Goal: Task Accomplishment & Management: Complete application form

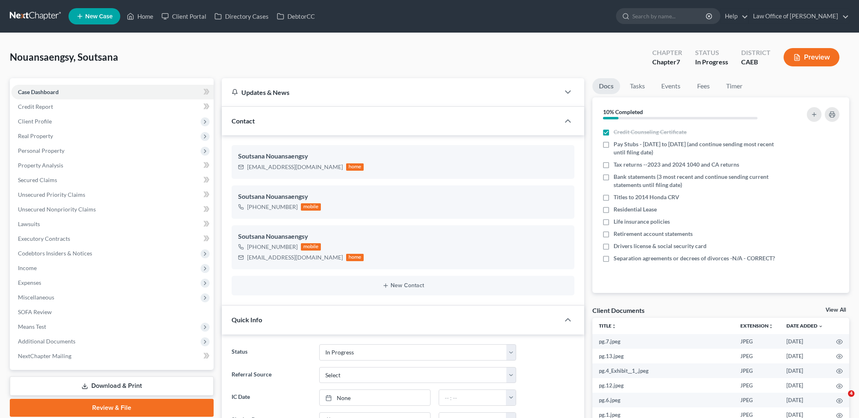
select select "9"
click at [42, 118] on span "Client Profile" at bounding box center [35, 121] width 34 height 7
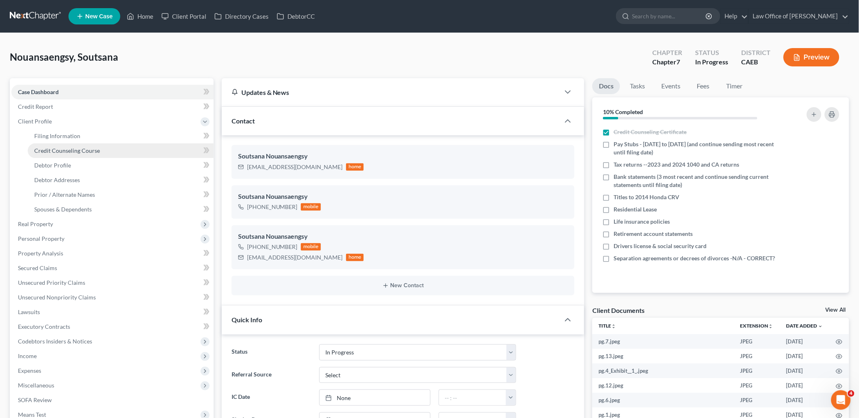
click at [48, 152] on span "Credit Counseling Course" at bounding box center [67, 150] width 66 height 7
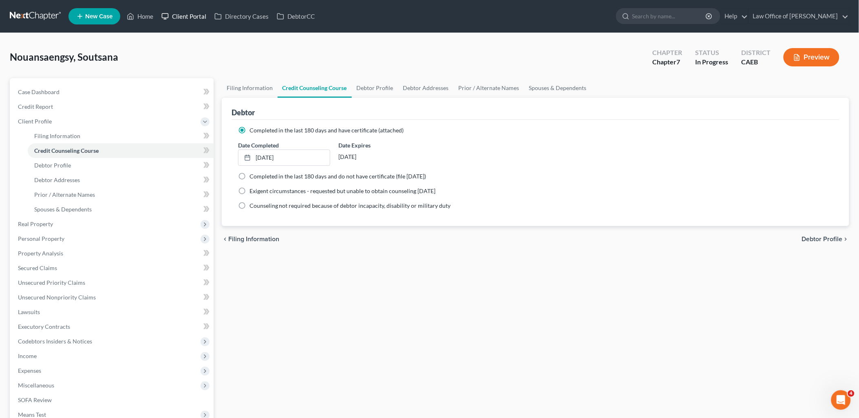
click at [189, 15] on link "Client Portal" at bounding box center [183, 16] width 53 height 15
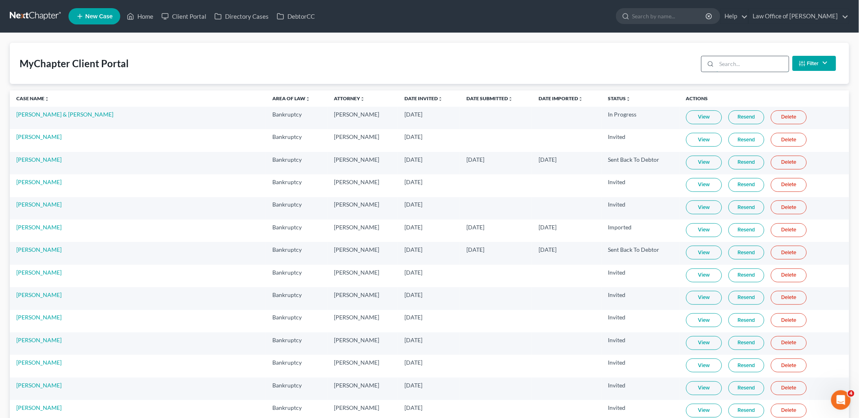
click at [736, 62] on input "search" at bounding box center [752, 63] width 72 height 15
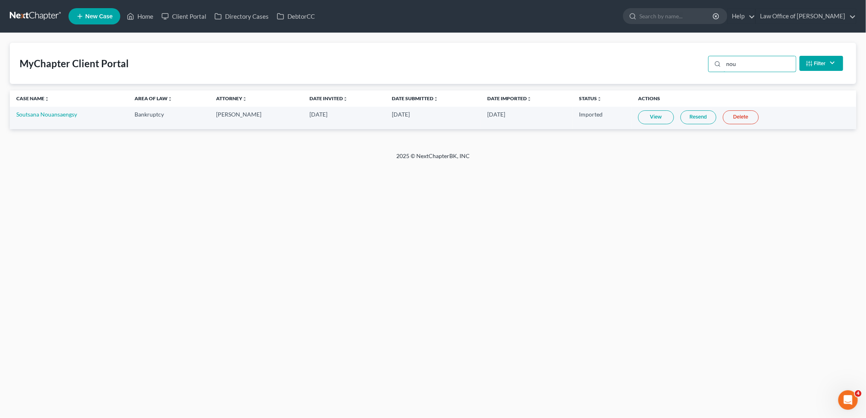
type input "nou"
click at [647, 117] on link "View" at bounding box center [656, 117] width 36 height 14
click at [62, 115] on link "Soutsana Nouansaengsy" at bounding box center [46, 114] width 61 height 7
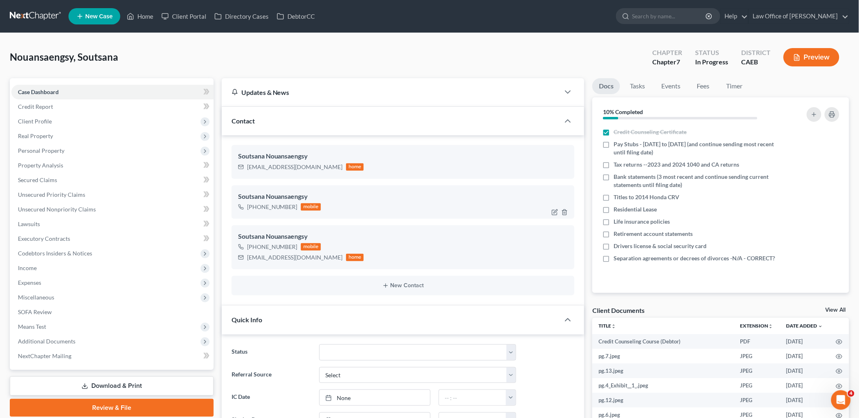
scroll to position [315, 0]
click at [26, 267] on span "Income" at bounding box center [27, 267] width 19 height 7
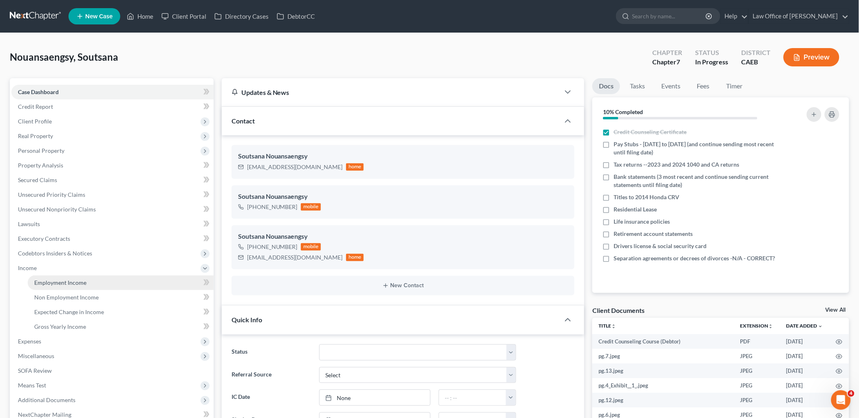
click at [57, 281] on span "Employment Income" at bounding box center [60, 282] width 52 height 7
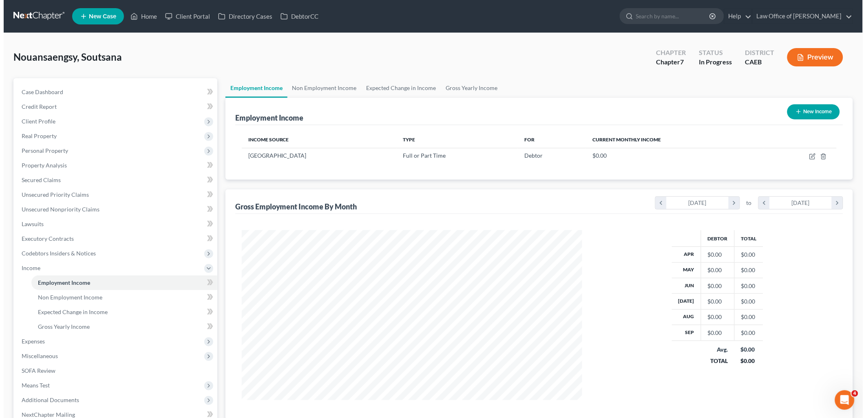
scroll to position [170, 357]
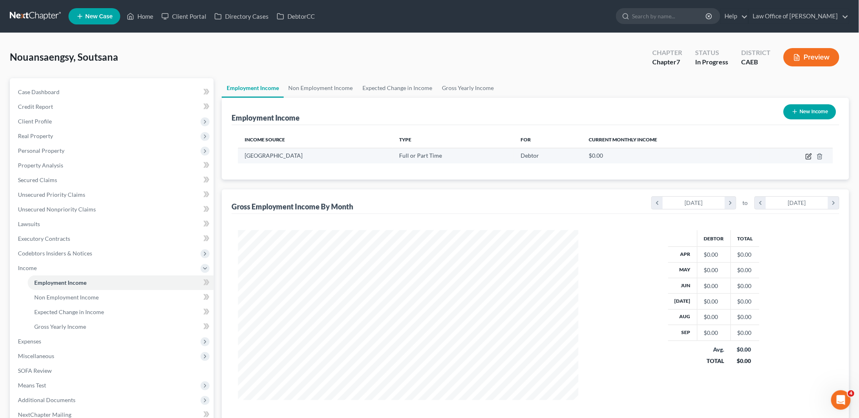
click at [807, 155] on icon "button" at bounding box center [808, 156] width 7 height 7
select select "0"
select select "4"
select select "0"
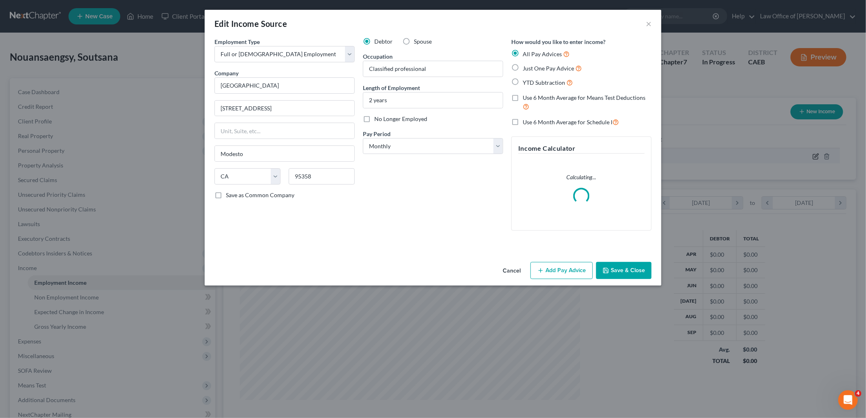
scroll to position [172, 359]
click at [549, 82] on span "YTD Subtraction" at bounding box center [543, 82] width 42 height 7
click at [531, 82] on input "YTD Subtraction" at bounding box center [528, 80] width 5 height 5
radio input "true"
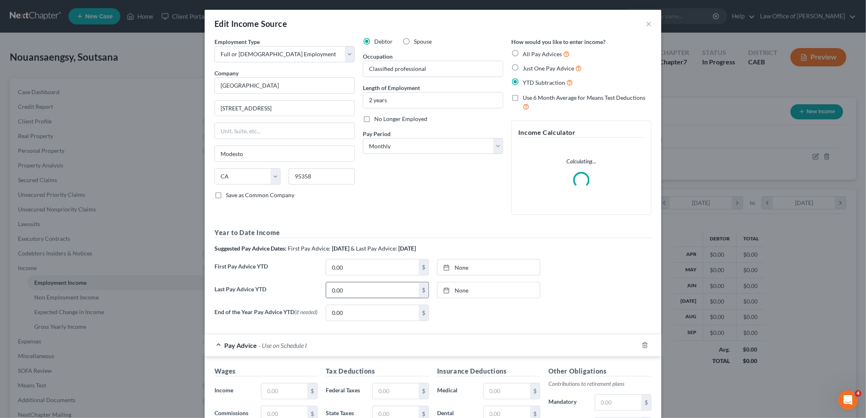
click at [384, 291] on input "0.00" at bounding box center [372, 289] width 93 height 15
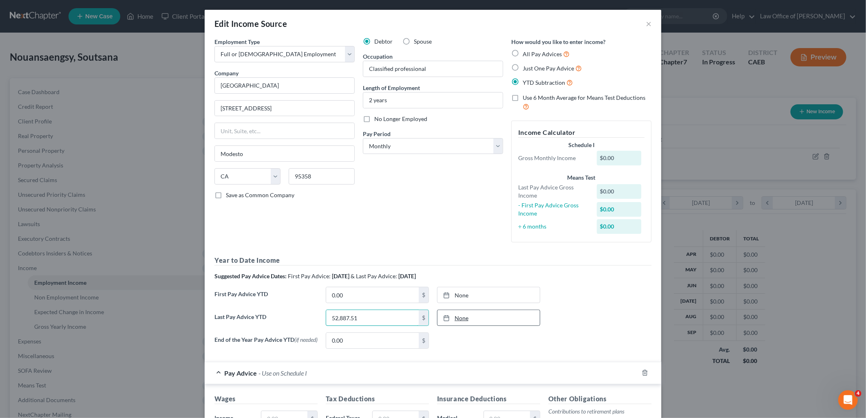
type input "52,887.51"
type input "[DATE]"
click at [459, 316] on link "None" at bounding box center [488, 317] width 102 height 15
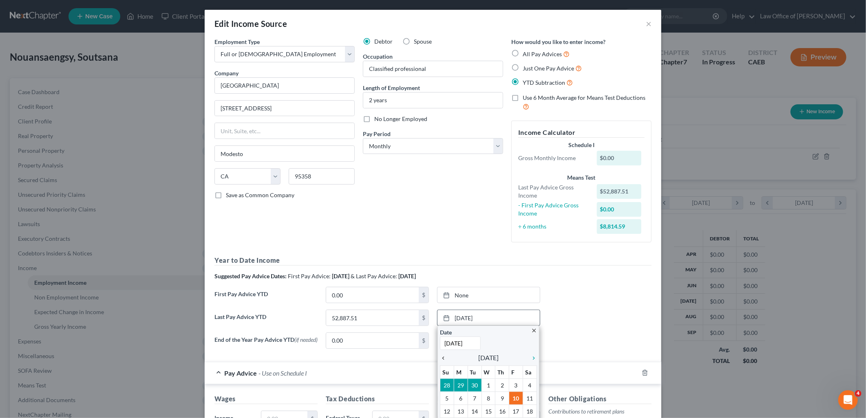
click at [440, 356] on icon "chevron_left" at bounding box center [445, 358] width 11 height 7
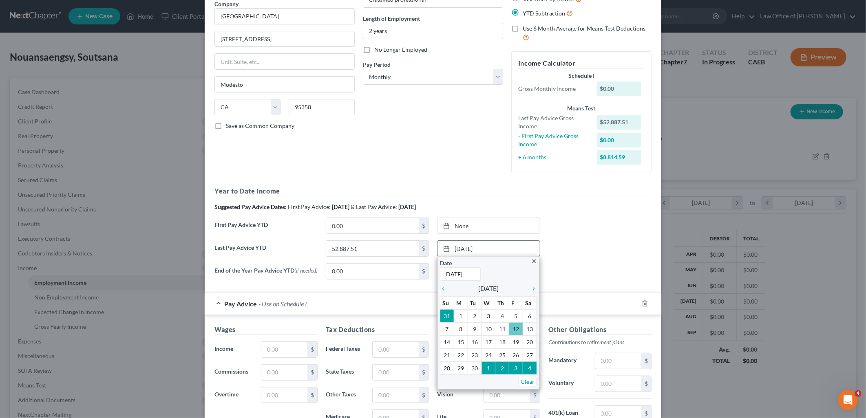
scroll to position [90, 0]
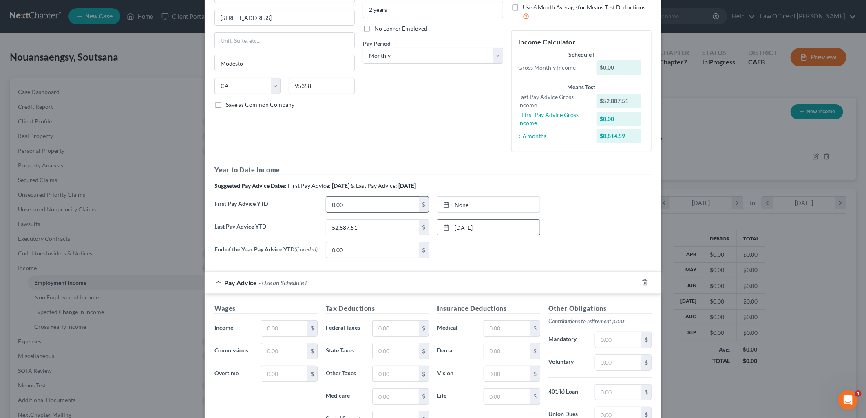
click at [353, 202] on input "0.00" at bounding box center [372, 204] width 93 height 15
type input "26,002.77"
type input "[DATE]"
click at [466, 206] on link "[DATE]" at bounding box center [488, 204] width 102 height 15
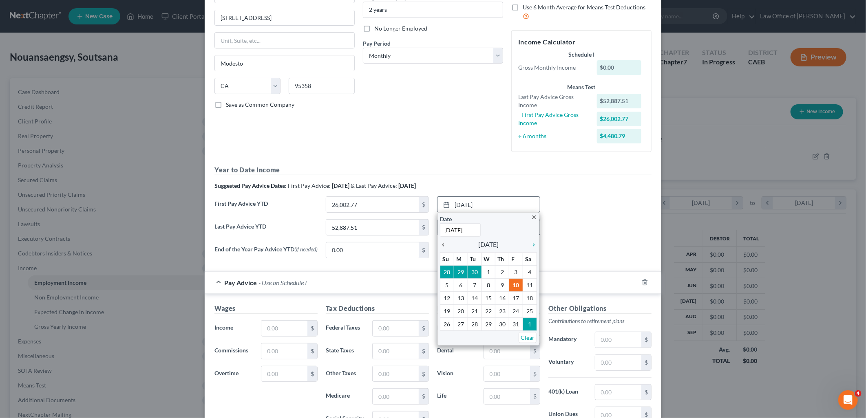
click at [440, 246] on icon "chevron_left" at bounding box center [445, 245] width 11 height 7
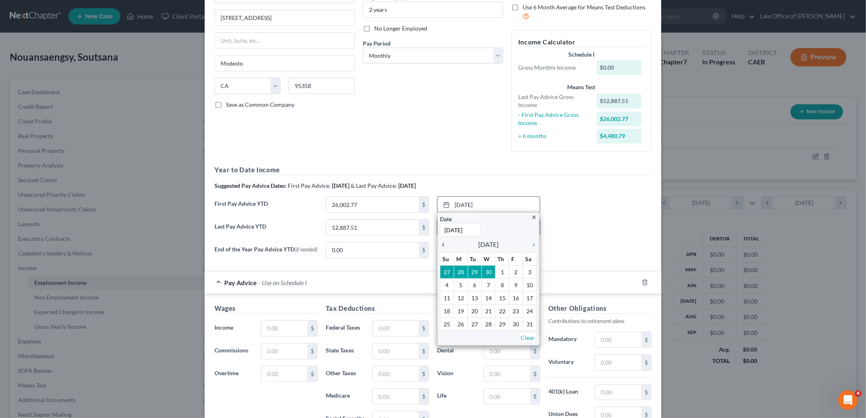
click at [440, 246] on icon "chevron_left" at bounding box center [445, 245] width 11 height 7
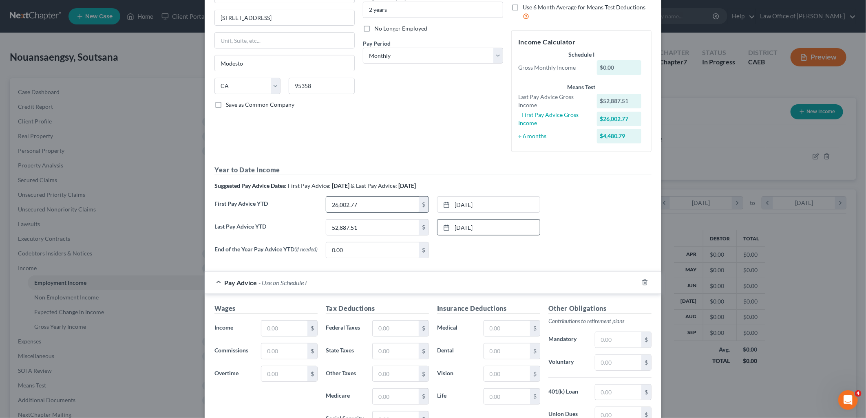
click at [368, 207] on input "26,002.77" at bounding box center [372, 204] width 93 height 15
type input "20,397.95"
click at [455, 202] on link "4/1/2025" at bounding box center [488, 204] width 102 height 15
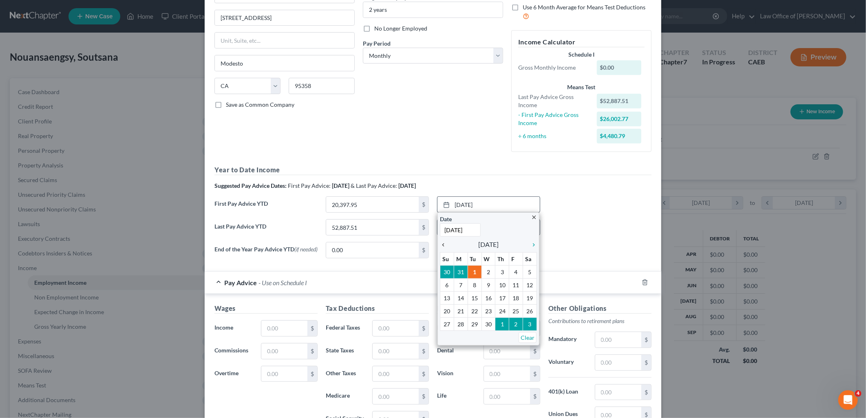
click at [440, 242] on icon "chevron_left" at bounding box center [445, 245] width 11 height 7
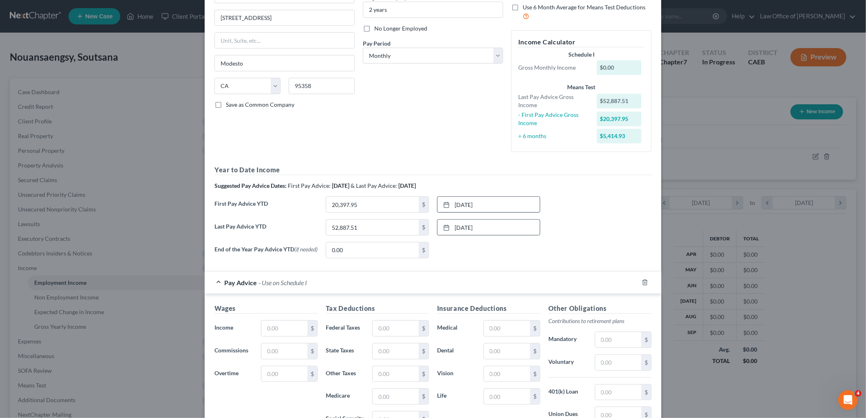
scroll to position [0, 0]
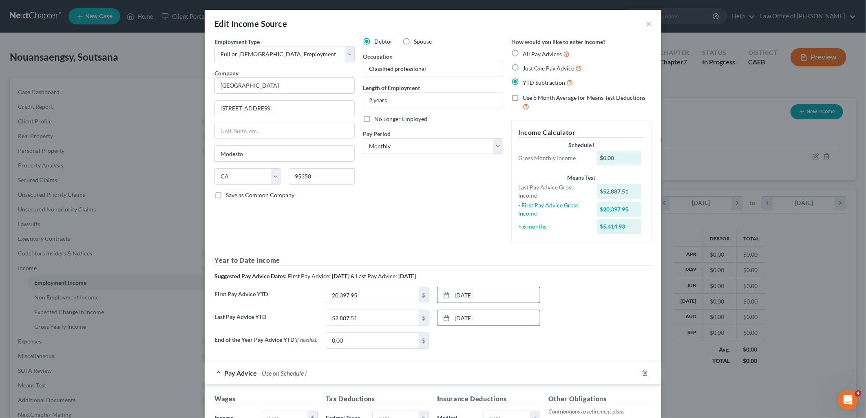
click at [536, 67] on span "Just One Pay Advice" at bounding box center [547, 68] width 51 height 7
click at [531, 67] on input "Just One Pay Advice" at bounding box center [528, 66] width 5 height 5
radio input "true"
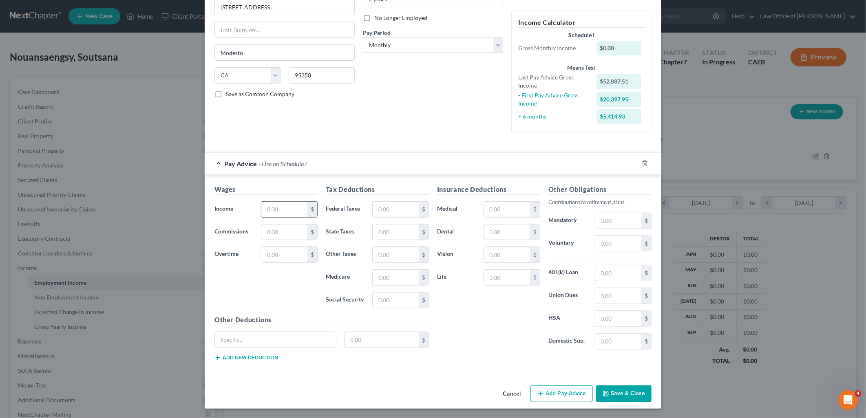
scroll to position [102, 0]
click at [286, 208] on input "text" at bounding box center [284, 208] width 46 height 15
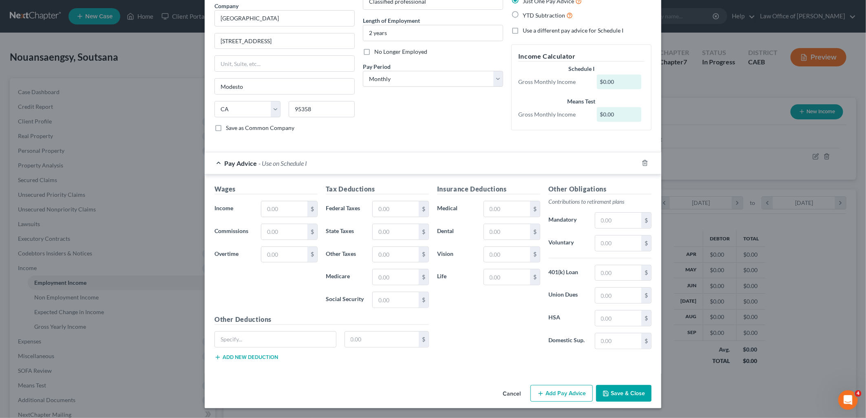
scroll to position [0, 0]
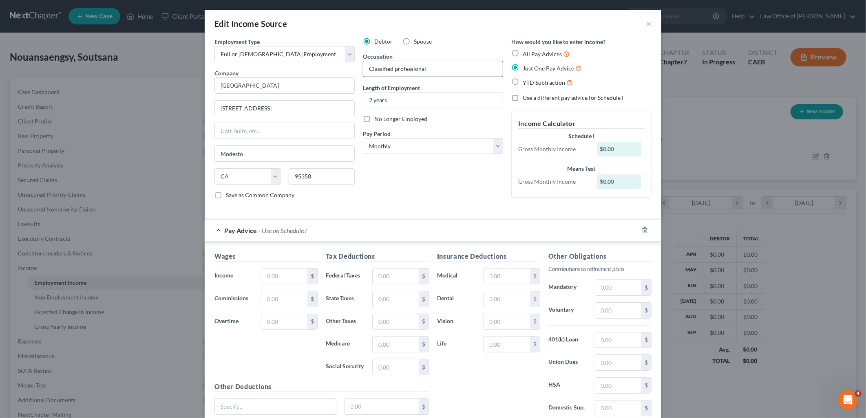
click at [393, 69] on input "Classified professional" at bounding box center [432, 68] width 139 height 15
type input "Classified Professional"
click at [280, 275] on input "text" at bounding box center [284, 276] width 46 height 15
type input "5,409.47"
type input "350.70"
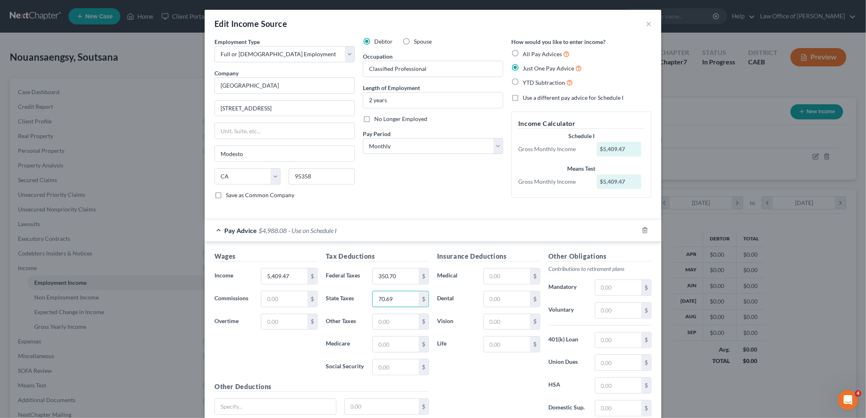
type input "70.69"
type input "335.39"
type input "78.44"
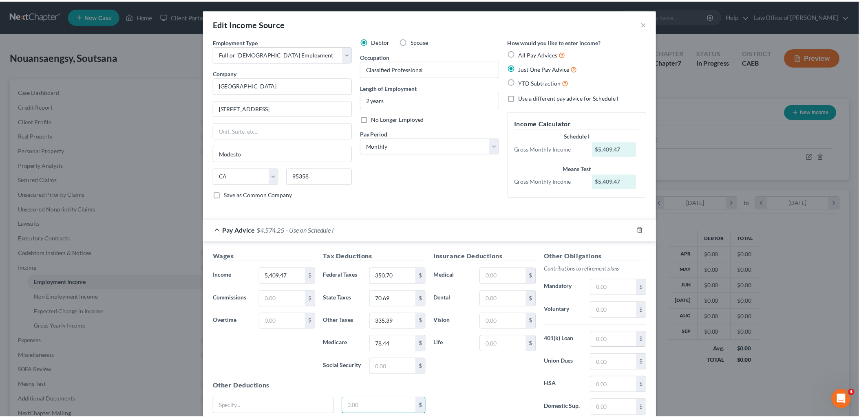
scroll to position [68, 0]
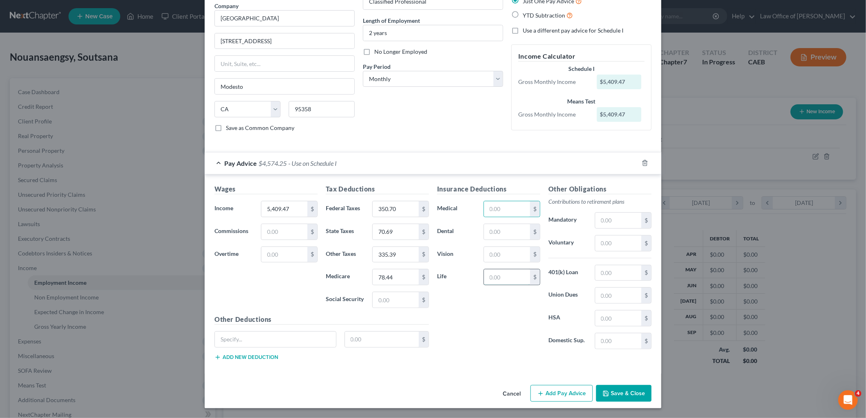
click at [506, 278] on input "text" at bounding box center [507, 276] width 46 height 15
type input "5.85"
click at [601, 295] on input "text" at bounding box center [618, 295] width 46 height 15
type input "59.25"
click at [604, 239] on input "text" at bounding box center [618, 243] width 46 height 15
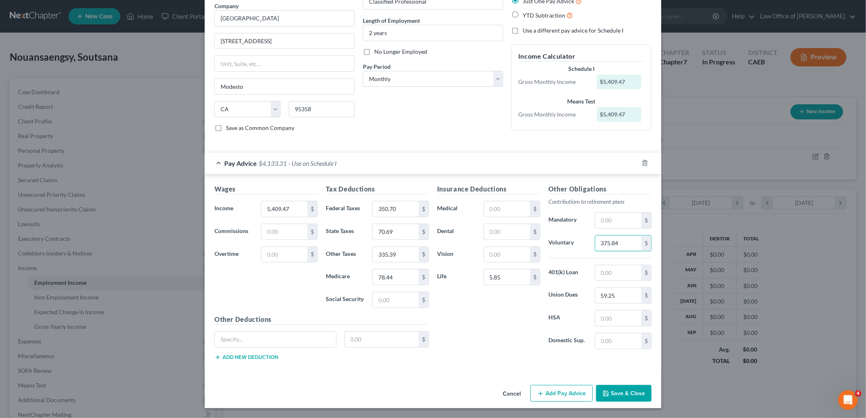
type input "375.84"
click at [622, 390] on button "Save & Close" at bounding box center [623, 393] width 55 height 17
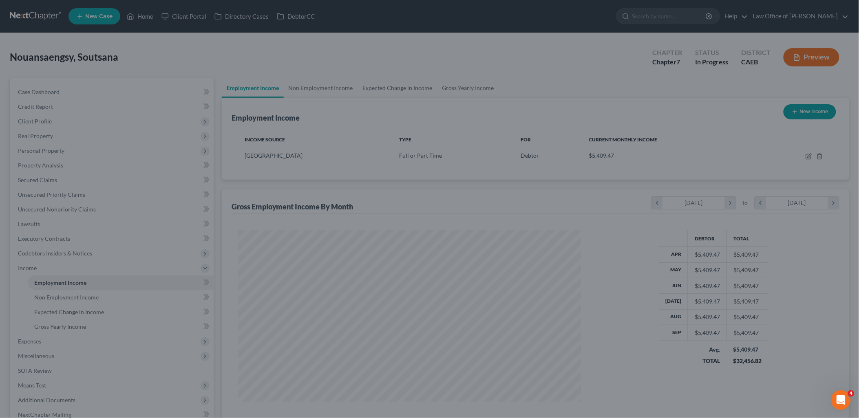
scroll to position [407347, 407160]
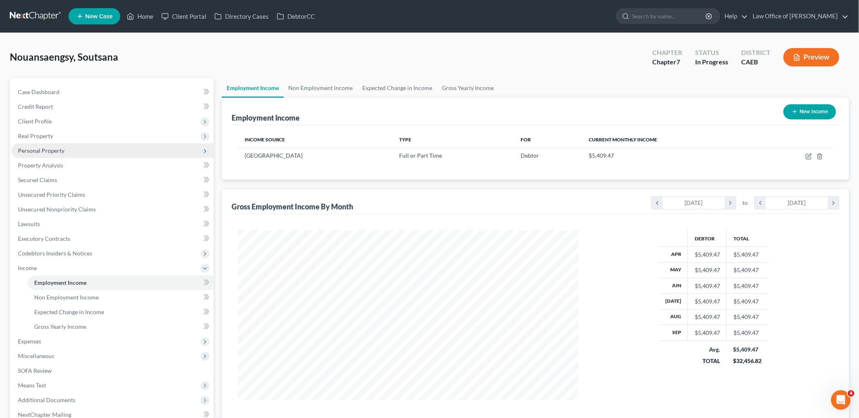
click at [29, 154] on span "Personal Property" at bounding box center [112, 150] width 202 height 15
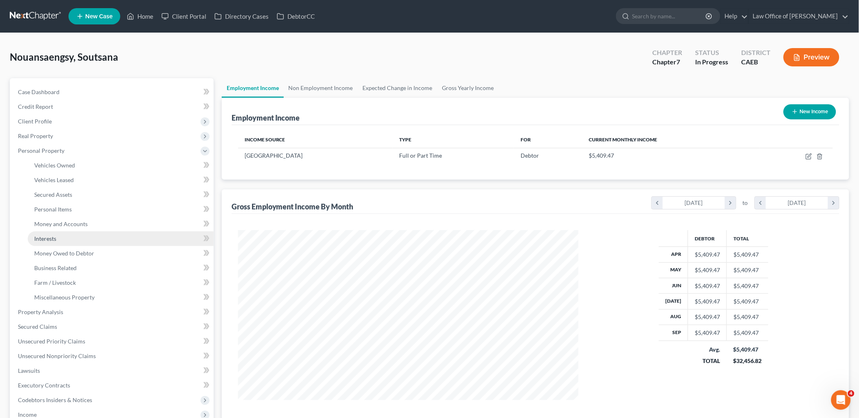
click at [51, 237] on span "Interests" at bounding box center [45, 238] width 22 height 7
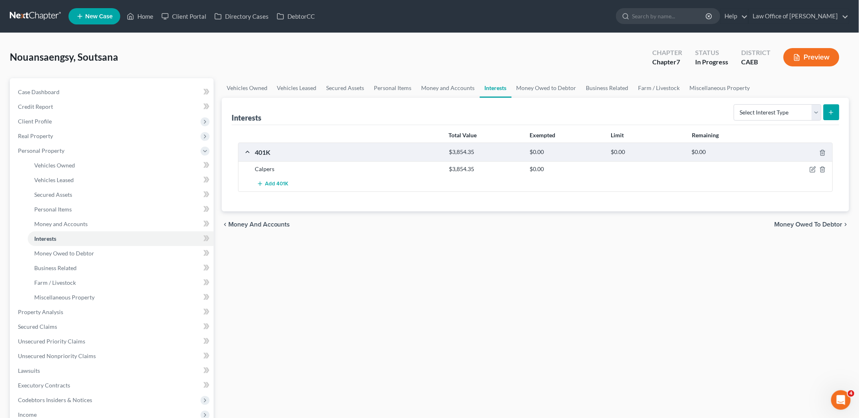
click at [811, 173] on div "Calpers $3,854.35 $0.00" at bounding box center [535, 168] width 594 height 15
click at [813, 170] on icon "button" at bounding box center [813, 169] width 4 height 4
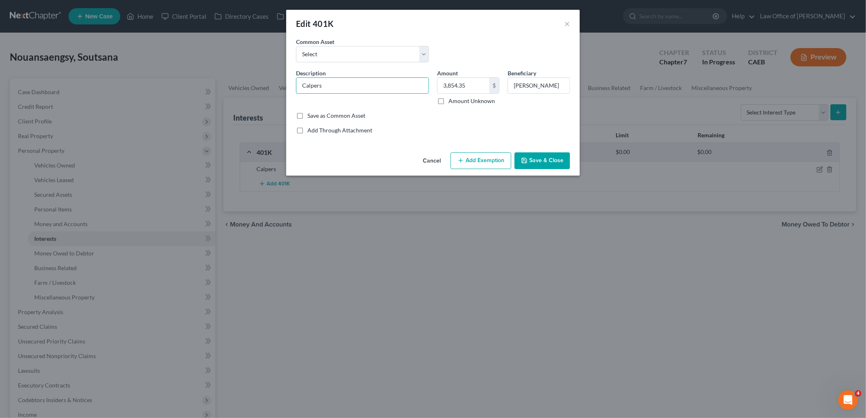
drag, startPoint x: 329, startPoint y: 82, endPoint x: 295, endPoint y: 79, distance: 34.7
click at [295, 79] on div "Description * Calpers" at bounding box center [362, 87] width 141 height 36
type input "r"
type input "R"
type input "401K - CALPERS"
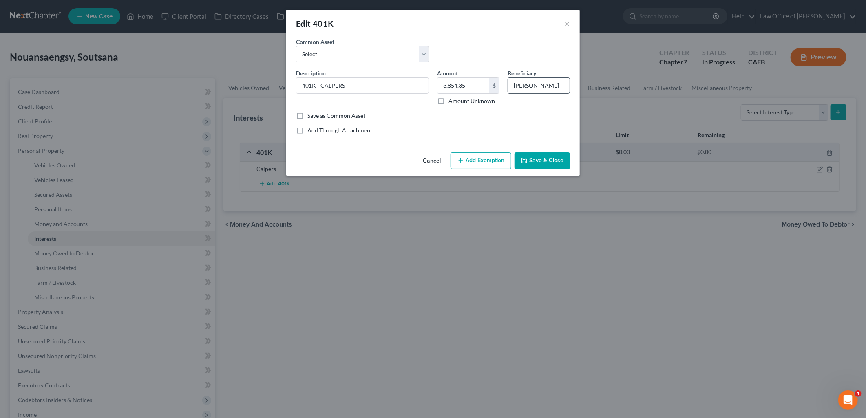
drag, startPoint x: 563, startPoint y: 84, endPoint x: 557, endPoint y: 84, distance: 6.1
click at [557, 84] on input "[PERSON_NAME]" at bounding box center [539, 85] width 62 height 15
click at [478, 158] on button "Add Exemption" at bounding box center [480, 160] width 61 height 17
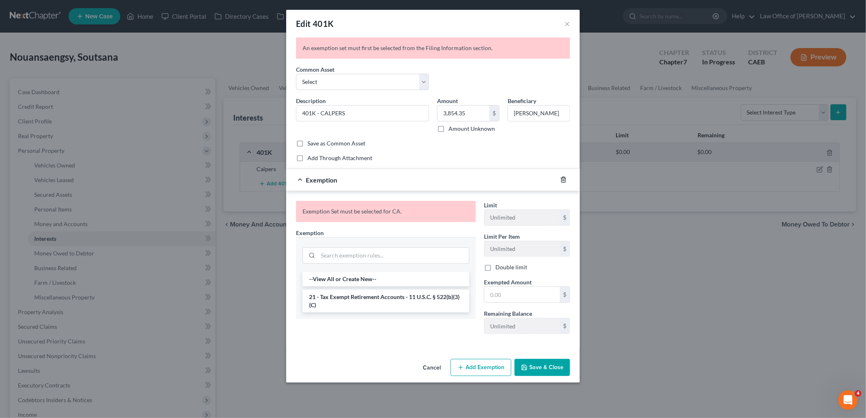
click at [563, 176] on icon "button" at bounding box center [563, 179] width 7 height 7
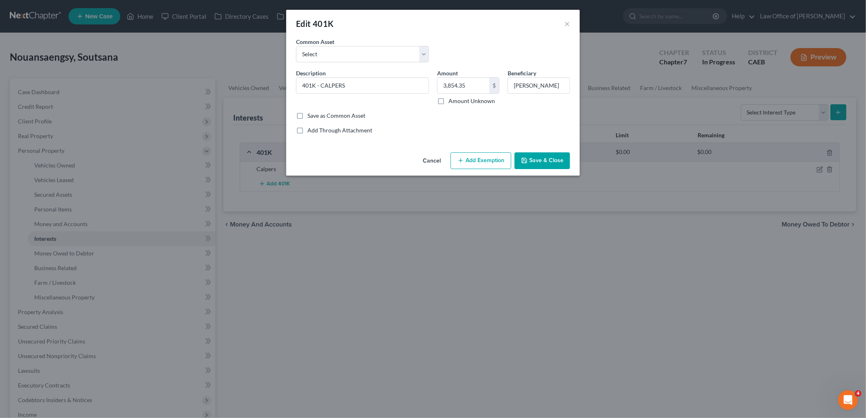
click at [536, 167] on button "Save & Close" at bounding box center [541, 160] width 55 height 17
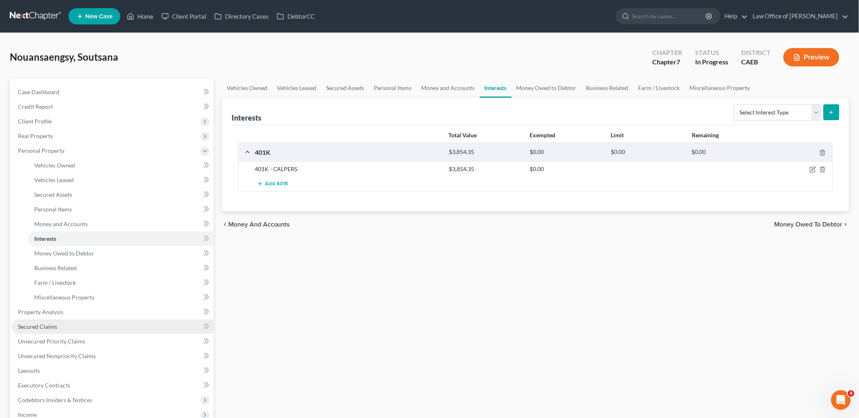
click at [48, 325] on span "Secured Claims" at bounding box center [37, 326] width 39 height 7
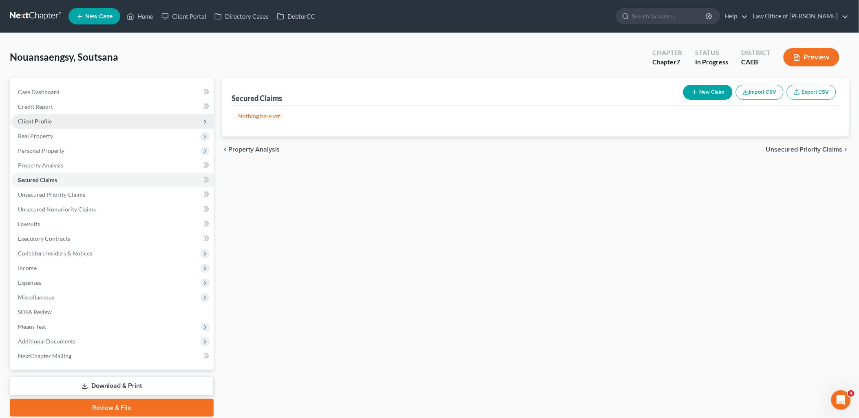
click at [34, 119] on span "Client Profile" at bounding box center [35, 121] width 34 height 7
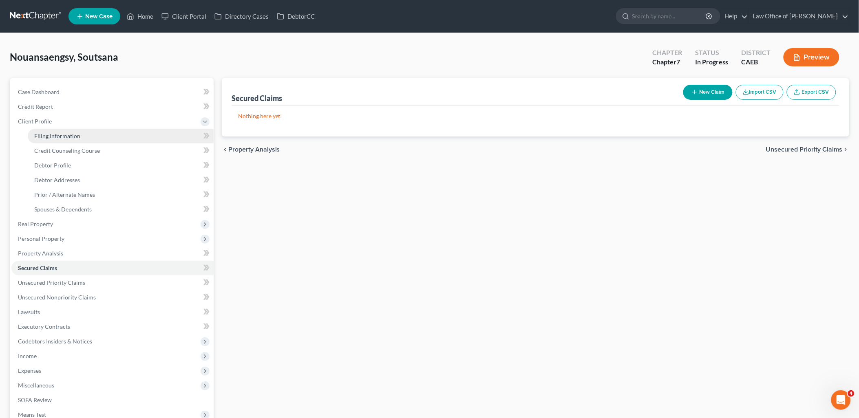
click at [46, 139] on link "Filing Information" at bounding box center [121, 136] width 186 height 15
select select "1"
select select "0"
select select "4"
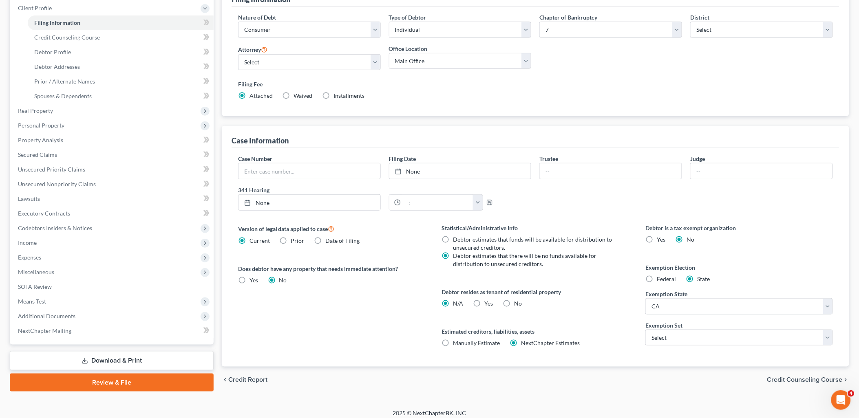
scroll to position [119, 0]
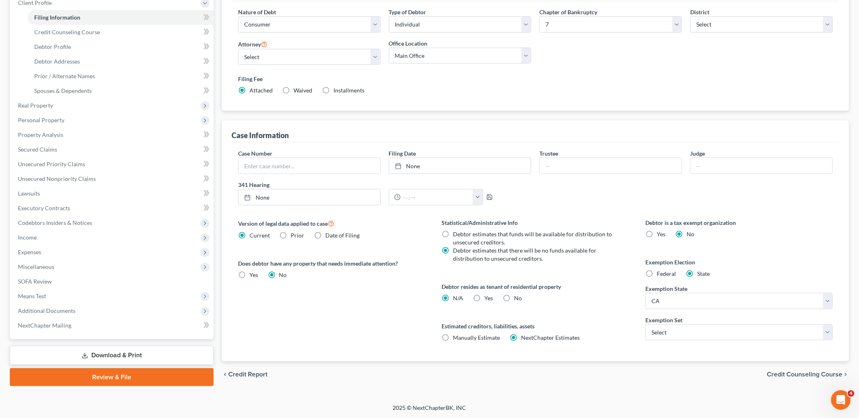
click at [485, 295] on label "Yes Yes" at bounding box center [489, 298] width 9 height 8
click at [488, 295] on input "Yes Yes" at bounding box center [490, 296] width 5 height 5
radio input "true"
radio input "false"
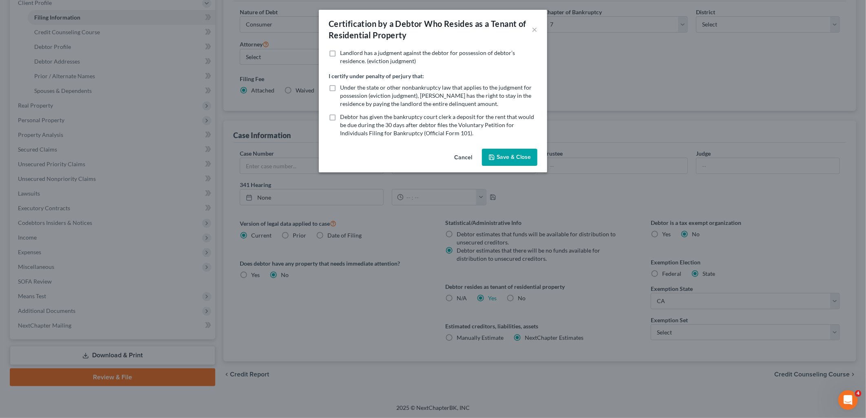
click at [508, 167] on div "Cancel Save & Close" at bounding box center [433, 158] width 228 height 27
click at [510, 164] on button "Save & Close" at bounding box center [509, 157] width 55 height 17
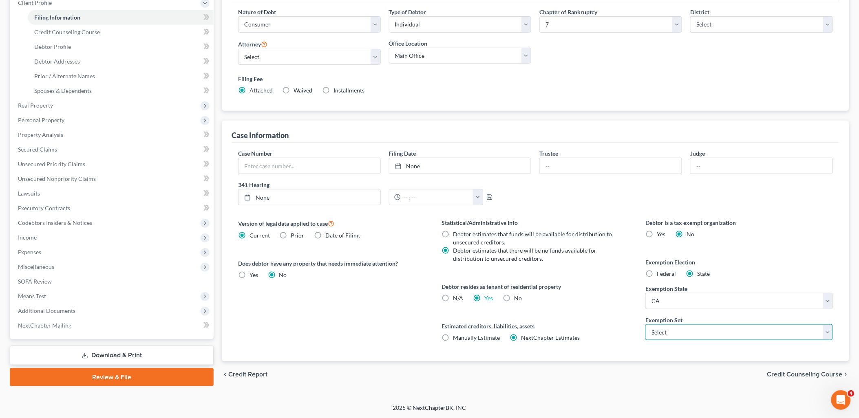
click at [682, 331] on select "Select 703 704" at bounding box center [738, 332] width 187 height 16
select select "0"
click at [645, 324] on select "Select 703 704" at bounding box center [738, 332] width 187 height 16
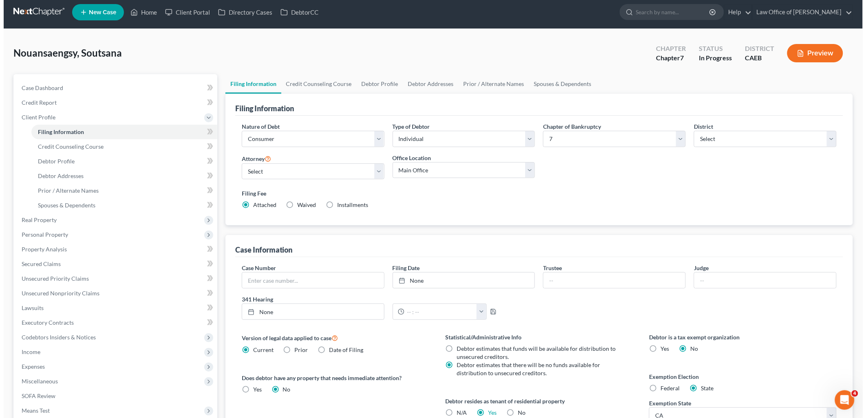
scroll to position [0, 0]
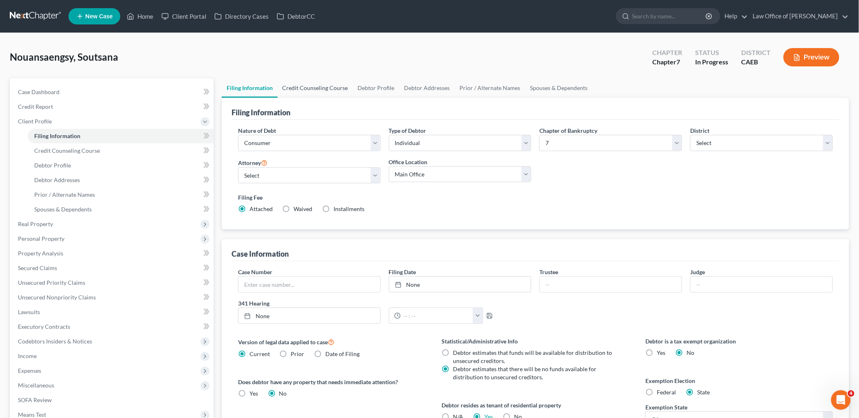
click at [304, 85] on link "Credit Counseling Course" at bounding box center [315, 88] width 75 height 20
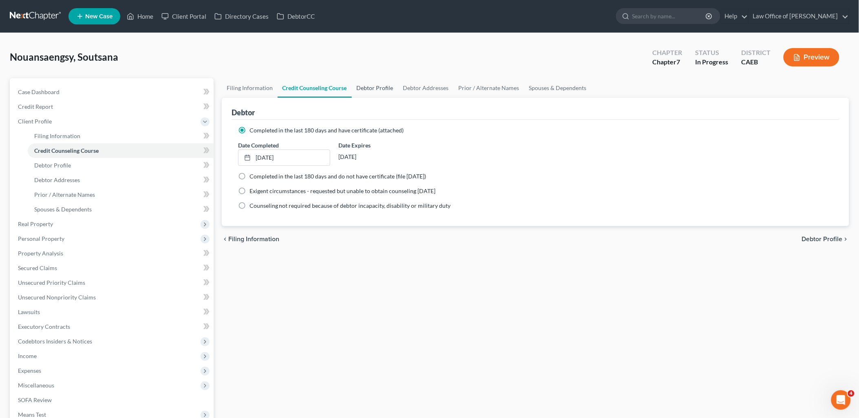
click at [369, 88] on link "Debtor Profile" at bounding box center [375, 88] width 46 height 20
select select "0"
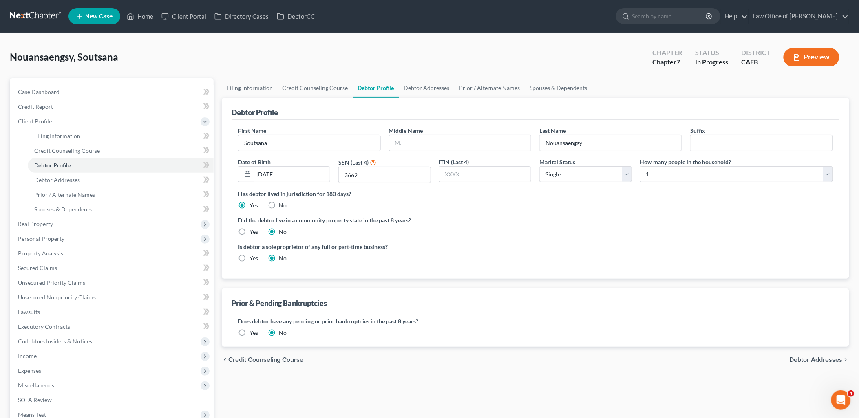
click at [249, 233] on label "Yes" at bounding box center [253, 232] width 9 height 8
click at [253, 233] on input "Yes" at bounding box center [255, 230] width 5 height 5
radio input "true"
radio input "false"
click at [436, 83] on link "Debtor Addresses" at bounding box center [426, 88] width 55 height 20
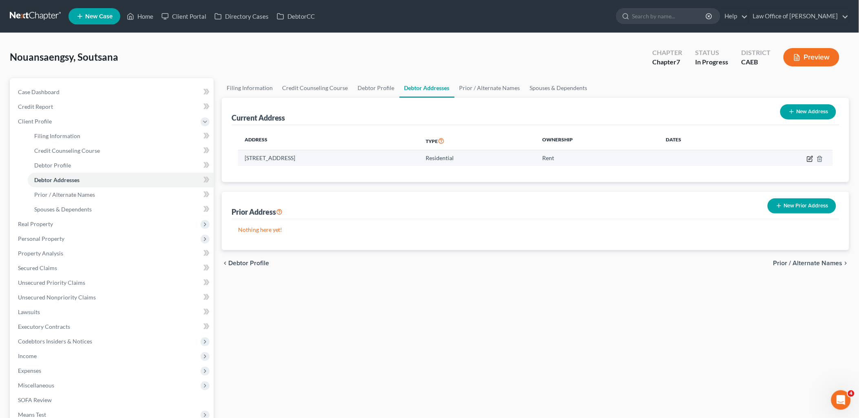
click at [806, 159] on icon "button" at bounding box center [809, 159] width 7 height 7
select select "4"
select select "49"
select select "0"
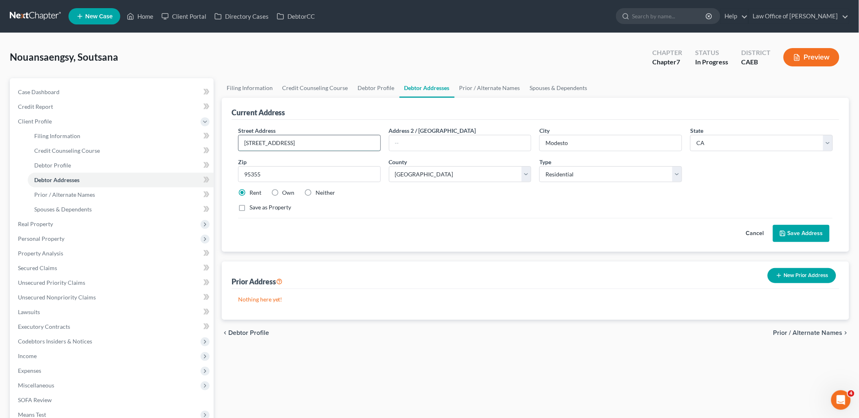
drag, startPoint x: 295, startPoint y: 141, endPoint x: 314, endPoint y: 141, distance: 18.8
click at [314, 141] on input "2300 Oakdale Road apt 86" at bounding box center [309, 142] width 142 height 15
type input "2300 Oakdale Road"
click at [408, 144] on input "text" at bounding box center [460, 142] width 142 height 15
paste input "apt 86"
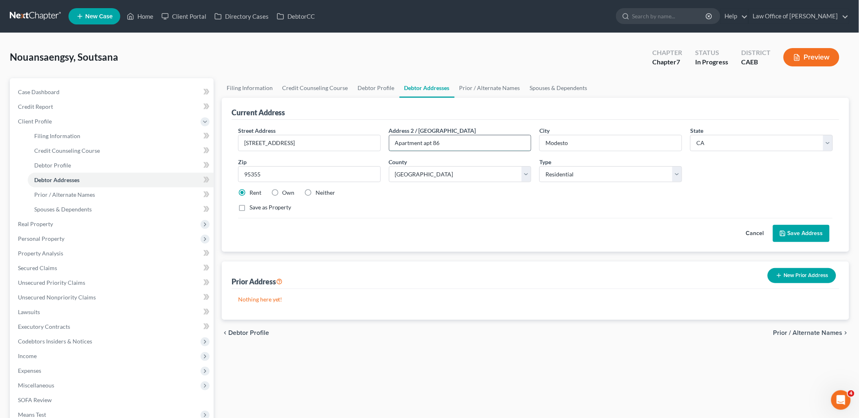
click at [433, 142] on input "Apartment apt 86" at bounding box center [460, 142] width 142 height 15
type input "Apartment 86"
click at [816, 233] on button "Save Address" at bounding box center [801, 233] width 57 height 17
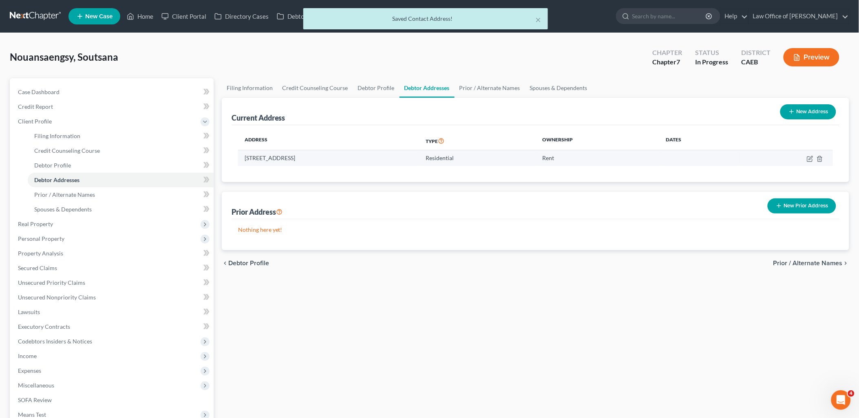
drag, startPoint x: 245, startPoint y: 157, endPoint x: 388, endPoint y: 157, distance: 143.9
click at [388, 157] on td "2300 Oakdale Road, Apartment 86, Modesto, CA 95355" at bounding box center [328, 157] width 181 height 15
copy td "2300 Oakdale Road, Apartment 86, Modesto, CA 95355"
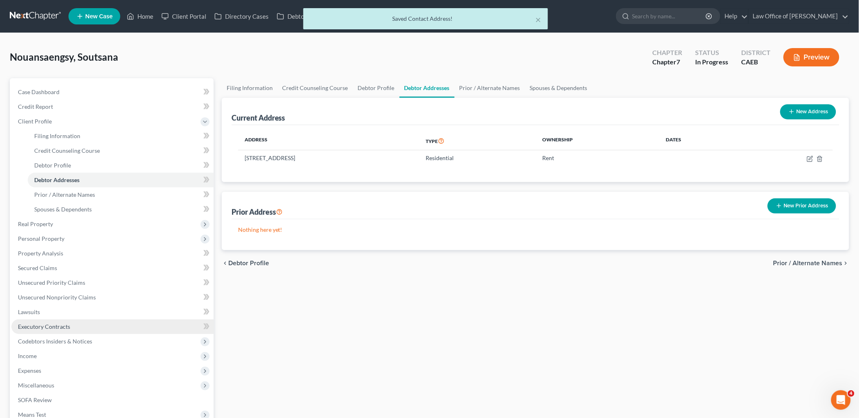
drag, startPoint x: 59, startPoint y: 325, endPoint x: 61, endPoint y: 320, distance: 5.2
click at [59, 325] on span "Executory Contracts" at bounding box center [44, 326] width 52 height 7
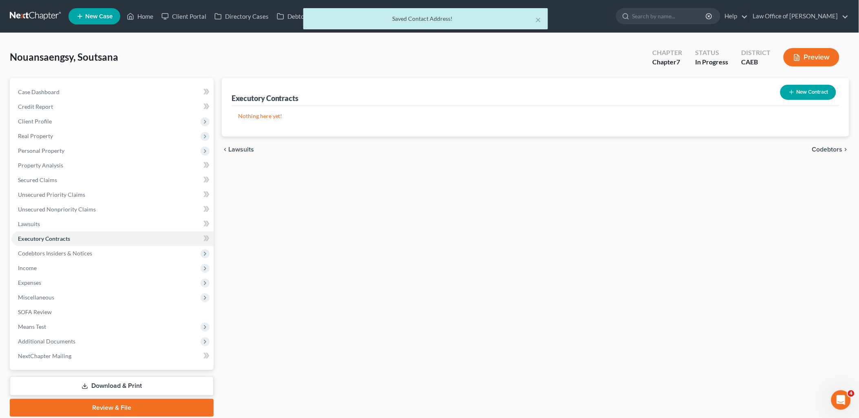
click at [800, 97] on button "New Contract" at bounding box center [808, 92] width 56 height 15
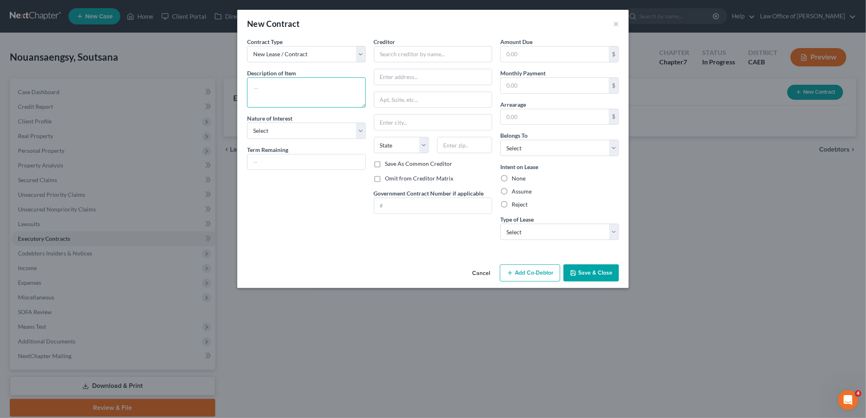
click at [275, 96] on textarea at bounding box center [306, 92] width 119 height 30
paste textarea "2300 Oakdale Road, Apartment 86, Modesto, CA 95355"
click at [304, 87] on textarea "2300 Oakdale Road, Apartment 86, Modesto, CA 95355" at bounding box center [306, 92] width 119 height 30
click at [290, 97] on textarea "2300 Oakdale Road Apartment 86, Modesto, CA 95355" at bounding box center [306, 92] width 119 height 30
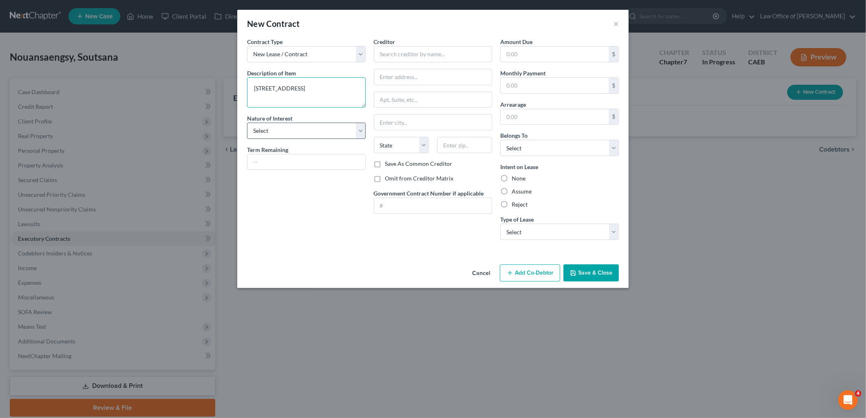
type textarea "2300 Oakdale Road Apartment 86 Modesto, CA 95355"
click at [274, 127] on select "Select Purchaser Agent Lessor Lessee" at bounding box center [306, 131] width 119 height 16
select select "3"
click at [247, 123] on select "Select Purchaser Agent Lessor Lessee" at bounding box center [306, 131] width 119 height 16
click at [601, 275] on button "Save & Close" at bounding box center [590, 272] width 55 height 17
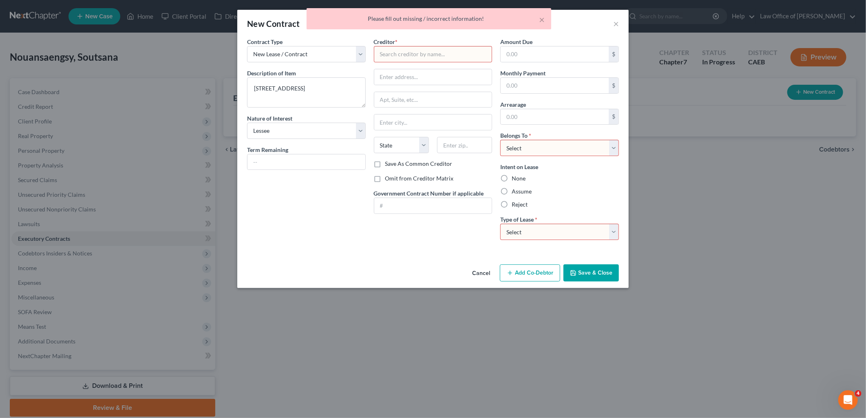
click at [429, 52] on input "text" at bounding box center [433, 54] width 119 height 16
type input "Landlord"
click at [538, 143] on select "Select Debtor 1 Only Debtor 2 Only Debtor 1 And Debtor 2 Only At Least One Of T…" at bounding box center [559, 148] width 119 height 16
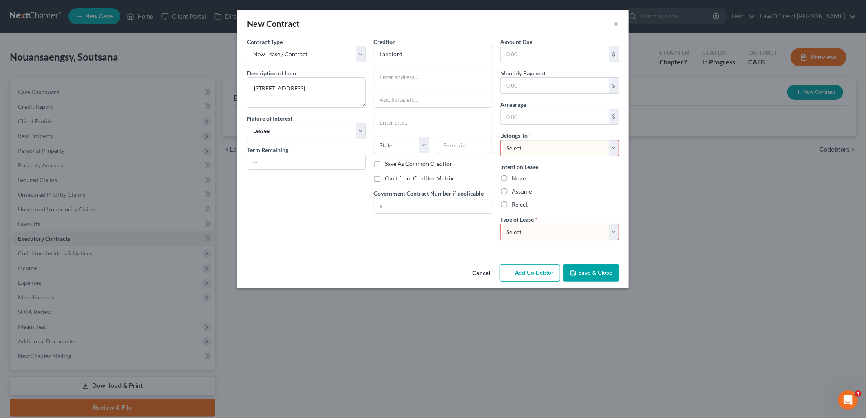
select select "0"
click at [500, 140] on select "Select Debtor 1 Only Debtor 2 Only Debtor 1 And Debtor 2 Only At Least One Of T…" at bounding box center [559, 148] width 119 height 16
click at [531, 226] on select "Select Real Estate Car Other" at bounding box center [559, 232] width 119 height 16
select select "0"
click at [500, 224] on select "Select Real Estate Car Other" at bounding box center [559, 232] width 119 height 16
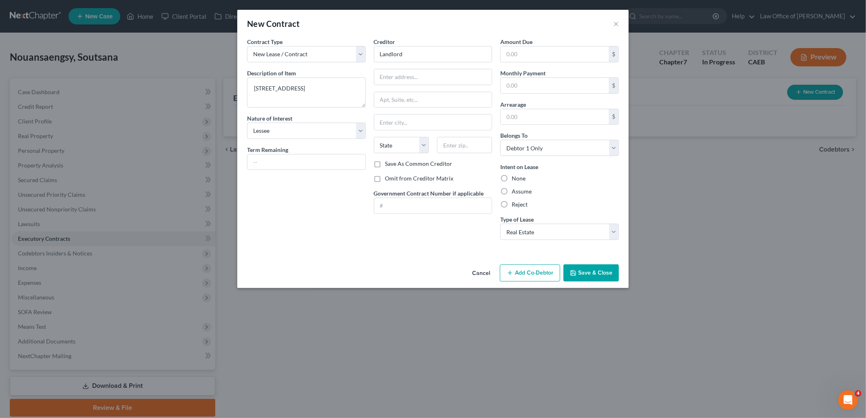
drag, startPoint x: 518, startPoint y: 192, endPoint x: 552, endPoint y: 218, distance: 42.6
click at [518, 192] on label "Assume" at bounding box center [521, 191] width 20 height 8
click at [518, 192] on input "Assume" at bounding box center [517, 189] width 5 height 5
radio input "true"
drag, startPoint x: 594, startPoint y: 274, endPoint x: 865, endPoint y: 219, distance: 276.4
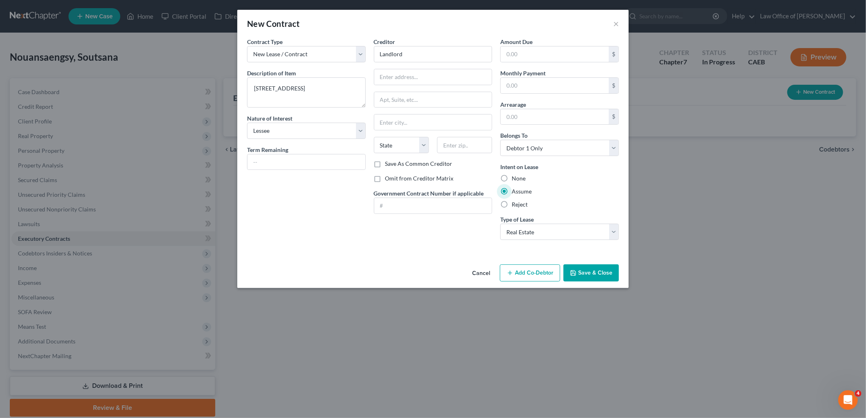
click at [597, 274] on button "Save & Close" at bounding box center [590, 272] width 55 height 17
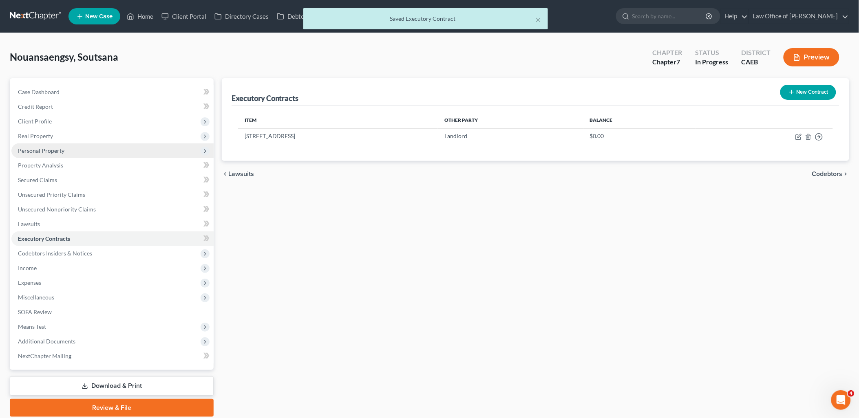
click at [41, 152] on span "Personal Property" at bounding box center [41, 150] width 46 height 7
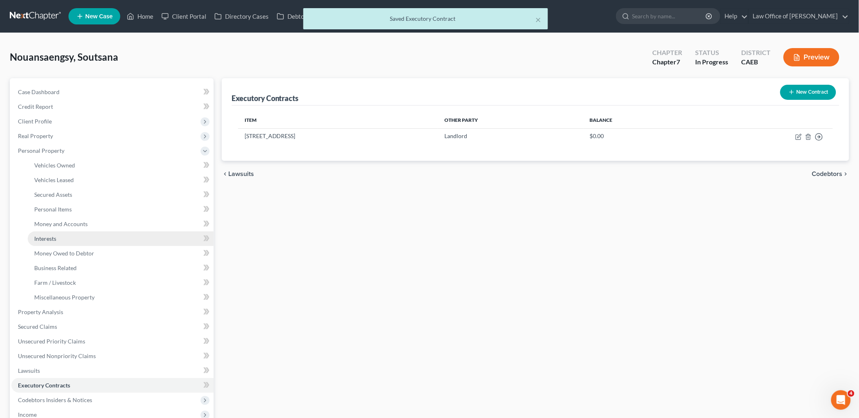
click at [42, 241] on span "Interests" at bounding box center [45, 238] width 22 height 7
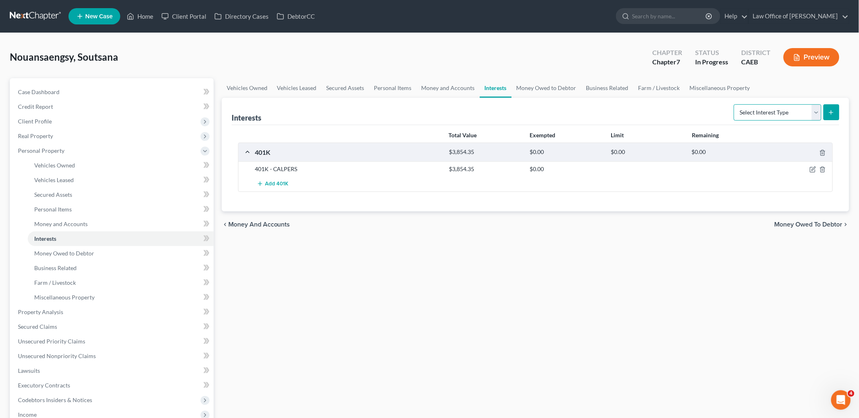
click at [777, 112] on select "Select Interest Type 401K Annuity Bond Education IRA Government Bond Government…" at bounding box center [778, 112] width 88 height 16
select select "term_life_insurance"
click at [735, 104] on select "Select Interest Type 401K Annuity Bond Education IRA Government Bond Government…" at bounding box center [778, 112] width 88 height 16
click at [832, 112] on icon "submit" at bounding box center [831, 112] width 7 height 7
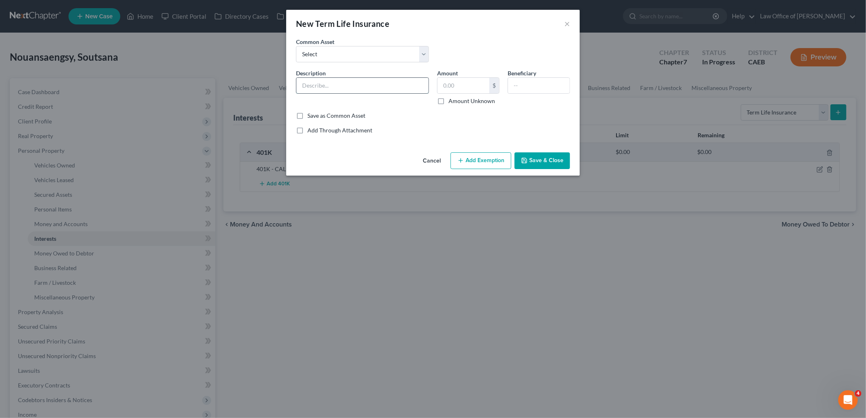
click at [343, 88] on input "text" at bounding box center [362, 85] width 132 height 15
type input "Basic Term Life Insurance Policy through work - Death Benefit $50K"
click at [448, 100] on label "Amount Unknown" at bounding box center [471, 101] width 46 height 8
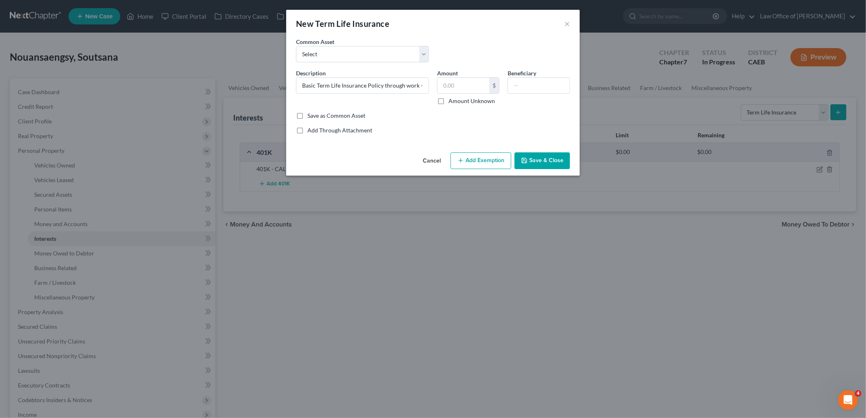
click at [452, 100] on input "Amount Unknown" at bounding box center [454, 99] width 5 height 5
checkbox input "true"
click at [557, 88] on input "text" at bounding box center [539, 85] width 62 height 15
type input "[PERSON_NAME]"
click at [481, 163] on button "Add Exemption" at bounding box center [480, 160] width 61 height 17
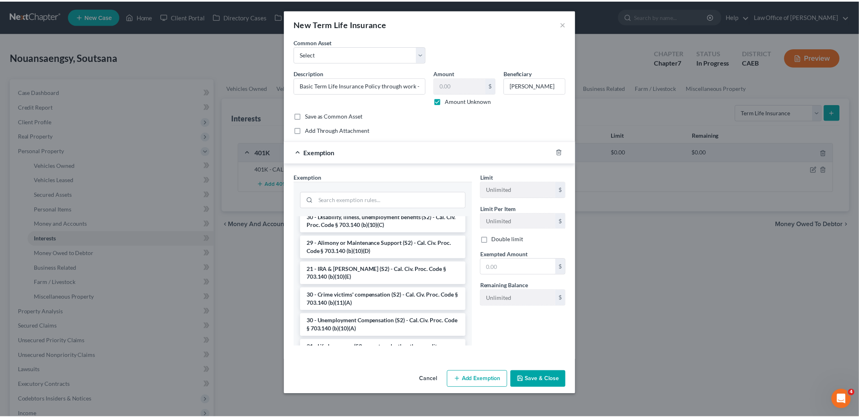
scroll to position [271, 0]
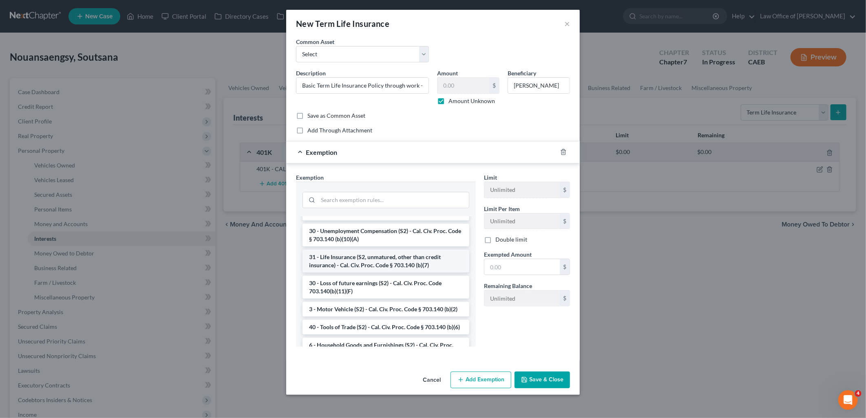
click at [370, 258] on li "31 - Life Insurance (S2, unmatured, other than credit insurance) - Cal. Civ. Pr…" at bounding box center [385, 261] width 167 height 23
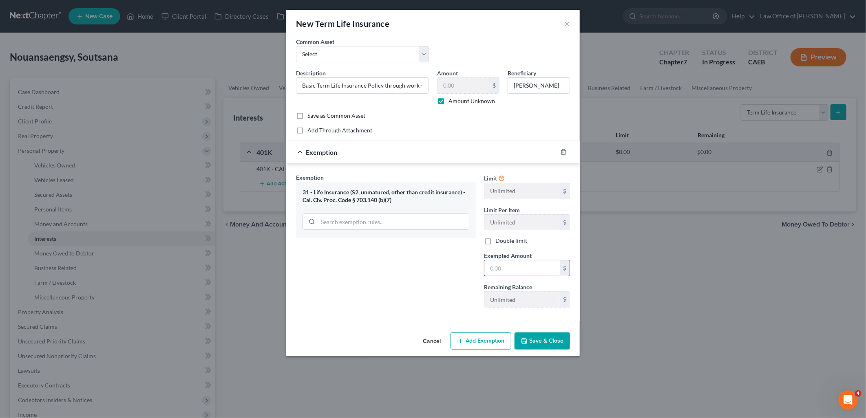
click at [521, 268] on input "text" at bounding box center [521, 267] width 75 height 15
type input "0.00"
click at [536, 343] on button "Save & Close" at bounding box center [541, 341] width 55 height 17
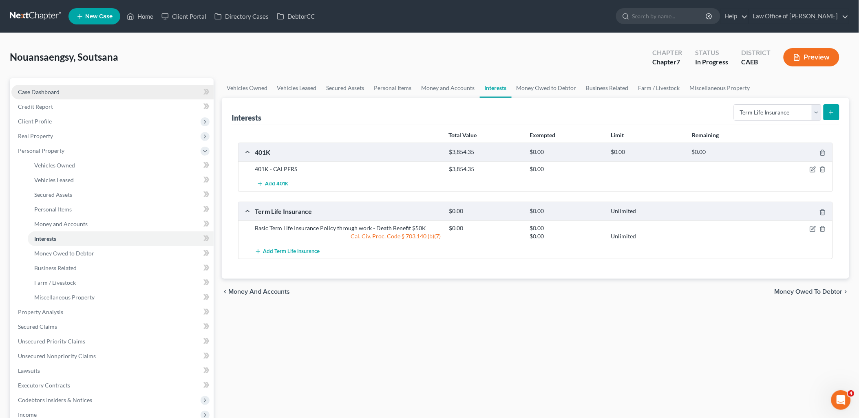
click at [35, 94] on span "Case Dashboard" at bounding box center [39, 91] width 42 height 7
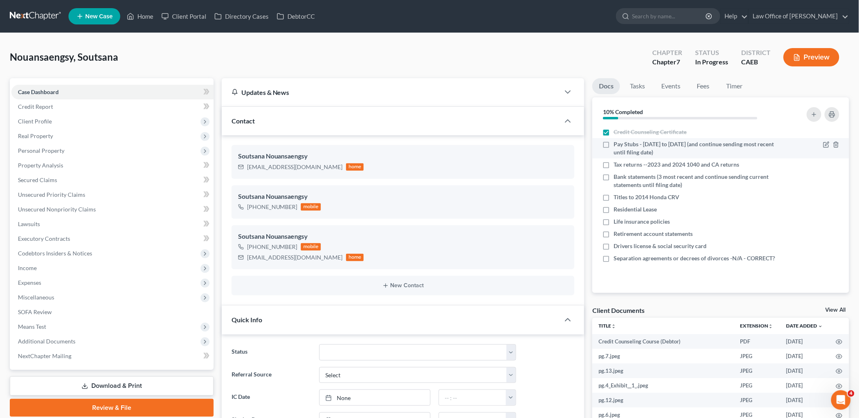
scroll to position [315, 0]
click at [613, 143] on label "Pay Stubs - [DATE] to [DATE] (and continue sending most recent until filing dat…" at bounding box center [695, 148] width 164 height 16
click at [617, 143] on input "Pay Stubs - [DATE] to [DATE] (and continue sending most recent until filing dat…" at bounding box center [619, 142] width 5 height 5
checkbox input "true"
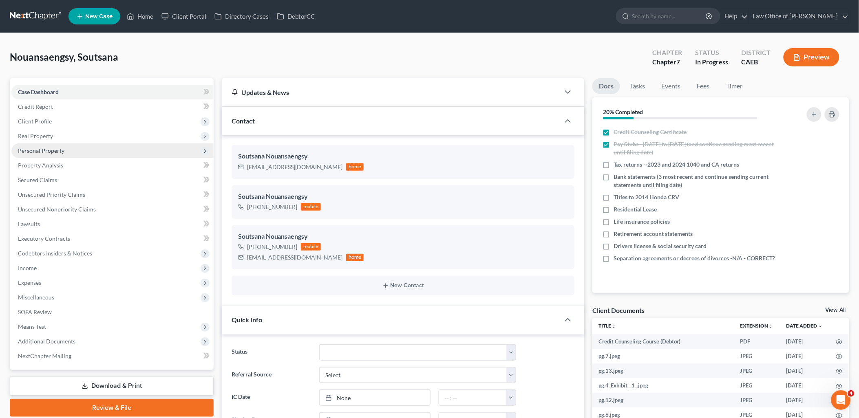
click at [35, 149] on span "Personal Property" at bounding box center [41, 150] width 46 height 7
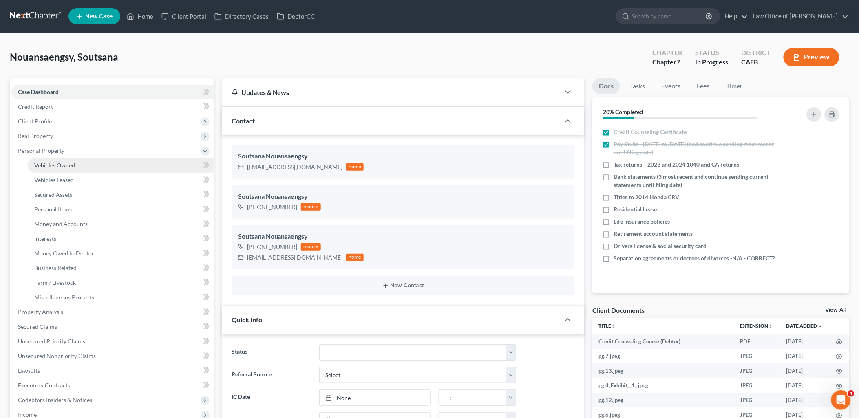
click at [60, 165] on span "Vehicles Owned" at bounding box center [54, 165] width 41 height 7
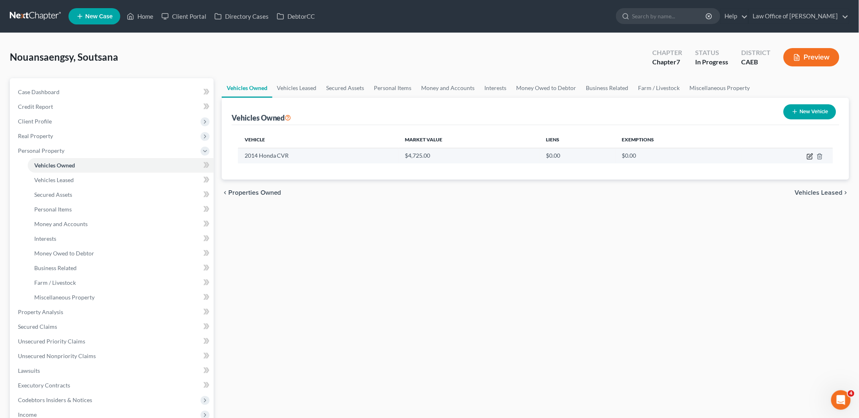
click at [809, 156] on icon "button" at bounding box center [809, 156] width 7 height 7
select select "0"
select select "12"
select select "3"
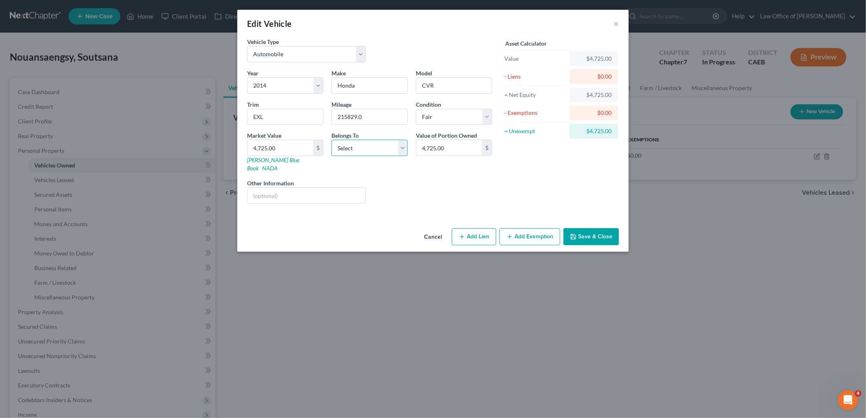
click at [372, 143] on select "Select Debtor 1 Only Debtor 2 Only Debtor 1 And Debtor 2 Only At Least One Of T…" at bounding box center [369, 148] width 76 height 16
select select "3"
click at [331, 140] on select "Select Debtor 1 Only Debtor 2 Only Debtor 1 And Debtor 2 Only At Least One Of T…" at bounding box center [369, 148] width 76 height 16
click at [270, 188] on input "text" at bounding box center [306, 195] width 118 height 15
click at [287, 188] on input "VIN 5J" at bounding box center [306, 195] width 118 height 15
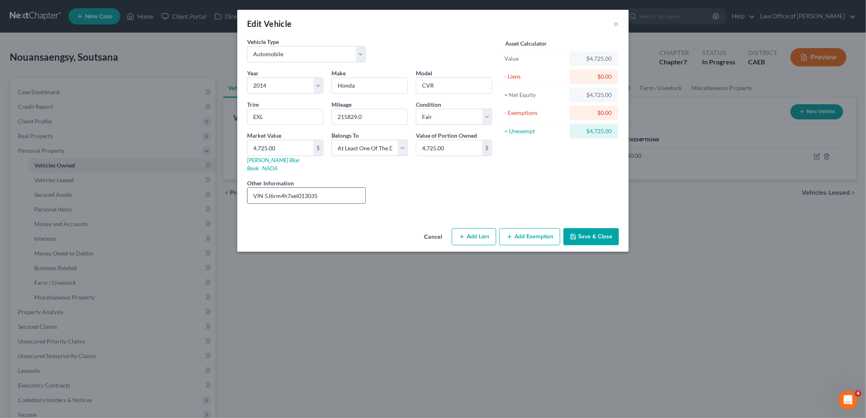
drag, startPoint x: 267, startPoint y: 187, endPoint x: 330, endPoint y: 189, distance: 63.6
click at [320, 188] on input "VIN 5J6rm4h7xel013035" at bounding box center [306, 195] width 118 height 15
click at [265, 161] on link "Kelly Blue Book" at bounding box center [273, 163] width 52 height 15
click at [324, 189] on input "VIN 5J6rm4h7xel013035" at bounding box center [306, 195] width 118 height 15
drag, startPoint x: 332, startPoint y: 185, endPoint x: 245, endPoint y: 183, distance: 87.2
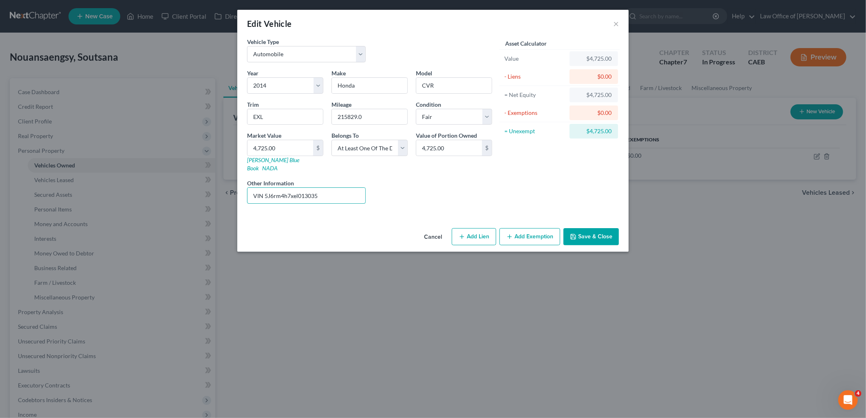
click at [246, 185] on div "Other Information VIN 5J6rm4h7xel013035" at bounding box center [306, 191] width 127 height 25
paste input ": 5J6RM4H7XEL"
type input "VIN: 5J6RM4H7XEL013035"
click at [280, 114] on input "EXL" at bounding box center [284, 116] width 75 height 15
drag, startPoint x: 280, startPoint y: 114, endPoint x: 238, endPoint y: 112, distance: 42.0
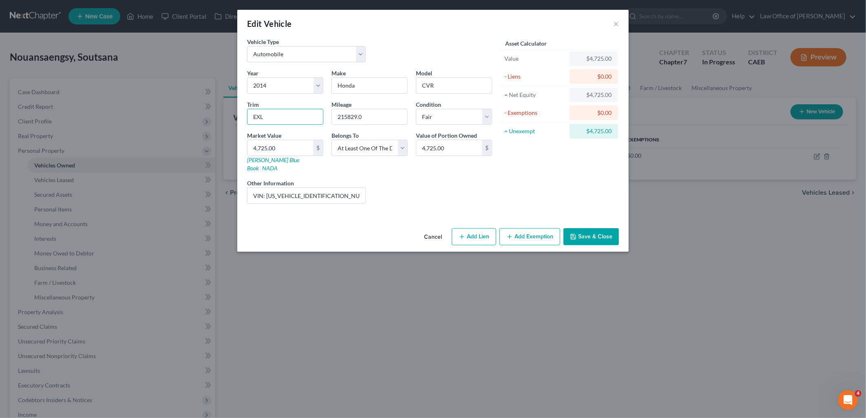
click at [238, 112] on div "Vehicle Type Select Automobile Truck Trailer Watercraft Aircraft Motor Home Atv…" at bounding box center [432, 130] width 391 height 187
paste input "-L Sport Utility 4D"
type input "EX-L Sport Utility 4D"
drag, startPoint x: 344, startPoint y: 117, endPoint x: 418, endPoint y: 108, distance: 74.8
click at [413, 108] on div "Year Select 2026 2025 2024 2023 2022 2021 2020 2019 2018 2017 2016 2015 2014 20…" at bounding box center [369, 139] width 253 height 141
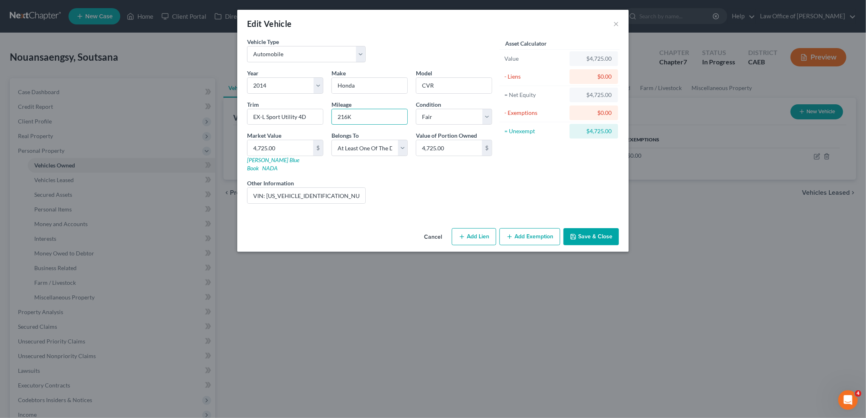
type input "216K"
click at [597, 231] on button "Save & Close" at bounding box center [590, 236] width 55 height 17
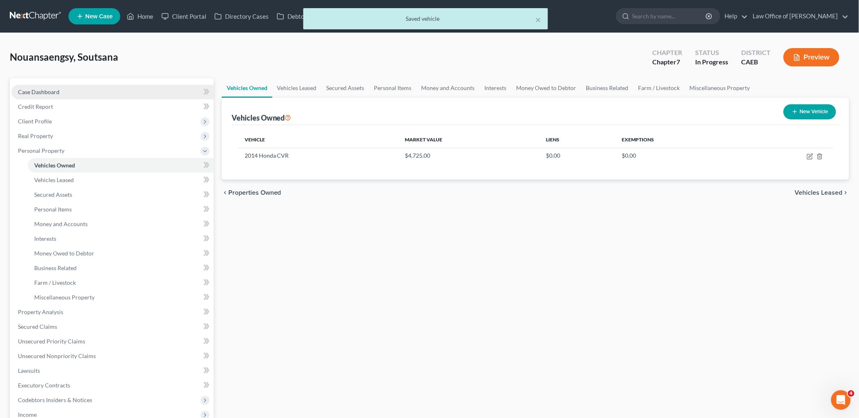
click at [50, 88] on span "Case Dashboard" at bounding box center [39, 91] width 42 height 7
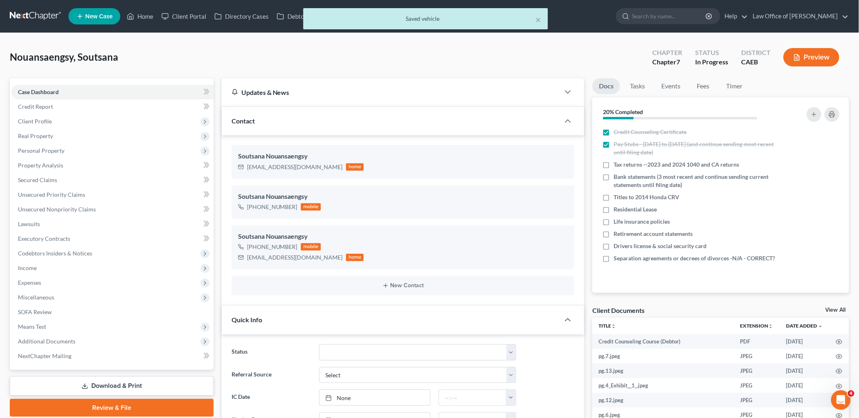
scroll to position [315, 0]
click at [837, 307] on link "View All" at bounding box center [835, 310] width 20 height 6
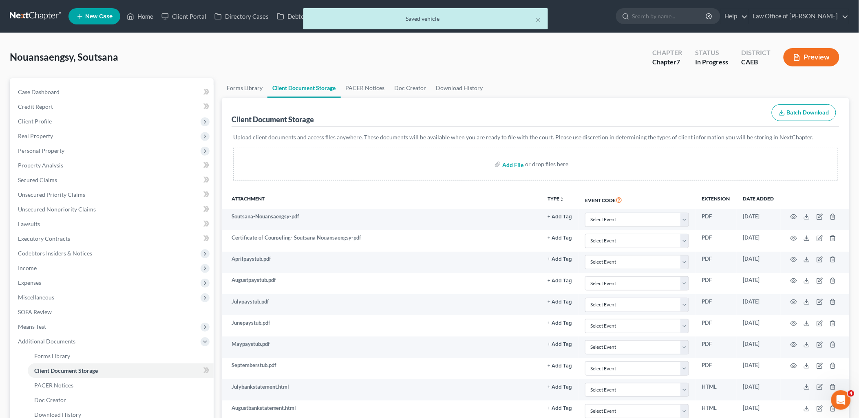
click at [512, 163] on input "file" at bounding box center [512, 164] width 20 height 15
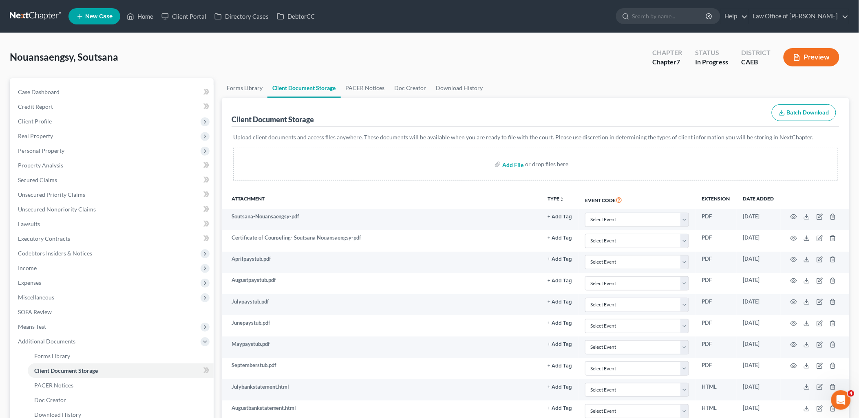
type input "C:\fakepath\2018 Honda KBB.pdf"
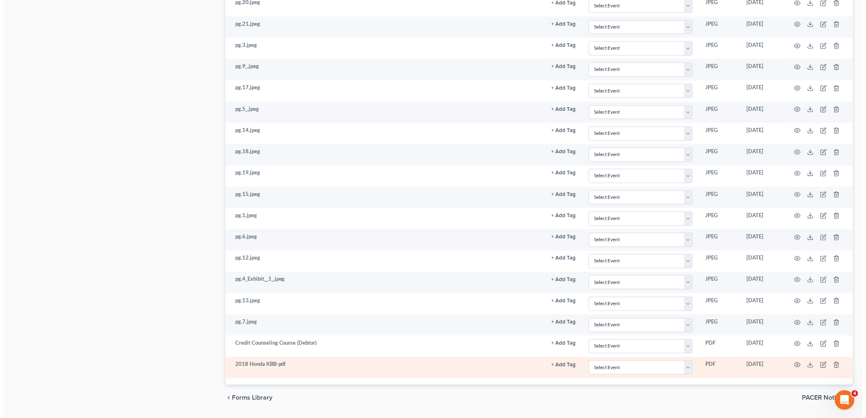
scroll to position [1756, 0]
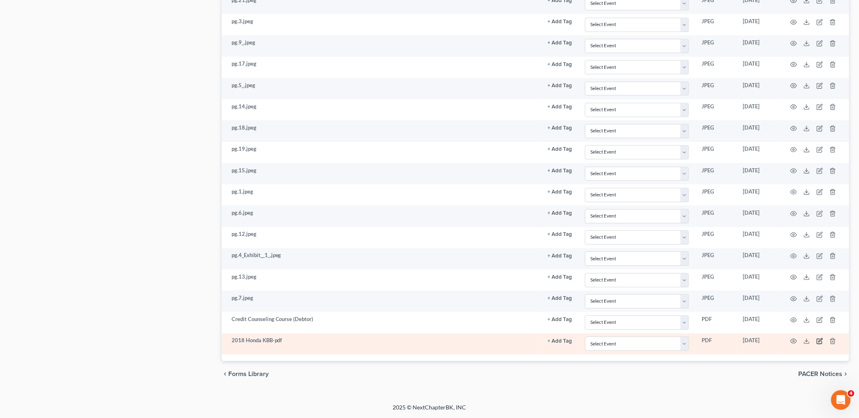
click at [817, 341] on icon "button" at bounding box center [819, 341] width 7 height 7
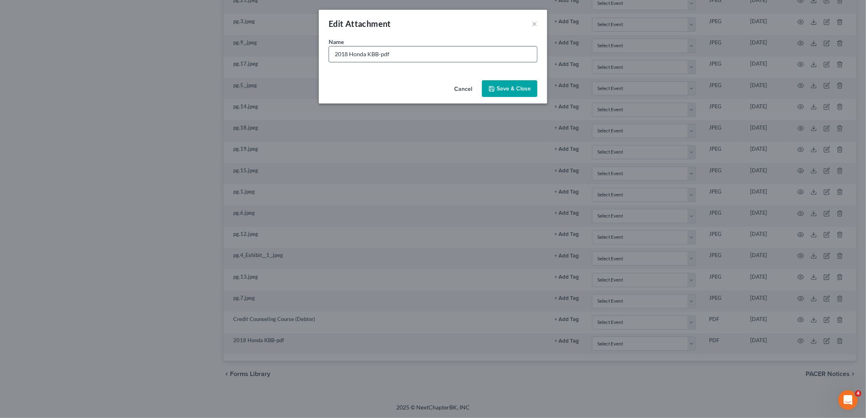
click at [346, 53] on input "2018 Honda KBB-pdf" at bounding box center [433, 53] width 208 height 15
type input "2014 Honda KBB-pdf"
click at [520, 90] on span "Save & Close" at bounding box center [513, 88] width 34 height 7
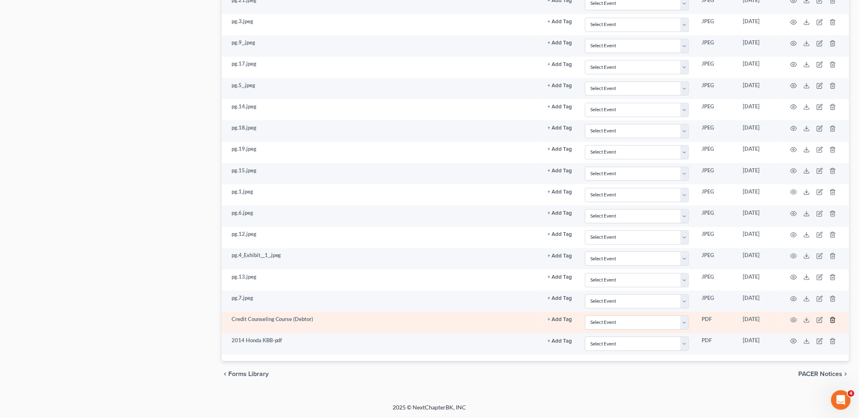
click at [831, 318] on polyline "button" at bounding box center [832, 318] width 5 height 0
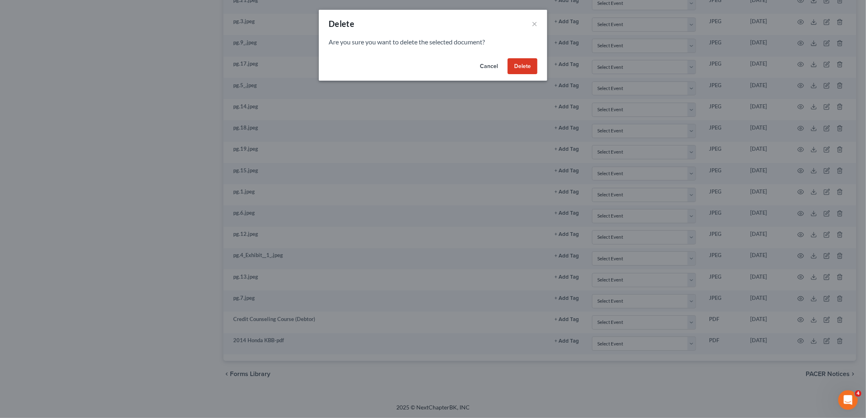
click at [527, 65] on button "Delete" at bounding box center [522, 66] width 30 height 16
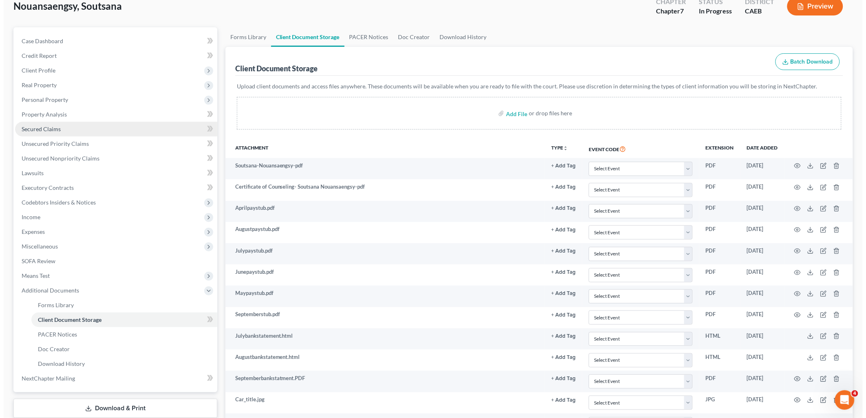
scroll to position [0, 0]
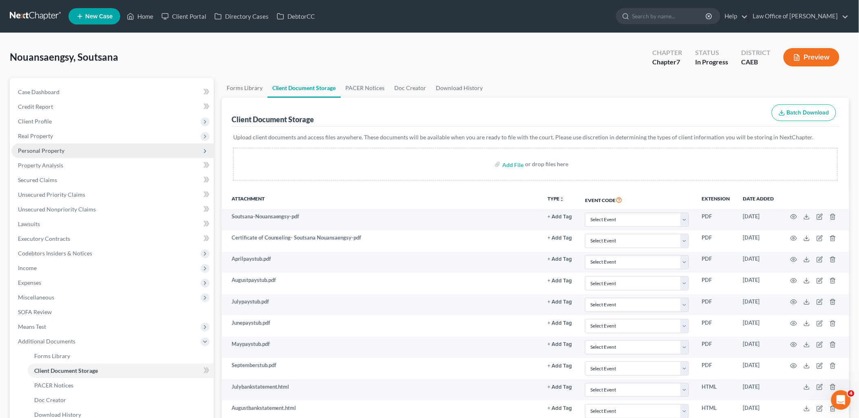
click at [36, 151] on span "Personal Property" at bounding box center [41, 150] width 46 height 7
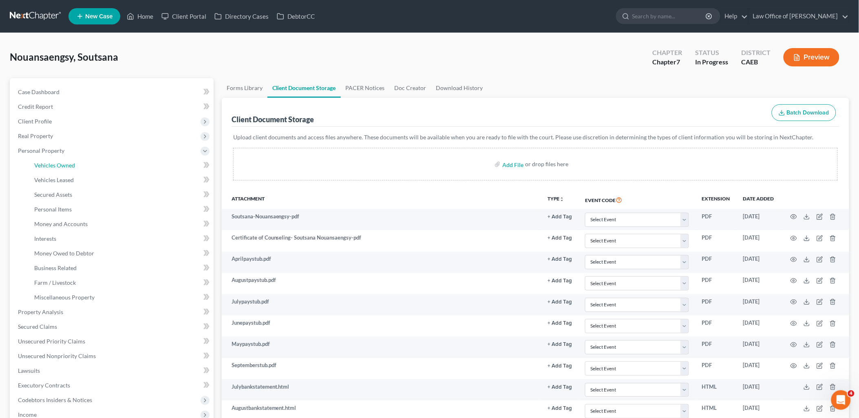
click at [55, 164] on span "Vehicles Owned" at bounding box center [54, 165] width 41 height 7
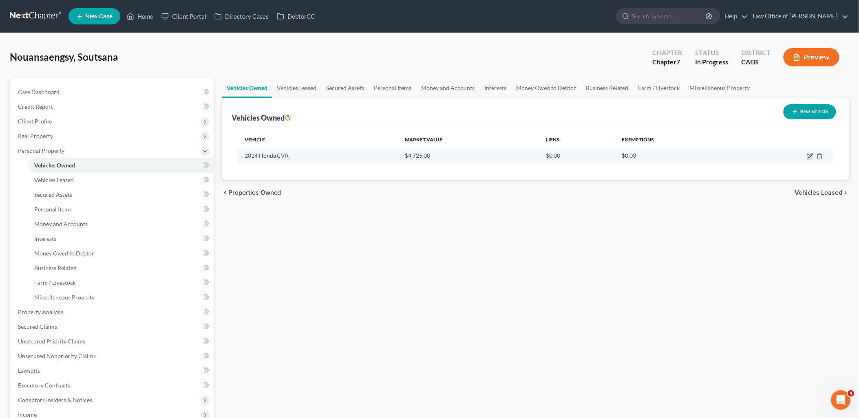
click at [809, 154] on icon "button" at bounding box center [809, 156] width 5 height 5
select select "0"
select select "12"
select select "3"
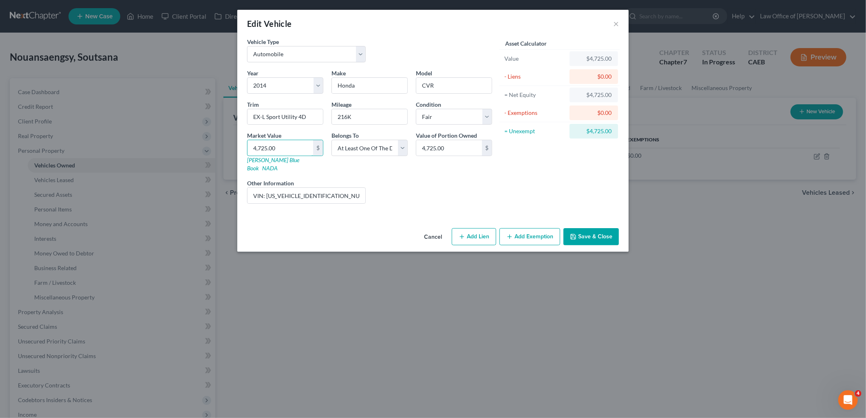
type input "5"
type input "5.00"
type input "59"
type input "59.00"
type input "596"
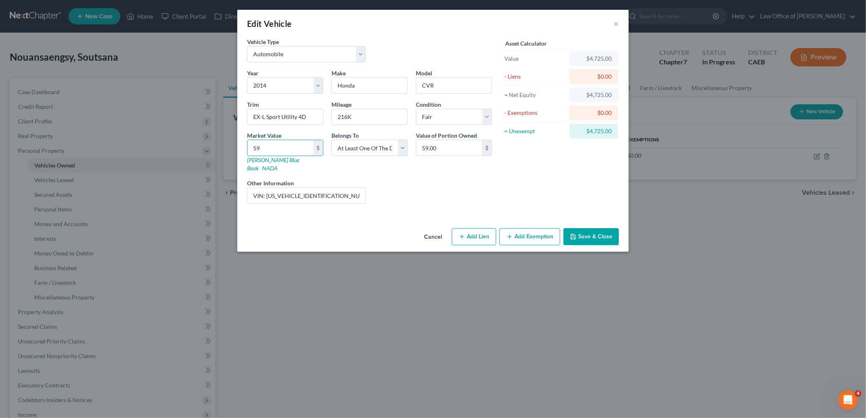
type input "596.00"
type input "5,960"
type input "5,960.00"
type input "5,960"
click at [529, 228] on button "Add Exemption" at bounding box center [529, 236] width 61 height 17
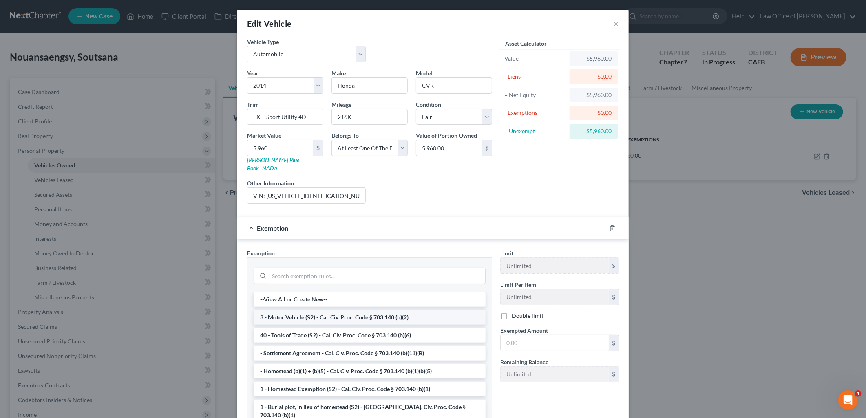
click at [308, 310] on li "3 - Motor Vehicle (S2) - Cal. Civ. Proc. Code § 703.140 (b)(2)" at bounding box center [369, 317] width 232 height 15
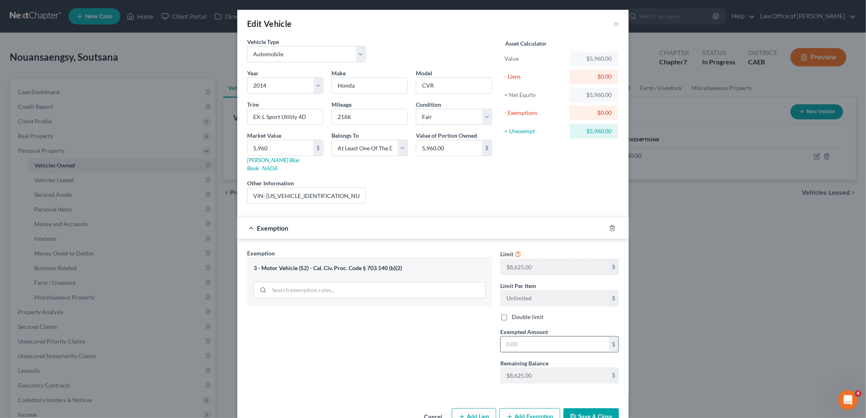
click at [546, 340] on input "text" at bounding box center [554, 344] width 108 height 15
type input "8"
type input "5,960"
click at [329, 188] on input "VIN: 5J6RM4H7XEL013035" at bounding box center [306, 195] width 118 height 15
click at [588, 408] on button "Save & Close" at bounding box center [590, 416] width 55 height 17
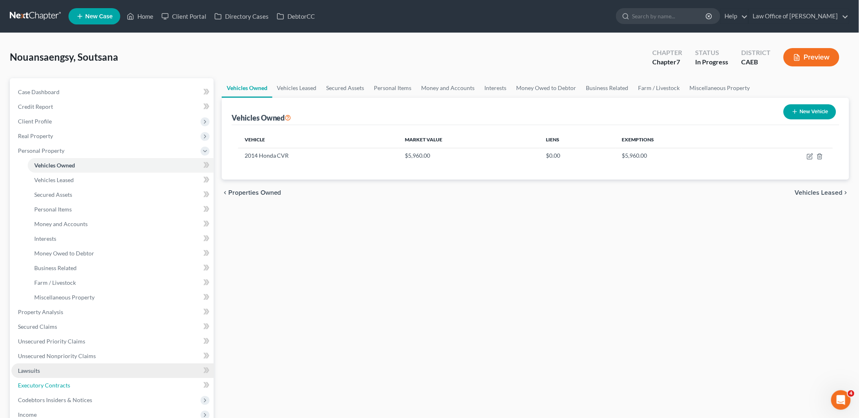
drag, startPoint x: 28, startPoint y: 385, endPoint x: 48, endPoint y: 372, distance: 23.8
click at [28, 385] on span "Executory Contracts" at bounding box center [44, 385] width 52 height 7
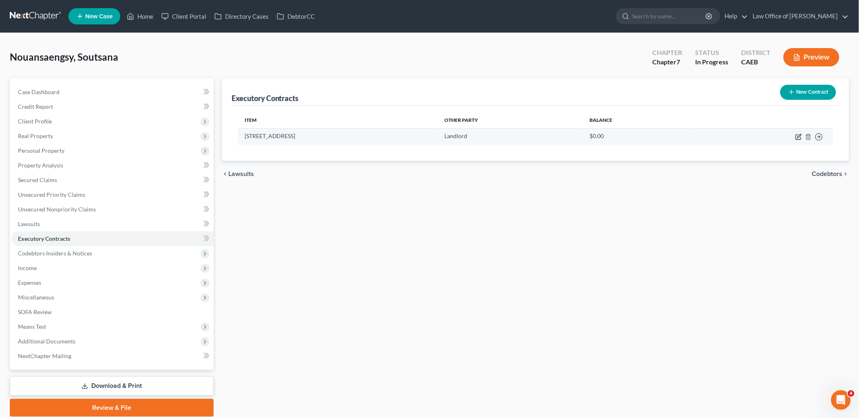
click at [800, 137] on icon "button" at bounding box center [798, 137] width 7 height 7
select select "3"
select select "0"
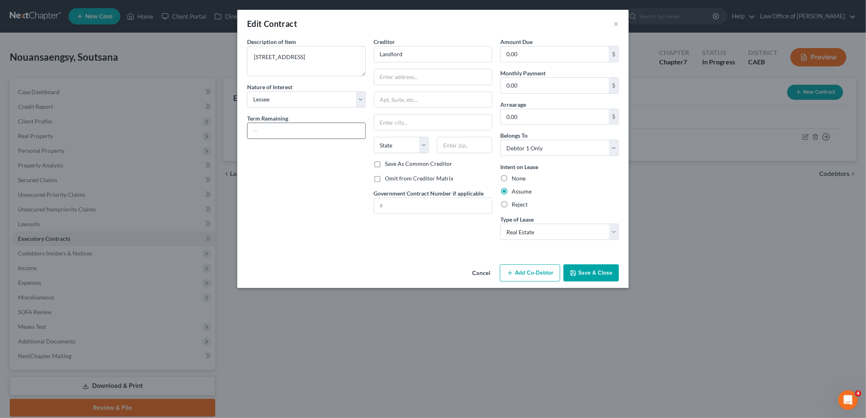
click at [286, 128] on input "text" at bounding box center [306, 130] width 118 height 15
type input "renewal lease for 12 months on 4/2025"
click at [407, 54] on input "Landlord" at bounding box center [433, 54] width 119 height 16
drag, startPoint x: 407, startPoint y: 54, endPoint x: 348, endPoint y: 53, distance: 59.1
click at [348, 53] on div "Description of non-residential real property * Description of Item * 2300 Oakda…" at bounding box center [433, 141] width 380 height 209
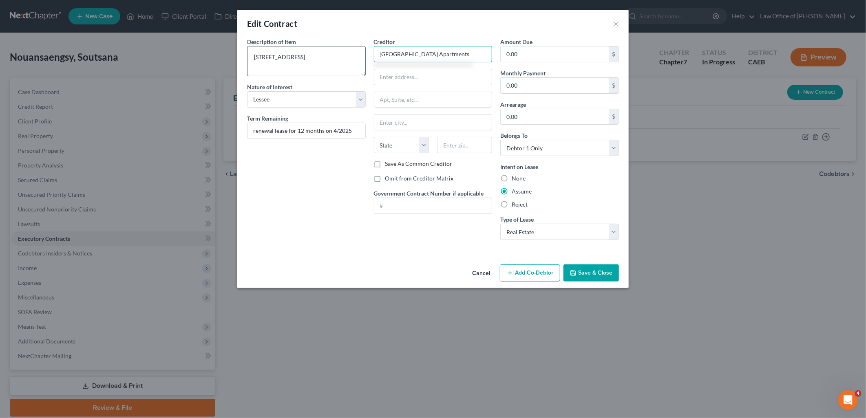
type input "Valley Oaks Apartments"
type input "2300 Oakdale Road"
type input "95355"
type input "Modesto"
select select "4"
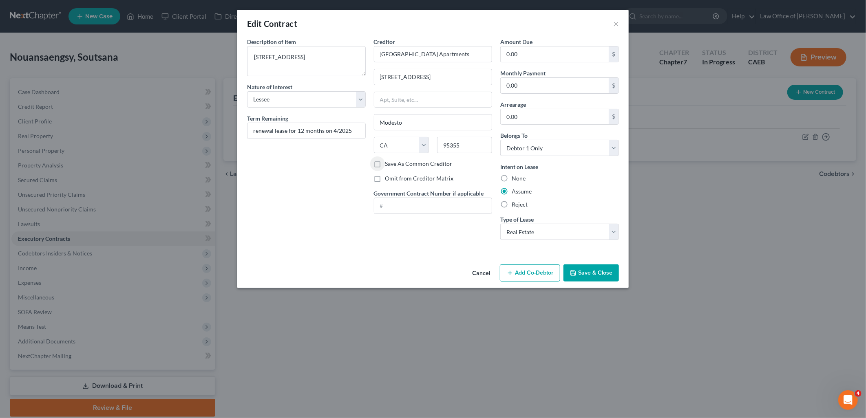
click at [385, 176] on label "Omit from Creditor Matrix" at bounding box center [419, 178] width 68 height 8
click at [388, 176] on input "Omit from Creditor Matrix" at bounding box center [390, 176] width 5 height 5
checkbox input "true"
click at [539, 86] on input "0.00" at bounding box center [554, 85] width 108 height 15
type input "1,711"
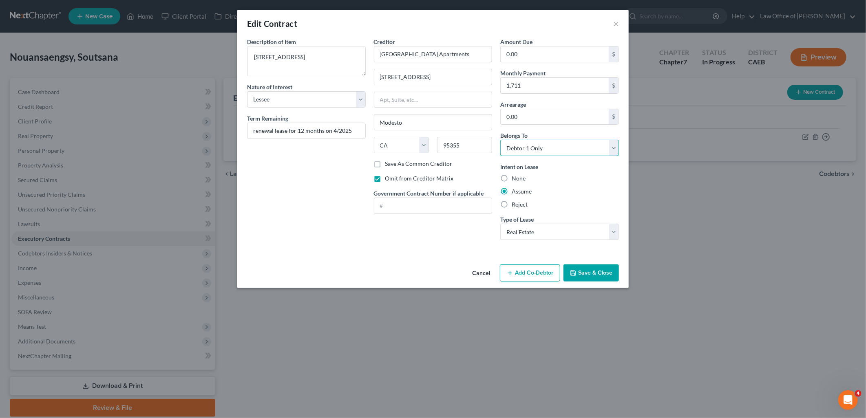
click at [534, 140] on select "Select Debtor 1 Only Debtor 2 Only Debtor 1 And Debtor 2 Only At Least One Of T…" at bounding box center [559, 148] width 119 height 16
select select "3"
click at [500, 140] on select "Select Debtor 1 Only Debtor 2 Only Debtor 1 And Debtor 2 Only At Least One Of T…" at bounding box center [559, 148] width 119 height 16
click at [535, 275] on button "Add Co-Debtor" at bounding box center [530, 272] width 60 height 17
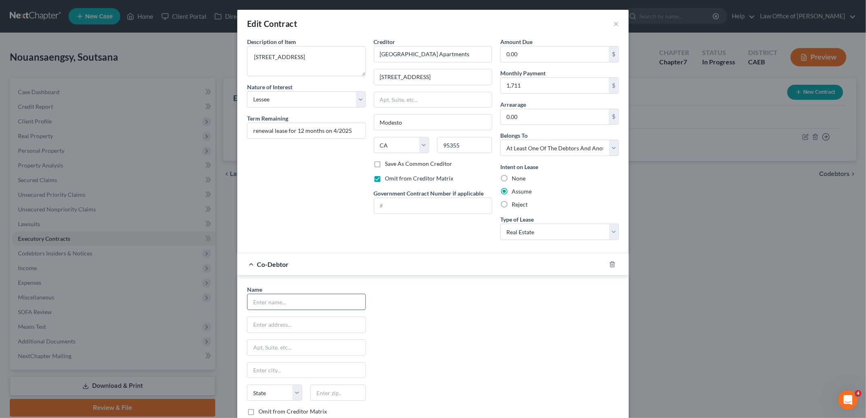
click at [294, 302] on input "text" at bounding box center [306, 301] width 118 height 15
drag, startPoint x: 251, startPoint y: 55, endPoint x: 319, endPoint y: 58, distance: 67.3
click at [319, 58] on textarea "2300 Oakdale Road Apartment 86 Modesto, CA 95355" at bounding box center [306, 61] width 119 height 30
click at [317, 325] on input "text" at bounding box center [306, 324] width 118 height 15
paste input "2300 Oakdale Road"
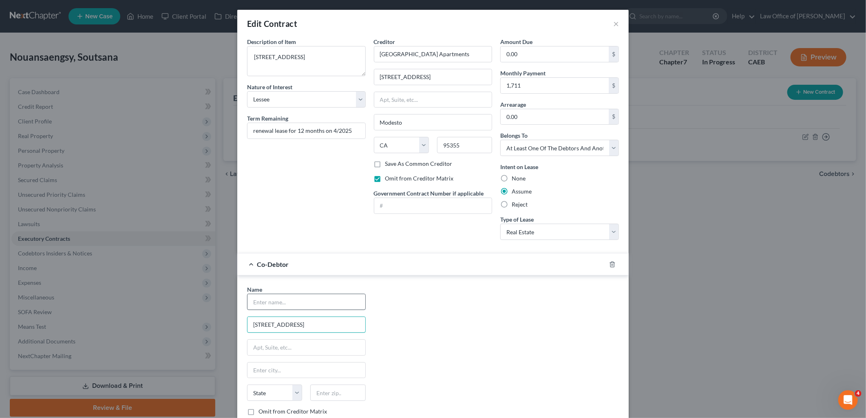
type input "2300 Oakdale Road"
click at [305, 304] on input "text" at bounding box center [306, 301] width 118 height 15
type input "[PERSON_NAME]"
drag, startPoint x: 294, startPoint y: 66, endPoint x: 249, endPoint y: 64, distance: 45.3
click at [249, 64] on textarea "2300 Oakdale Road Apartment 86 Modesto, CA 95355" at bounding box center [306, 61] width 119 height 30
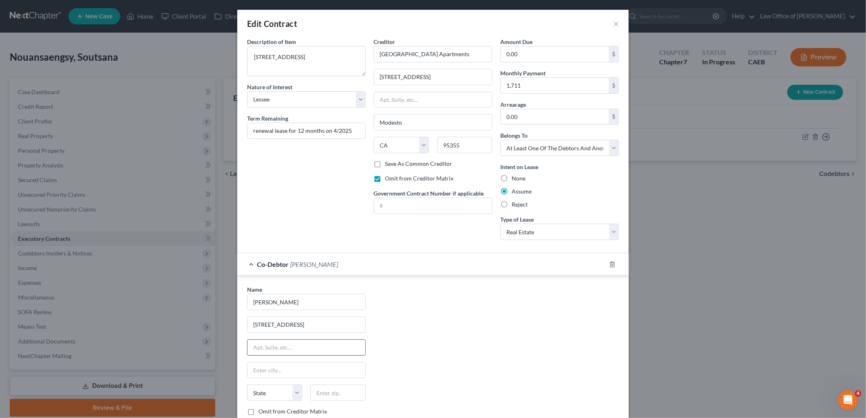
click at [311, 355] on input "text" at bounding box center [306, 347] width 118 height 15
paste input "Apartment 86"
type input "Apartment 86"
click at [340, 396] on input "text" at bounding box center [337, 393] width 55 height 16
type input "95355"
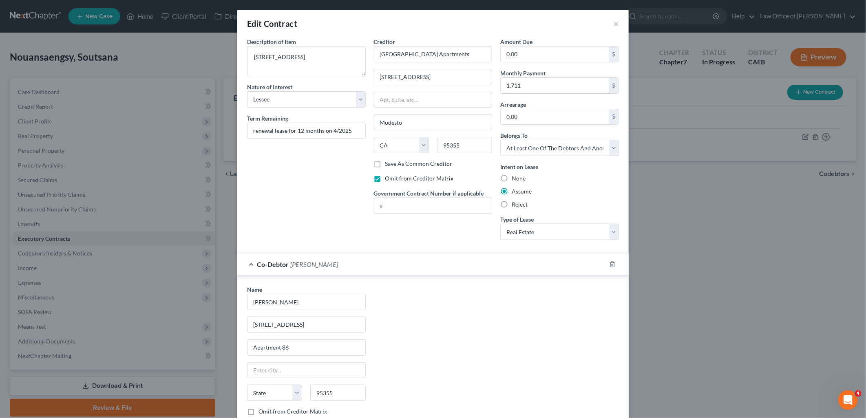
click at [258, 409] on label "Omit from Creditor Matrix" at bounding box center [292, 412] width 68 height 8
click at [262, 409] on input "Omit from Creditor Matrix" at bounding box center [264, 410] width 5 height 5
checkbox input "true"
type input "Modesto"
select select "4"
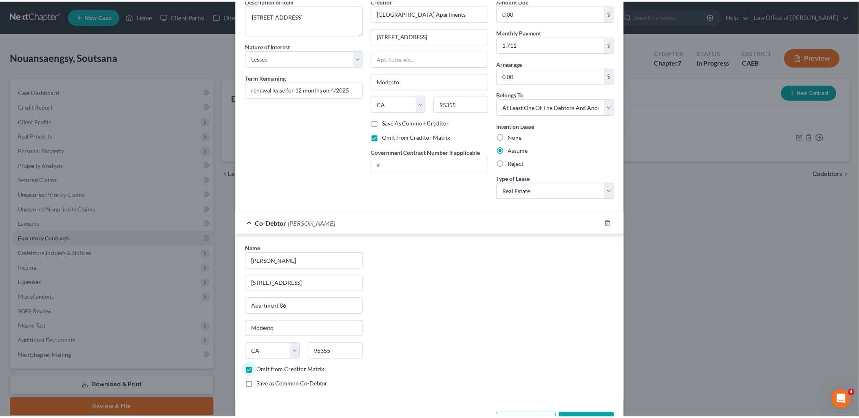
scroll to position [71, 0]
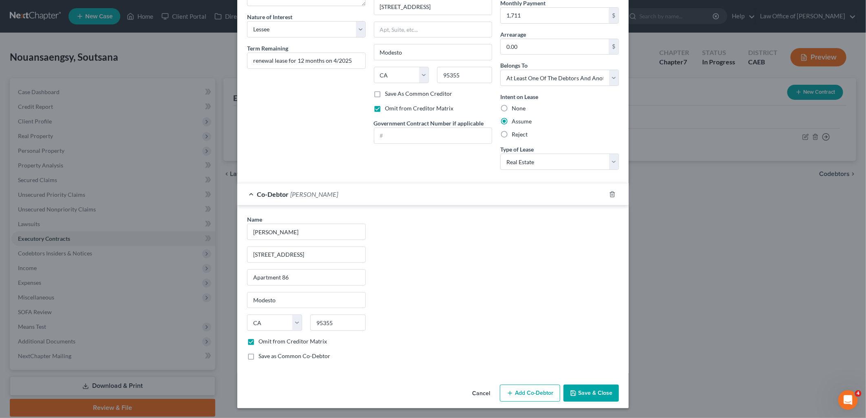
click at [258, 357] on label "Save as Common Co-Debtor" at bounding box center [294, 356] width 72 height 8
click at [262, 357] on input "Save as Common Co-Debtor" at bounding box center [264, 354] width 5 height 5
checkbox input "true"
click at [591, 397] on button "Save & Close" at bounding box center [590, 393] width 55 height 17
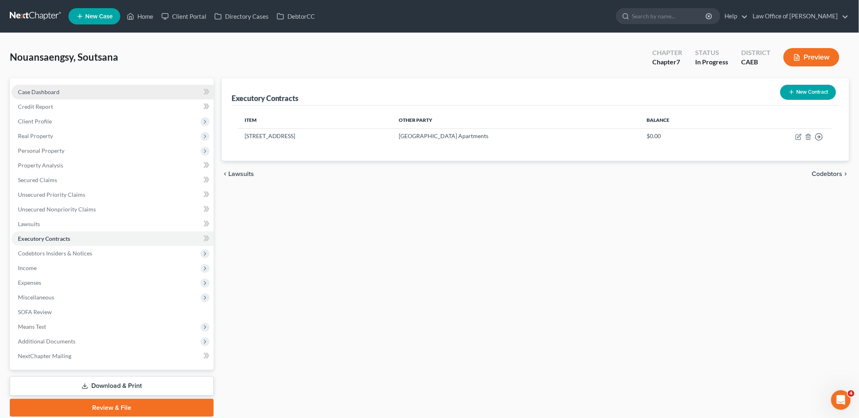
drag, startPoint x: 35, startPoint y: 91, endPoint x: 45, endPoint y: 88, distance: 10.2
click at [35, 90] on span "Case Dashboard" at bounding box center [39, 91] width 42 height 7
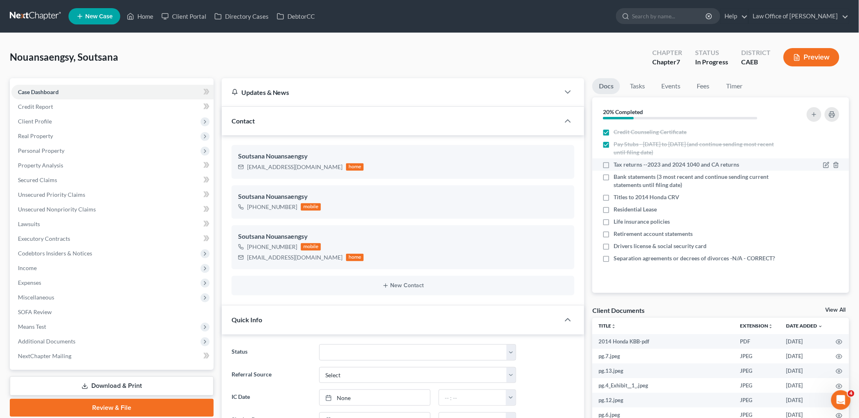
scroll to position [315, 0]
click at [613, 211] on label "Residential Lease" at bounding box center [634, 209] width 43 height 8
click at [617, 211] on input "Residential Lease" at bounding box center [619, 207] width 5 height 5
checkbox input "true"
click at [613, 196] on label "Titles to 2014 Honda CRV" at bounding box center [646, 197] width 66 height 8
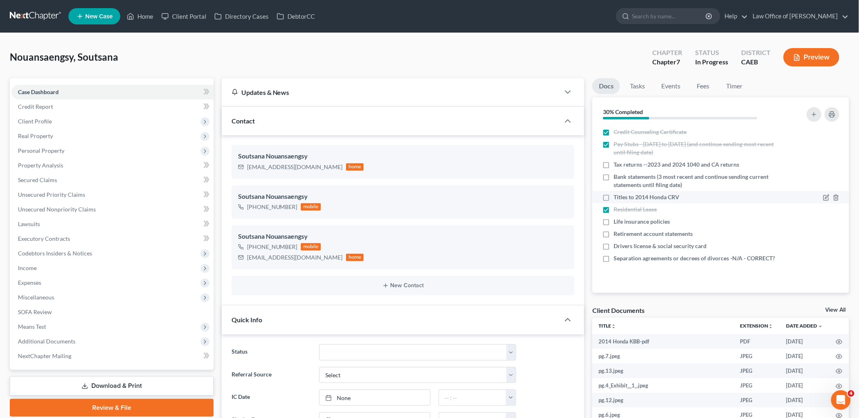
click at [617, 196] on input "Titles to 2014 Honda CRV" at bounding box center [619, 195] width 5 height 5
checkbox input "true"
click at [613, 233] on label "Retirement account statements" at bounding box center [652, 234] width 79 height 8
click at [617, 233] on input "Retirement account statements" at bounding box center [619, 232] width 5 height 5
checkbox input "true"
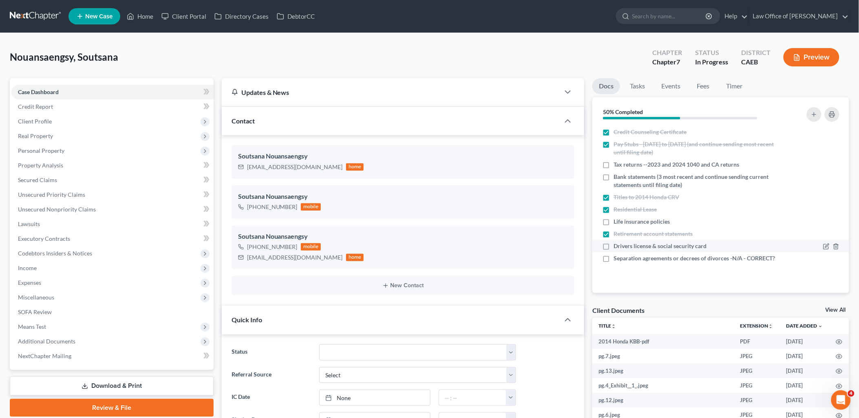
click at [613, 247] on label "Drivers license & social security card" at bounding box center [659, 246] width 93 height 8
click at [617, 247] on input "Drivers license & social security card" at bounding box center [619, 244] width 5 height 5
checkbox input "true"
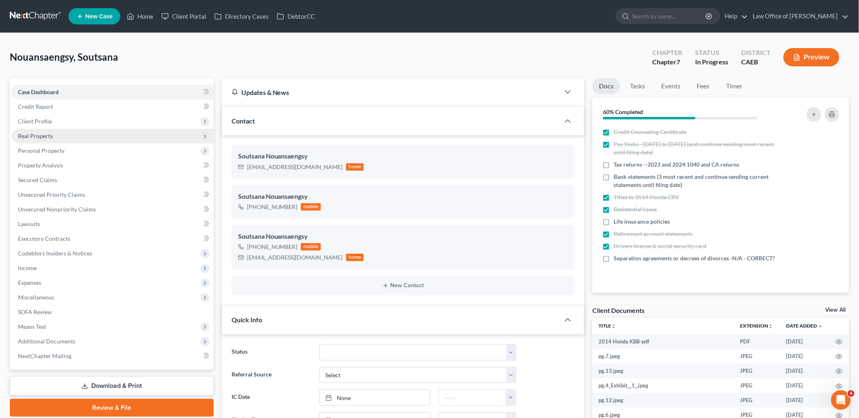
click at [34, 137] on span "Real Property" at bounding box center [35, 135] width 35 height 7
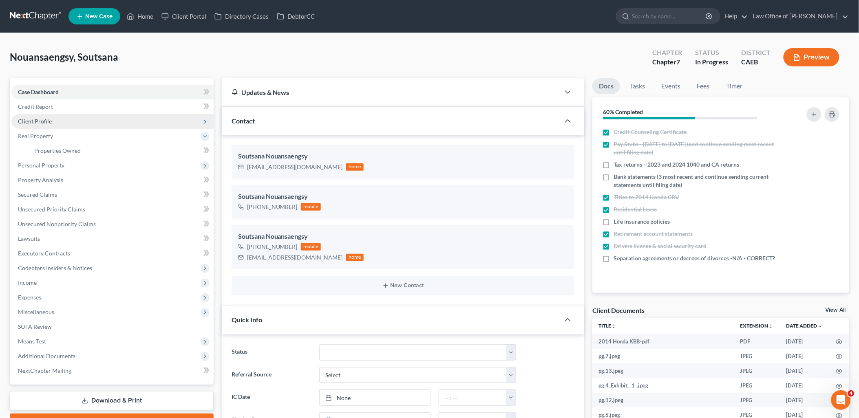
click at [34, 123] on span "Client Profile" at bounding box center [35, 121] width 34 height 7
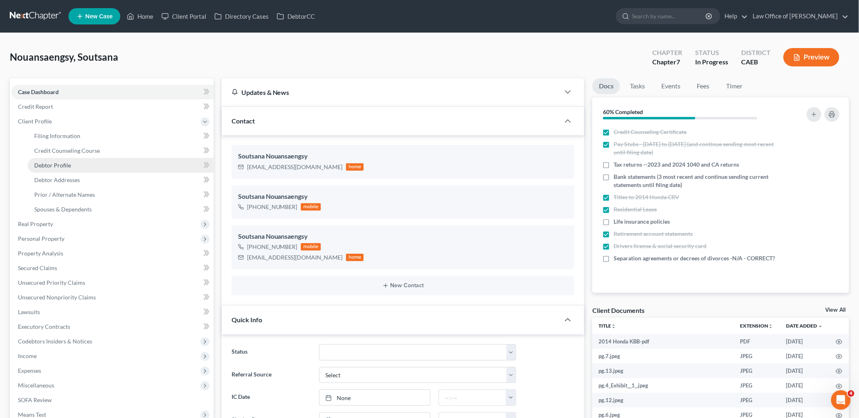
click at [56, 167] on span "Debtor Profile" at bounding box center [52, 165] width 37 height 7
select select "0"
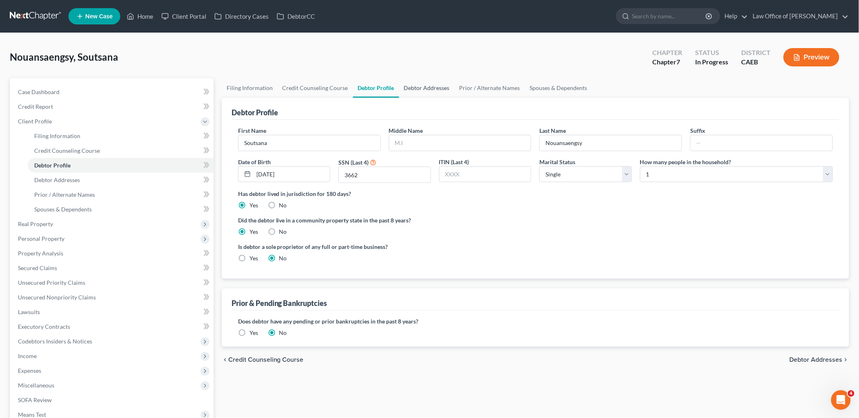
click at [414, 83] on link "Debtor Addresses" at bounding box center [426, 88] width 55 height 20
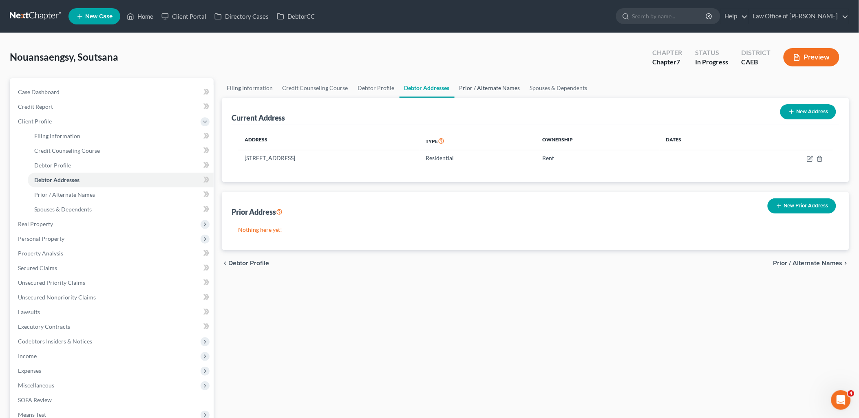
click at [470, 88] on link "Prior / Alternate Names" at bounding box center [489, 88] width 71 height 20
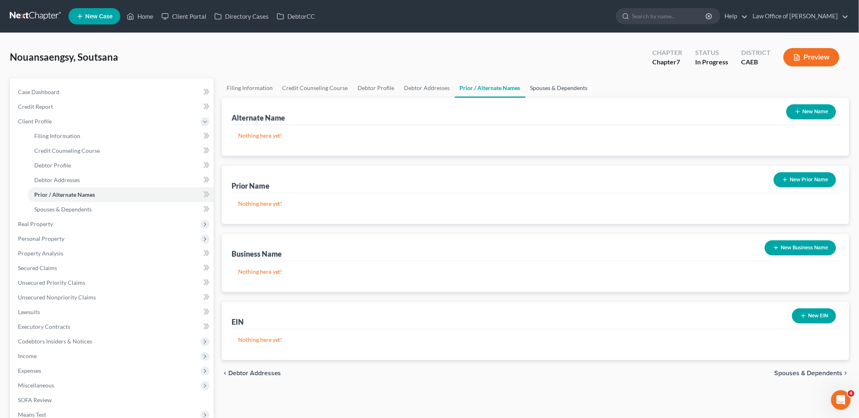
click at [553, 87] on link "Spouses & Dependents" at bounding box center [558, 88] width 67 height 20
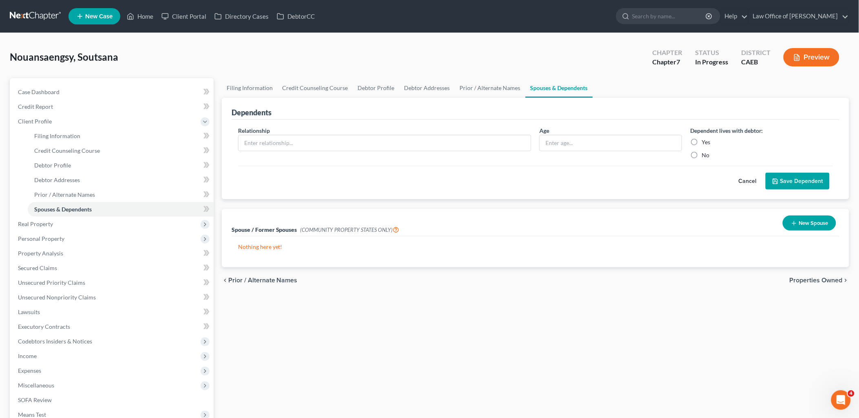
click at [822, 225] on button "New Spouse" at bounding box center [808, 223] width 53 height 15
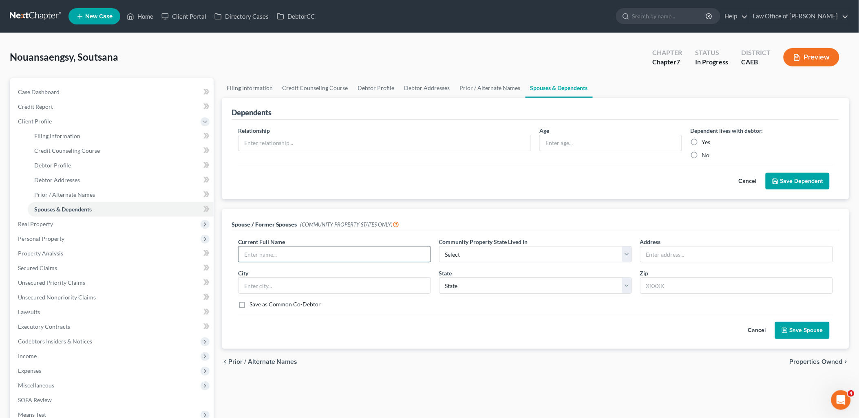
click at [270, 251] on input "text" at bounding box center [334, 254] width 192 height 15
type input "*"
click at [480, 255] on select "Select AZ CA GU ID LA NV NM PR TX WA WI" at bounding box center [535, 254] width 193 height 16
select select "1"
click at [439, 246] on select "Select AZ CA GU ID LA NV NM PR TX WA WI" at bounding box center [535, 254] width 193 height 16
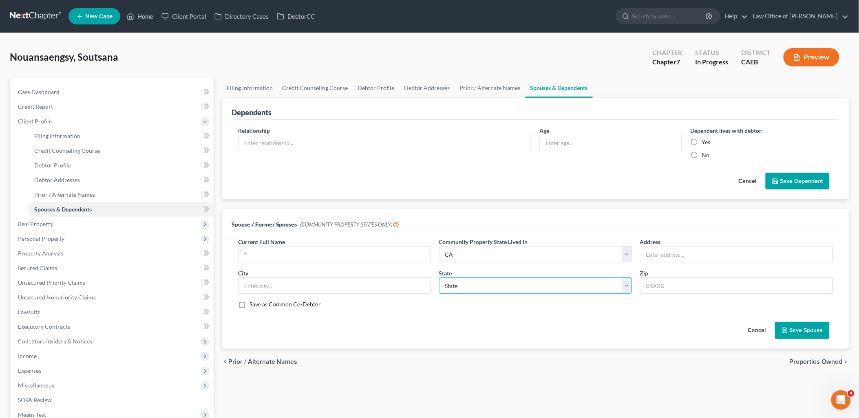
drag, startPoint x: 460, startPoint y: 282, endPoint x: 461, endPoint y: 287, distance: 4.9
click at [461, 282] on select "State AL AK AR AZ CA CO CT DE DC FL GA GU HI ID IL IN IA KS KY LA ME MD MA MI M…" at bounding box center [535, 286] width 193 height 16
select select "4"
click at [439, 278] on select "State AL AK AR AZ CA CO CT DE DC FL GA GU HI ID IL IN IA KS KY LA ME MD MA MI M…" at bounding box center [535, 286] width 193 height 16
click at [797, 326] on button "Save Spouse" at bounding box center [802, 330] width 55 height 17
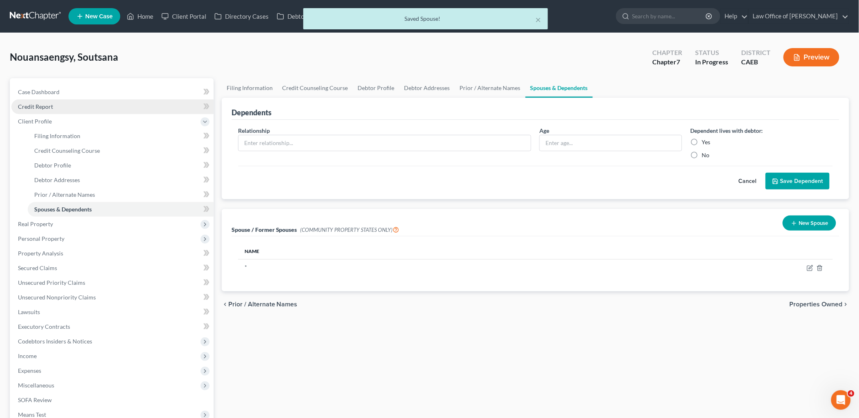
click at [34, 104] on span "Credit Report" at bounding box center [35, 106] width 35 height 7
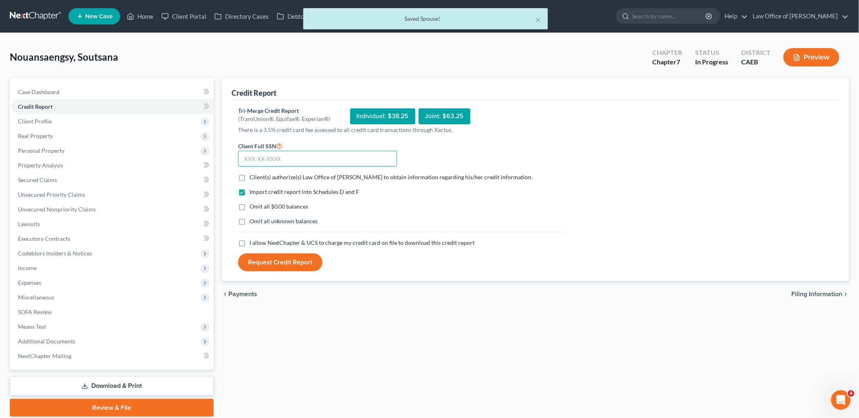
click at [292, 161] on input "text" at bounding box center [317, 159] width 159 height 16
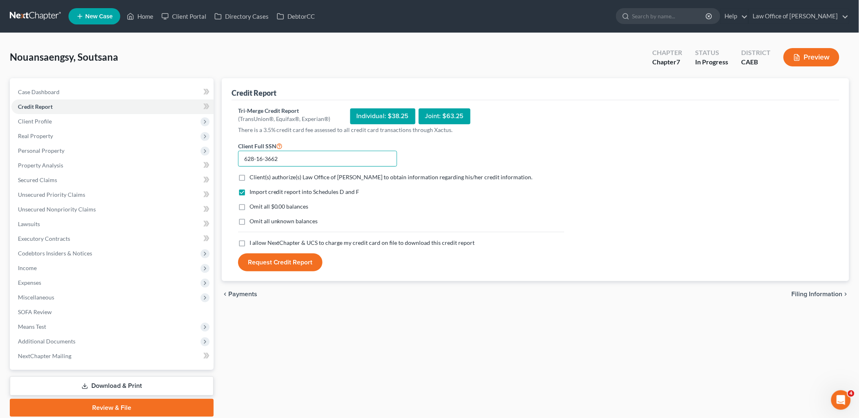
type input "628-16-3662"
click at [249, 178] on label "Client(s) authorize(s) Law Office of Flor A. Tataje to obtain information regar…" at bounding box center [390, 177] width 283 height 8
click at [253, 178] on input "Client(s) authorize(s) Law Office of Flor A. Tataje to obtain information regar…" at bounding box center [255, 175] width 5 height 5
checkbox input "true"
click at [249, 205] on label "Omit all $0.00 balances" at bounding box center [278, 207] width 59 height 8
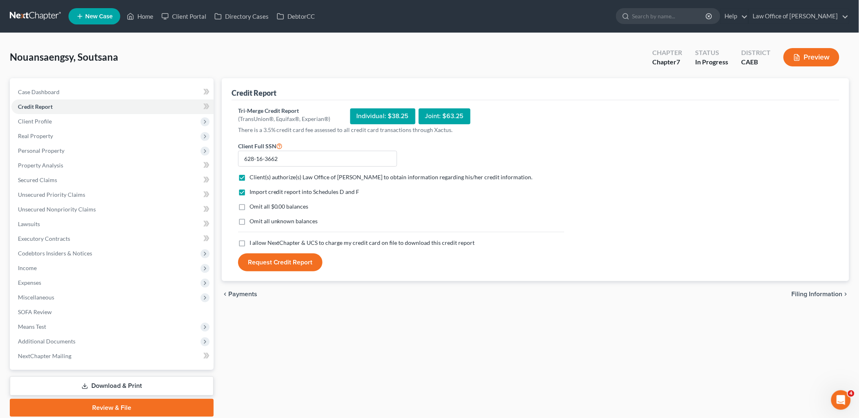
click at [253, 205] on input "Omit all $0.00 balances" at bounding box center [255, 205] width 5 height 5
checkbox input "true"
click at [249, 222] on label "Omit all unknown balances" at bounding box center [283, 221] width 68 height 8
click at [253, 222] on input "Omit all unknown balances" at bounding box center [255, 219] width 5 height 5
checkbox input "true"
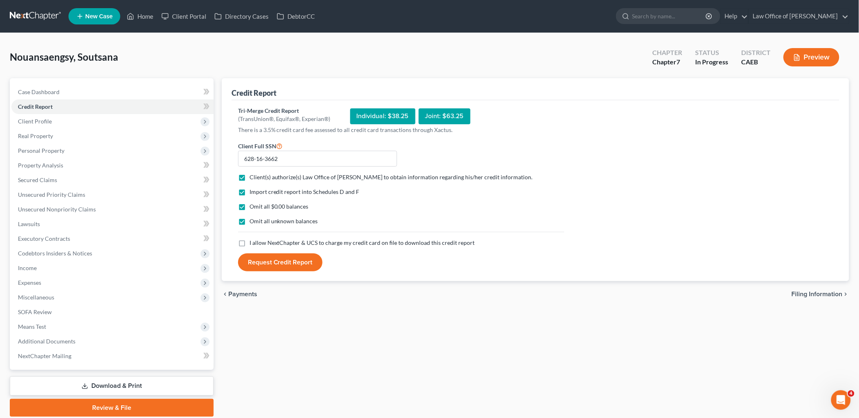
click at [249, 242] on label "I allow NextChapter & UCS to charge my credit card on file to download this cre…" at bounding box center [361, 243] width 225 height 8
click at [253, 242] on input "I allow NextChapter & UCS to charge my credit card on file to download this cre…" at bounding box center [255, 241] width 5 height 5
checkbox input "true"
click at [275, 267] on button "Request Credit Report" at bounding box center [280, 262] width 84 height 18
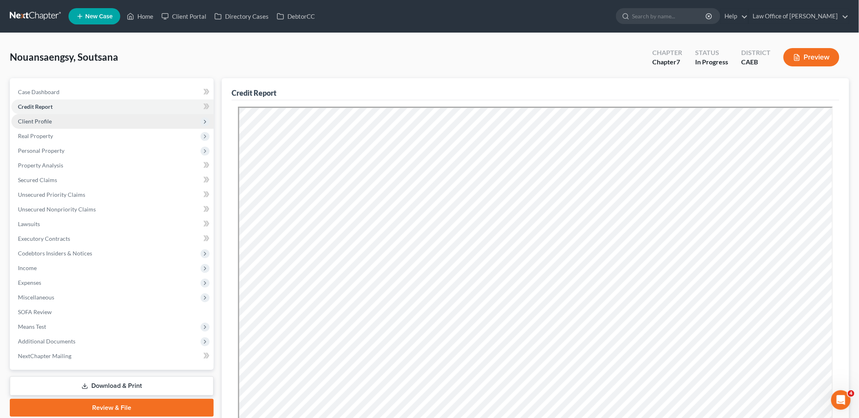
click at [31, 120] on span "Client Profile" at bounding box center [35, 121] width 34 height 7
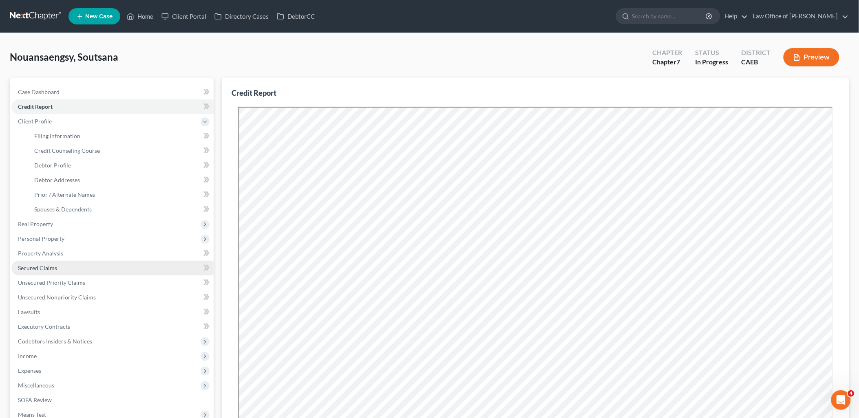
click at [33, 264] on span "Secured Claims" at bounding box center [37, 267] width 39 height 7
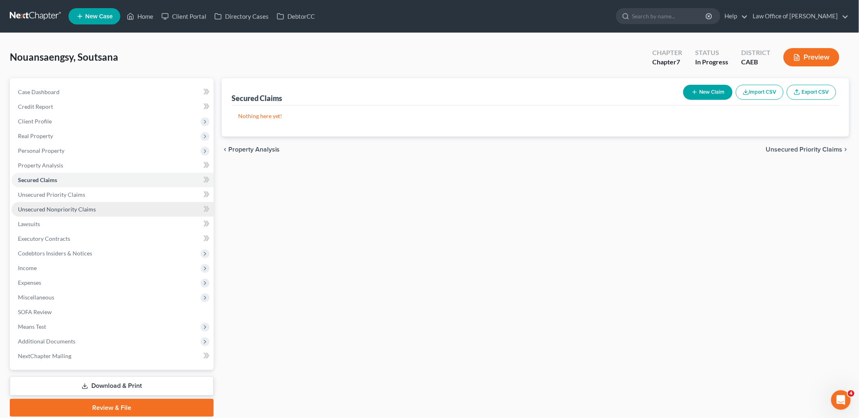
click at [40, 209] on span "Unsecured Nonpriority Claims" at bounding box center [57, 209] width 78 height 7
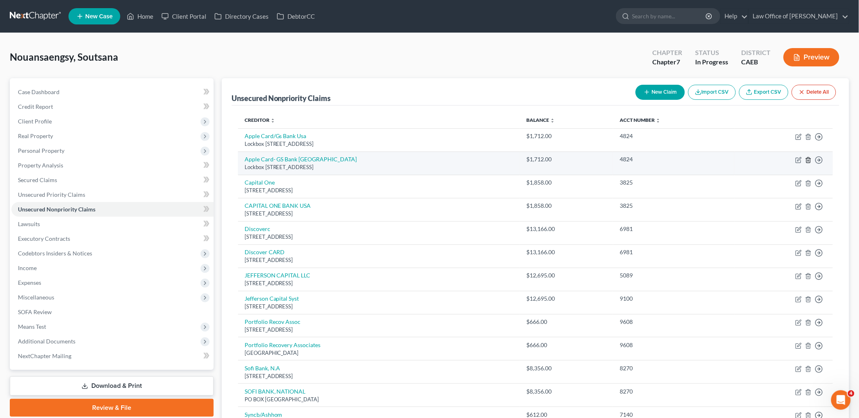
click at [809, 159] on polyline "button" at bounding box center [808, 159] width 5 height 0
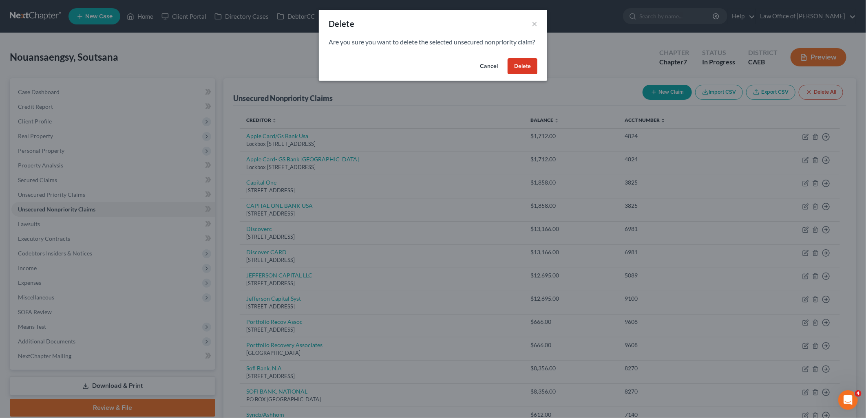
click at [516, 75] on button "Delete" at bounding box center [522, 66] width 30 height 16
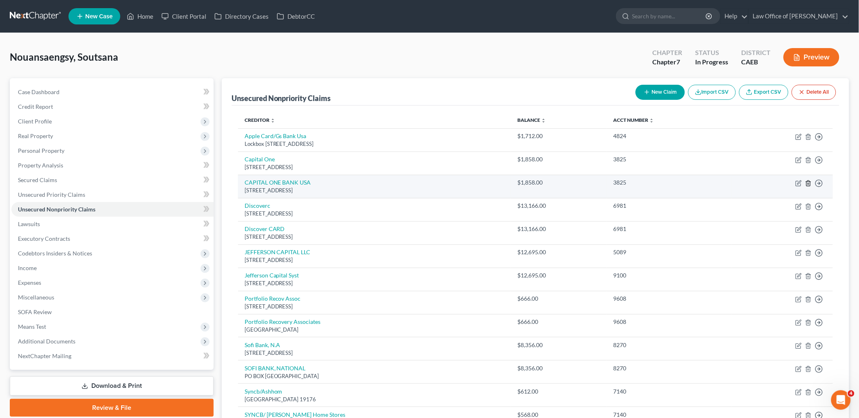
click at [811, 184] on icon "button" at bounding box center [808, 183] width 7 height 7
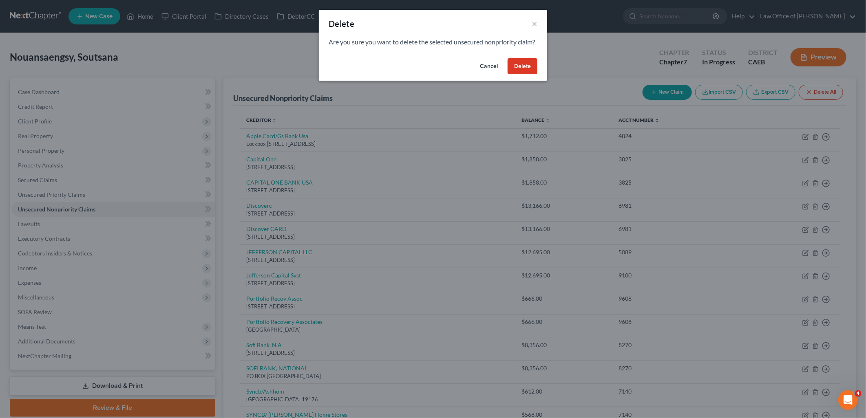
click at [519, 75] on button "Delete" at bounding box center [522, 66] width 30 height 16
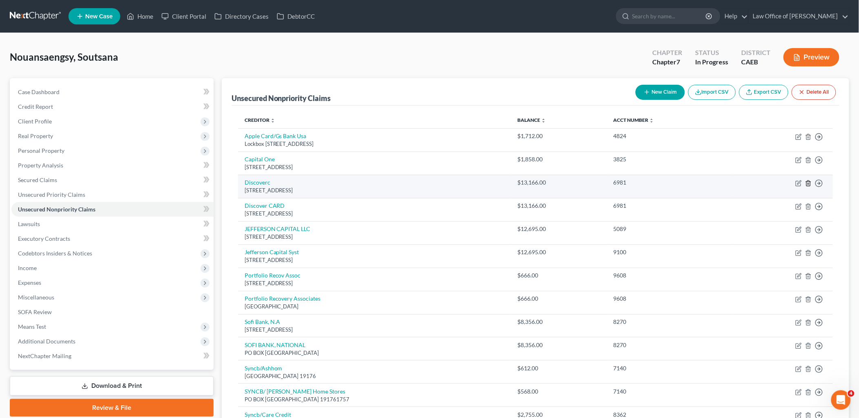
click at [808, 182] on icon "button" at bounding box center [808, 183] width 7 height 7
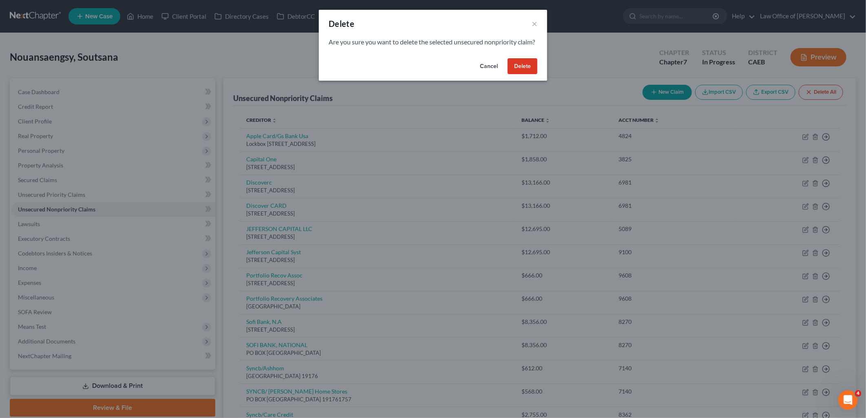
click at [517, 71] on button "Delete" at bounding box center [522, 66] width 30 height 16
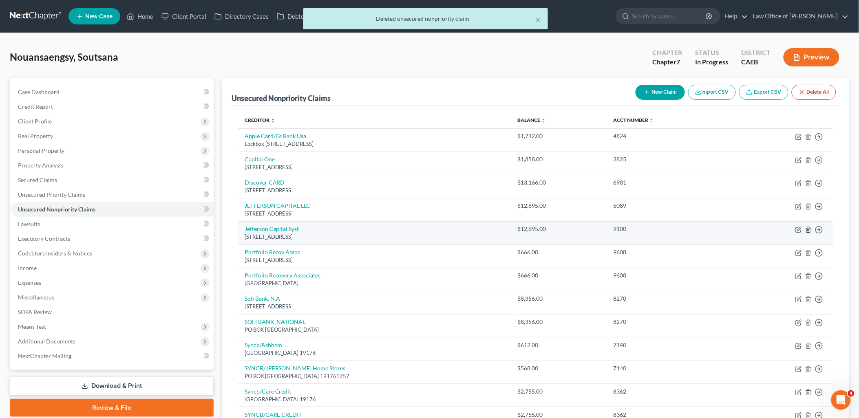
click at [807, 229] on icon "button" at bounding box center [808, 230] width 7 height 7
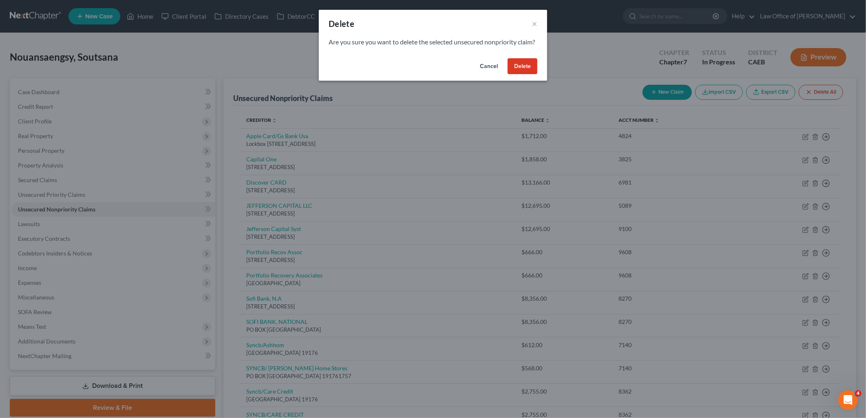
click at [513, 75] on button "Delete" at bounding box center [522, 66] width 30 height 16
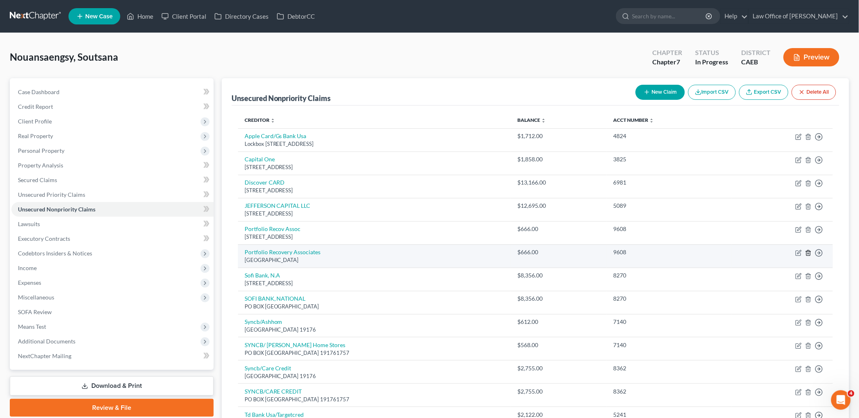
click at [809, 253] on icon "button" at bounding box center [808, 253] width 7 height 7
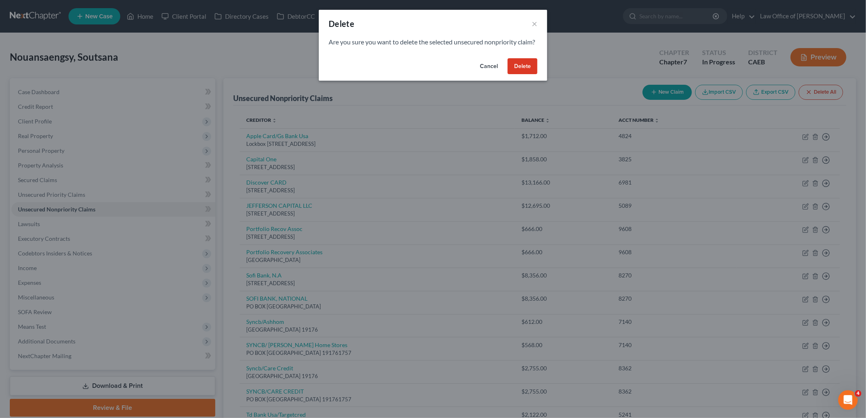
click at [529, 75] on button "Delete" at bounding box center [522, 66] width 30 height 16
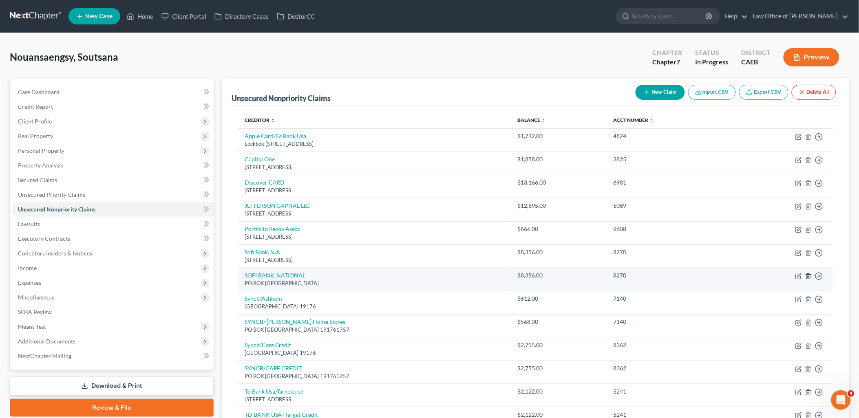
click at [807, 276] on icon "button" at bounding box center [808, 276] width 7 height 7
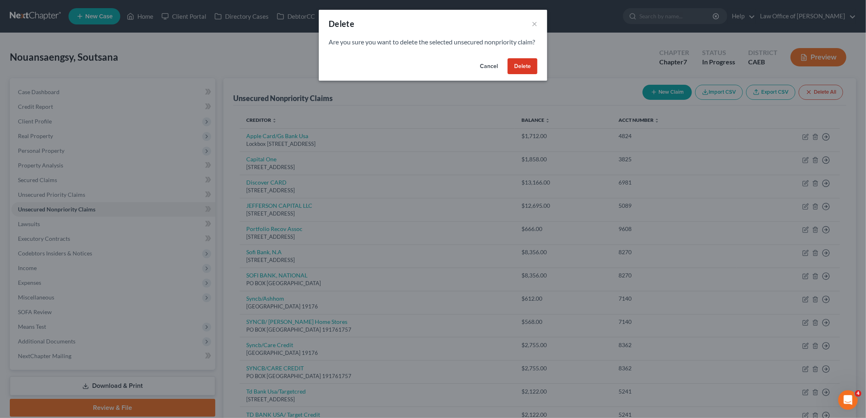
click at [522, 75] on button "Delete" at bounding box center [522, 66] width 30 height 16
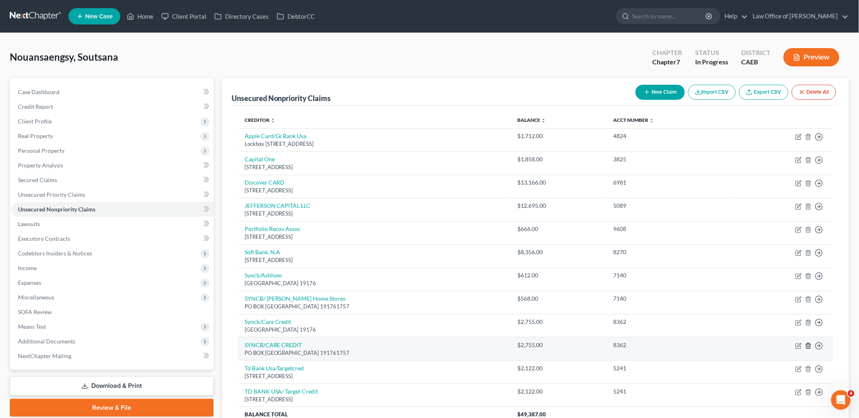
click at [810, 343] on icon "button" at bounding box center [808, 346] width 7 height 7
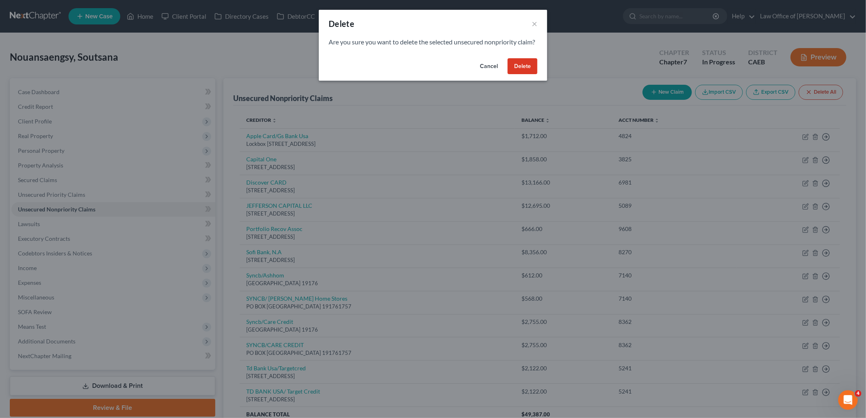
click at [517, 73] on button "Delete" at bounding box center [522, 66] width 30 height 16
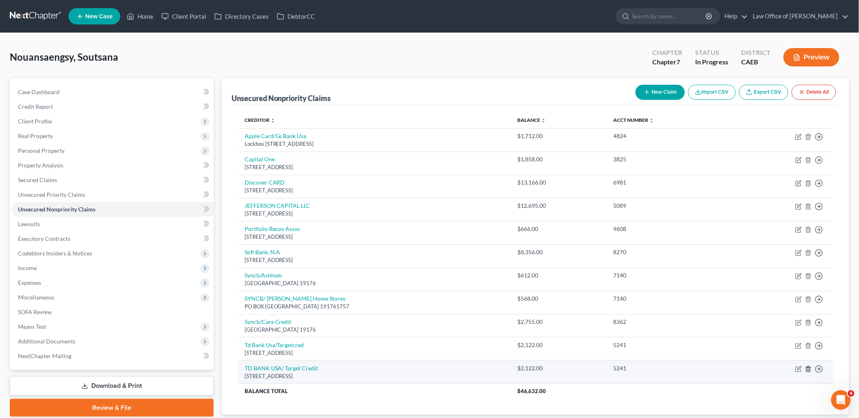
click at [807, 371] on icon "button" at bounding box center [808, 369] width 7 height 7
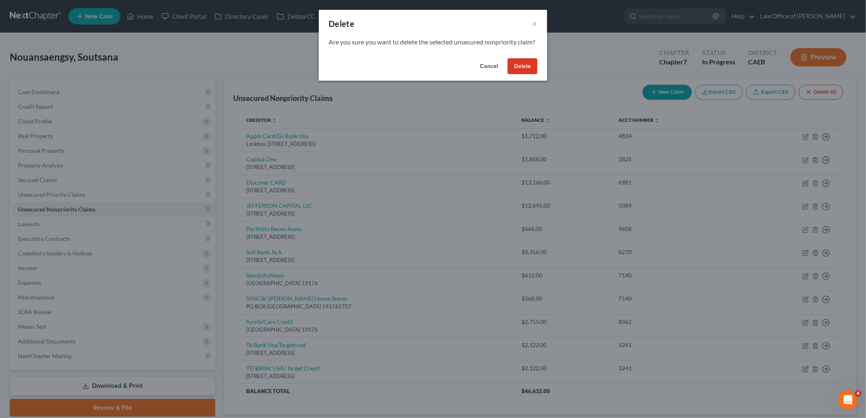
click at [525, 75] on button "Delete" at bounding box center [522, 66] width 30 height 16
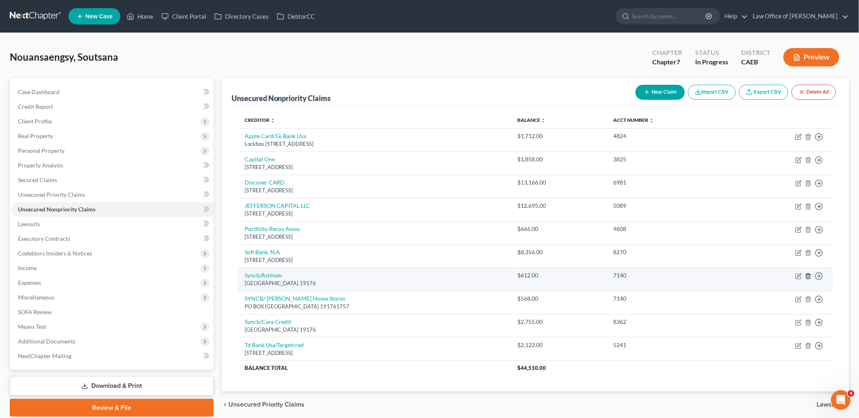
click at [810, 275] on icon "button" at bounding box center [808, 276] width 7 height 7
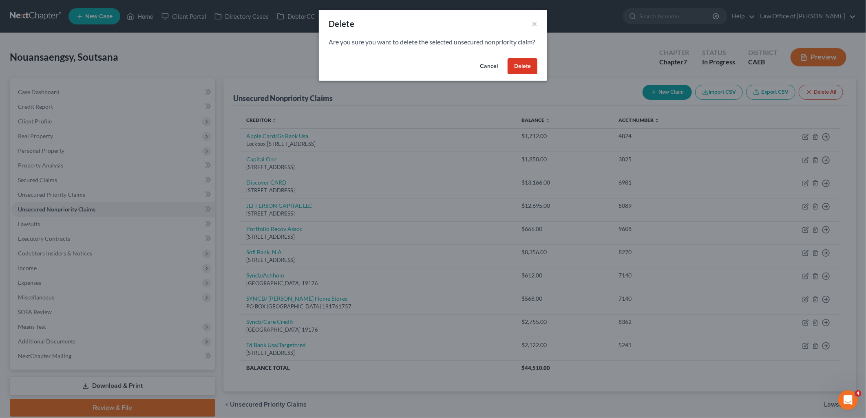
click at [514, 75] on button "Delete" at bounding box center [522, 66] width 30 height 16
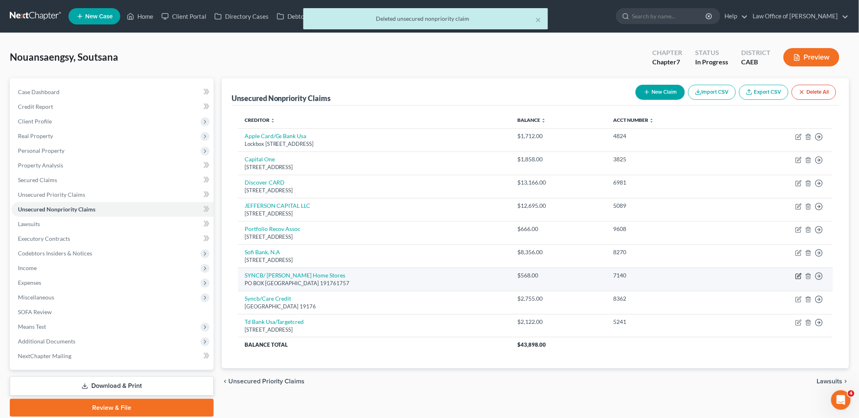
click at [798, 273] on icon "button" at bounding box center [798, 276] width 7 height 7
select select "39"
select select "2"
select select "0"
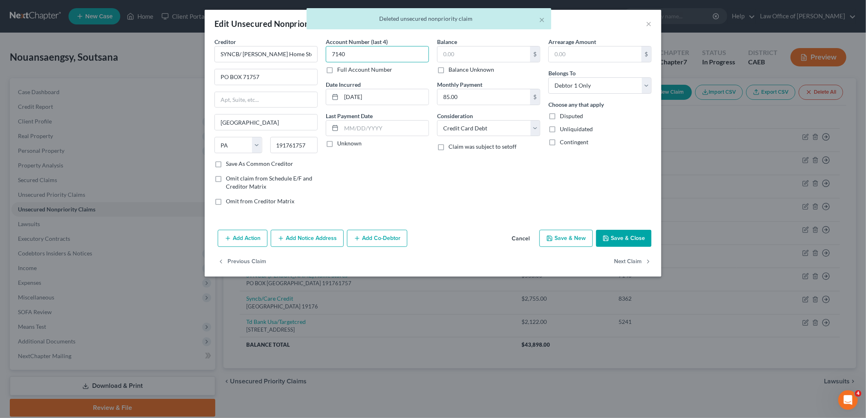
type input "7140"
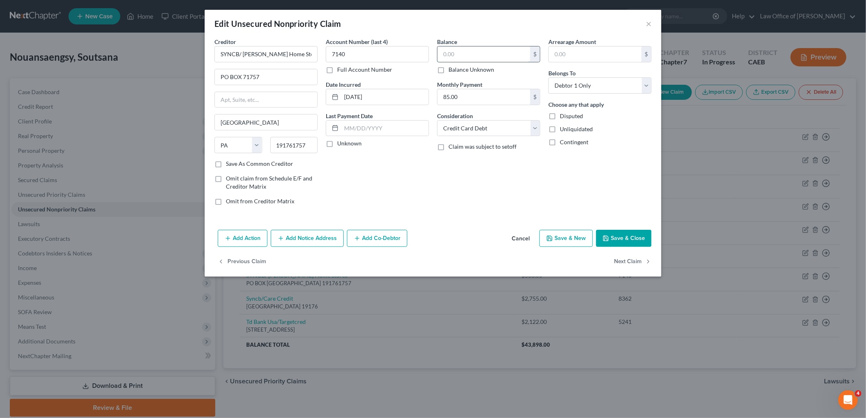
click at [470, 52] on input "text" at bounding box center [483, 53] width 93 height 15
click at [630, 236] on button "Save & Close" at bounding box center [623, 238] width 55 height 17
type input "612.00"
type input "0"
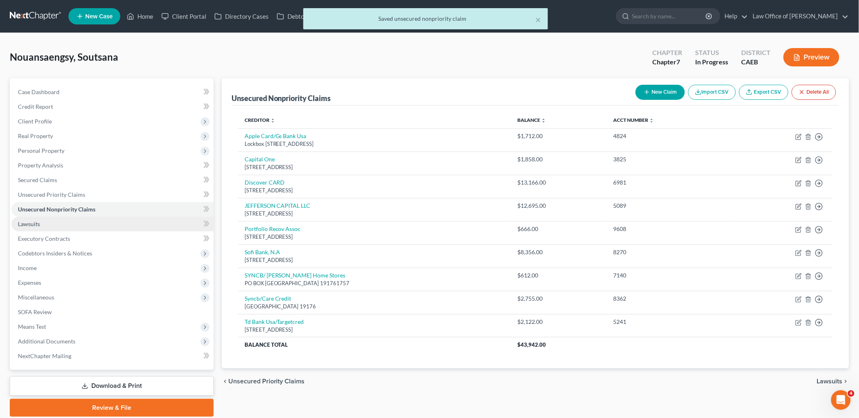
click at [26, 222] on span "Lawsuits" at bounding box center [29, 223] width 22 height 7
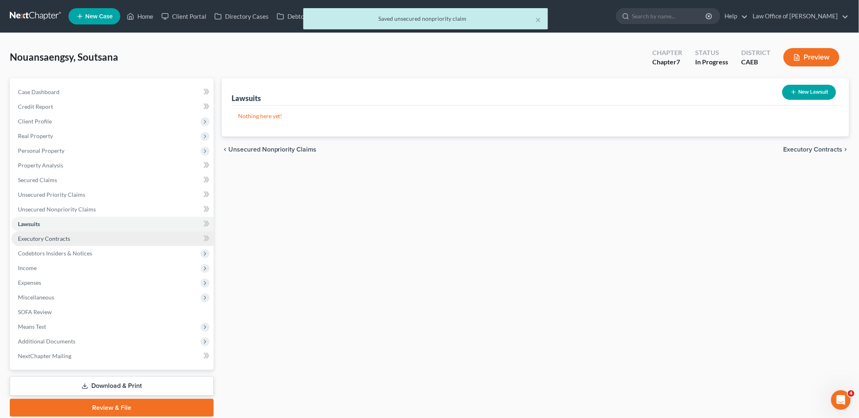
click at [35, 235] on span "Executory Contracts" at bounding box center [44, 238] width 52 height 7
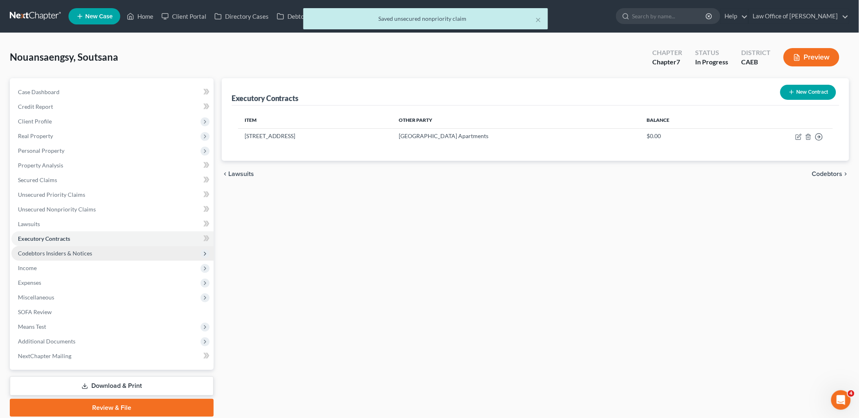
click at [52, 255] on span "Codebtors Insiders & Notices" at bounding box center [55, 253] width 74 height 7
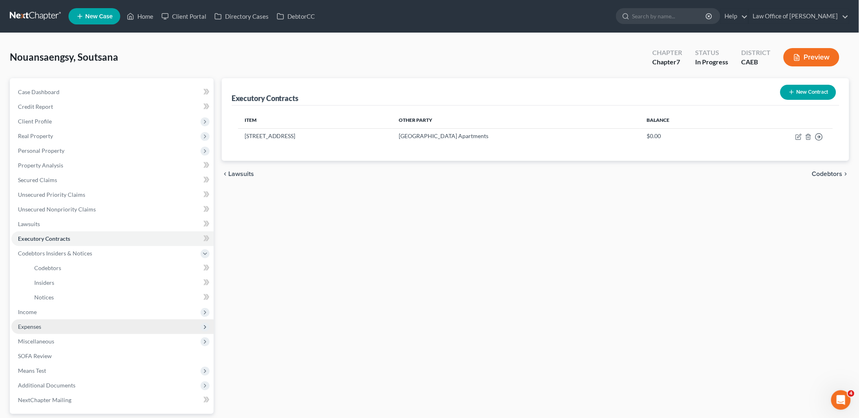
click at [27, 325] on span "Expenses" at bounding box center [29, 326] width 23 height 7
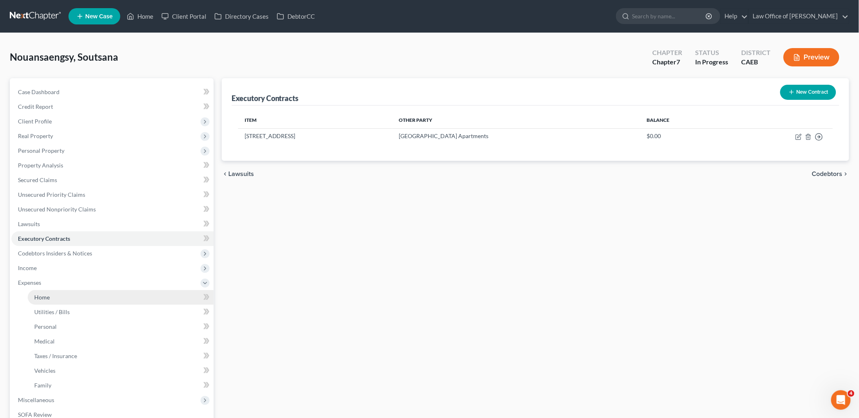
click at [45, 295] on span "Home" at bounding box center [41, 297] width 15 height 7
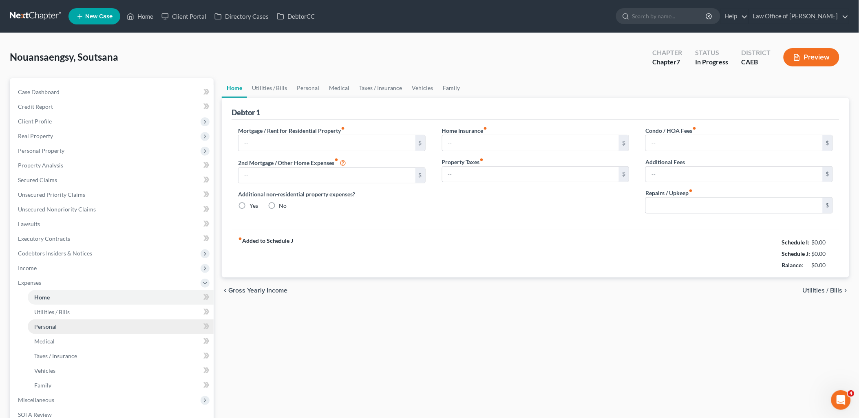
type input "1,000.00"
type input "0.00"
radio input "true"
type input "0.00"
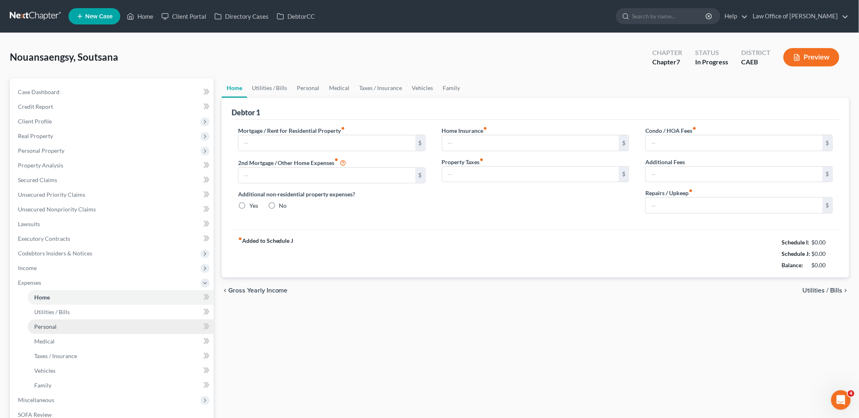
type input "0.00"
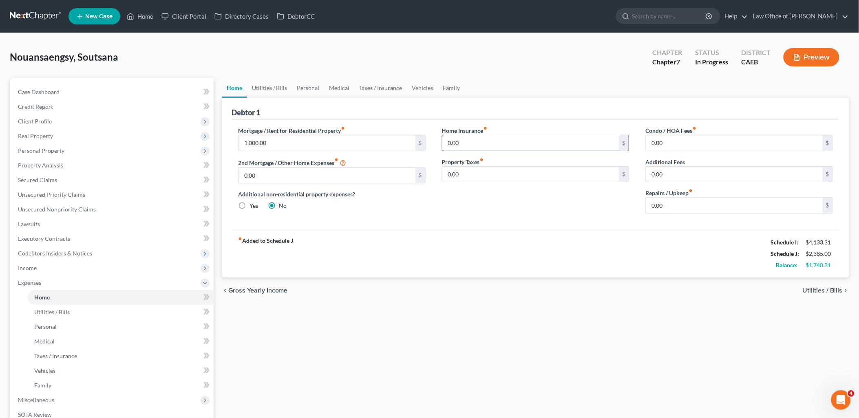
click at [489, 137] on input "0.00" at bounding box center [530, 142] width 177 height 15
type input "38.50"
click at [272, 87] on link "Utilities / Bills" at bounding box center [269, 88] width 45 height 20
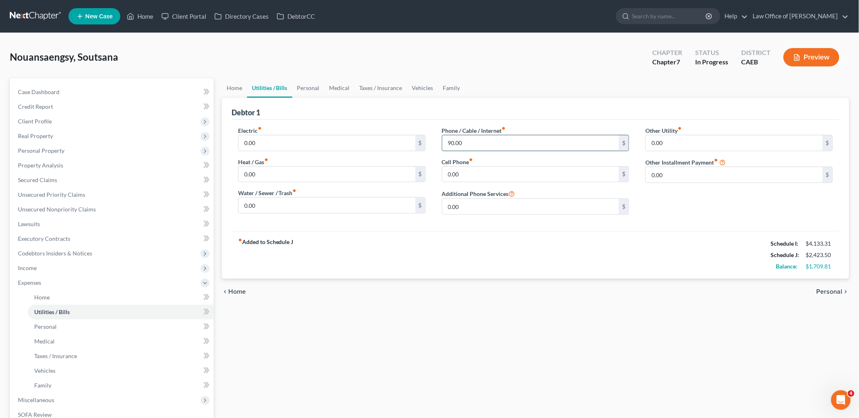
click at [481, 143] on input "90.00" at bounding box center [530, 142] width 177 height 15
click at [469, 172] on input "0.00" at bounding box center [530, 174] width 177 height 15
type input "175"
click at [317, 84] on link "Personal" at bounding box center [308, 88] width 32 height 20
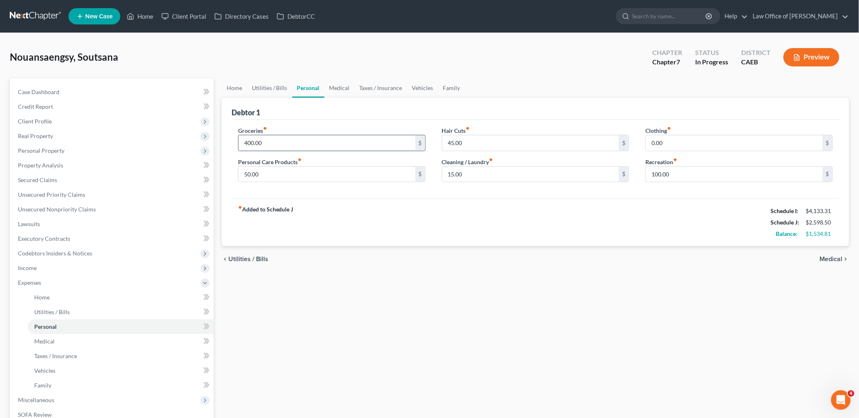
click at [278, 143] on input "400.00" at bounding box center [326, 142] width 177 height 15
type input "525"
click at [266, 175] on input "50.00" at bounding box center [326, 174] width 177 height 15
type input "250"
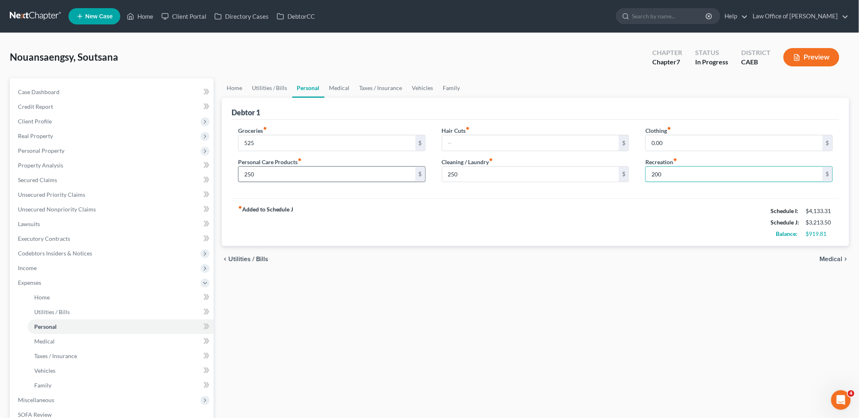
type input "200"
drag, startPoint x: 335, startPoint y: 82, endPoint x: 333, endPoint y: 90, distance: 8.7
click at [335, 82] on link "Medical" at bounding box center [339, 88] width 30 height 20
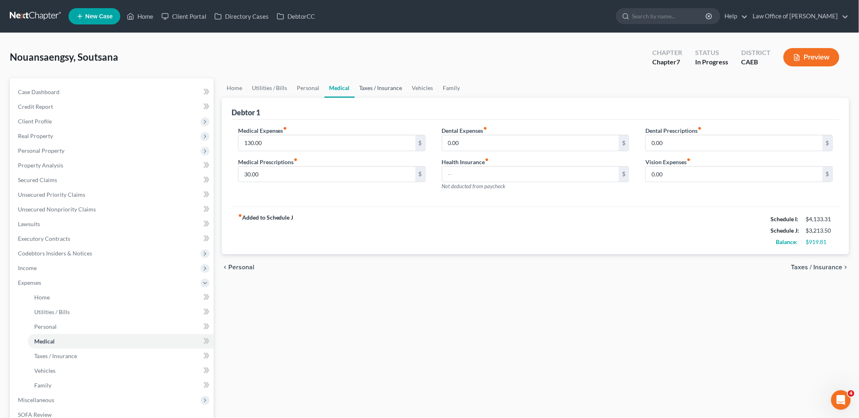
click at [366, 90] on link "Taxes / Insurance" at bounding box center [381, 88] width 53 height 20
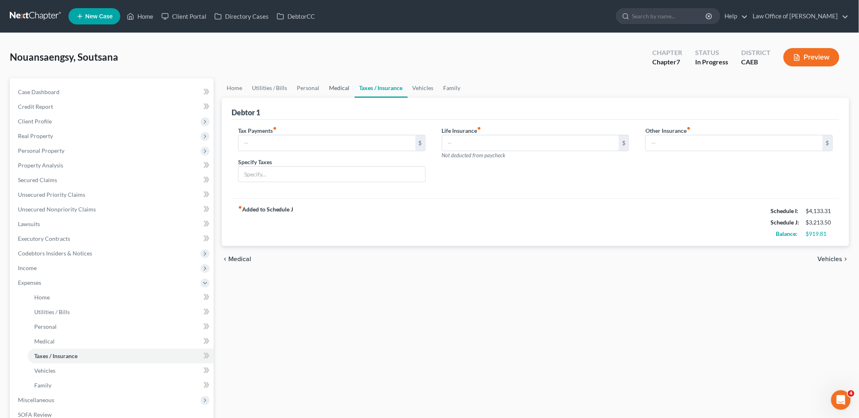
click at [336, 84] on link "Medical" at bounding box center [339, 88] width 30 height 20
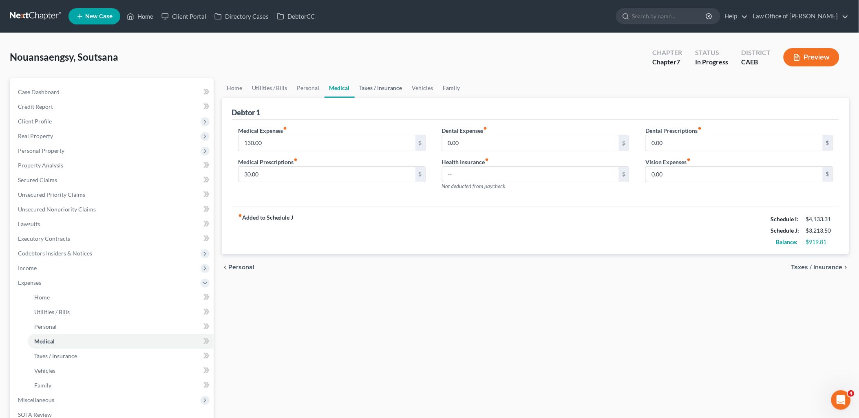
click at [386, 86] on link "Taxes / Insurance" at bounding box center [381, 88] width 53 height 20
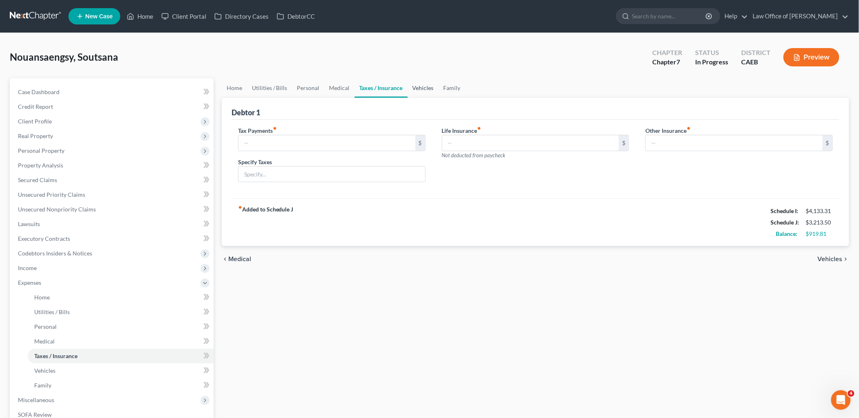
click at [415, 87] on link "Vehicles" at bounding box center [423, 88] width 31 height 20
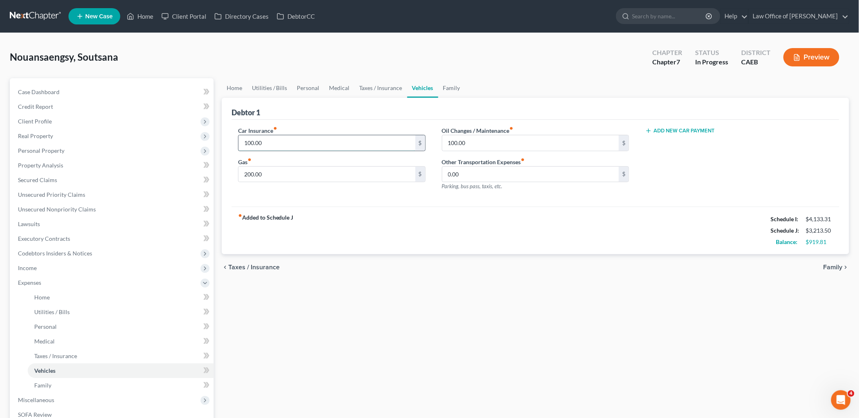
click at [290, 142] on input "100.00" at bounding box center [326, 142] width 177 height 15
type input "155"
click at [264, 172] on input "200.00" at bounding box center [326, 174] width 177 height 15
type input "425"
type input "0"
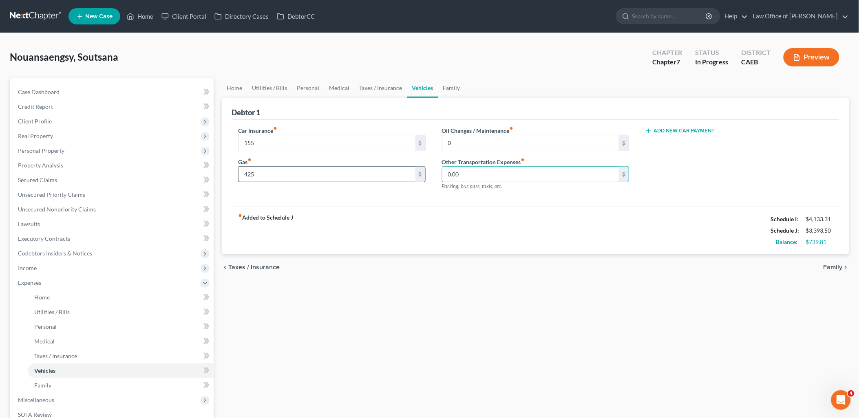
click at [259, 176] on input "425" at bounding box center [326, 174] width 177 height 15
type input "475"
click at [444, 86] on link "Family" at bounding box center [451, 88] width 27 height 20
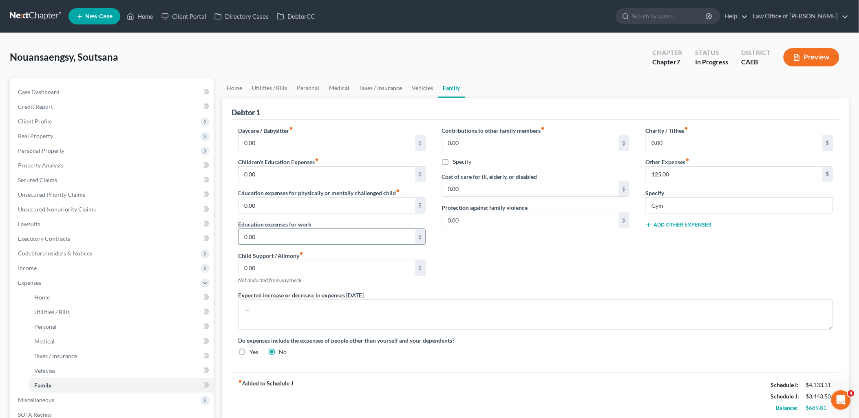
click at [274, 238] on input "0.00" at bounding box center [326, 236] width 177 height 15
type input "50"
click at [681, 209] on input "Gym" at bounding box center [739, 205] width 187 height 15
type input "Gym Membership"
click at [274, 86] on link "Utilities / Bills" at bounding box center [269, 88] width 45 height 20
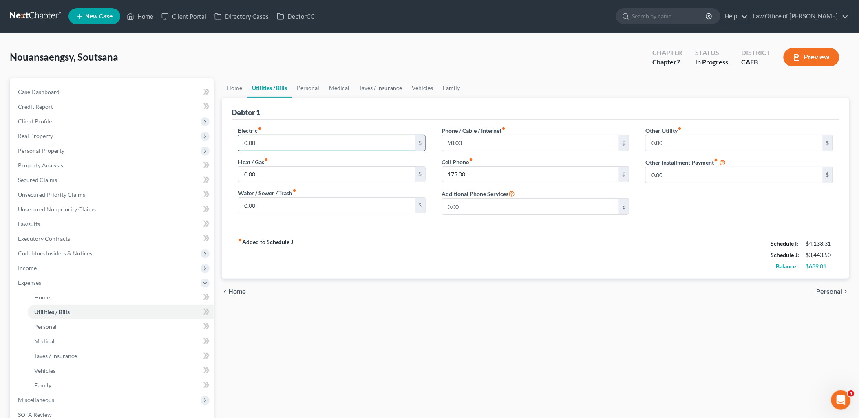
click at [284, 143] on input "0.00" at bounding box center [326, 142] width 177 height 15
type input "2"
type input "195"
click at [271, 176] on input "0.00" at bounding box center [326, 174] width 177 height 15
type input "8"
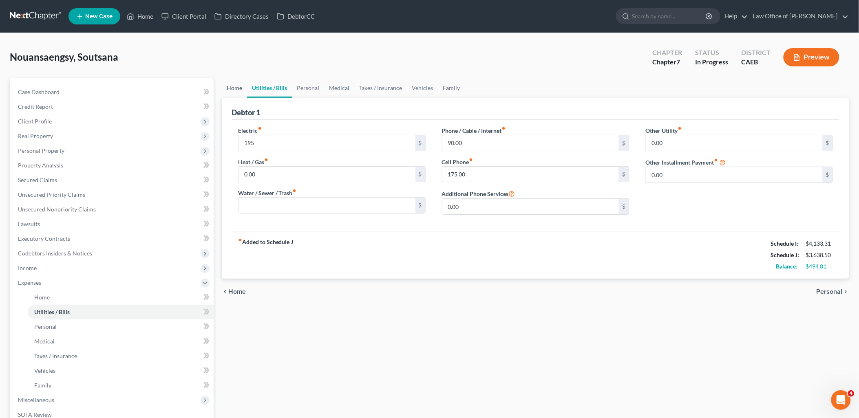
click at [241, 84] on link "Home" at bounding box center [234, 88] width 25 height 20
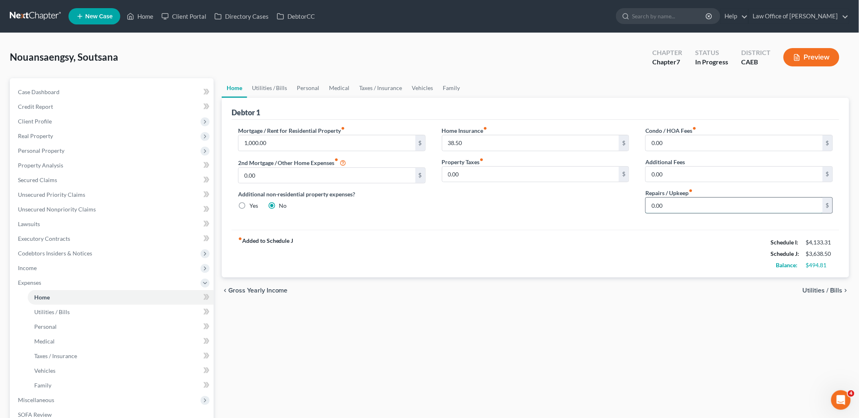
click at [672, 206] on input "0.00" at bounding box center [734, 205] width 177 height 15
type input "20"
click at [266, 84] on link "Utilities / Bills" at bounding box center [269, 88] width 45 height 20
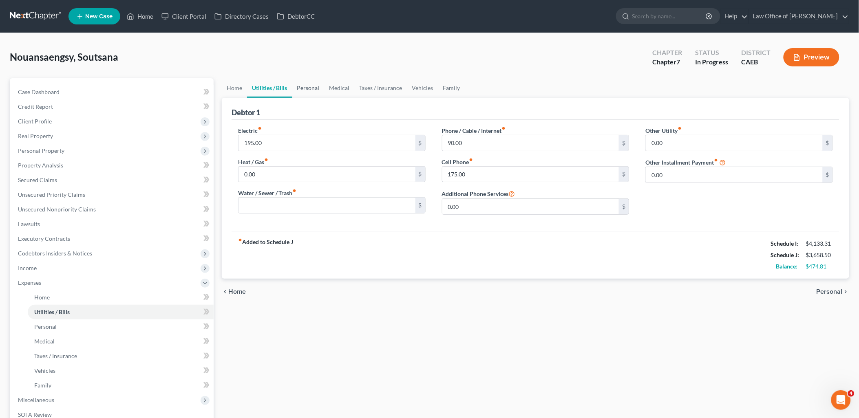
click at [308, 90] on link "Personal" at bounding box center [308, 88] width 32 height 20
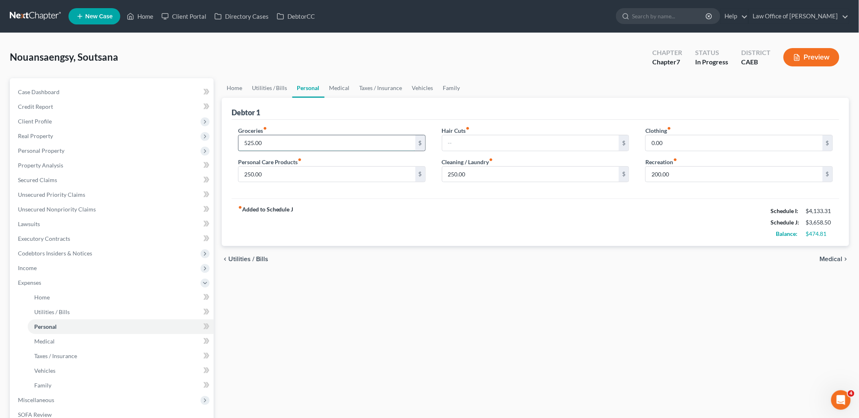
click at [271, 143] on input "525.00" at bounding box center [326, 142] width 177 height 15
type input "625"
click at [345, 86] on link "Medical" at bounding box center [339, 88] width 30 height 20
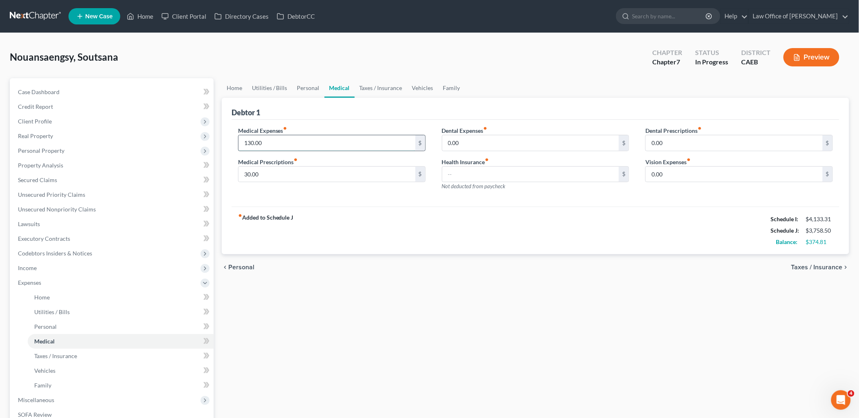
click at [270, 147] on input "130.00" at bounding box center [326, 142] width 177 height 15
type input "200"
click at [371, 84] on link "Taxes / Insurance" at bounding box center [381, 88] width 53 height 20
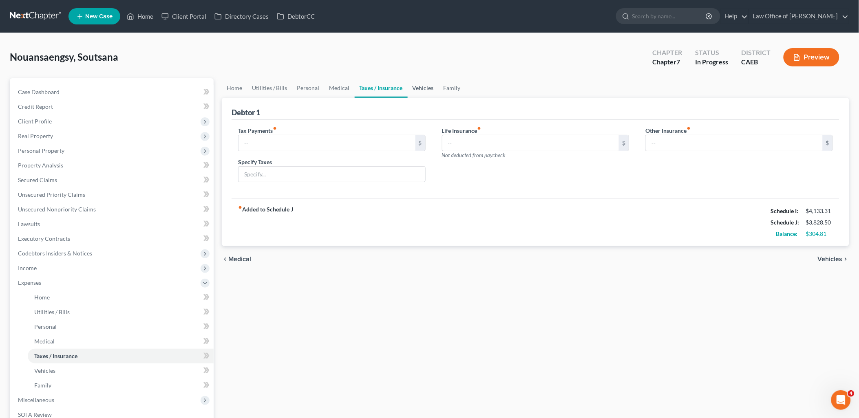
click at [421, 88] on link "Vehicles" at bounding box center [423, 88] width 31 height 20
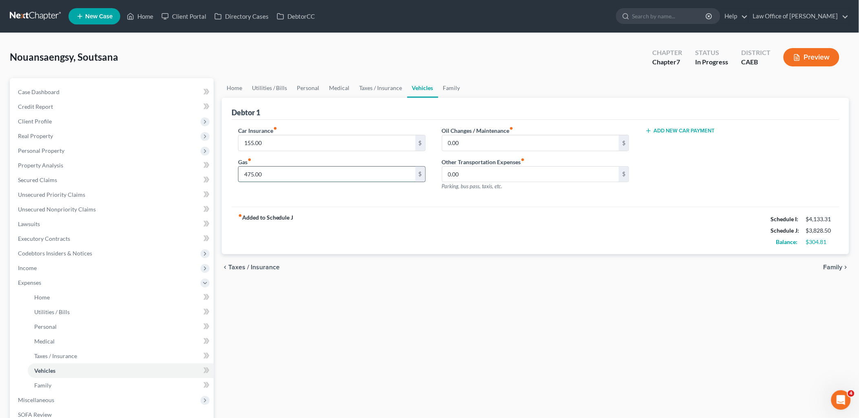
click at [285, 174] on input "475.00" at bounding box center [326, 174] width 177 height 15
type input "625"
click at [447, 87] on link "Family" at bounding box center [451, 88] width 27 height 20
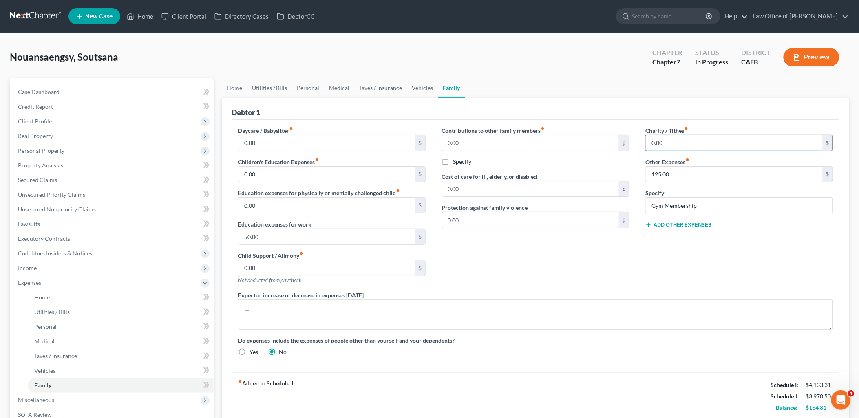
click at [683, 139] on input "0.00" at bounding box center [734, 142] width 177 height 15
click at [690, 144] on input "100" at bounding box center [734, 142] width 177 height 15
type input "80"
type input "135"
drag, startPoint x: 329, startPoint y: 84, endPoint x: 325, endPoint y: 86, distance: 4.2
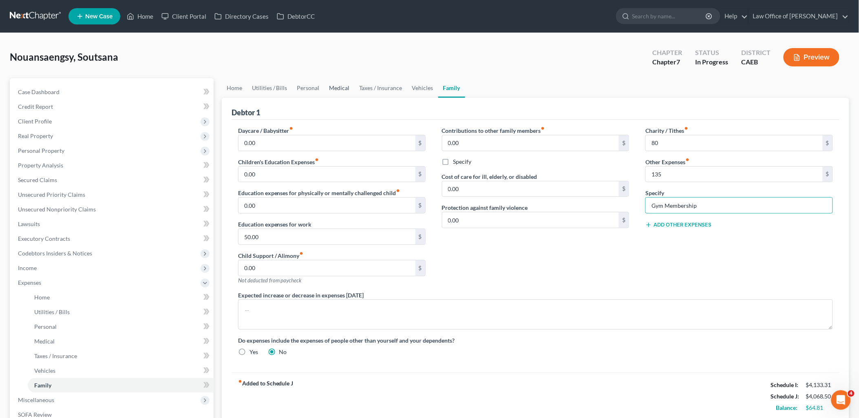
click at [329, 84] on link "Medical" at bounding box center [339, 88] width 30 height 20
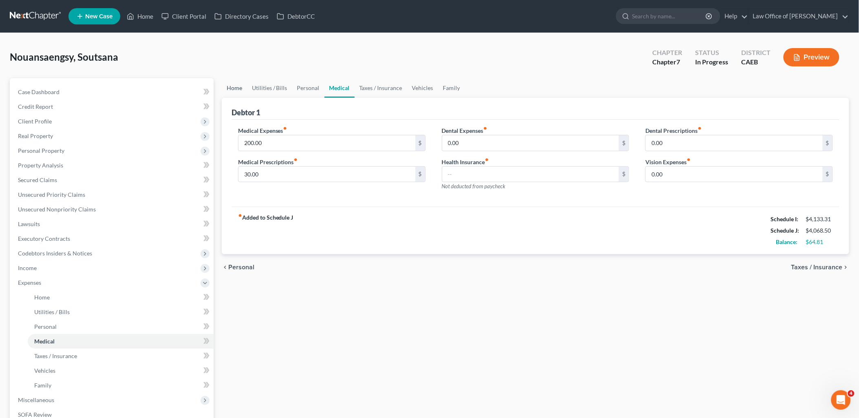
click at [229, 86] on link "Home" at bounding box center [234, 88] width 25 height 20
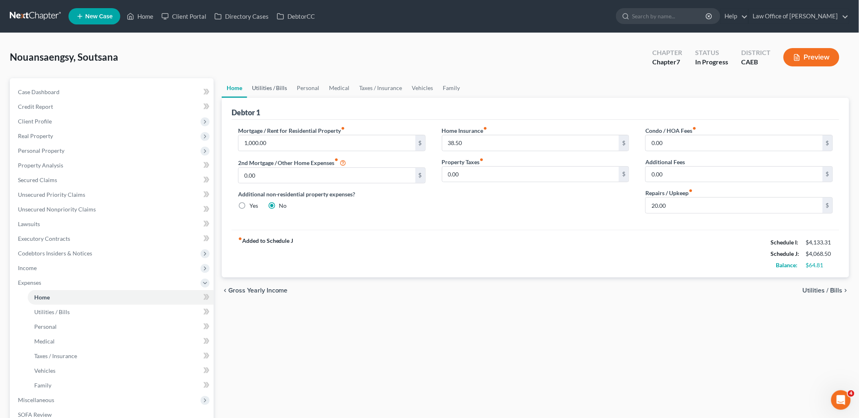
click at [273, 85] on link "Utilities / Bills" at bounding box center [269, 88] width 45 height 20
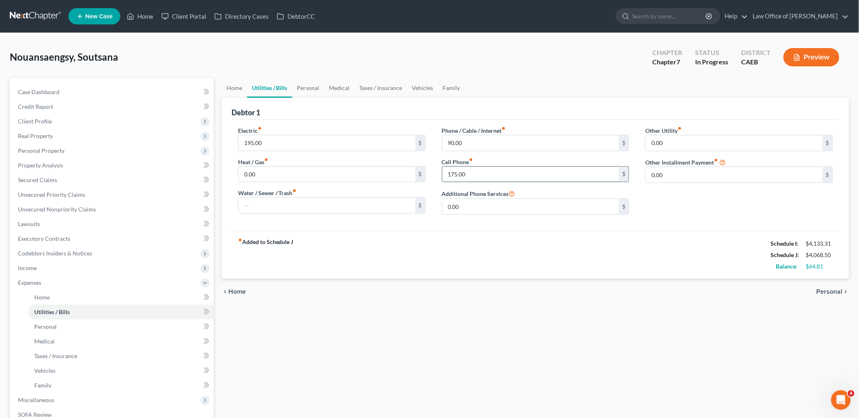
click at [488, 180] on input "175.00" at bounding box center [530, 174] width 177 height 15
type input "195"
click at [474, 138] on input "90.00" at bounding box center [530, 142] width 177 height 15
type input "110"
click at [314, 84] on link "Personal" at bounding box center [308, 88] width 32 height 20
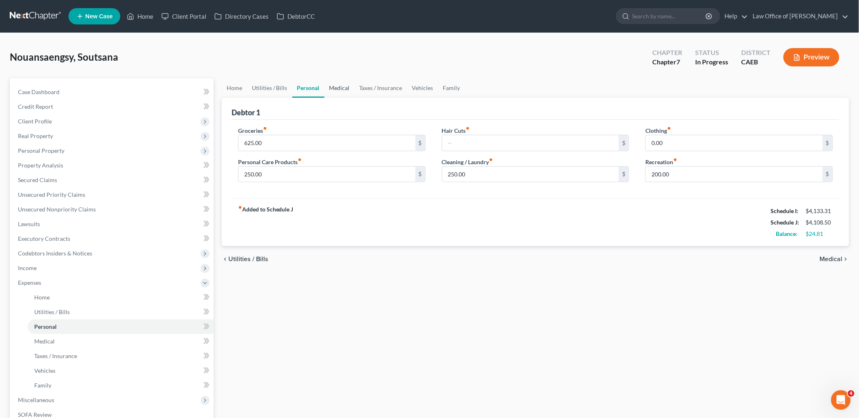
click at [339, 84] on link "Medical" at bounding box center [339, 88] width 30 height 20
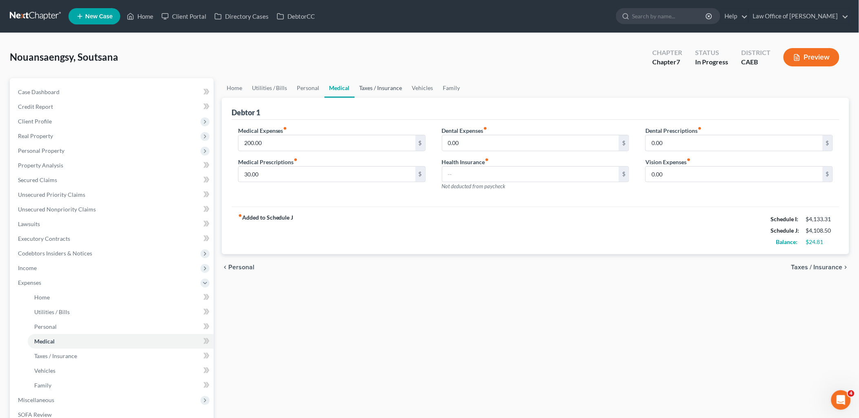
click at [384, 88] on link "Taxes / Insurance" at bounding box center [381, 88] width 53 height 20
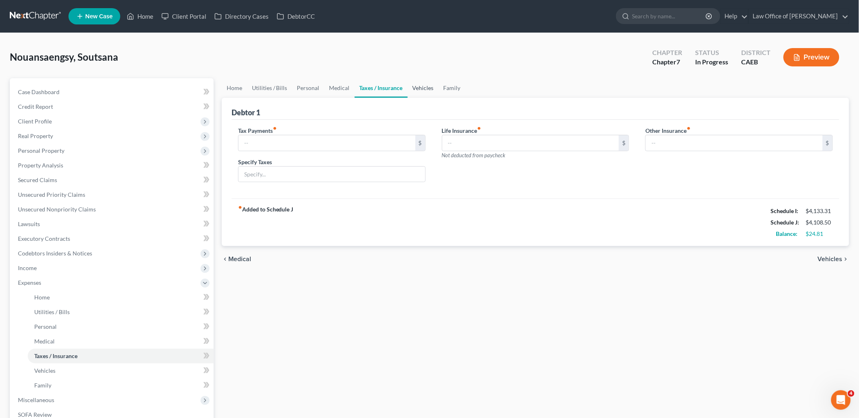
click at [422, 85] on link "Vehicles" at bounding box center [423, 88] width 31 height 20
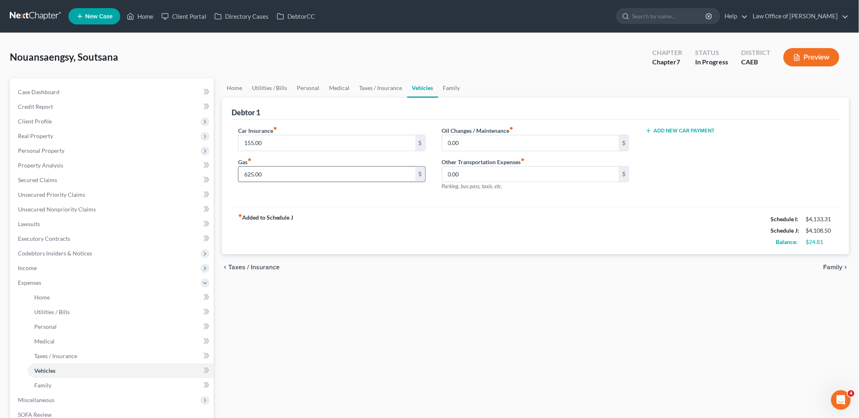
click at [284, 174] on input "625.00" at bounding box center [326, 174] width 177 height 15
type input "640"
click at [272, 141] on input "155.00" at bounding box center [326, 142] width 177 height 15
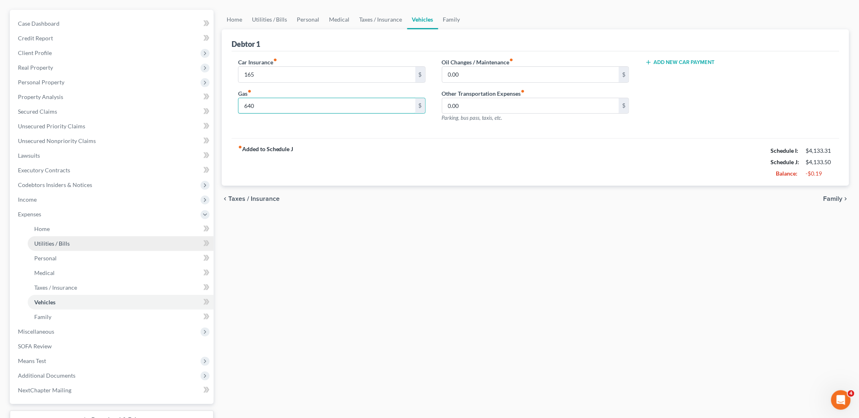
scroll to position [90, 0]
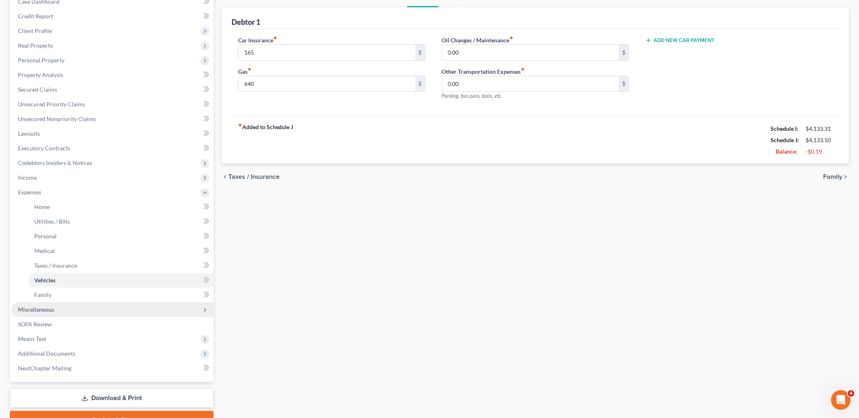
click at [37, 309] on span "Miscellaneous" at bounding box center [36, 309] width 36 height 7
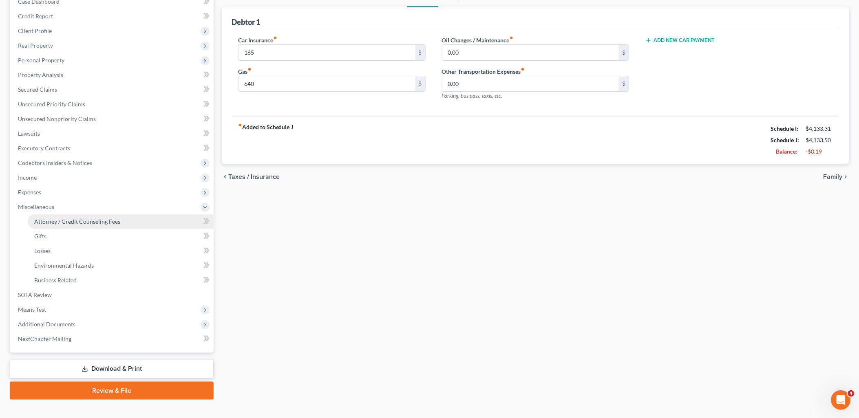
click at [80, 223] on span "Attorney / Credit Counseling Fees" at bounding box center [77, 221] width 86 height 7
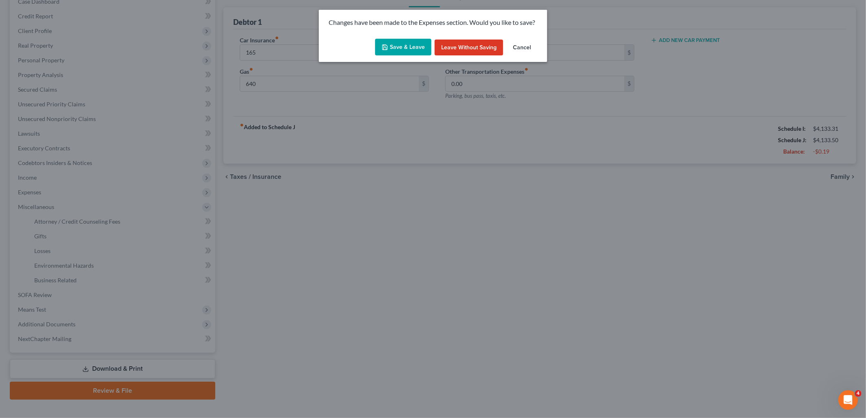
click at [397, 53] on button "Save & Leave" at bounding box center [403, 47] width 56 height 17
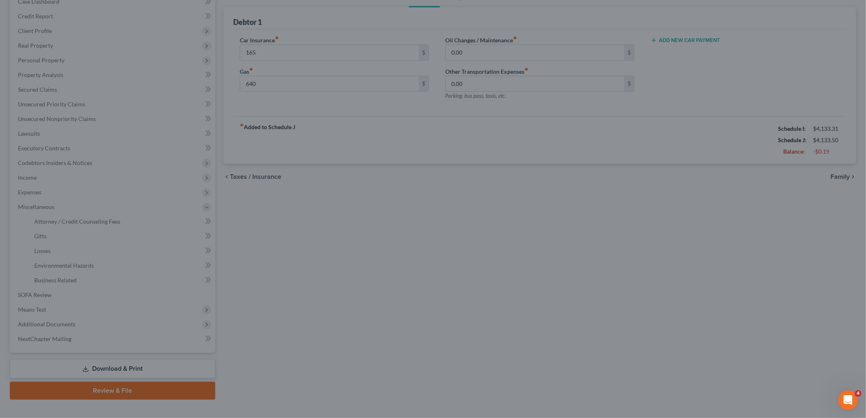
type input "165.00"
type input "640.00"
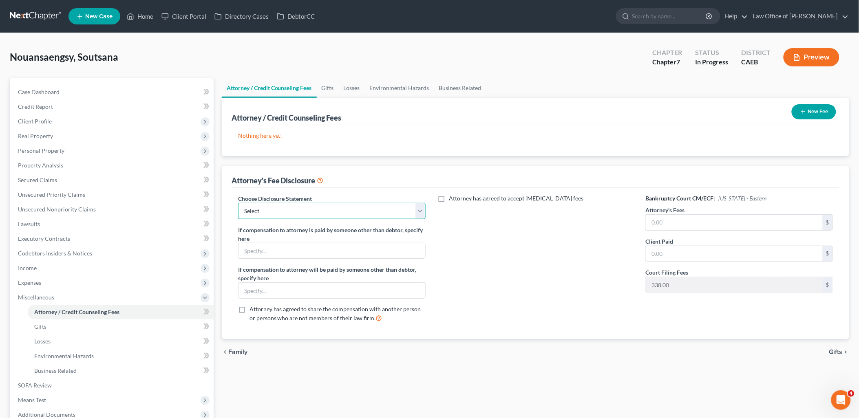
drag, startPoint x: 404, startPoint y: 207, endPoint x: 351, endPoint y: 206, distance: 53.0
click at [404, 206] on select "Select Disclosure of Compensation of Attorney for Debtor(s)" at bounding box center [331, 211] width 187 height 16
drag, startPoint x: 280, startPoint y: 244, endPoint x: 291, endPoint y: 242, distance: 10.7
click at [280, 244] on input "text" at bounding box center [331, 250] width 187 height 15
drag, startPoint x: 377, startPoint y: 209, endPoint x: 359, endPoint y: 220, distance: 21.0
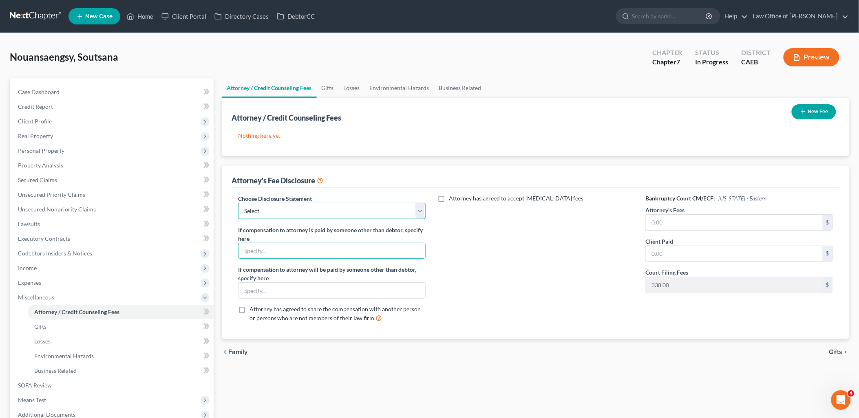
click at [377, 209] on select "Select Disclosure of Compensation of Attorney for Debtor(s)" at bounding box center [331, 211] width 187 height 16
select select "0"
click at [238, 203] on select "Select Disclosure of Compensation of Attorney for Debtor(s)" at bounding box center [331, 211] width 187 height 16
click at [661, 219] on input "text" at bounding box center [734, 222] width 177 height 15
type input "1,800"
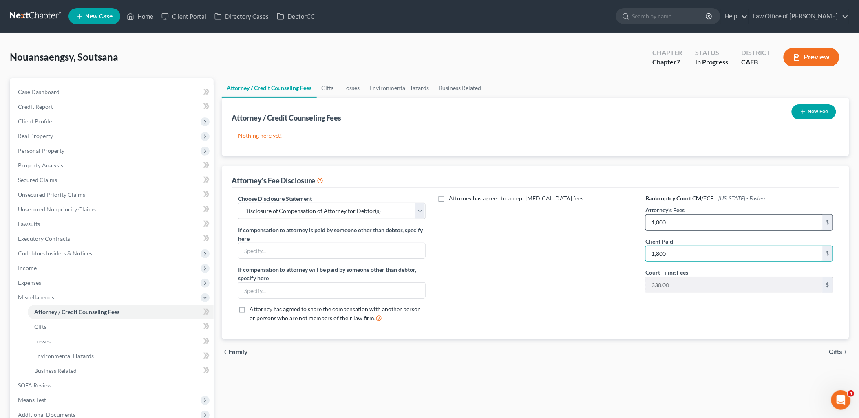
type input "1,800"
click at [818, 111] on button "New Fee" at bounding box center [813, 111] width 44 height 15
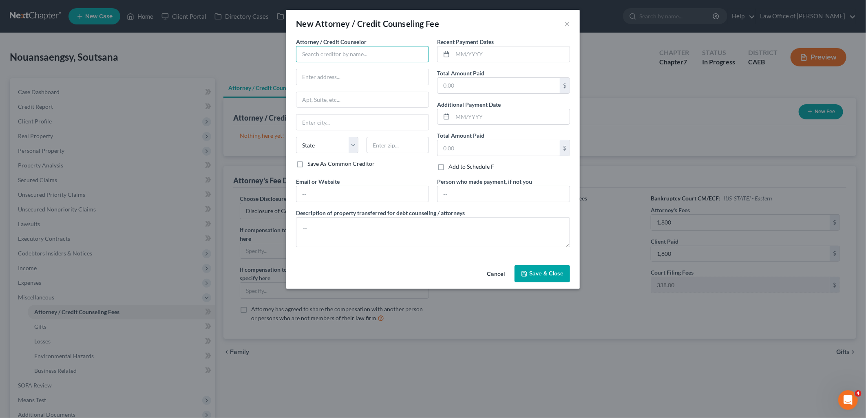
click at [315, 53] on input "text" at bounding box center [362, 54] width 133 height 16
click at [329, 107] on div "Law Office of [PERSON_NAME]" at bounding box center [344, 105] width 85 height 8
type input "Law Office of [PERSON_NAME]"
click at [478, 53] on input "text" at bounding box center [510, 53] width 117 height 15
type input "10/2025"
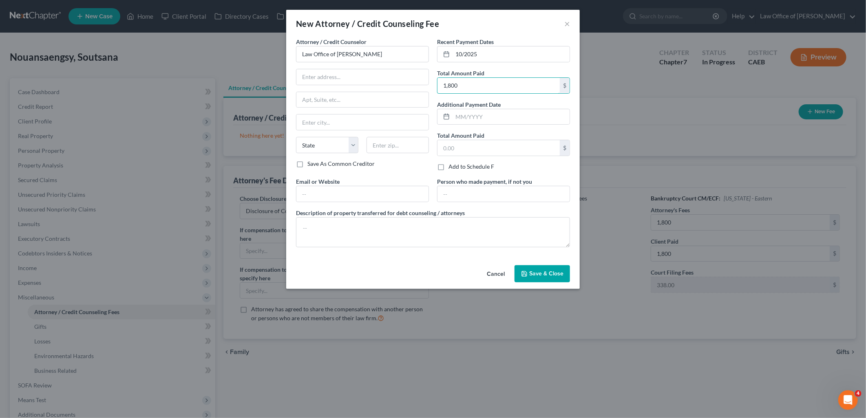
type input "1,800"
click at [402, 227] on textarea at bounding box center [433, 232] width 274 height 30
type textarea "Attorney's Fee"
drag, startPoint x: 556, startPoint y: 272, endPoint x: 621, endPoint y: 200, distance: 97.0
click at [556, 272] on span "Save & Close" at bounding box center [546, 273] width 34 height 7
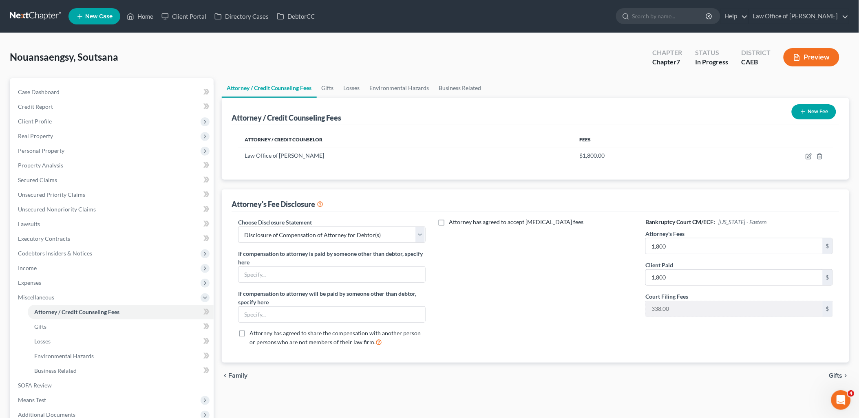
click at [803, 114] on icon "button" at bounding box center [803, 111] width 7 height 7
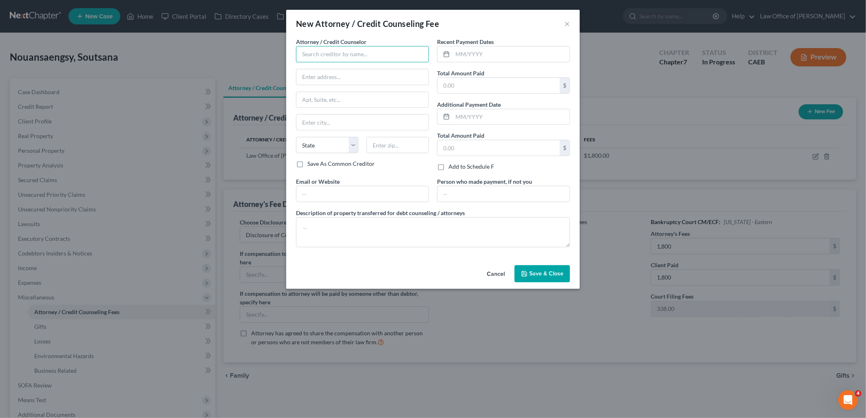
click at [373, 59] on input "text" at bounding box center [362, 54] width 133 height 16
click at [348, 104] on div "Law Office of [PERSON_NAME]" at bounding box center [344, 105] width 85 height 8
type input "Law Office of [PERSON_NAME]"
click at [483, 54] on input "text" at bounding box center [510, 53] width 117 height 15
type input "10/2025"
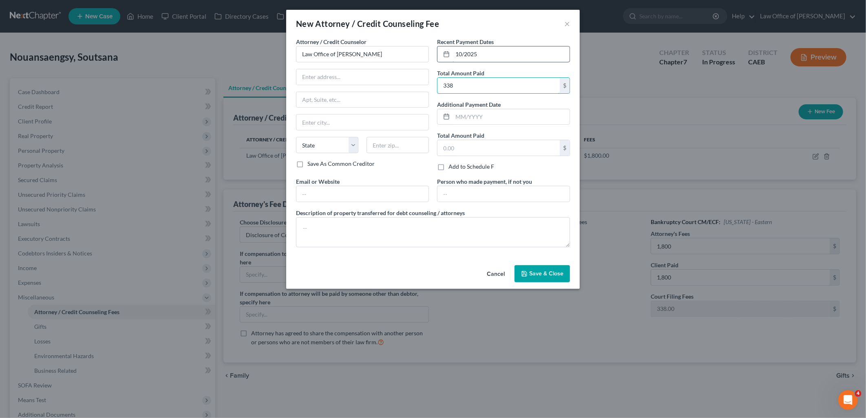
type input "338"
click at [386, 224] on textarea at bounding box center [433, 232] width 274 height 30
type textarea "Filing Fee"
click at [559, 279] on button "Save & Close" at bounding box center [541, 273] width 55 height 17
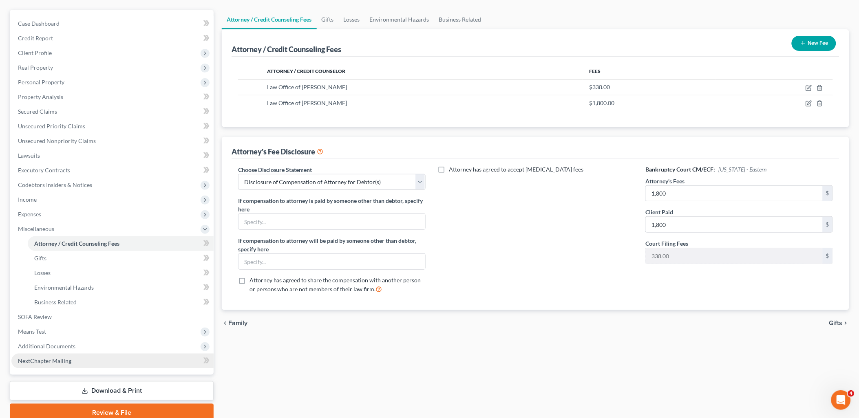
scroll to position [90, 0]
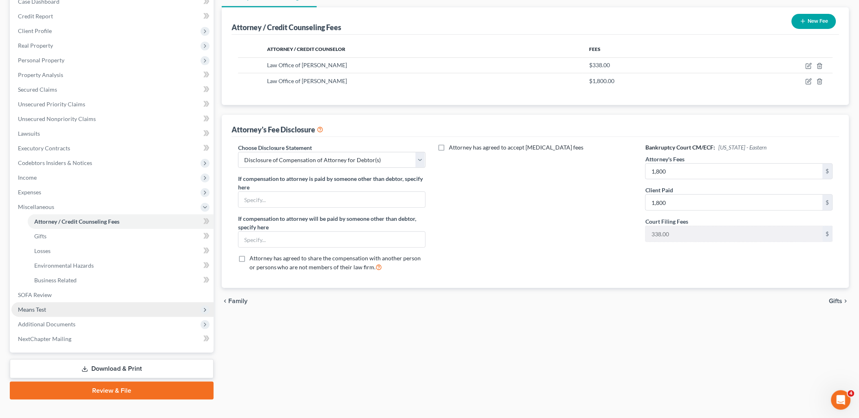
click at [45, 307] on span "Means Test" at bounding box center [32, 309] width 28 height 7
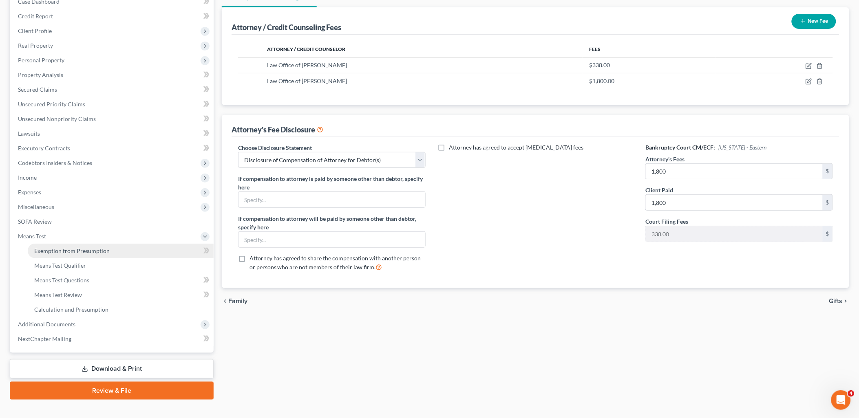
click at [71, 256] on link "Exemption from Presumption" at bounding box center [121, 251] width 186 height 15
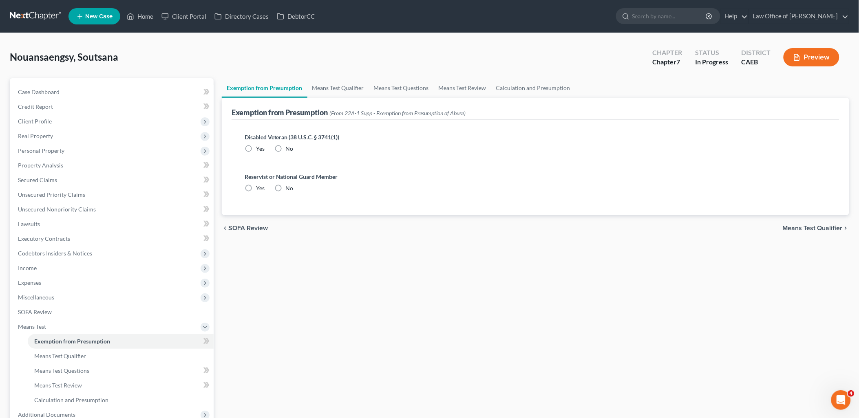
click at [286, 145] on label "No" at bounding box center [290, 149] width 8 height 8
click at [289, 145] on input "No" at bounding box center [291, 147] width 5 height 5
radio input "true"
click at [286, 184] on label "No" at bounding box center [290, 188] width 8 height 8
click at [289, 184] on input "No" at bounding box center [291, 186] width 5 height 5
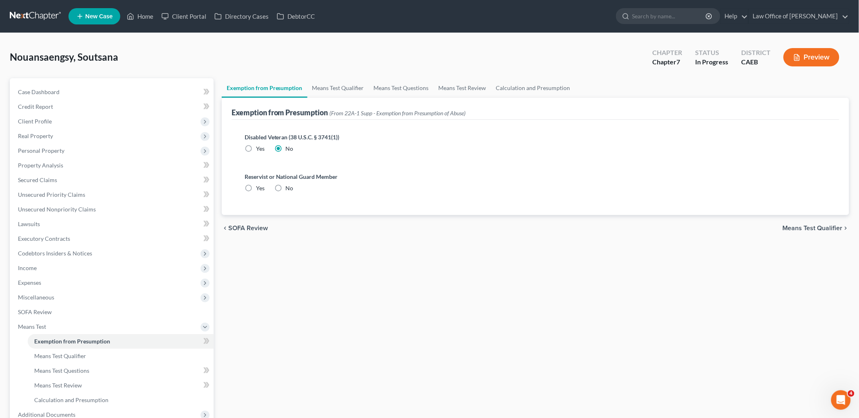
radio input "true"
click at [824, 229] on span "Means Test Qualifier" at bounding box center [812, 228] width 60 height 7
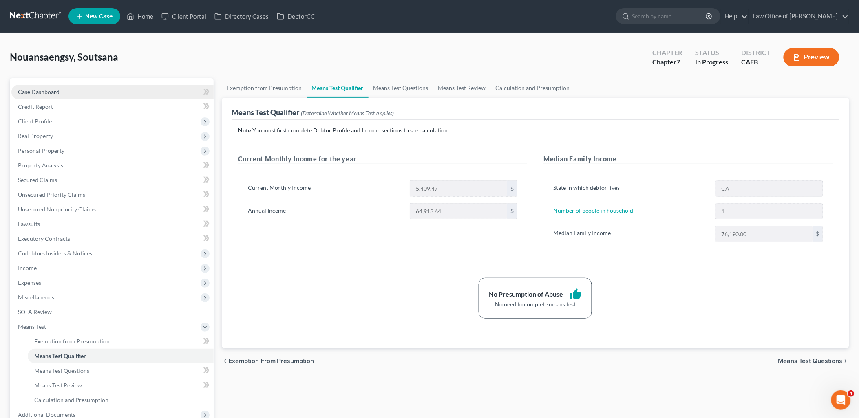
click at [34, 93] on span "Case Dashboard" at bounding box center [39, 91] width 42 height 7
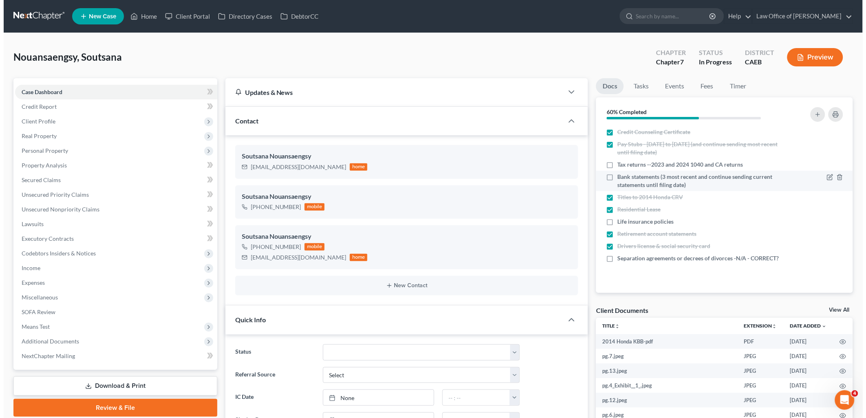
scroll to position [315, 0]
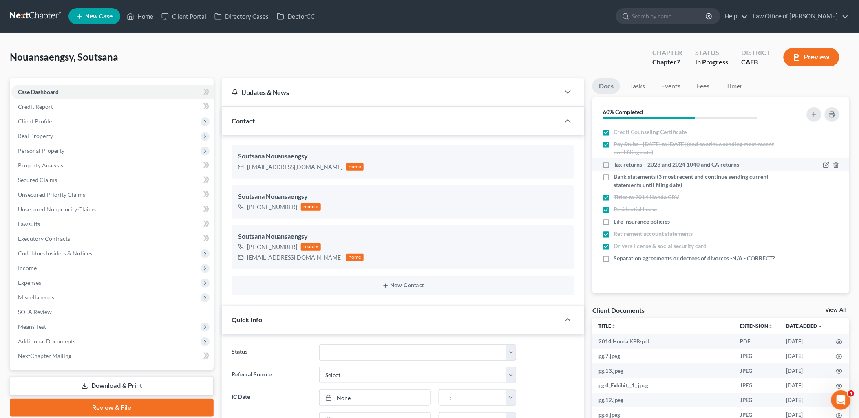
click at [613, 162] on label "Tax returns --2023 and 2024 1040 and CA returns" at bounding box center [676, 165] width 126 height 8
click at [617, 162] on input "Tax returns --2023 and 2024 1040 and CA returns" at bounding box center [619, 163] width 5 height 5
checkbox input "true"
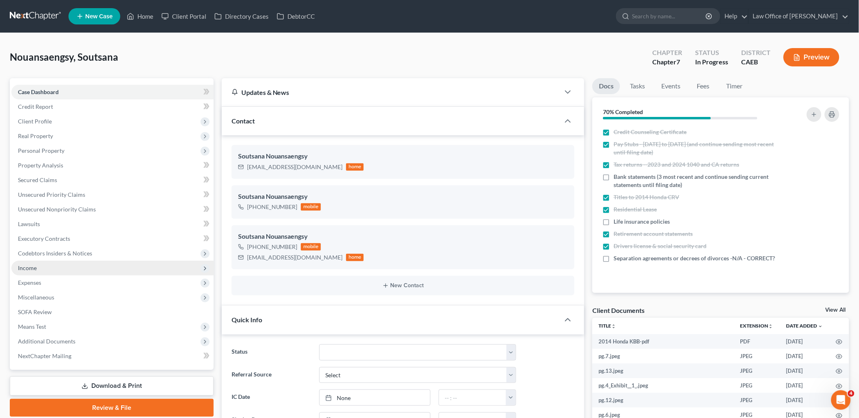
click at [27, 264] on span "Income" at bounding box center [27, 267] width 19 height 7
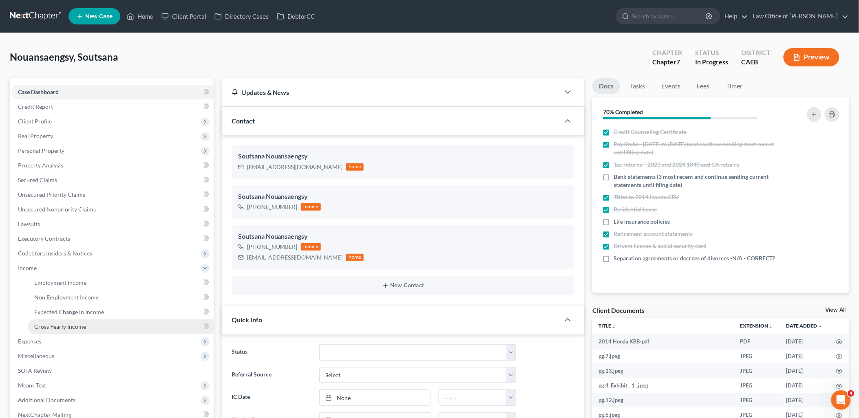
click at [47, 326] on span "Gross Yearly Income" at bounding box center [60, 326] width 52 height 7
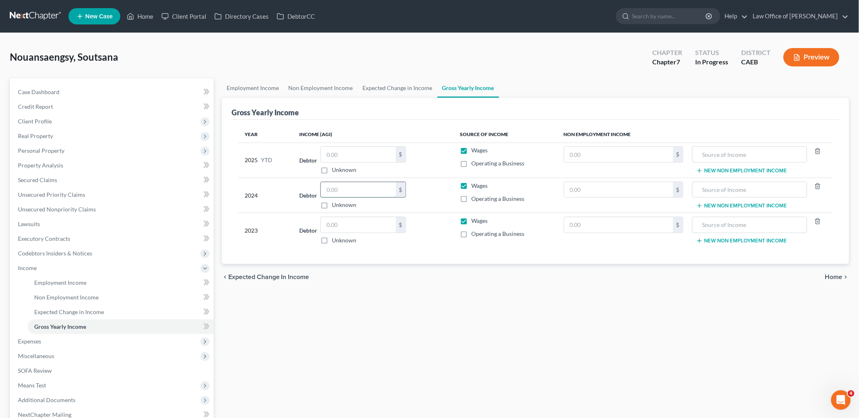
click at [348, 190] on input "text" at bounding box center [358, 189] width 75 height 15
type input "59,164.00"
drag, startPoint x: 333, startPoint y: 155, endPoint x: 615, endPoint y: 111, distance: 285.5
click at [333, 155] on input "text" at bounding box center [358, 154] width 75 height 15
click at [364, 155] on input "text" at bounding box center [358, 154] width 75 height 15
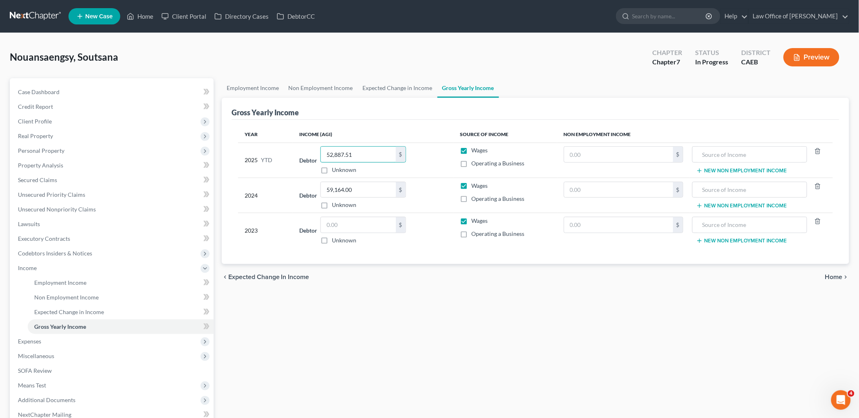
type input "52,887.51"
click at [351, 228] on input "text" at bounding box center [358, 224] width 75 height 15
type input "459,983"
click at [475, 344] on div "Employment Income Non Employment Income Expected Change in Income Gross Yearly …" at bounding box center [535, 276] width 635 height 397
click at [607, 225] on input "text" at bounding box center [618, 224] width 109 height 15
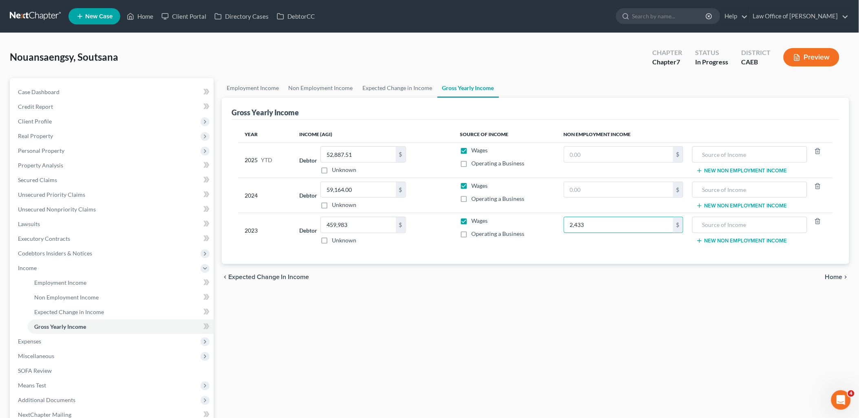
type input "2,433"
type input "Pension W/D"
drag, startPoint x: 771, startPoint y: 223, endPoint x: 682, endPoint y: 225, distance: 89.3
click at [682, 225] on tr "2023 Debtor 459,983.00 $ Unknown Balance Undetermined 459,983 $ Unknown Wages O…" at bounding box center [535, 230] width 595 height 35
click at [742, 188] on input "text" at bounding box center [749, 189] width 106 height 15
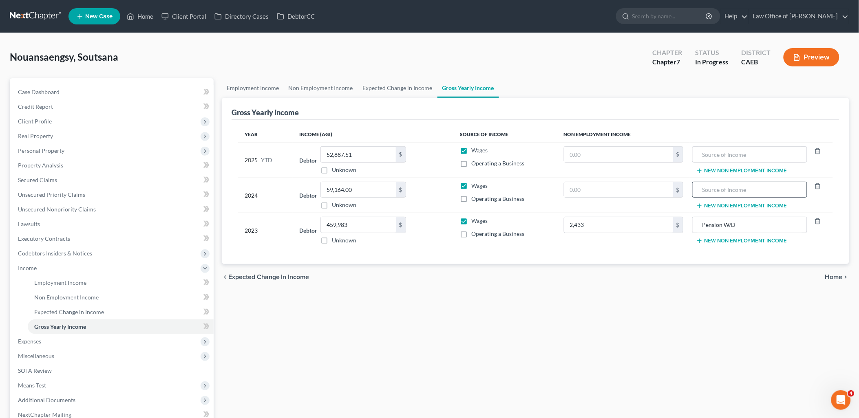
paste input "Pension W/D"
type input "Pension W/D"
click at [621, 189] on input "text" at bounding box center [618, 189] width 109 height 15
type input "7,893"
drag, startPoint x: 585, startPoint y: 314, endPoint x: 858, endPoint y: 261, distance: 277.7
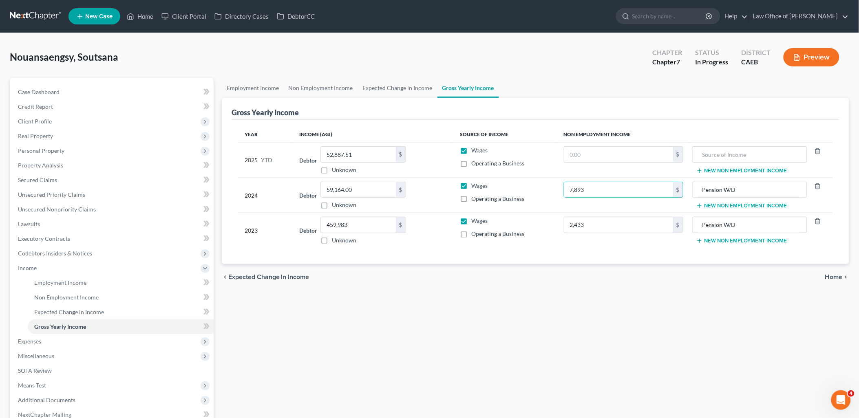
click at [588, 314] on div "Employment Income Non Employment Income Expected Change in Income Gross Yearly …" at bounding box center [535, 276] width 635 height 397
drag, startPoint x: 33, startPoint y: 226, endPoint x: 55, endPoint y: 219, distance: 23.5
click at [33, 226] on span "Lawsuits" at bounding box center [29, 223] width 22 height 7
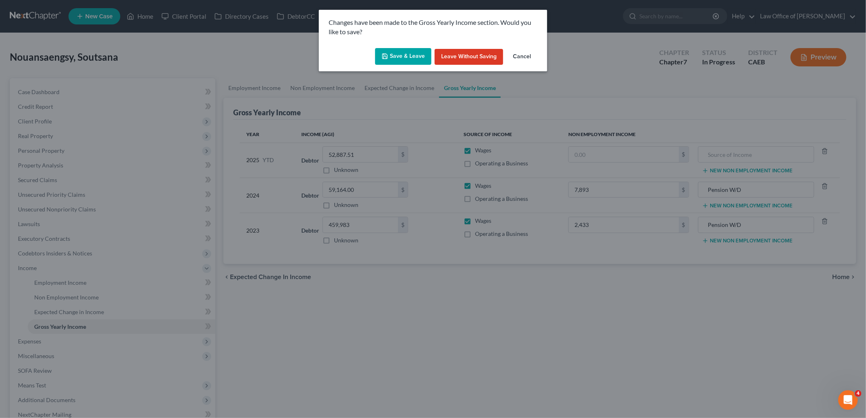
click at [413, 55] on button "Save & Leave" at bounding box center [403, 56] width 56 height 17
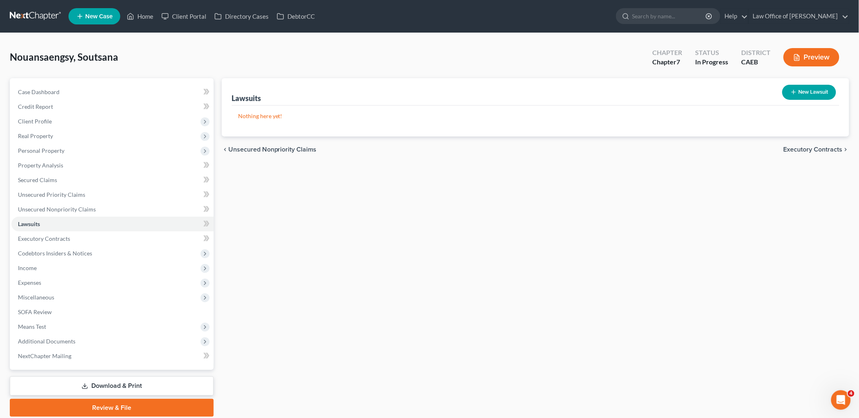
click at [815, 90] on button "New Lawsuit" at bounding box center [809, 92] width 54 height 15
select select "0"
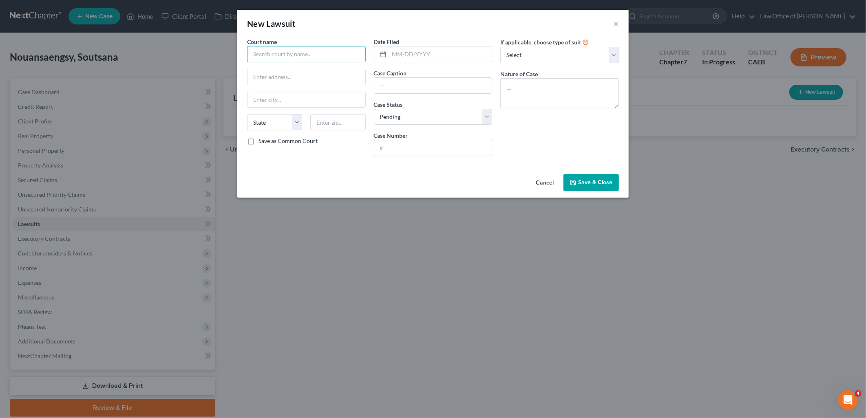
click at [334, 50] on input "text" at bounding box center [306, 54] width 119 height 16
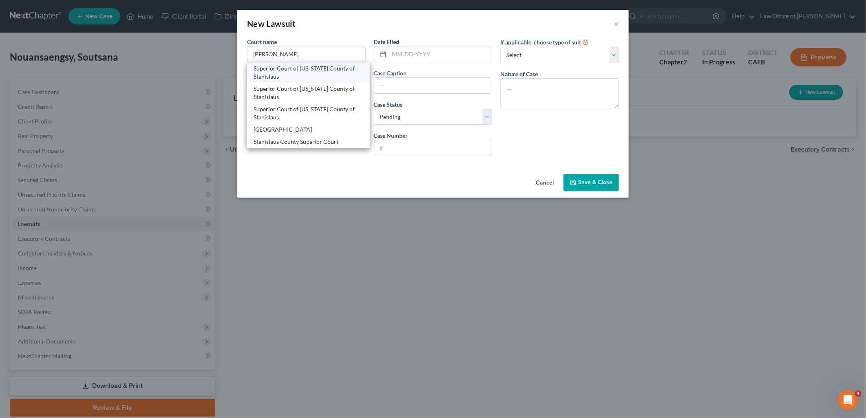
click at [292, 67] on div "Superior Court of [US_STATE] County of Stanislaus" at bounding box center [308, 72] width 110 height 16
type input "Superior Court of [US_STATE] County of Stanislaus"
type input "800 11th Street"
type input "Modesto"
select select "4"
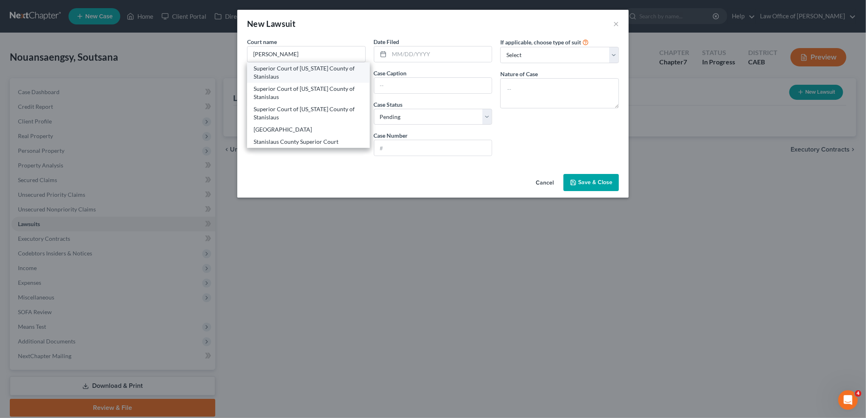
type input "95354"
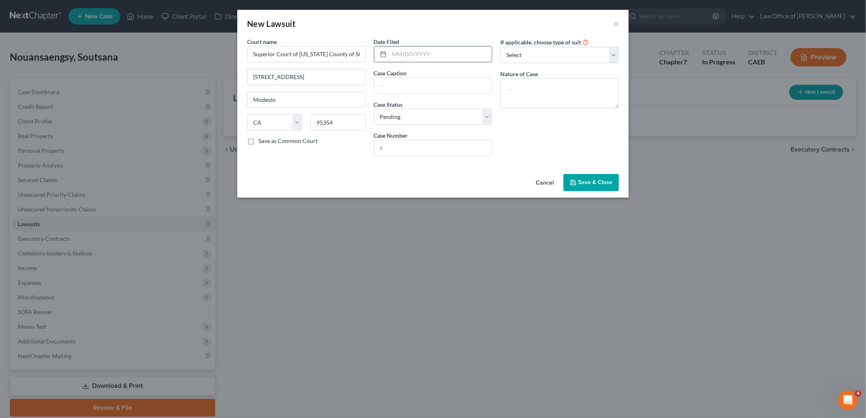
click at [406, 55] on input "text" at bounding box center [440, 53] width 103 height 15
type input "[DATE]"
type input "Jefferson Capital v. Soutsana Nouansaengsy"
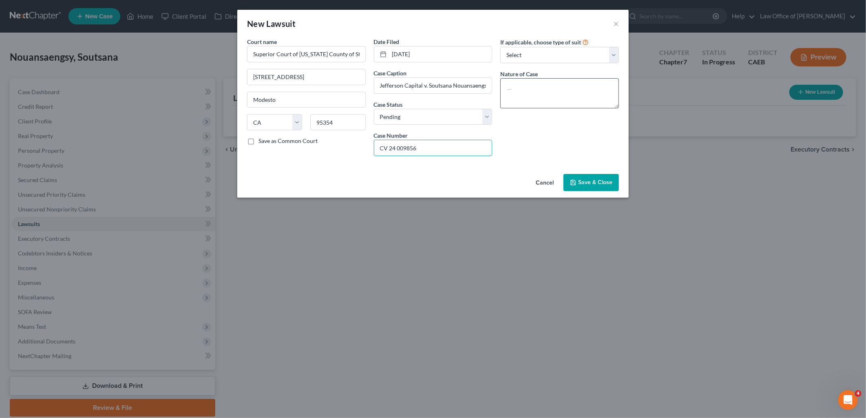
type input "CV 24 009856"
click at [571, 95] on textarea at bounding box center [559, 93] width 119 height 30
type textarea "Collection"
drag, startPoint x: 584, startPoint y: 183, endPoint x: 618, endPoint y: 183, distance: 33.8
click at [585, 183] on span "Save & Close" at bounding box center [595, 182] width 34 height 7
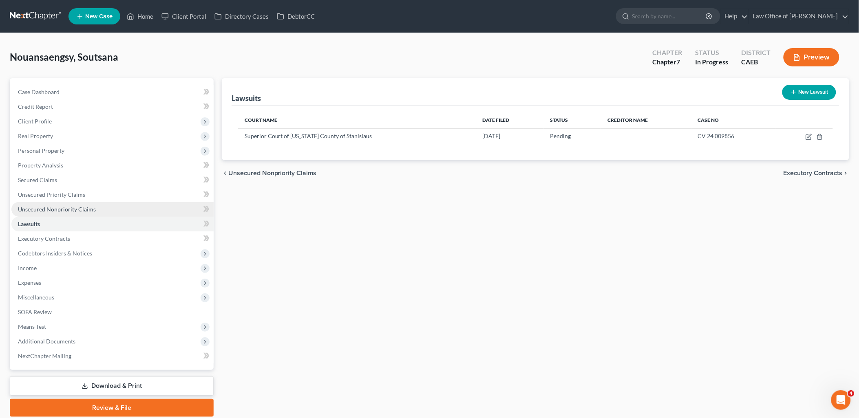
click at [35, 210] on span "Unsecured Nonpriority Claims" at bounding box center [57, 209] width 78 height 7
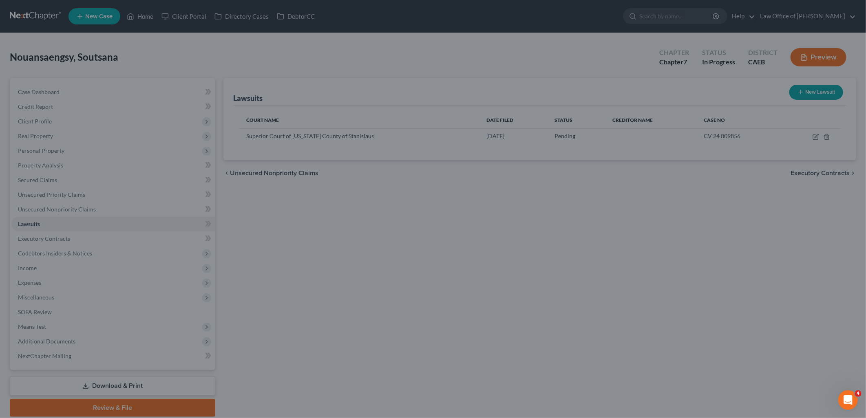
click at [47, 205] on div at bounding box center [433, 209] width 866 height 418
click at [372, 223] on div at bounding box center [433, 209] width 866 height 418
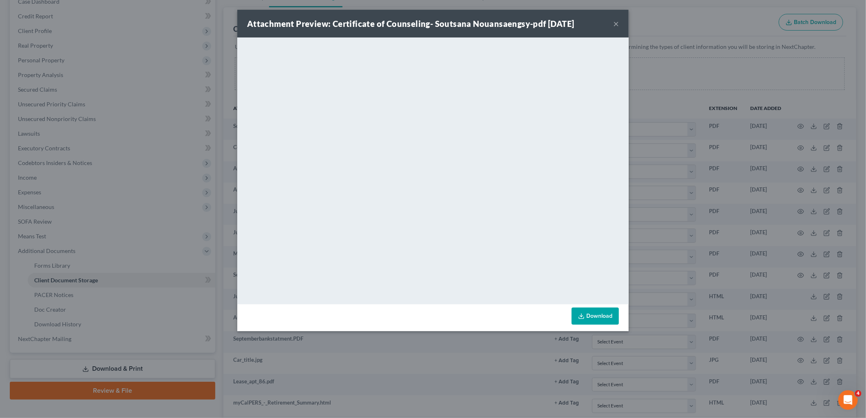
click at [617, 24] on button "×" at bounding box center [616, 24] width 6 height 10
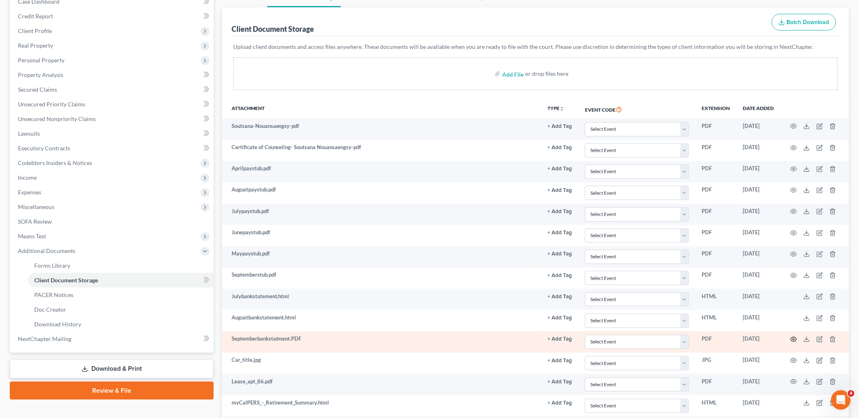
click at [791, 339] on icon "button" at bounding box center [794, 339] width 6 height 4
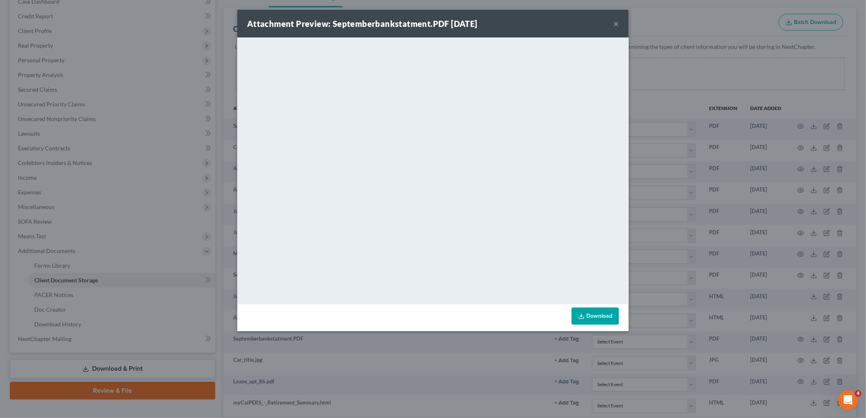
click at [617, 23] on button "×" at bounding box center [616, 24] width 6 height 10
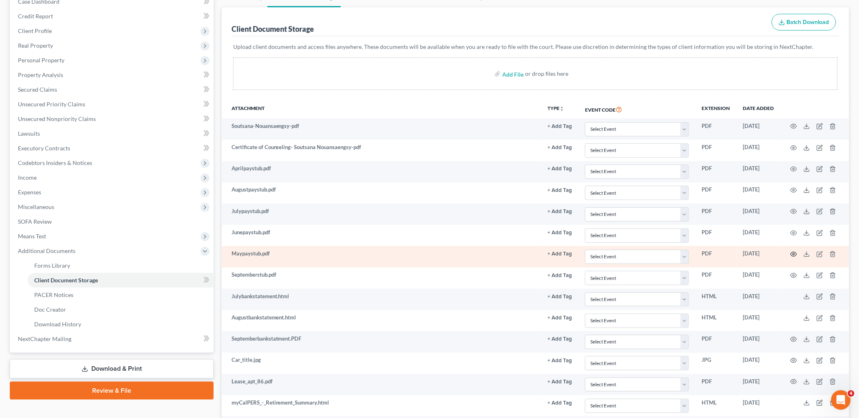
click at [792, 254] on icon "button" at bounding box center [793, 254] width 7 height 7
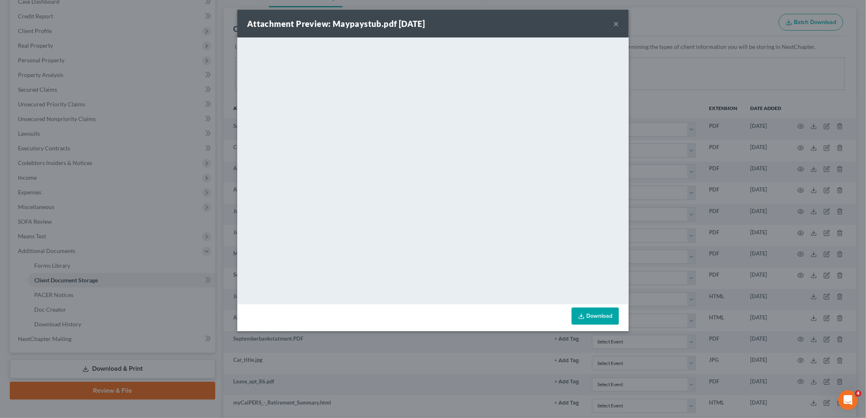
click at [617, 22] on button "×" at bounding box center [616, 24] width 6 height 10
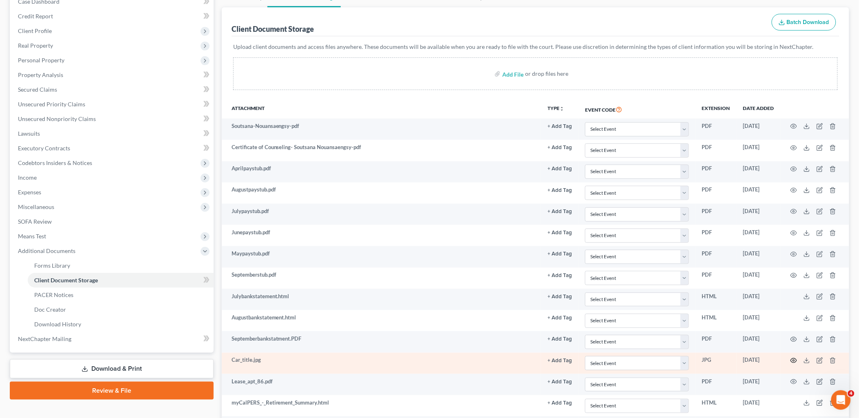
click at [795, 361] on icon "button" at bounding box center [793, 360] width 7 height 7
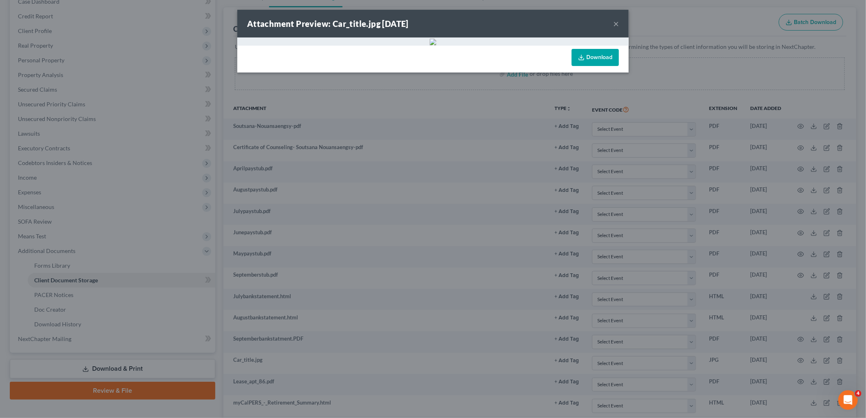
click at [473, 57] on div "Download" at bounding box center [432, 59] width 391 height 27
click at [586, 60] on link "Download" at bounding box center [594, 57] width 47 height 17
click at [593, 62] on link "Download" at bounding box center [594, 57] width 47 height 17
click at [617, 23] on button "×" at bounding box center [616, 24] width 6 height 10
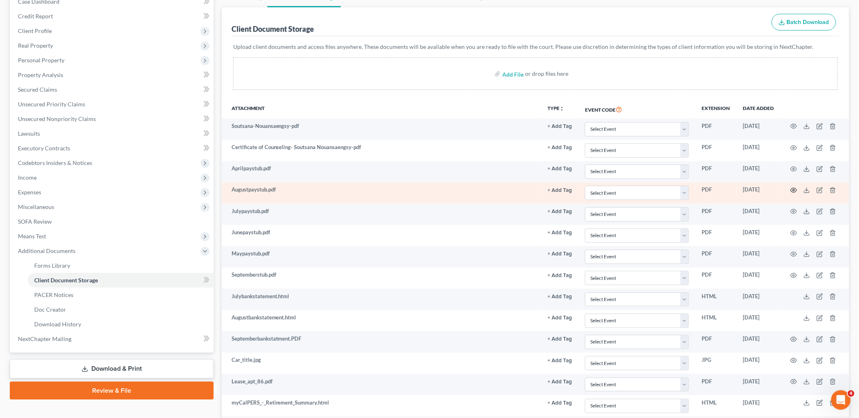
click at [795, 189] on icon "button" at bounding box center [793, 190] width 7 height 7
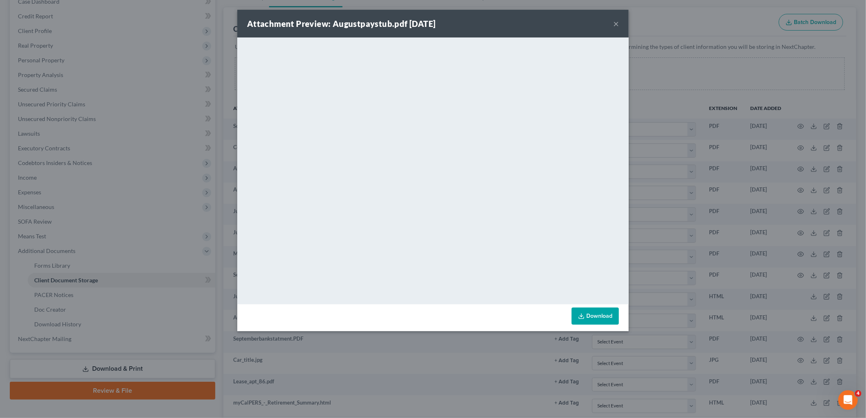
click at [614, 22] on button "×" at bounding box center [616, 24] width 6 height 10
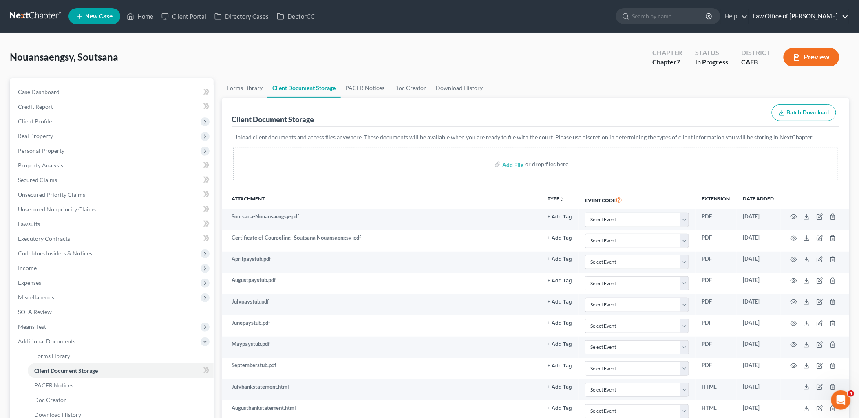
click at [803, 13] on link "Law Office of [PERSON_NAME]" at bounding box center [799, 16] width 100 height 15
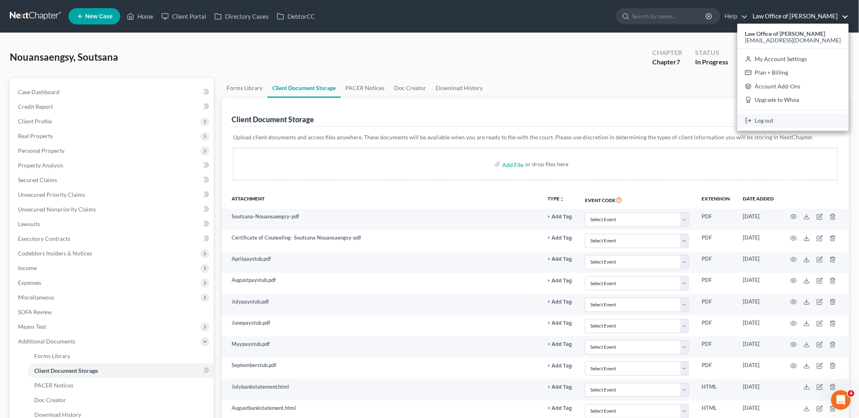
click at [799, 120] on link "Log out" at bounding box center [792, 121] width 111 height 14
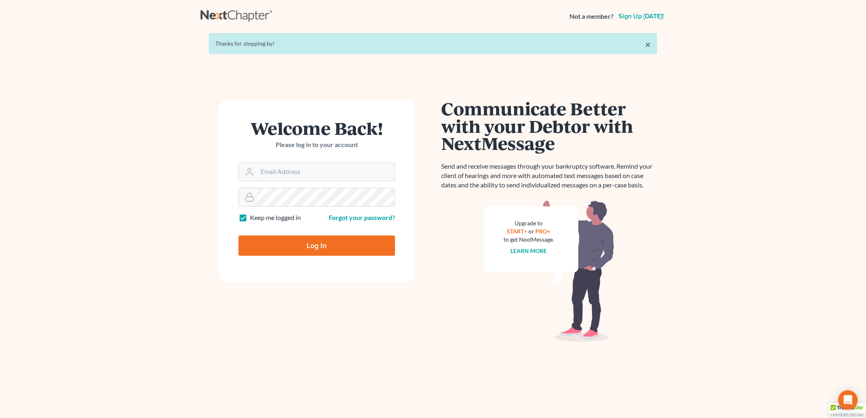
type input "[EMAIL_ADDRESS][DOMAIN_NAME]"
click at [305, 243] on input "Log In" at bounding box center [316, 246] width 156 height 20
type input "Thinking..."
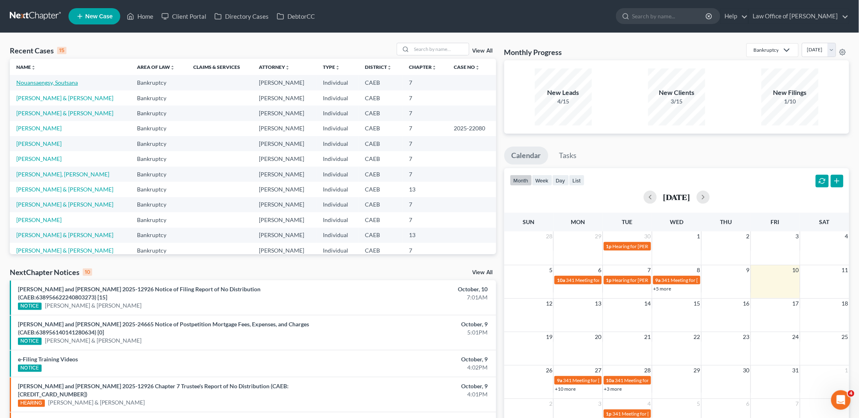
click at [52, 83] on link "Nouansaengsy, Soutsana" at bounding box center [47, 82] width 62 height 7
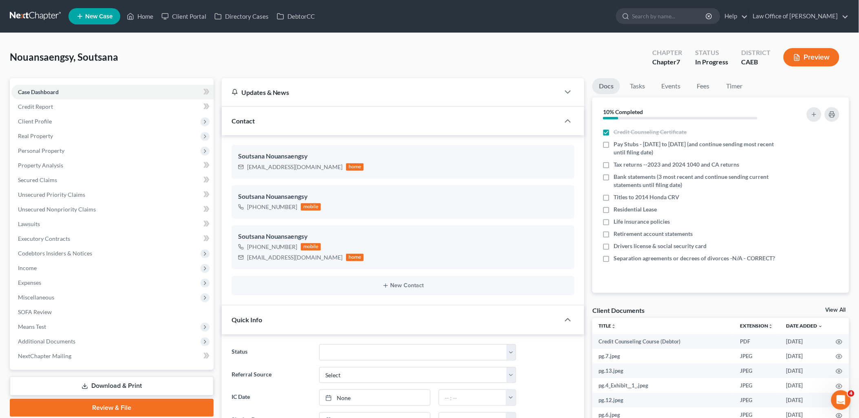
scroll to position [315, 0]
click at [841, 311] on link "View All" at bounding box center [835, 310] width 20 height 6
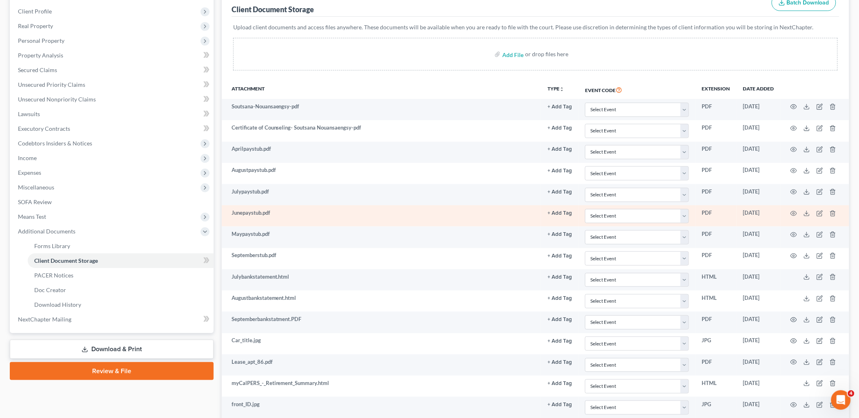
scroll to position [181, 0]
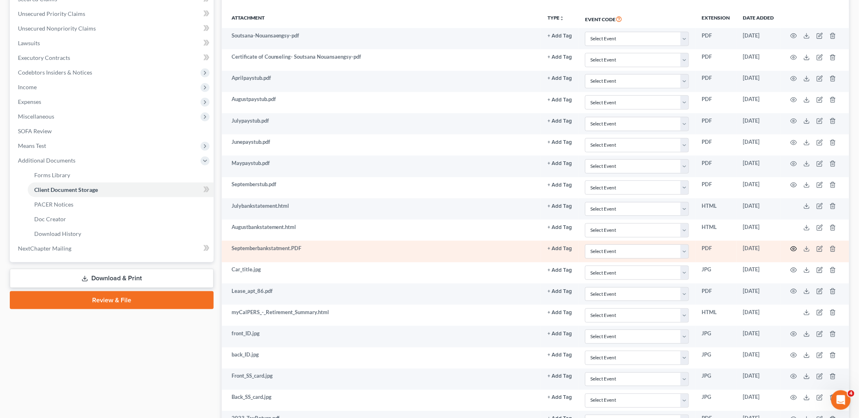
click at [793, 250] on icon "button" at bounding box center [793, 249] width 7 height 7
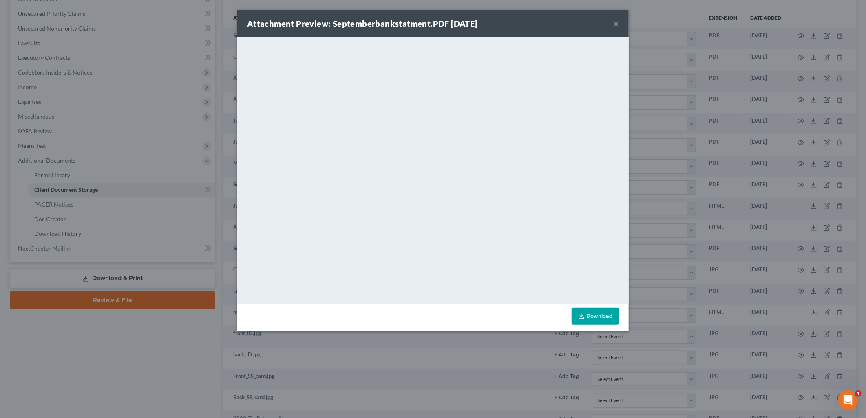
click at [615, 22] on button "×" at bounding box center [616, 24] width 6 height 10
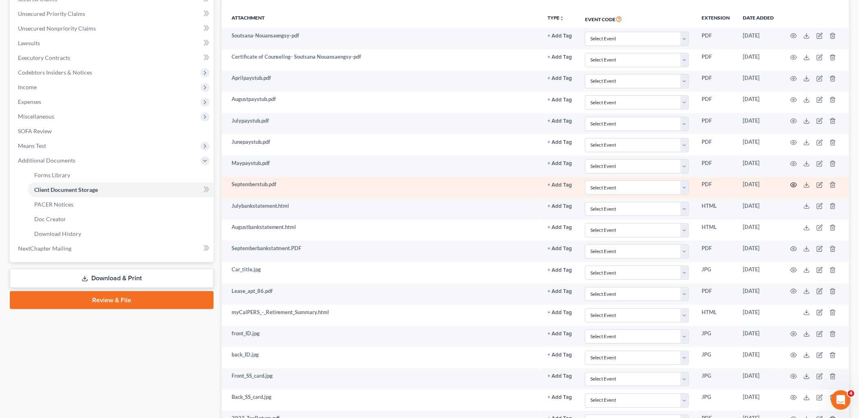
click at [793, 185] on circle "button" at bounding box center [794, 185] width 2 height 2
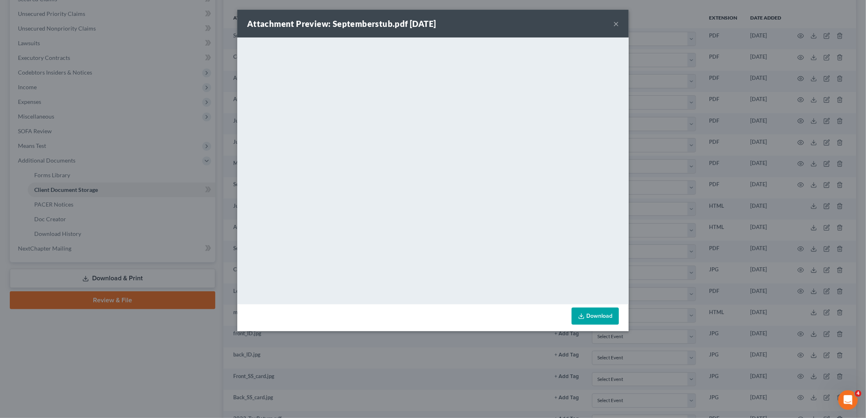
click at [614, 23] on button "×" at bounding box center [616, 24] width 6 height 10
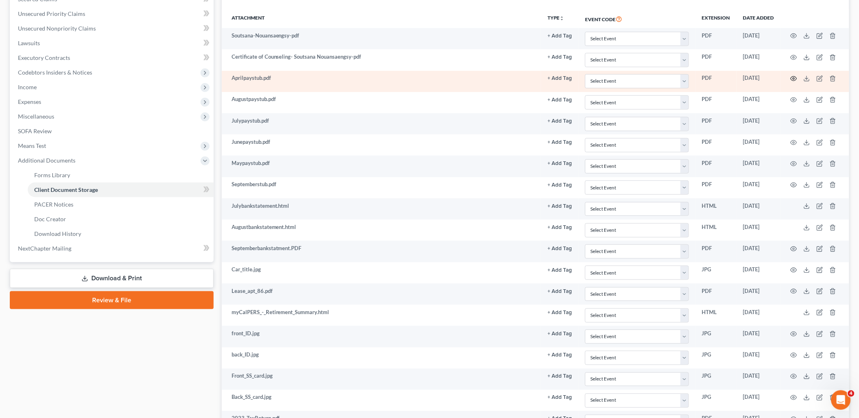
click at [792, 77] on icon "button" at bounding box center [794, 79] width 6 height 4
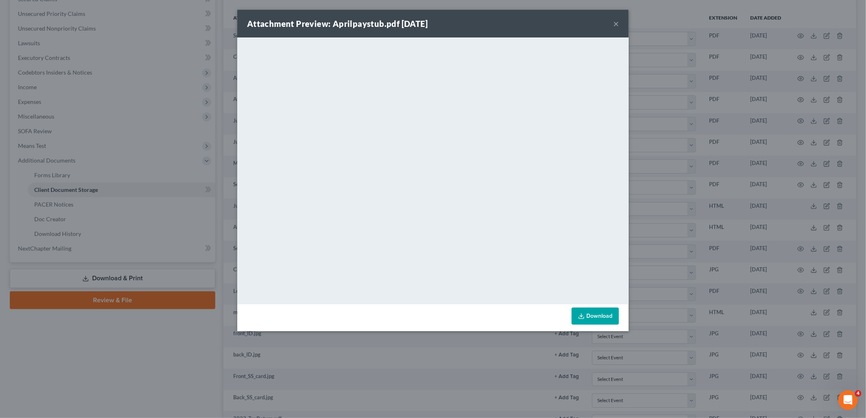
drag, startPoint x: 617, startPoint y: 21, endPoint x: 583, endPoint y: 21, distance: 34.6
click at [617, 21] on button "×" at bounding box center [616, 24] width 6 height 10
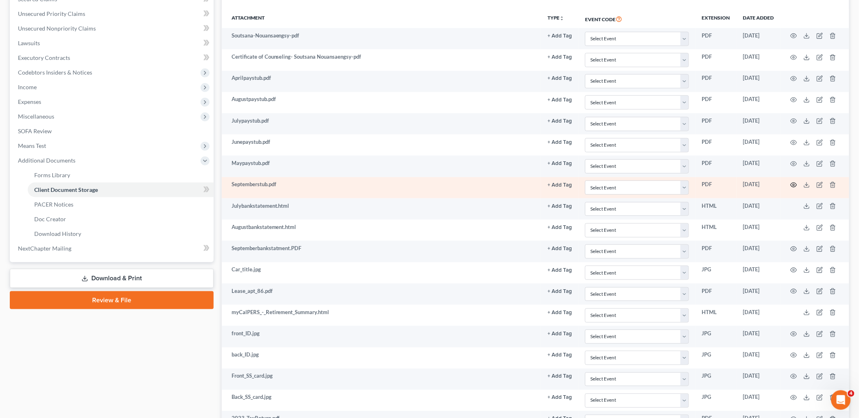
click at [795, 183] on icon "button" at bounding box center [793, 185] width 7 height 7
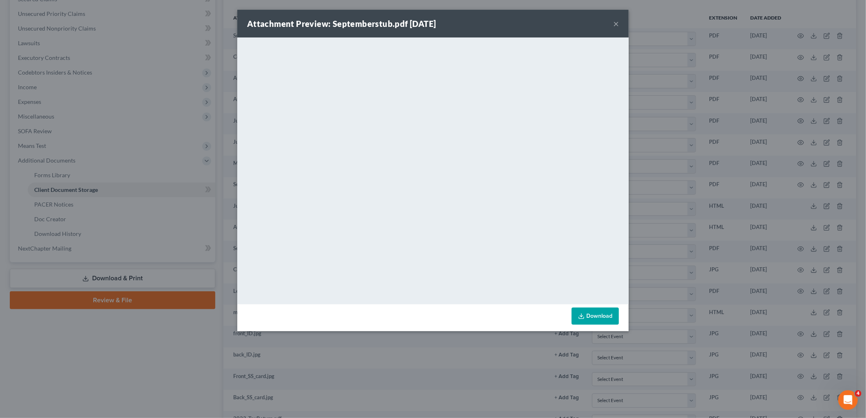
click at [618, 23] on button "×" at bounding box center [616, 24] width 6 height 10
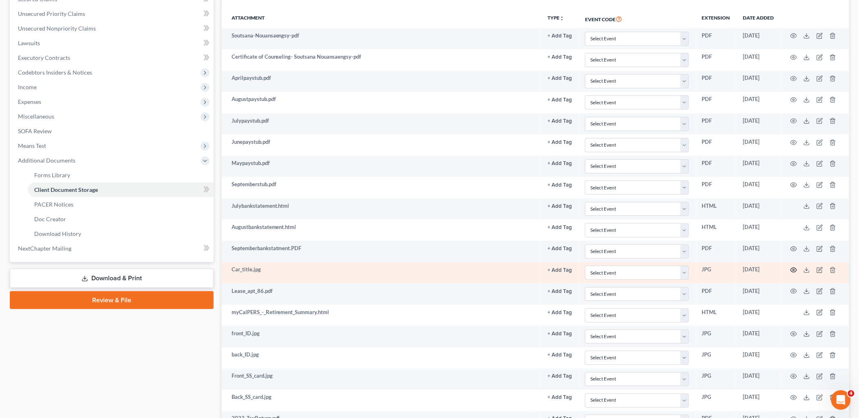
click at [793, 271] on icon "button" at bounding box center [793, 270] width 7 height 7
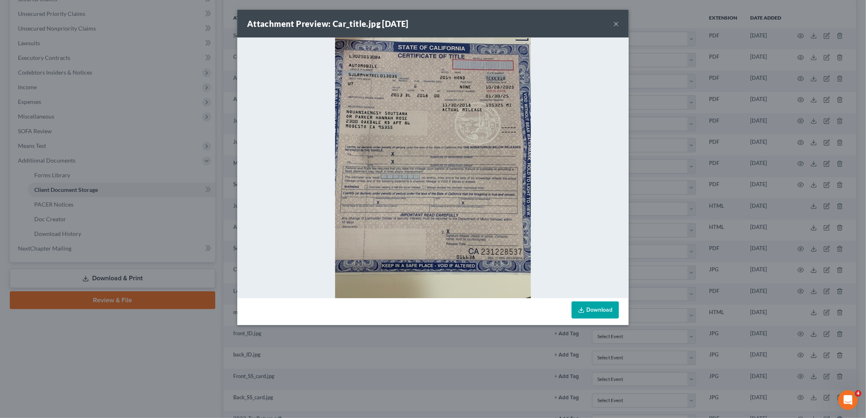
click at [579, 313] on icon at bounding box center [581, 310] width 7 height 7
click at [616, 22] on button "×" at bounding box center [616, 24] width 6 height 10
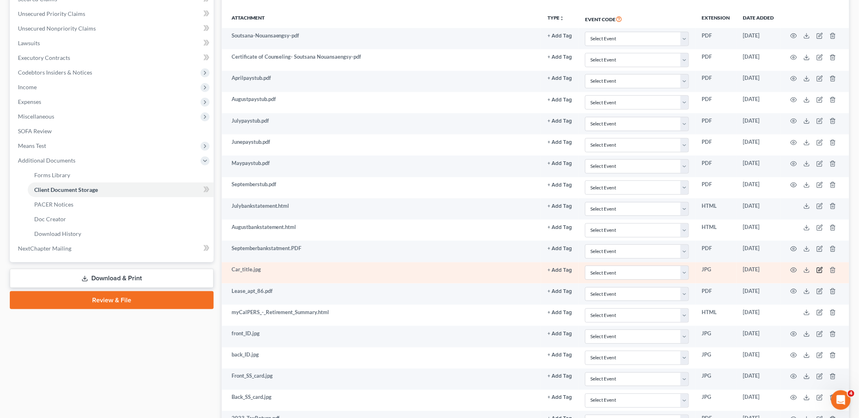
click at [818, 271] on icon "button" at bounding box center [819, 270] width 7 height 7
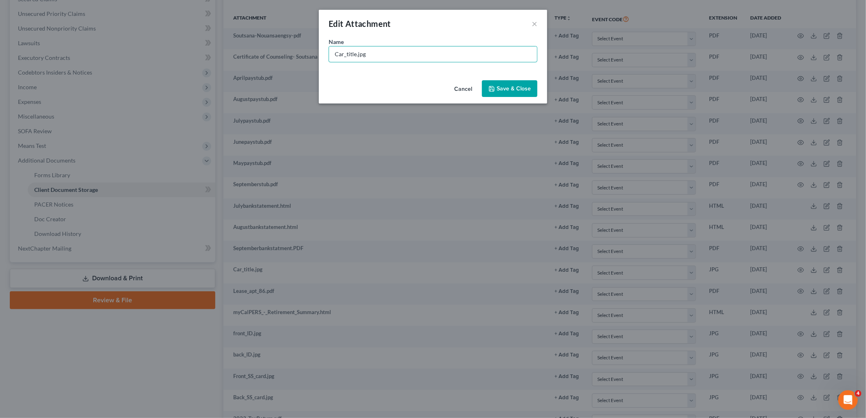
drag, startPoint x: 434, startPoint y: 54, endPoint x: 306, endPoint y: 58, distance: 127.6
click at [306, 58] on div "Edit Attachment × Name * Car_title.jpg Cancel Save & Close" at bounding box center [433, 209] width 866 height 418
type input "2014 Honda Title"
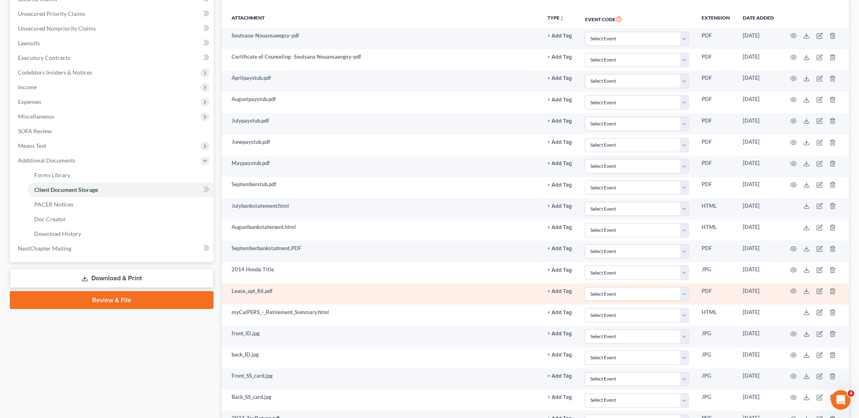
click at [789, 290] on td at bounding box center [814, 294] width 68 height 21
click at [792, 291] on icon "button" at bounding box center [794, 291] width 6 height 4
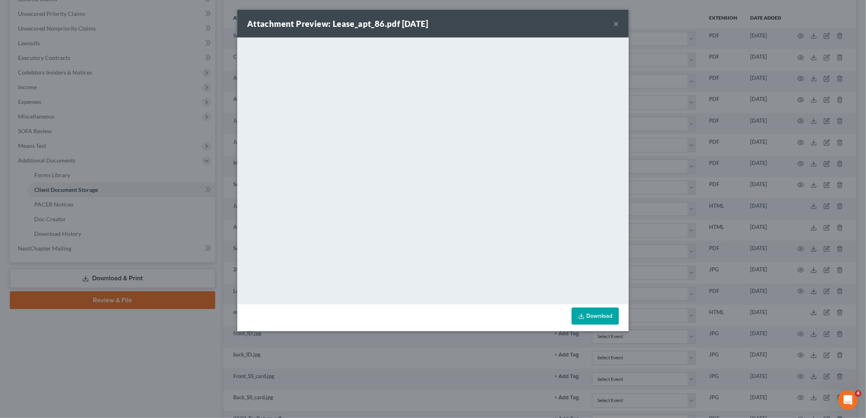
click at [615, 24] on button "×" at bounding box center [616, 24] width 6 height 10
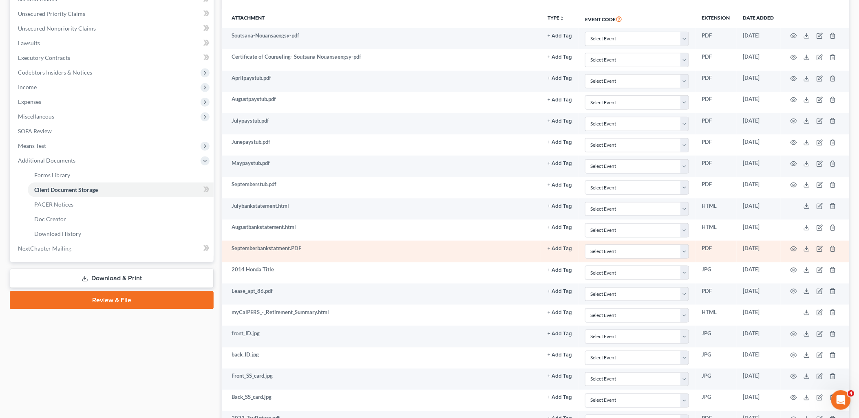
scroll to position [271, 0]
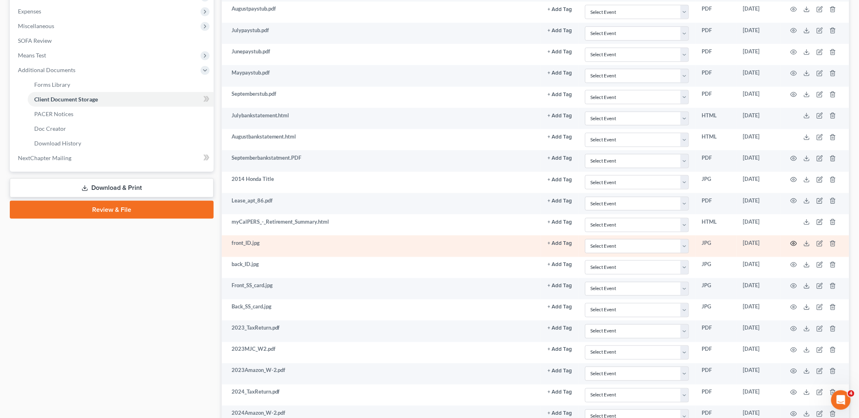
click at [792, 247] on icon "button" at bounding box center [793, 243] width 7 height 7
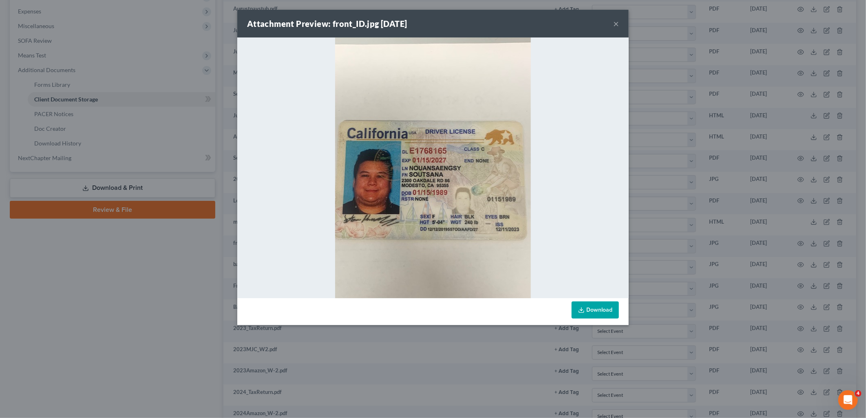
click at [615, 24] on button "×" at bounding box center [616, 24] width 6 height 10
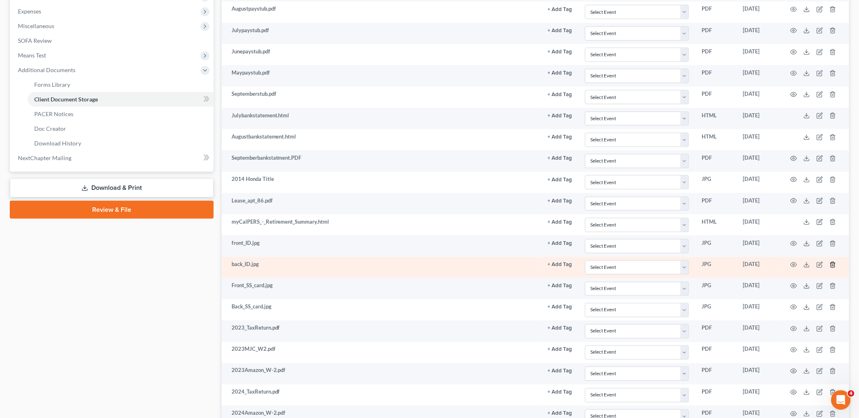
click at [831, 267] on icon "button" at bounding box center [833, 264] width 4 height 5
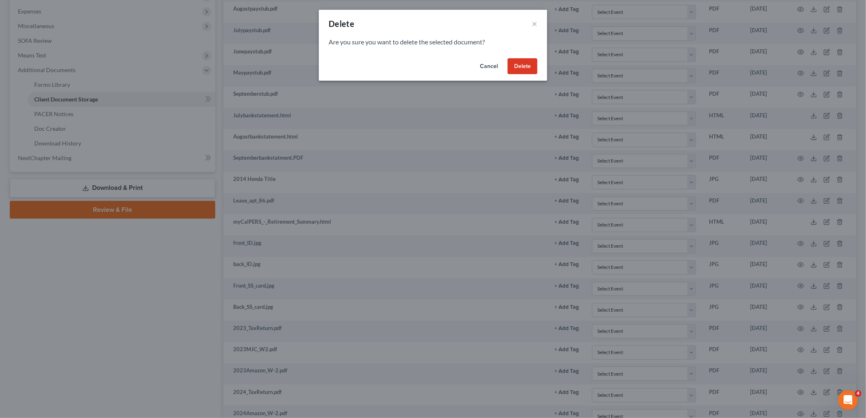
click at [520, 65] on button "Delete" at bounding box center [522, 66] width 30 height 16
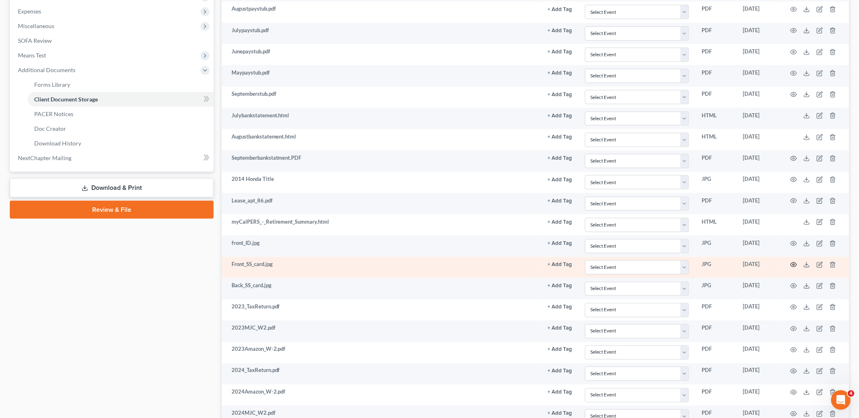
click at [793, 267] on icon "button" at bounding box center [794, 265] width 6 height 4
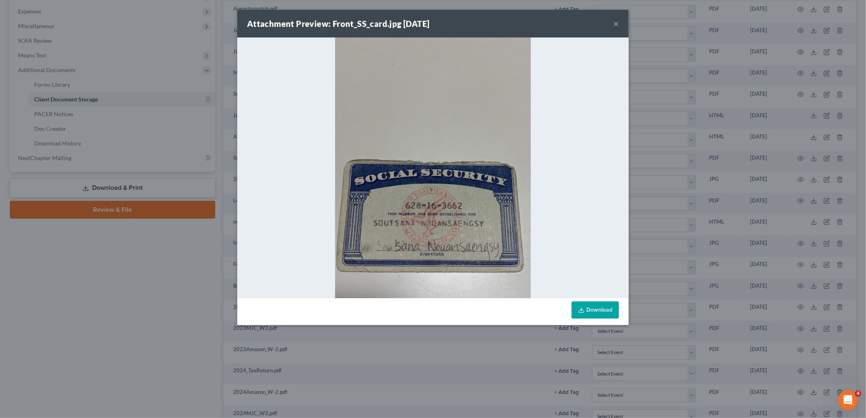
click at [620, 21] on div "Attachment Preview: Front_SS_card.jpg 10/10/2025 ×" at bounding box center [432, 24] width 391 height 28
click at [617, 24] on button "×" at bounding box center [616, 24] width 6 height 10
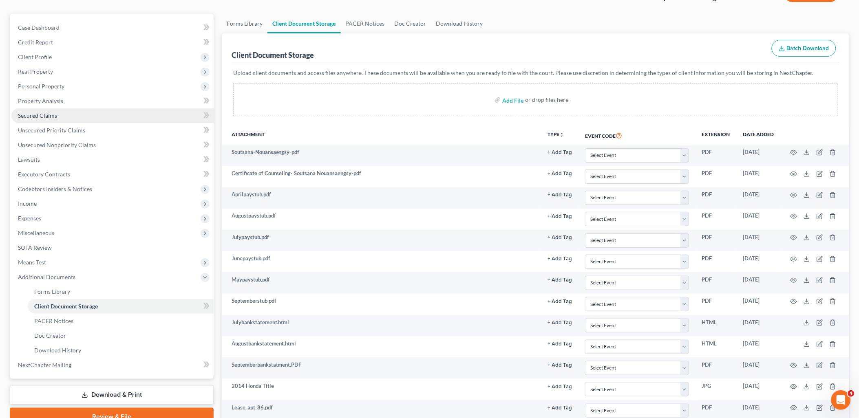
scroll to position [0, 0]
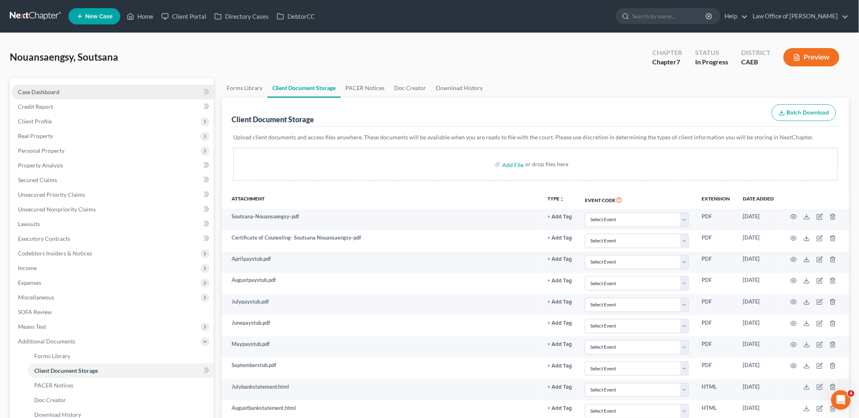
click at [46, 88] on span "Case Dashboard" at bounding box center [39, 91] width 42 height 7
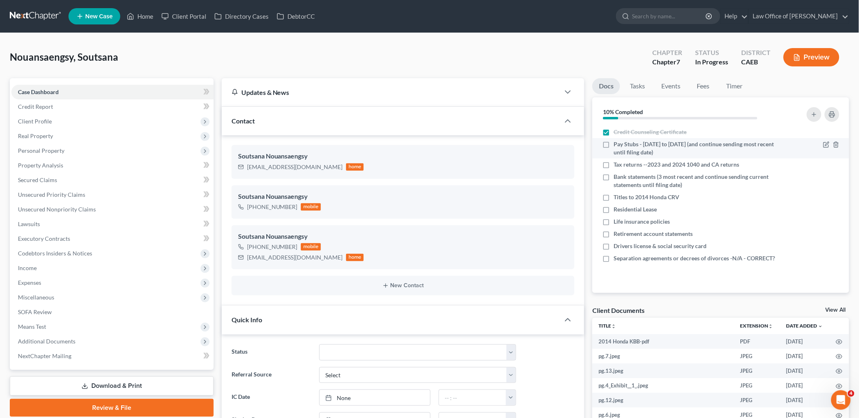
scroll to position [315, 0]
click at [839, 311] on link "View All" at bounding box center [835, 310] width 20 height 6
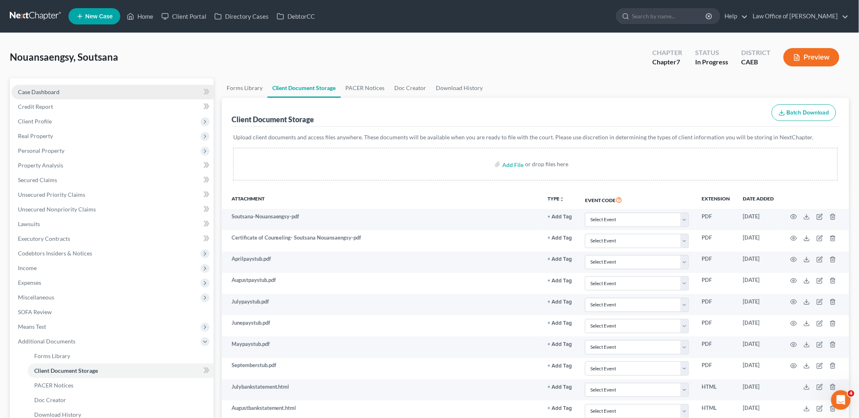
click at [39, 92] on span "Case Dashboard" at bounding box center [39, 91] width 42 height 7
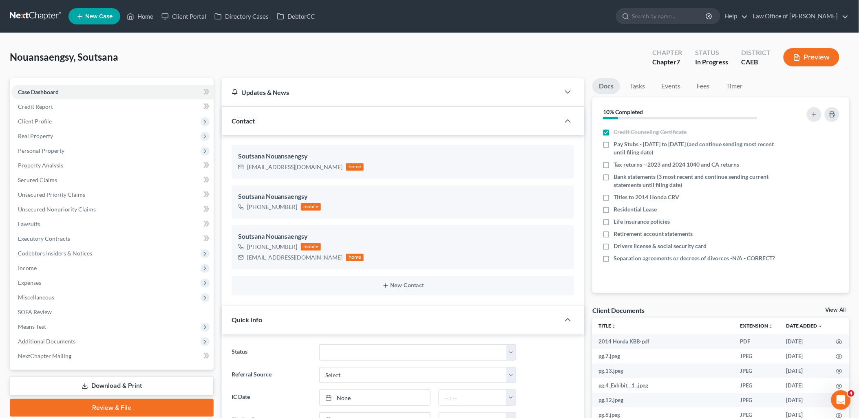
scroll to position [315, 0]
click at [700, 82] on link "Fees" at bounding box center [703, 86] width 26 height 16
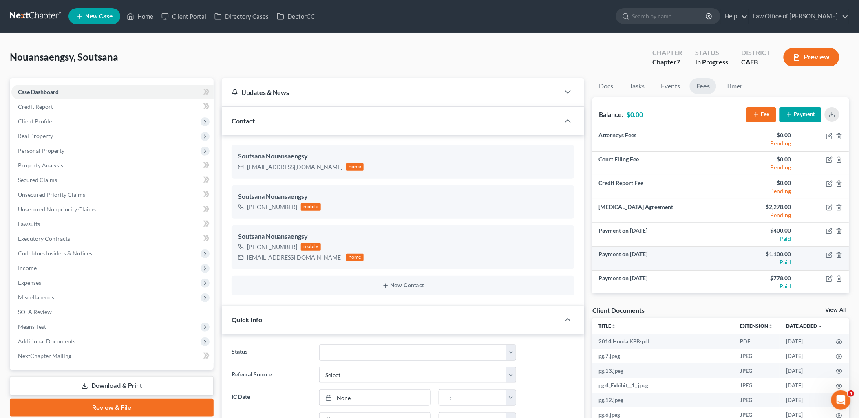
scroll to position [5, 0]
drag, startPoint x: 841, startPoint y: 307, endPoint x: 803, endPoint y: 291, distance: 40.7
click at [841, 307] on link "View All" at bounding box center [835, 310] width 20 height 6
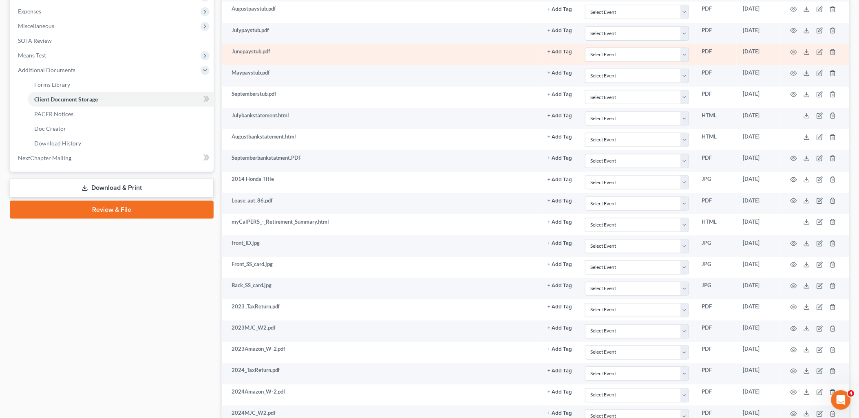
scroll to position [362, 0]
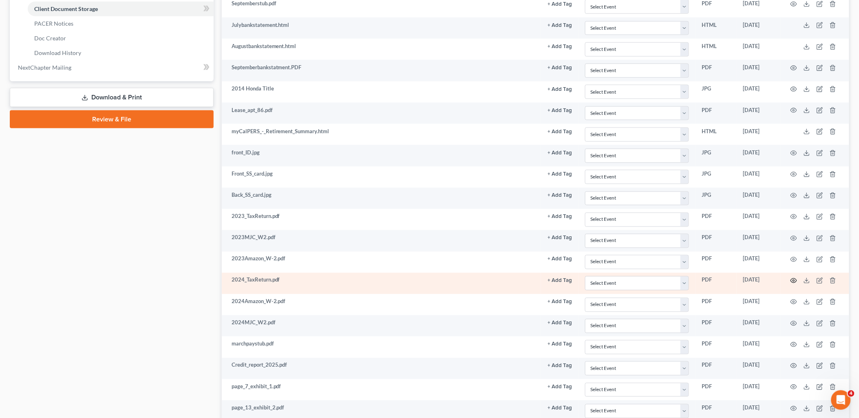
click at [795, 282] on icon "button" at bounding box center [793, 281] width 7 height 7
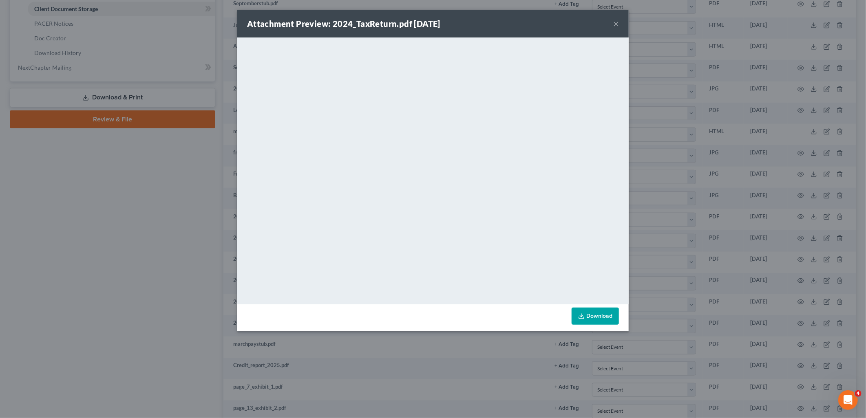
drag, startPoint x: 613, startPoint y: 26, endPoint x: 582, endPoint y: 25, distance: 31.4
click at [613, 26] on button "×" at bounding box center [616, 24] width 6 height 10
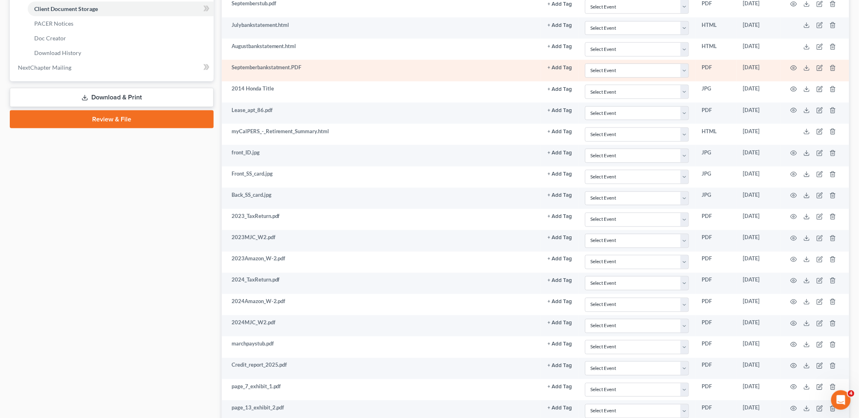
scroll to position [271, 0]
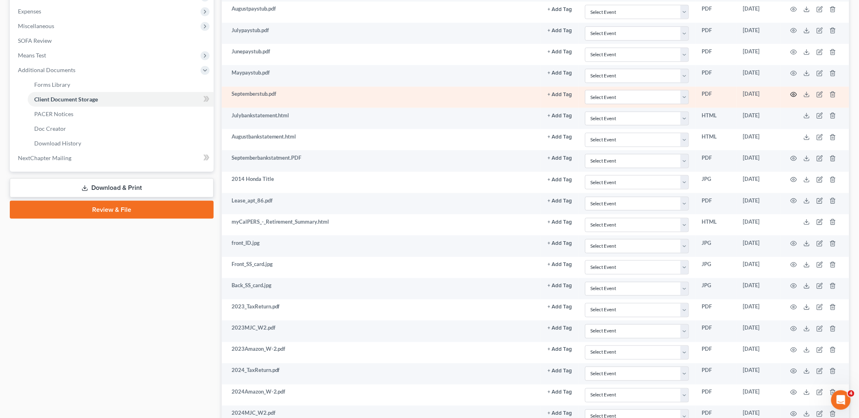
click at [791, 92] on icon "button" at bounding box center [793, 94] width 7 height 7
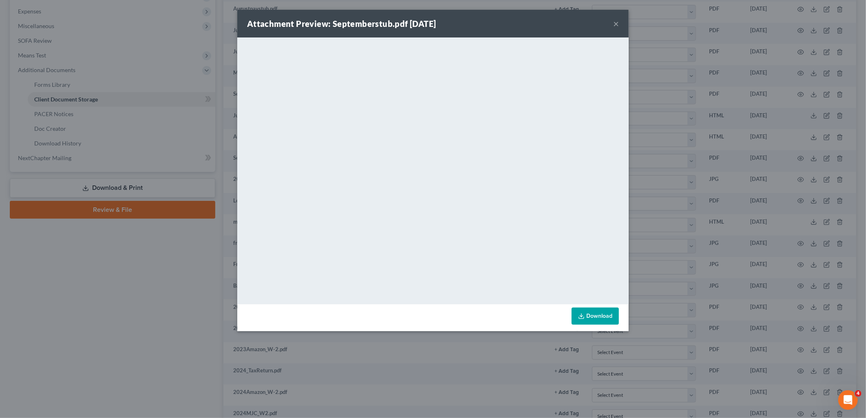
click at [617, 22] on button "×" at bounding box center [616, 24] width 6 height 10
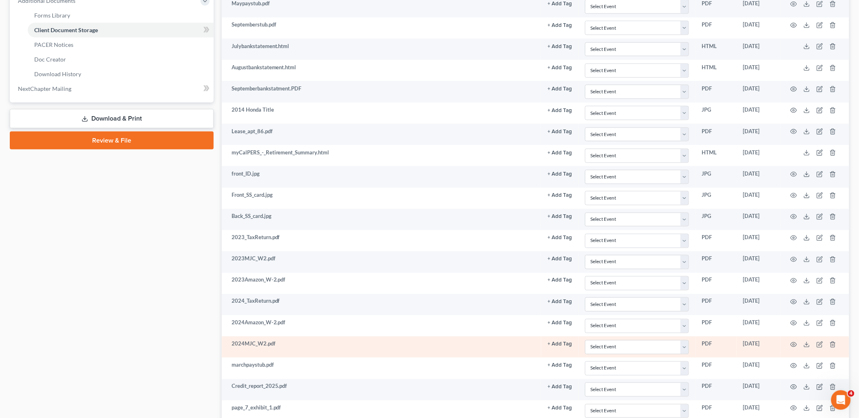
scroll to position [362, 0]
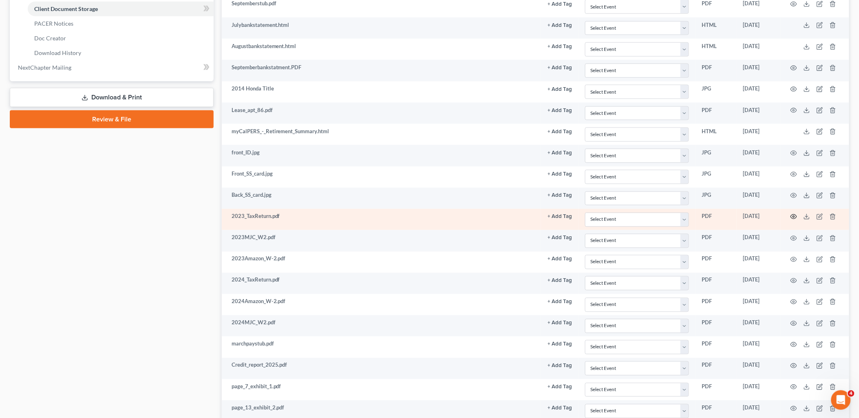
click at [793, 215] on icon "button" at bounding box center [793, 217] width 7 height 7
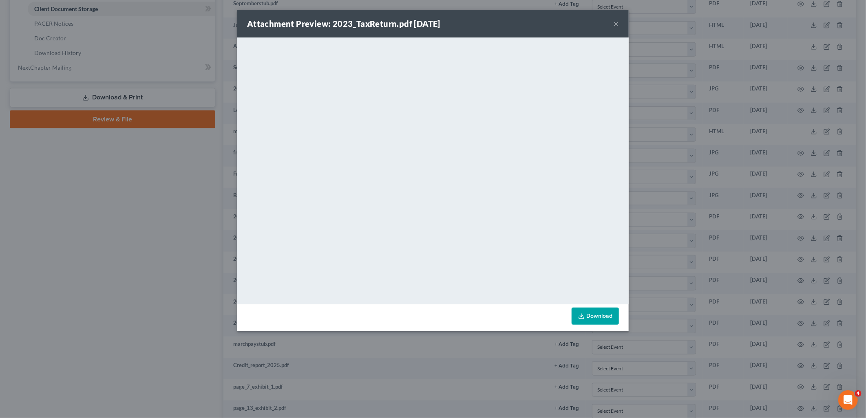
click at [614, 22] on button "×" at bounding box center [616, 24] width 6 height 10
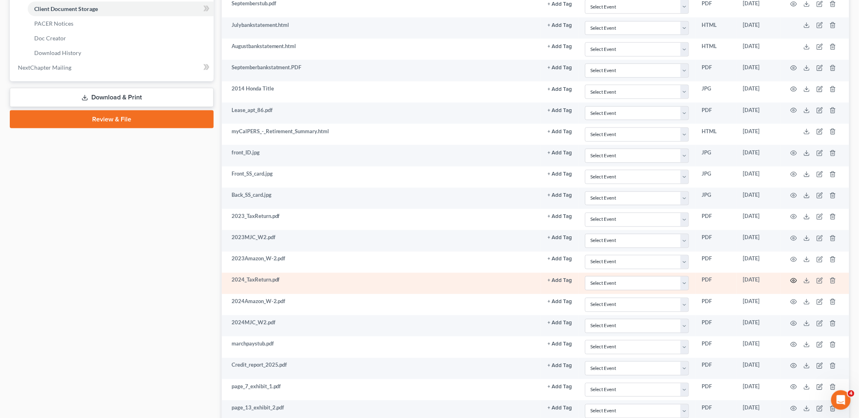
click at [793, 280] on icon "button" at bounding box center [793, 281] width 7 height 7
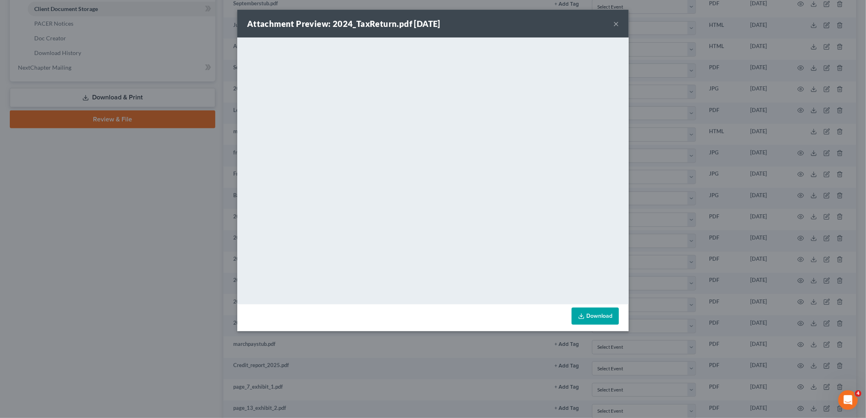
drag, startPoint x: 617, startPoint y: 26, endPoint x: 607, endPoint y: 26, distance: 10.2
click at [617, 26] on button "×" at bounding box center [616, 24] width 6 height 10
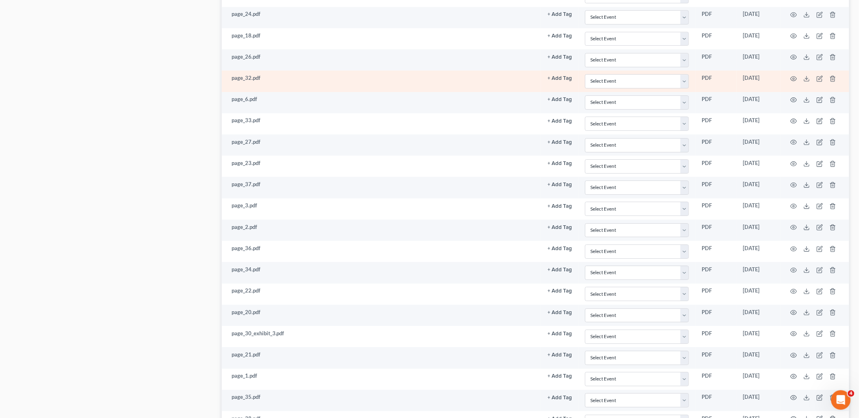
scroll to position [906, 0]
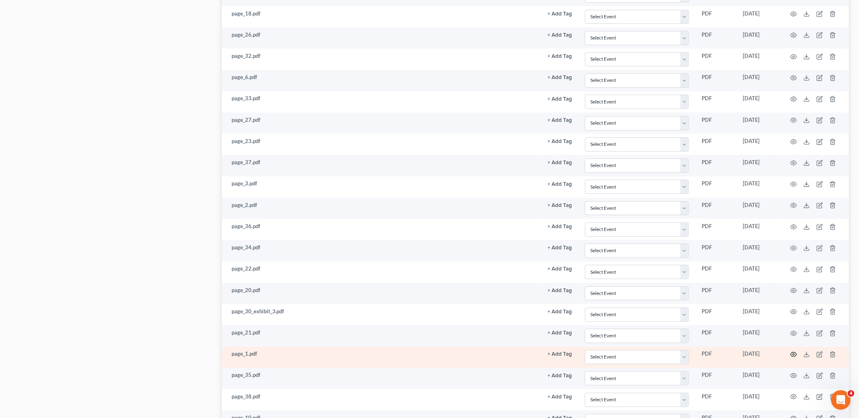
click at [795, 357] on icon "button" at bounding box center [794, 355] width 6 height 4
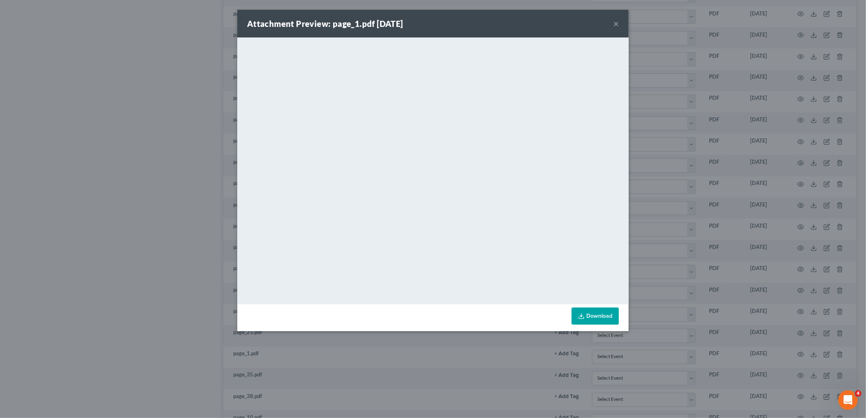
click at [614, 22] on button "×" at bounding box center [616, 24] width 6 height 10
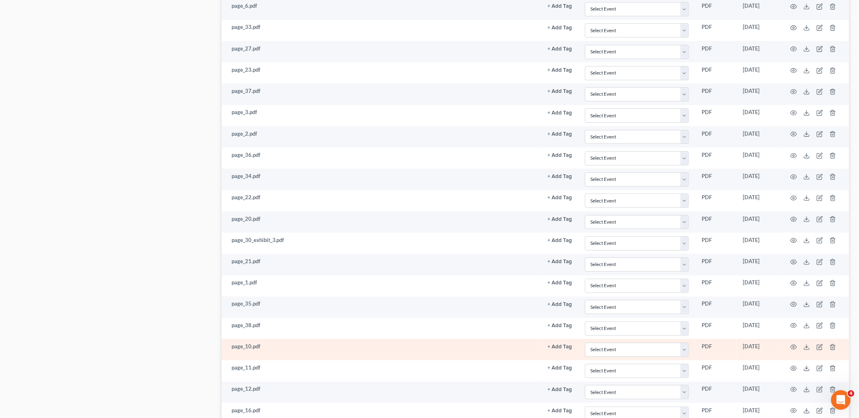
scroll to position [996, 0]
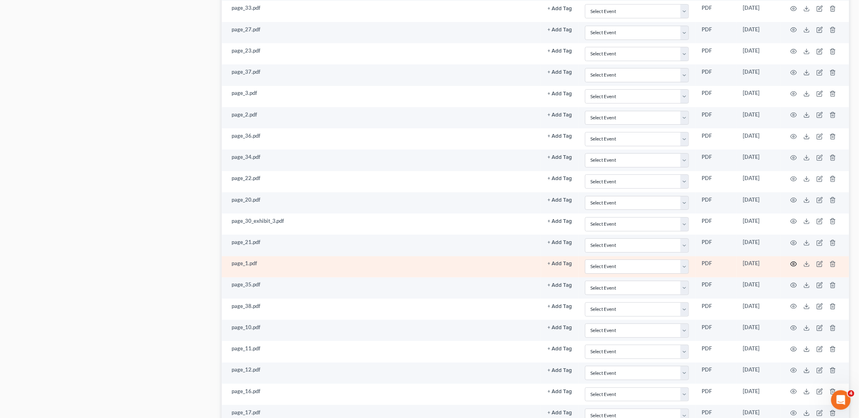
click at [796, 266] on icon "button" at bounding box center [793, 264] width 7 height 7
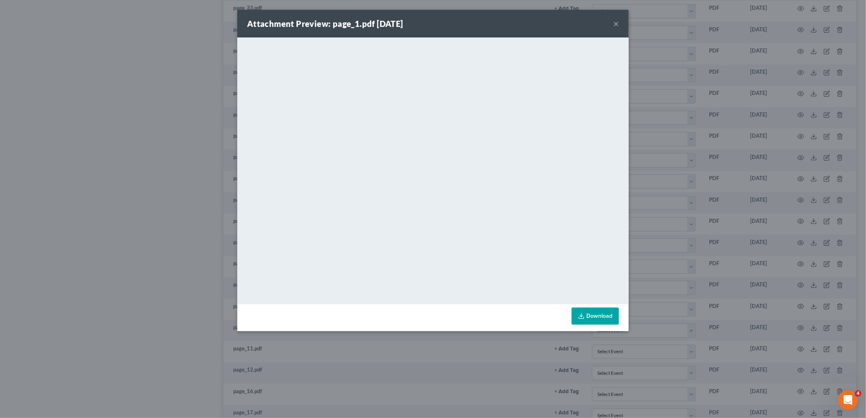
drag, startPoint x: 618, startPoint y: 21, endPoint x: 603, endPoint y: 31, distance: 17.6
click at [618, 21] on button "×" at bounding box center [616, 24] width 6 height 10
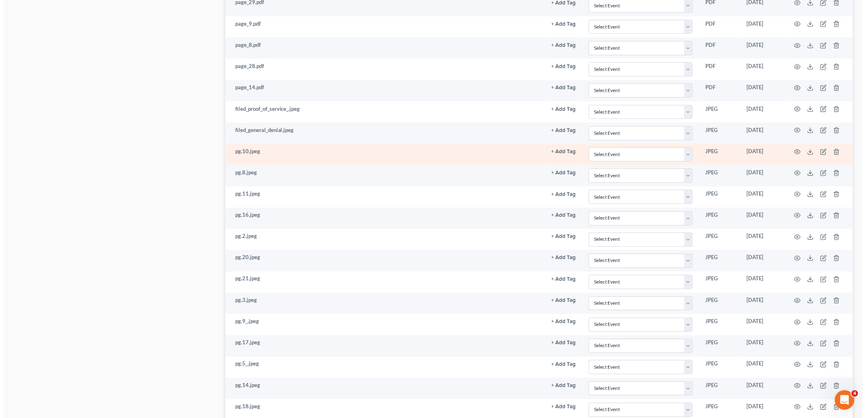
scroll to position [1539, 0]
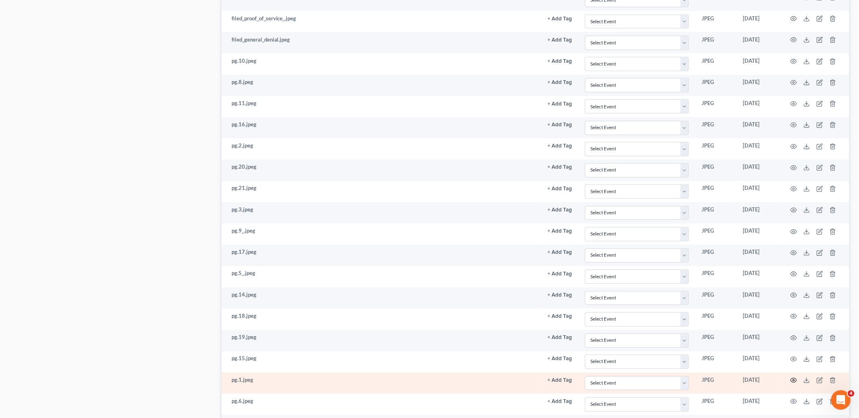
click at [791, 384] on icon "button" at bounding box center [793, 380] width 7 height 7
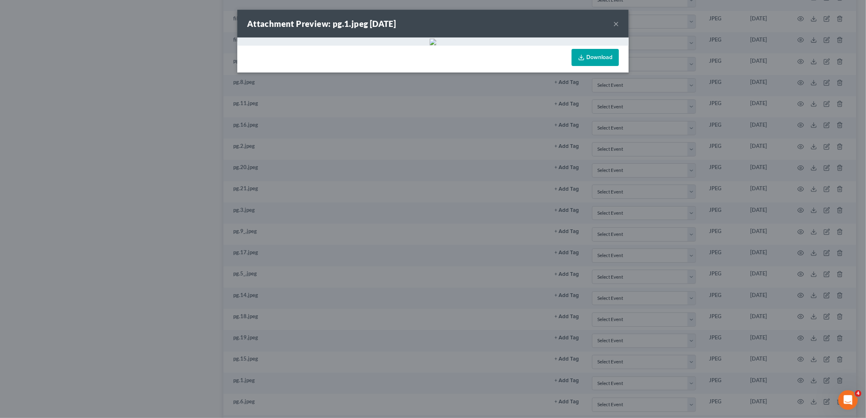
click at [616, 23] on button "×" at bounding box center [616, 24] width 6 height 10
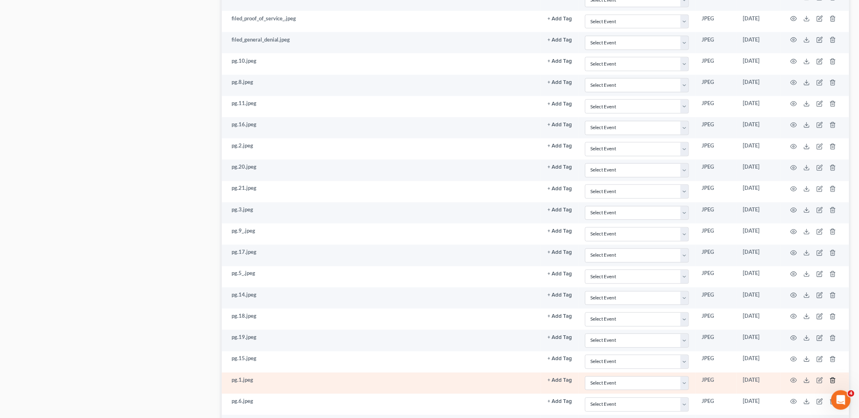
click at [833, 379] on polyline "button" at bounding box center [832, 379] width 5 height 0
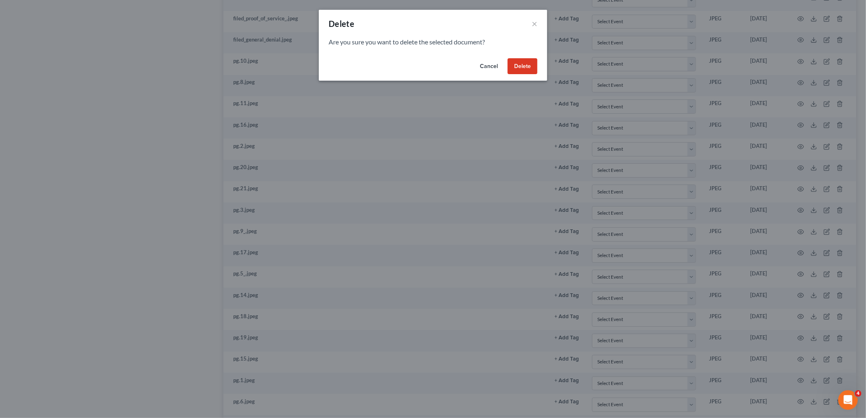
click at [520, 67] on button "Delete" at bounding box center [522, 66] width 30 height 16
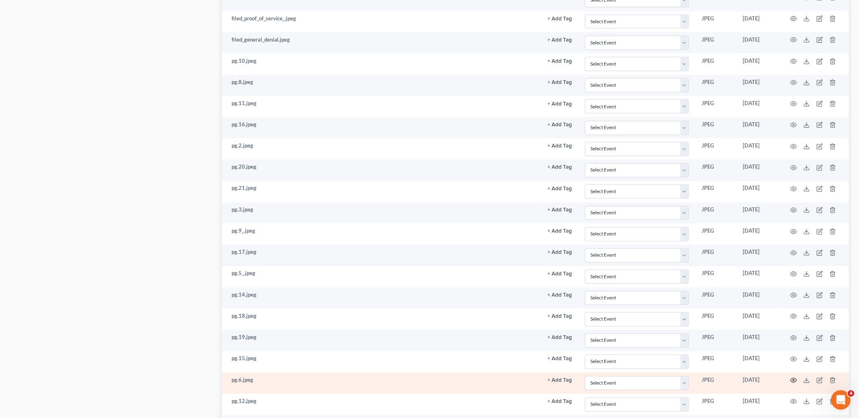
click at [793, 381] on circle "button" at bounding box center [794, 381] width 2 height 2
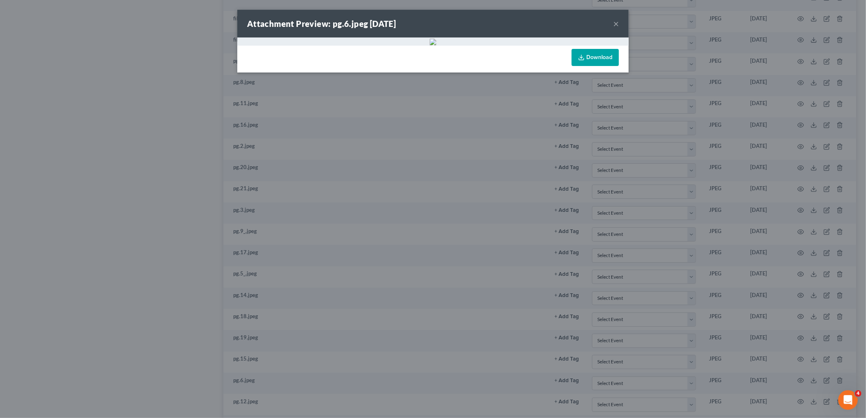
click at [616, 23] on button "×" at bounding box center [616, 24] width 6 height 10
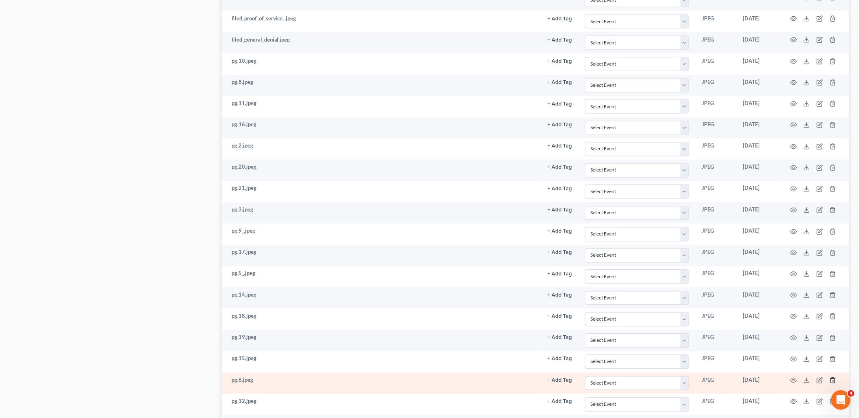
click at [834, 384] on icon "button" at bounding box center [832, 380] width 7 height 7
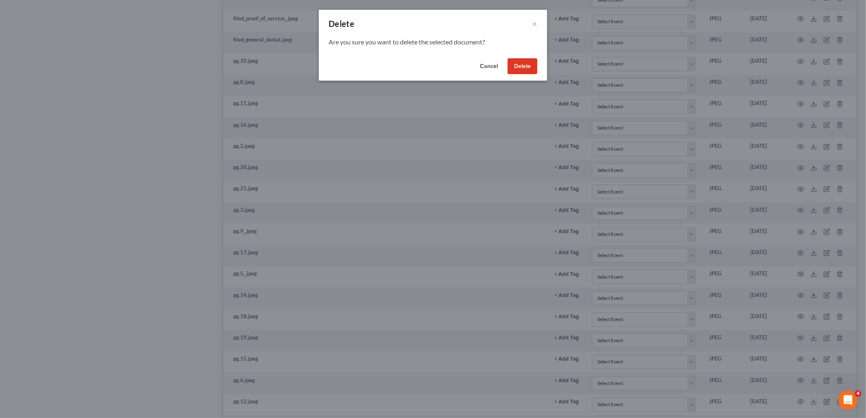
click at [524, 68] on button "Delete" at bounding box center [522, 66] width 30 height 16
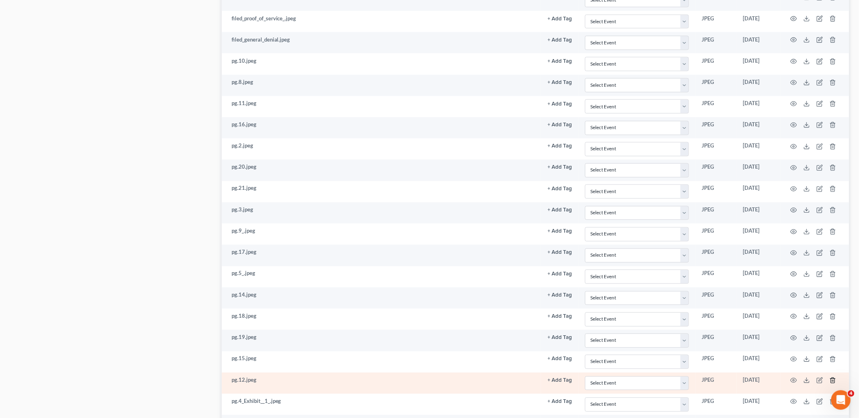
click at [833, 384] on icon "button" at bounding box center [832, 380] width 7 height 7
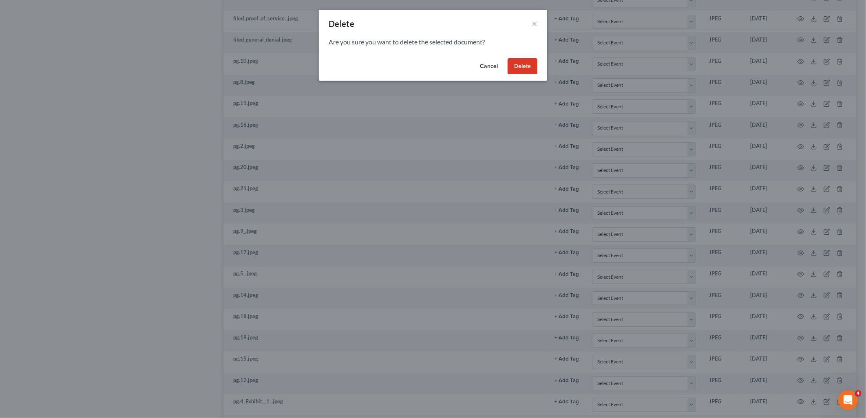
click at [514, 63] on button "Delete" at bounding box center [522, 66] width 30 height 16
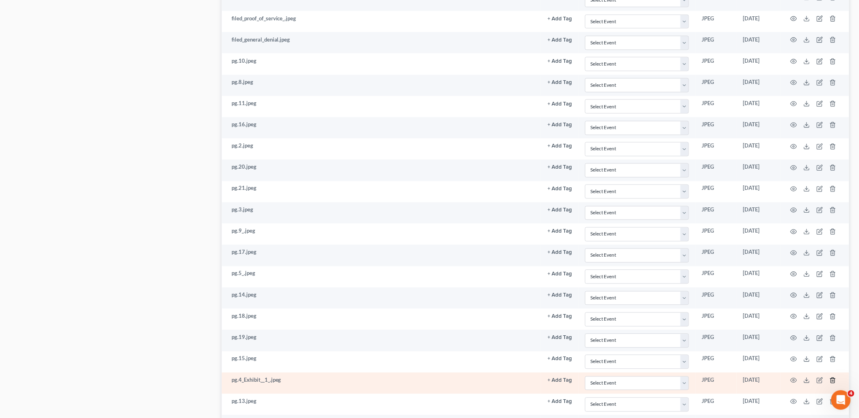
click at [832, 383] on icon "button" at bounding box center [833, 380] width 4 height 5
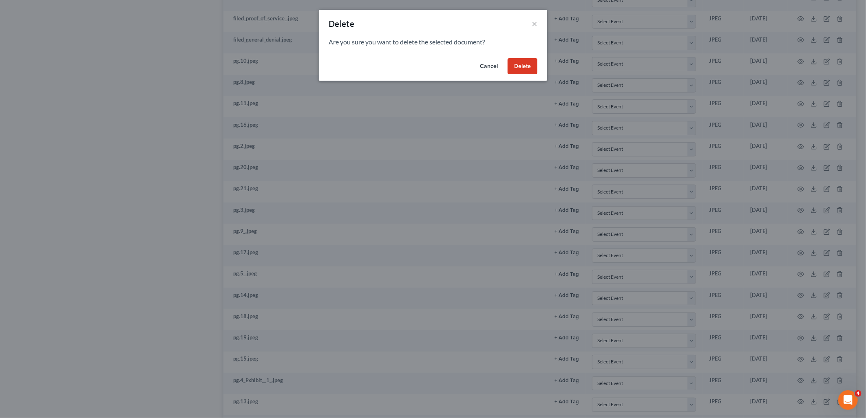
click at [524, 60] on button "Delete" at bounding box center [522, 66] width 30 height 16
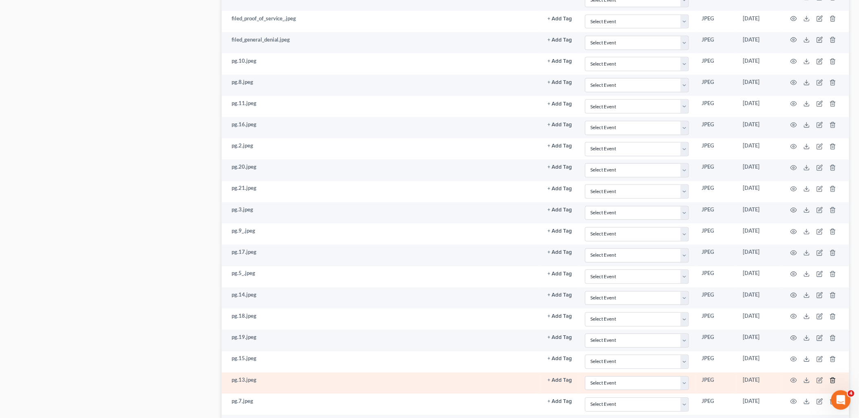
click at [832, 384] on icon "button" at bounding box center [832, 380] width 7 height 7
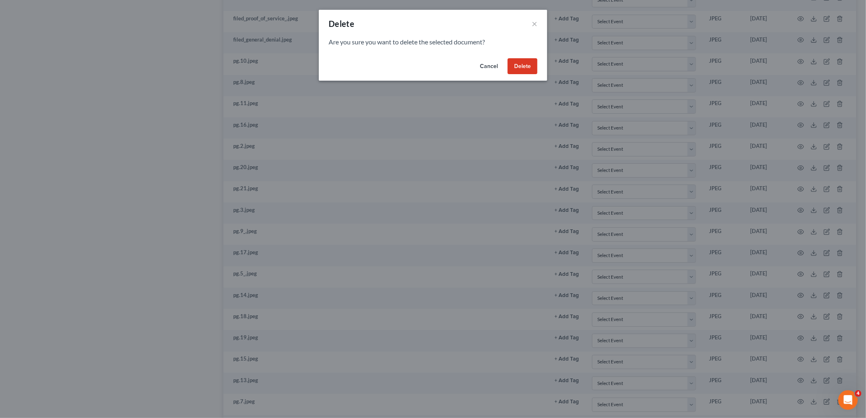
click at [524, 62] on button "Delete" at bounding box center [522, 66] width 30 height 16
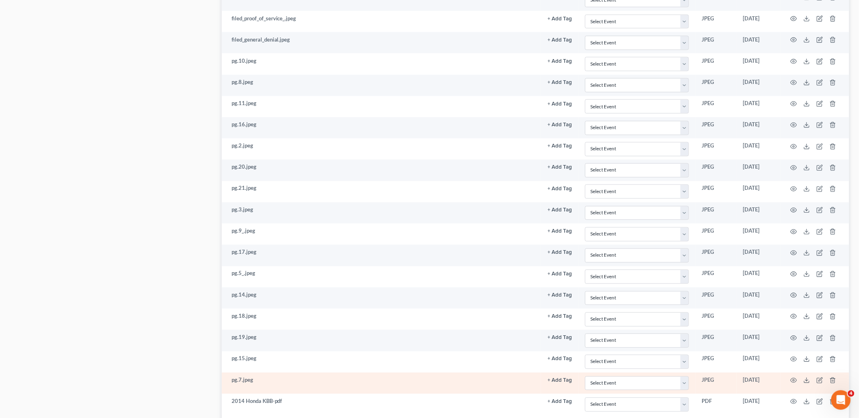
click at [794, 383] on td at bounding box center [814, 383] width 68 height 21
click at [793, 384] on icon "button" at bounding box center [793, 380] width 7 height 7
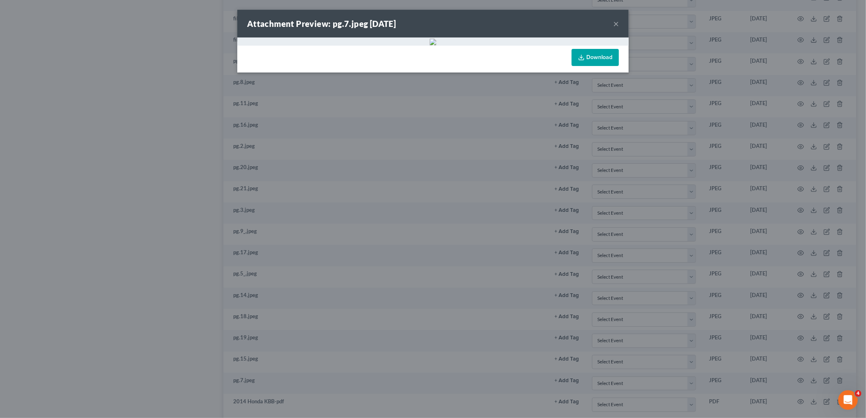
click at [614, 26] on button "×" at bounding box center [616, 24] width 6 height 10
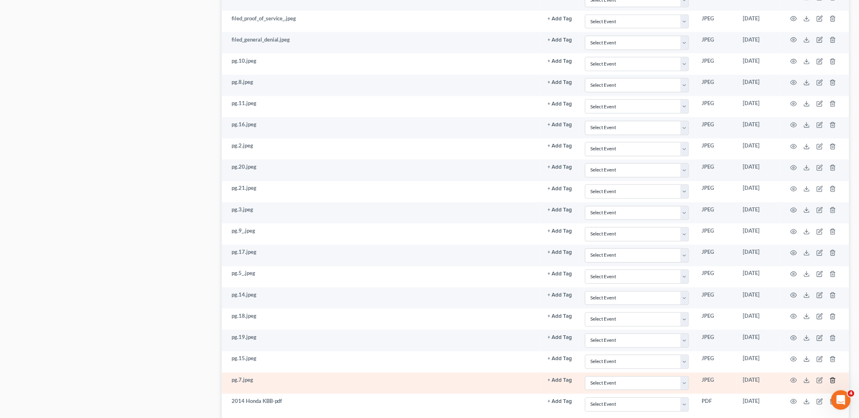
click at [833, 384] on icon "button" at bounding box center [832, 380] width 7 height 7
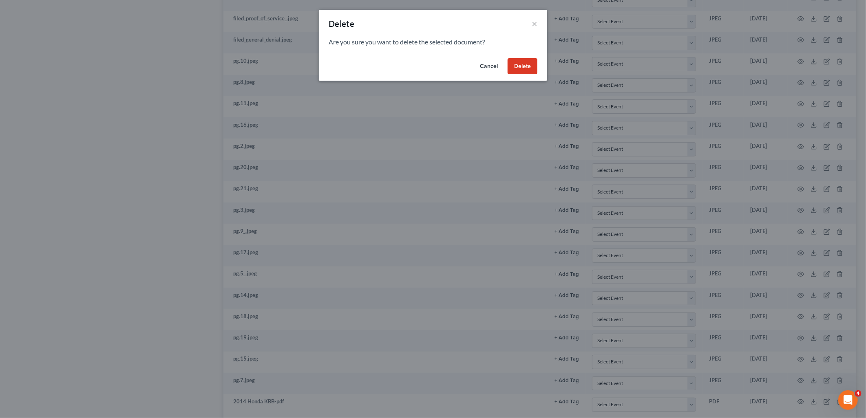
click at [532, 66] on button "Delete" at bounding box center [522, 66] width 30 height 16
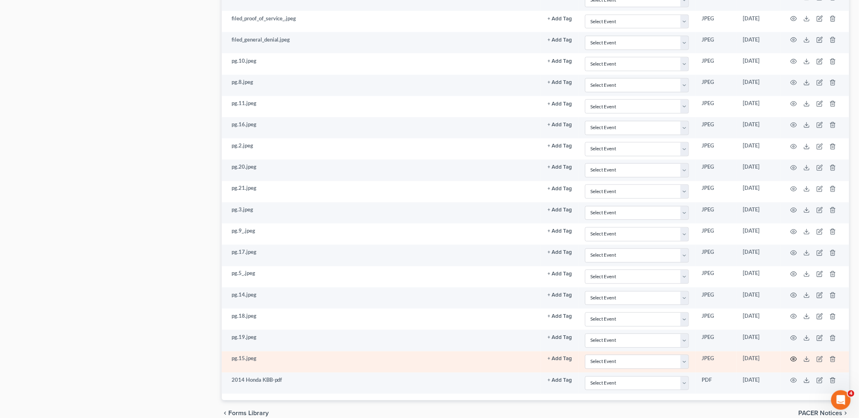
click at [795, 363] on icon "button" at bounding box center [793, 359] width 7 height 7
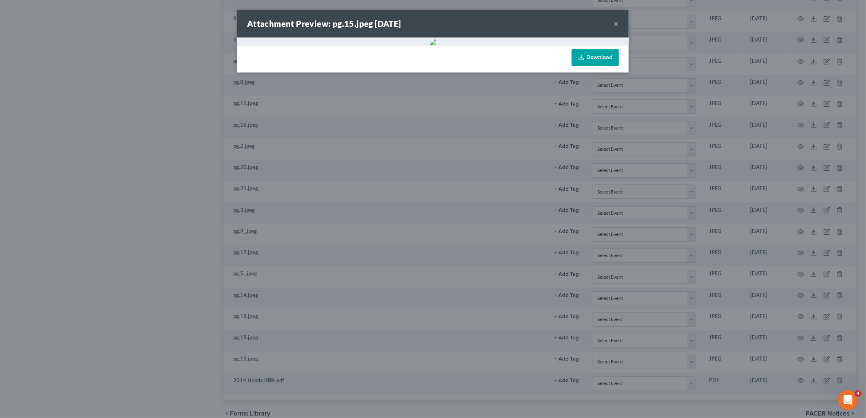
click at [615, 20] on button "×" at bounding box center [616, 24] width 6 height 10
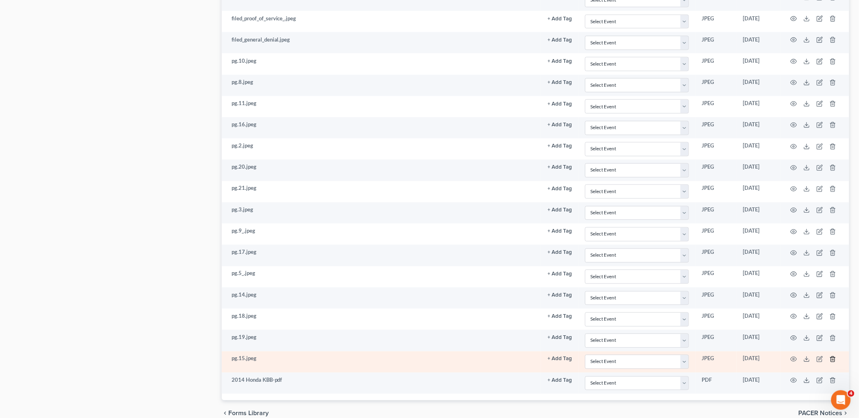
click at [831, 362] on icon "button" at bounding box center [833, 359] width 4 height 5
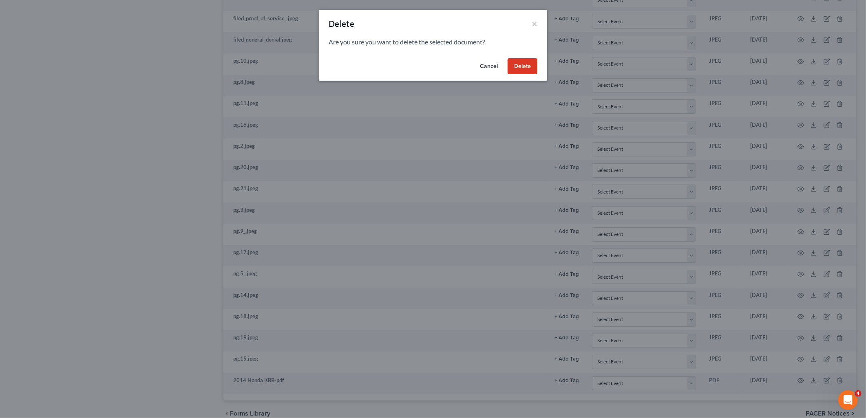
click at [524, 61] on button "Delete" at bounding box center [522, 66] width 30 height 16
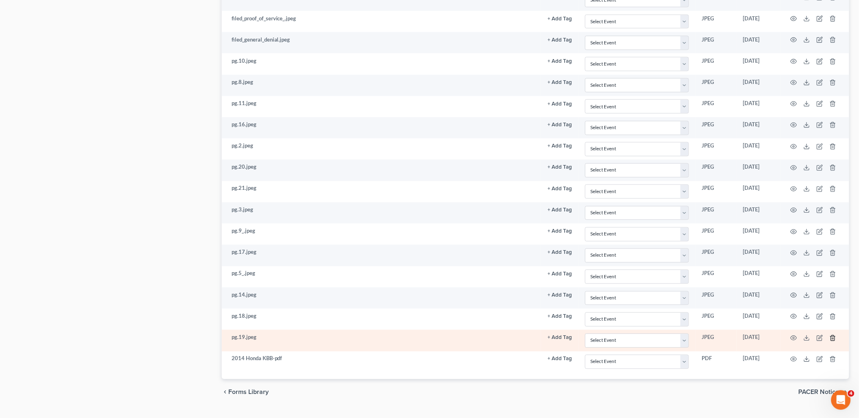
click at [831, 341] on icon "button" at bounding box center [832, 338] width 7 height 7
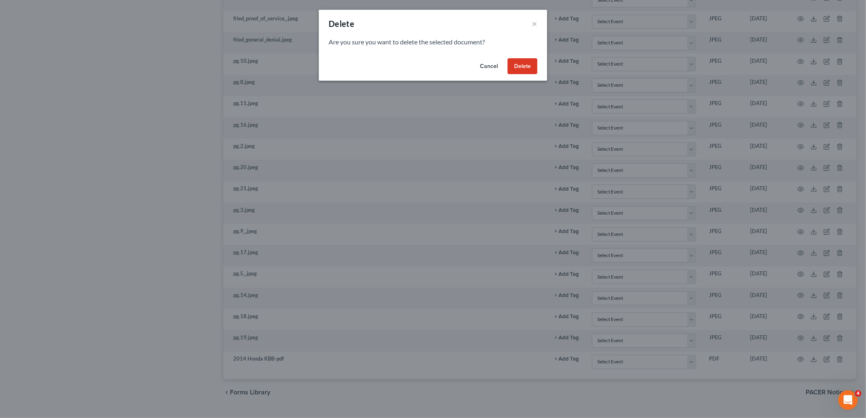
click at [526, 63] on button "Delete" at bounding box center [522, 66] width 30 height 16
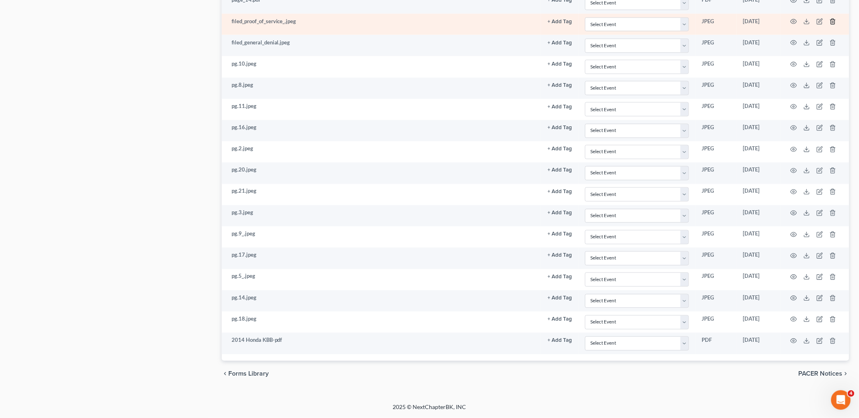
click at [833, 23] on line "button" at bounding box center [833, 23] width 0 height 2
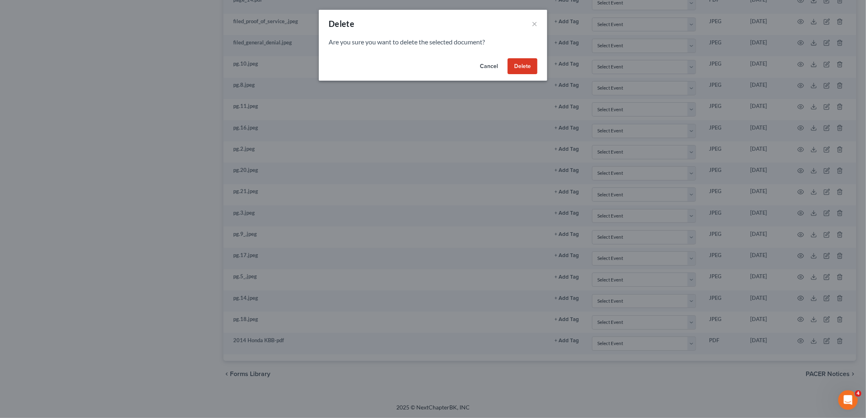
click at [524, 71] on button "Delete" at bounding box center [522, 66] width 30 height 16
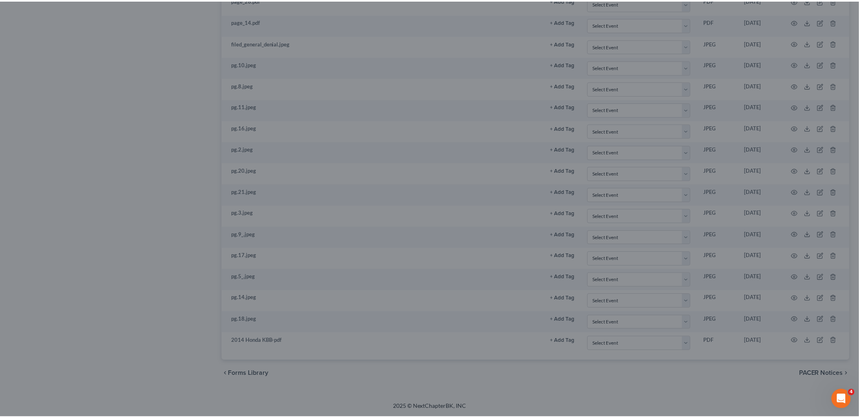
scroll to position [1521, 0]
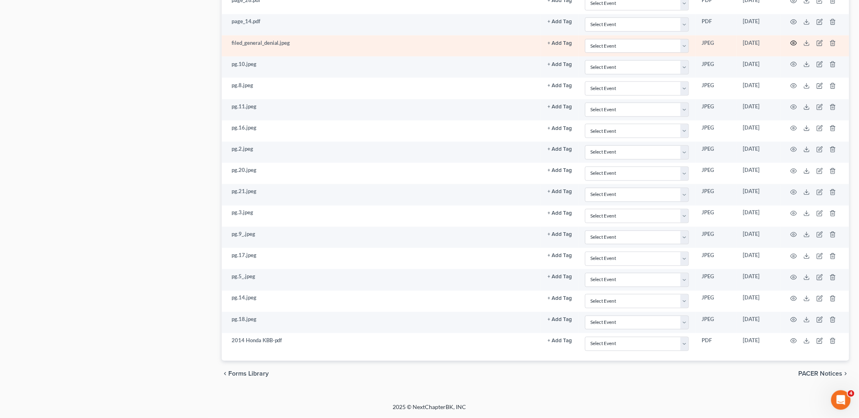
click at [793, 41] on icon "button" at bounding box center [793, 43] width 7 height 7
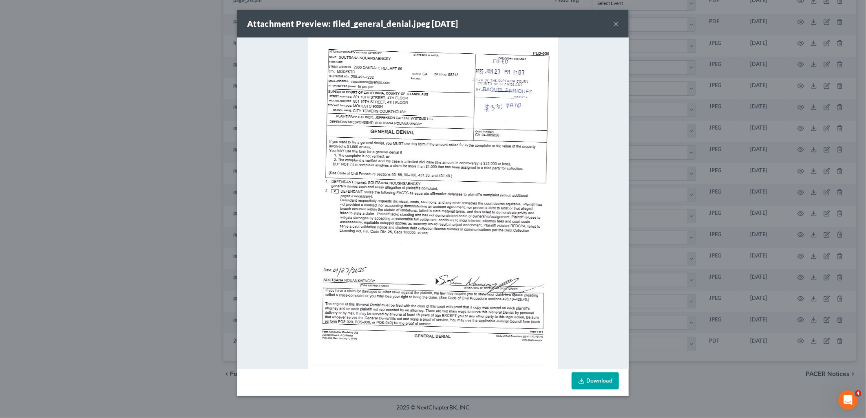
click at [615, 24] on button "×" at bounding box center [616, 24] width 6 height 10
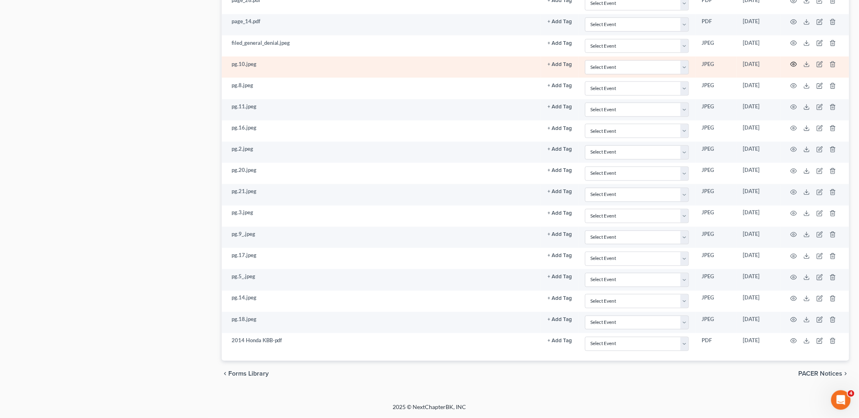
click at [792, 62] on icon "button" at bounding box center [793, 64] width 7 height 7
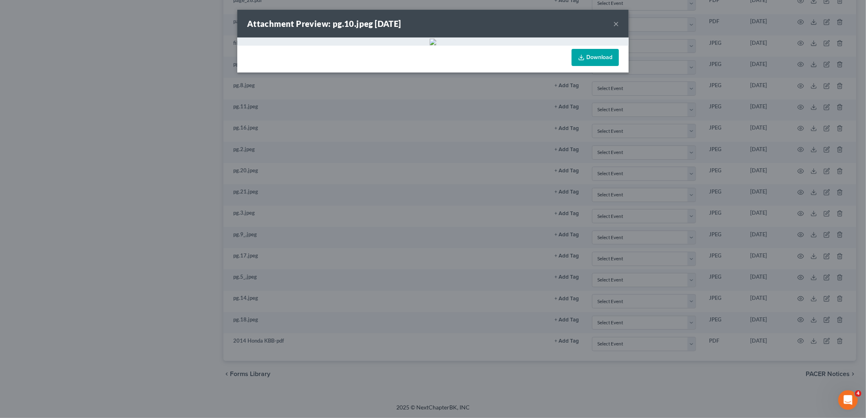
click at [617, 24] on button "×" at bounding box center [616, 24] width 6 height 10
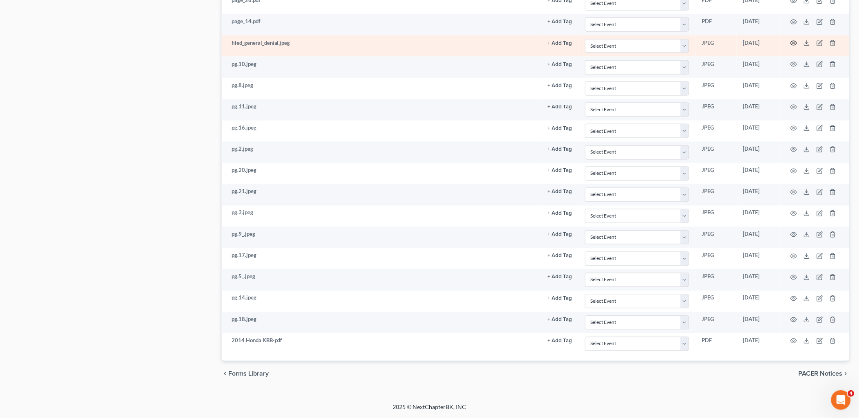
click at [793, 42] on circle "button" at bounding box center [794, 43] width 2 height 2
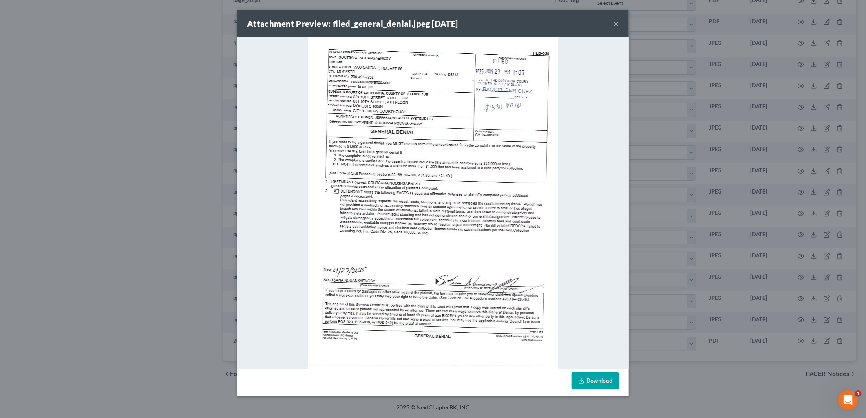
click at [616, 22] on button "×" at bounding box center [616, 24] width 6 height 10
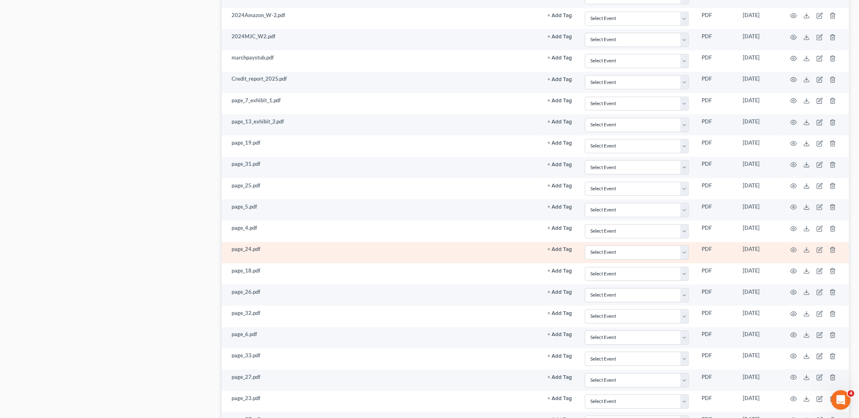
scroll to position [616, 0]
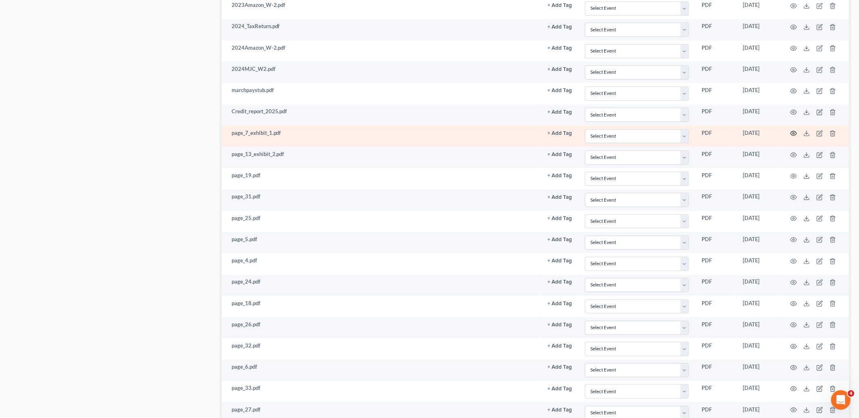
click at [791, 134] on icon "button" at bounding box center [793, 133] width 7 height 7
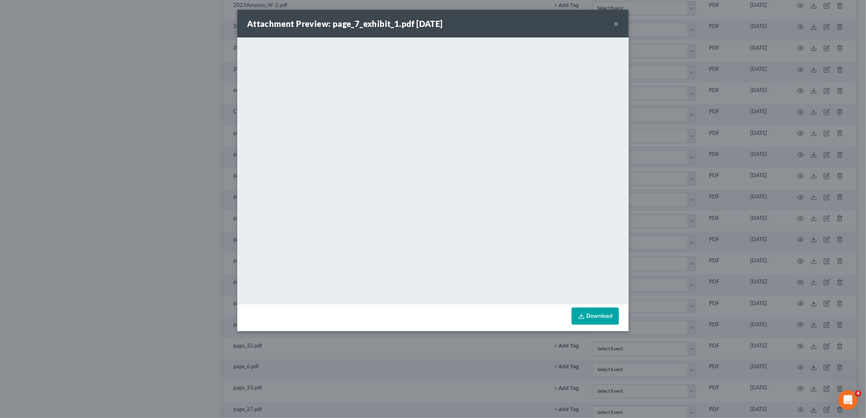
click at [617, 23] on button "×" at bounding box center [616, 24] width 6 height 10
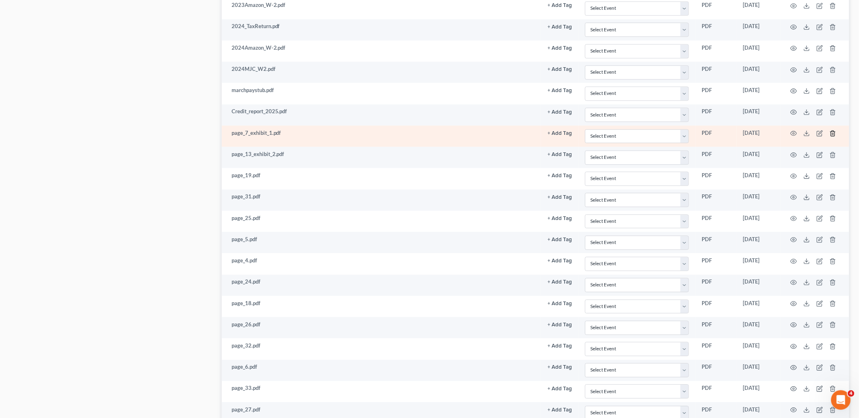
click at [832, 135] on icon "button" at bounding box center [832, 133] width 7 height 7
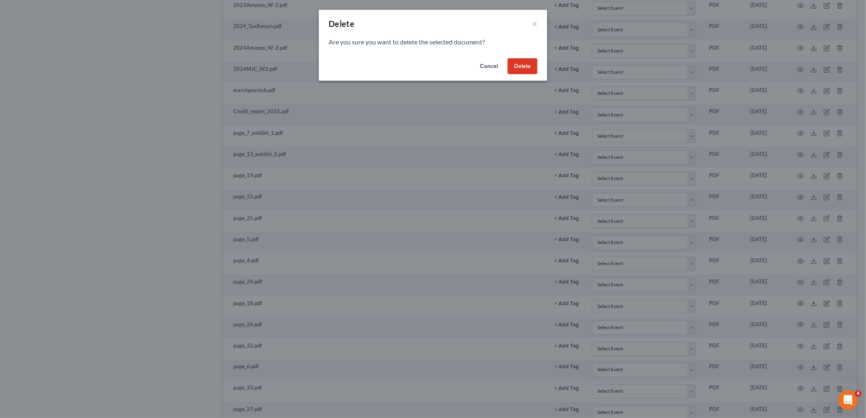
click at [532, 66] on button "Delete" at bounding box center [522, 66] width 30 height 16
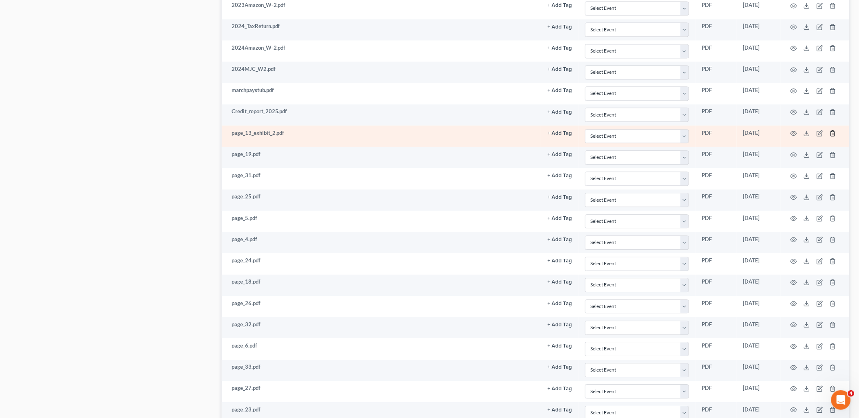
click at [833, 135] on icon "button" at bounding box center [832, 133] width 7 height 7
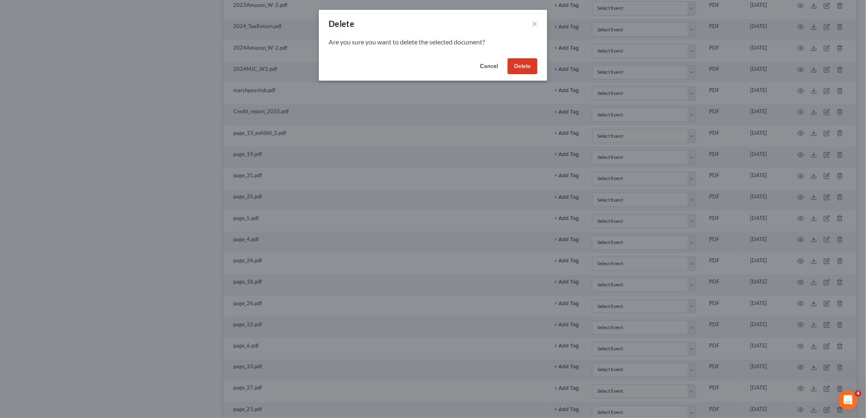
click at [527, 70] on button "Delete" at bounding box center [522, 66] width 30 height 16
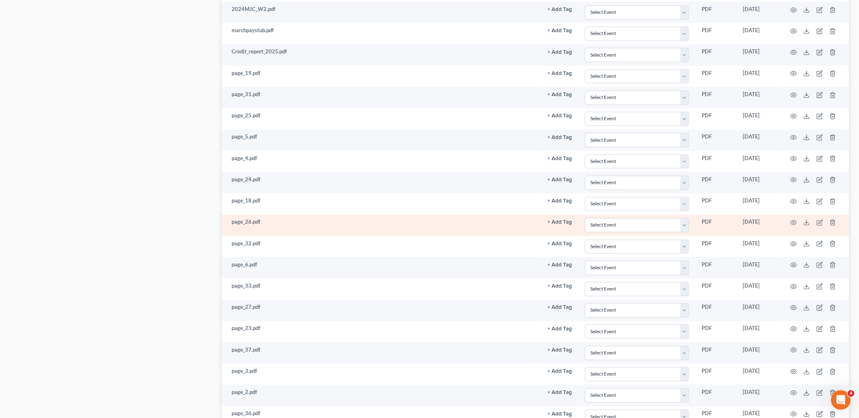
scroll to position [706, 0]
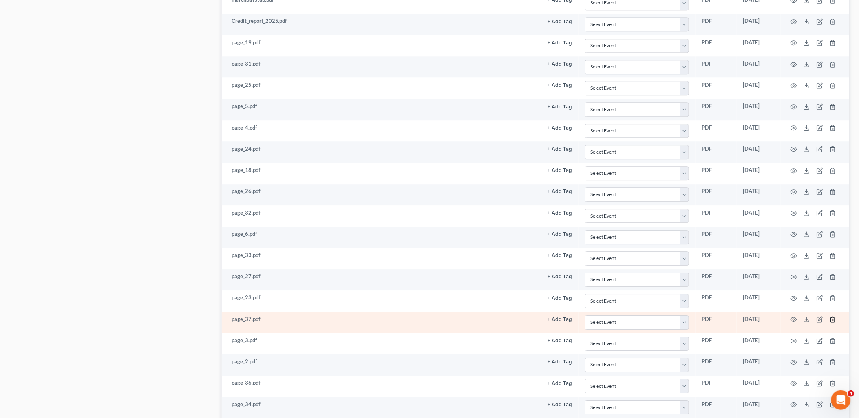
click at [830, 323] on icon "button" at bounding box center [832, 319] width 7 height 7
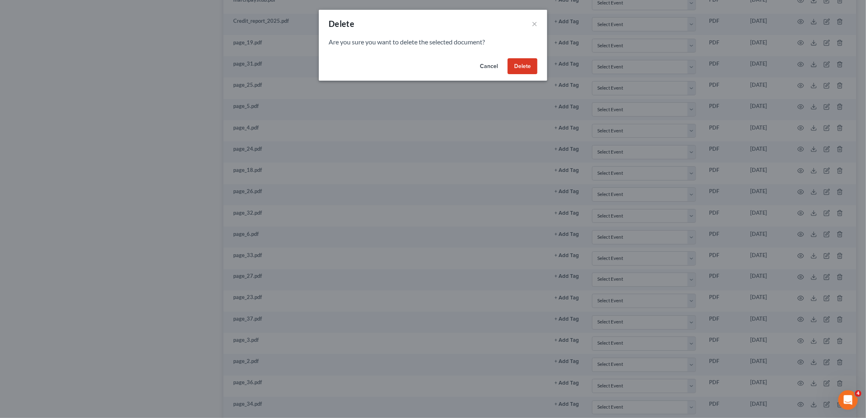
click at [528, 70] on button "Delete" at bounding box center [522, 66] width 30 height 16
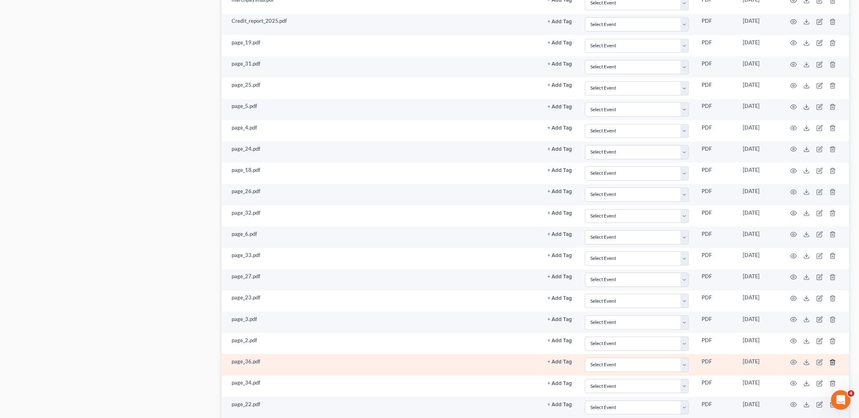
click at [833, 365] on icon "button" at bounding box center [832, 362] width 7 height 7
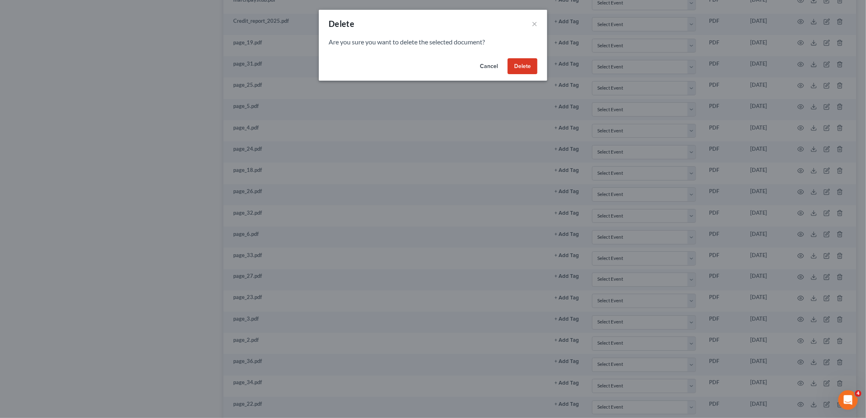
click at [533, 68] on button "Delete" at bounding box center [522, 66] width 30 height 16
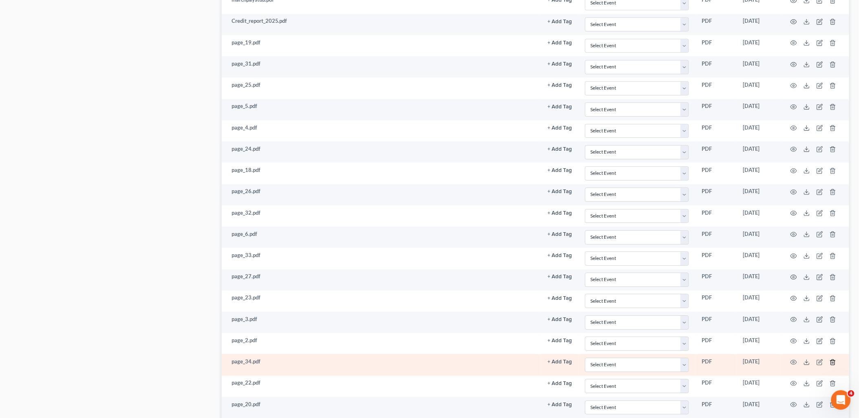
click at [833, 366] on icon "button" at bounding box center [832, 362] width 7 height 7
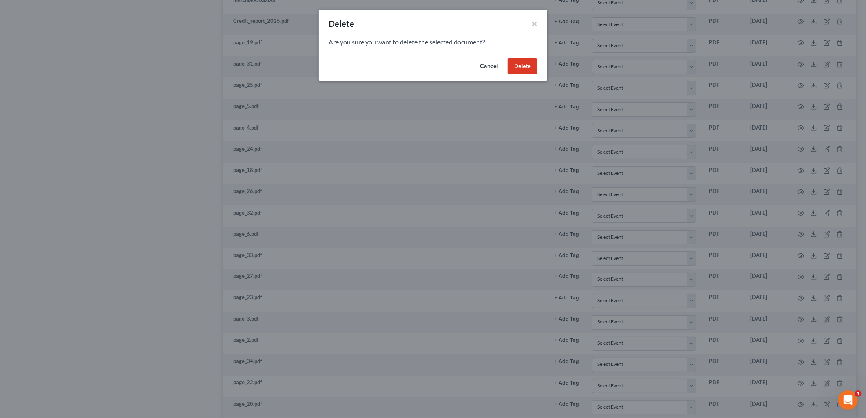
click at [526, 67] on button "Delete" at bounding box center [522, 66] width 30 height 16
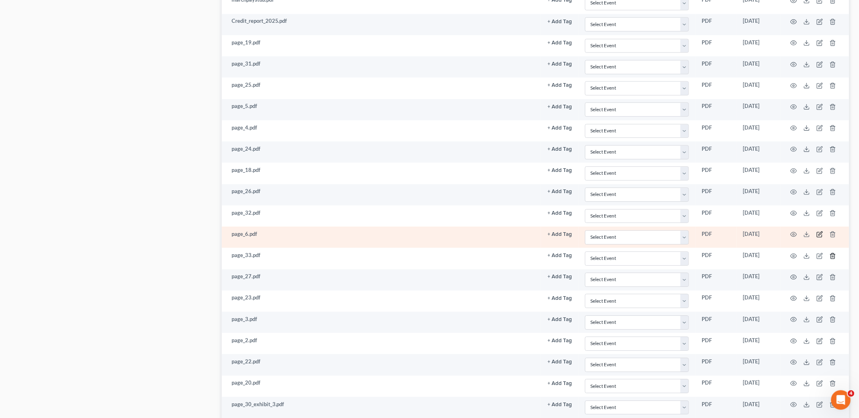
drag, startPoint x: 830, startPoint y: 258, endPoint x: 819, endPoint y: 237, distance: 23.5
click at [829, 258] on td at bounding box center [814, 258] width 68 height 21
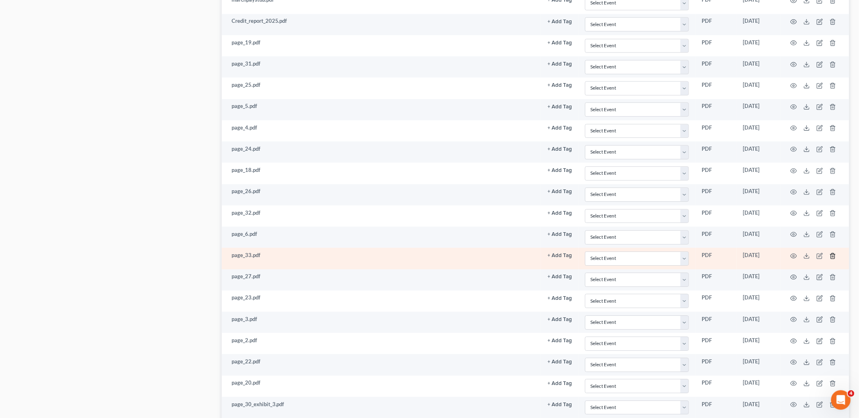
click at [833, 256] on icon "button" at bounding box center [833, 255] width 4 height 5
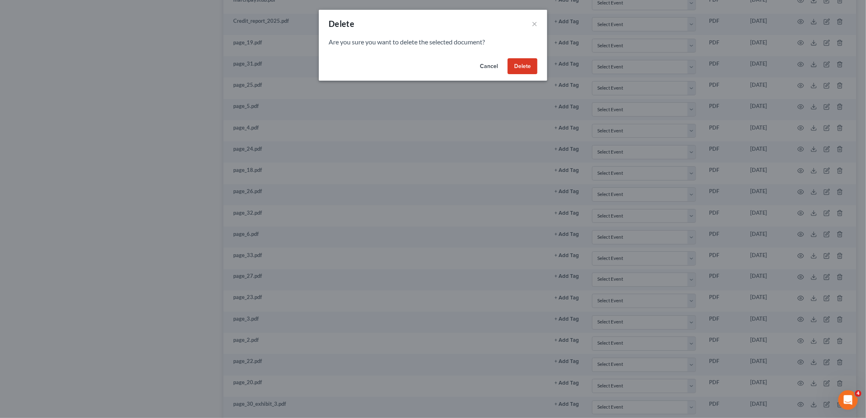
click at [527, 65] on button "Delete" at bounding box center [522, 66] width 30 height 16
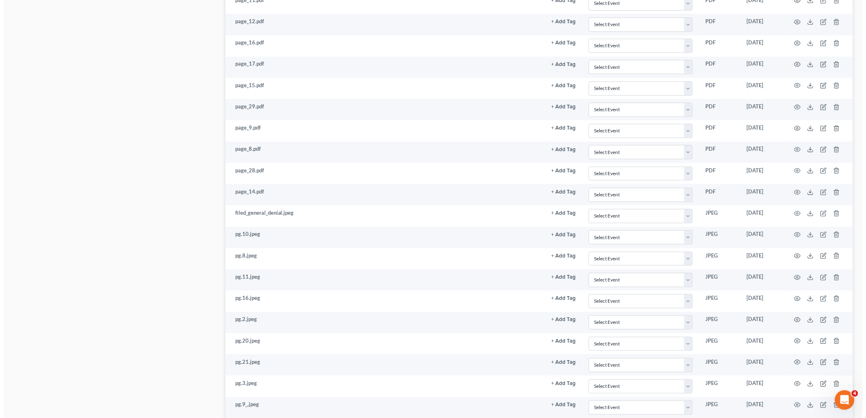
scroll to position [1249, 0]
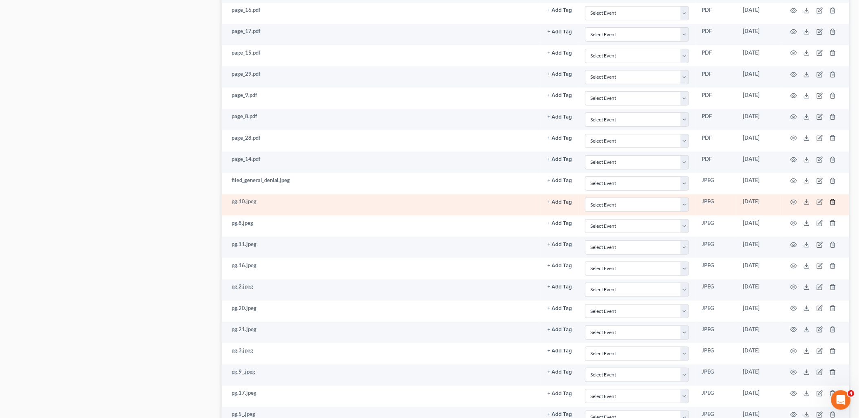
click at [833, 205] on icon "button" at bounding box center [832, 202] width 7 height 7
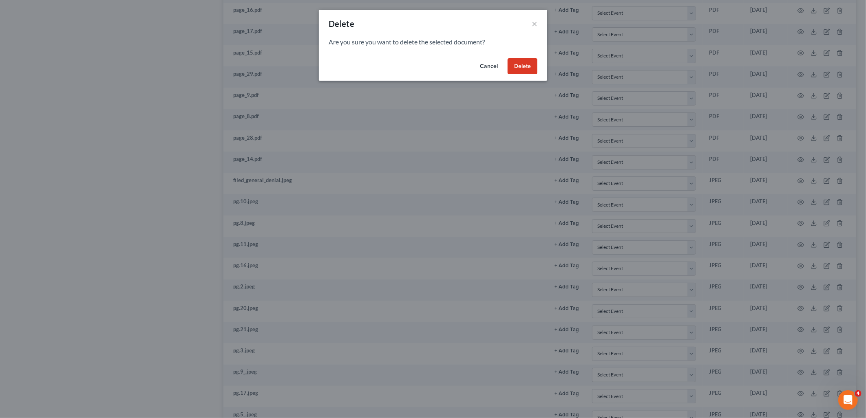
click at [519, 65] on button "Delete" at bounding box center [522, 66] width 30 height 16
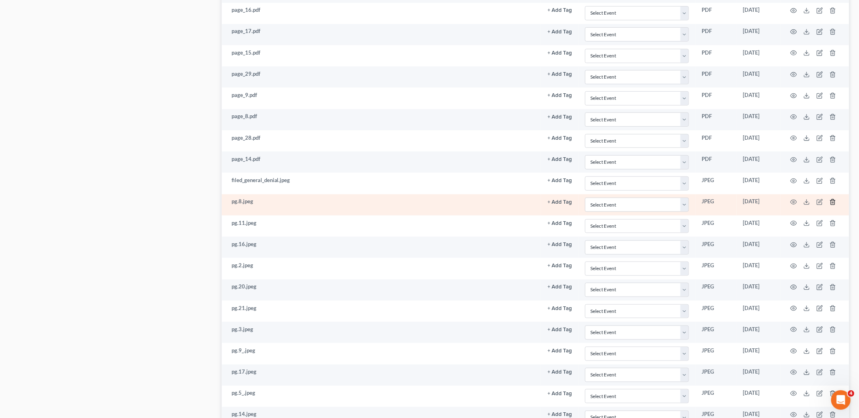
click at [830, 205] on icon "button" at bounding box center [832, 202] width 7 height 7
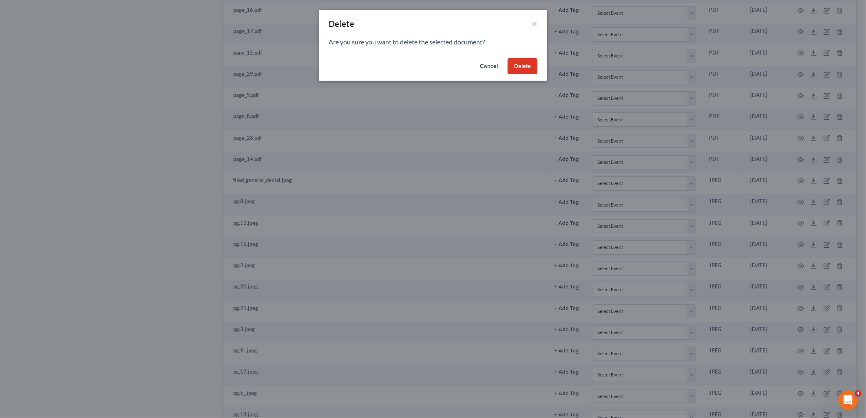
click at [524, 68] on button "Delete" at bounding box center [522, 66] width 30 height 16
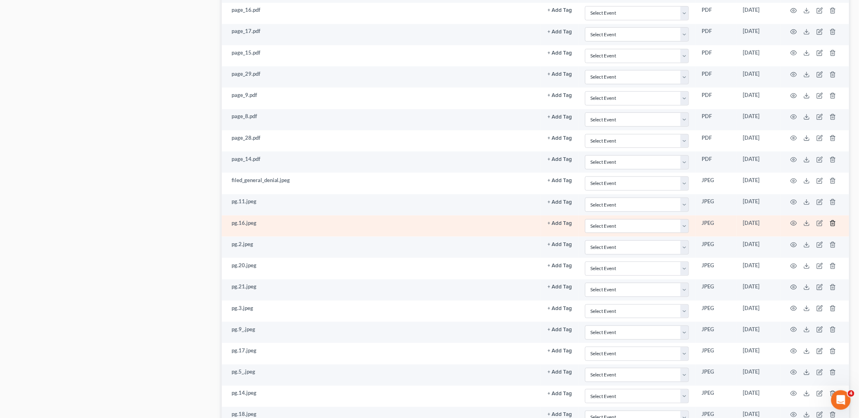
click at [833, 227] on icon "button" at bounding box center [832, 223] width 7 height 7
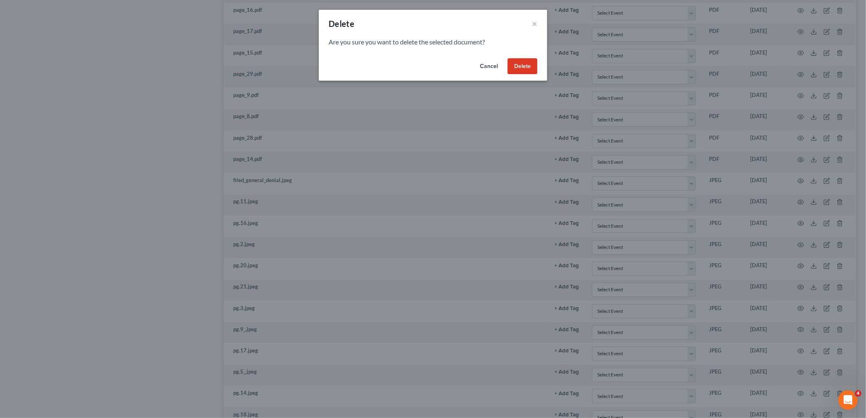
drag, startPoint x: 527, startPoint y: 64, endPoint x: 587, endPoint y: 91, distance: 66.7
click at [527, 63] on button "Delete" at bounding box center [522, 66] width 30 height 16
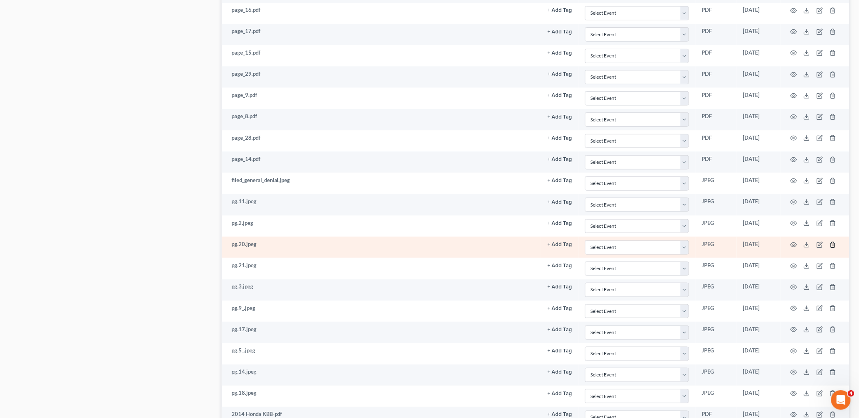
click at [831, 248] on icon "button" at bounding box center [832, 245] width 7 height 7
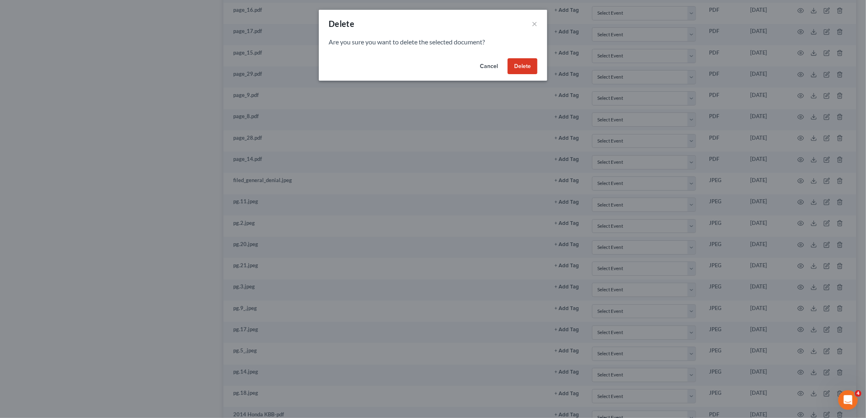
click at [520, 70] on button "Delete" at bounding box center [522, 66] width 30 height 16
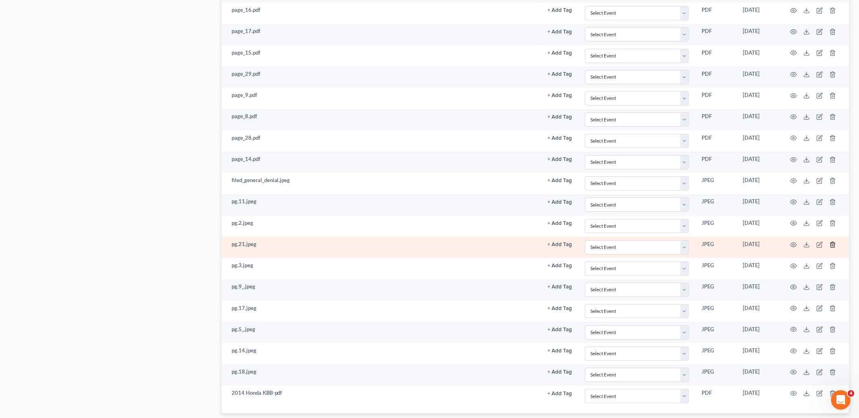
click at [834, 248] on icon "button" at bounding box center [832, 245] width 7 height 7
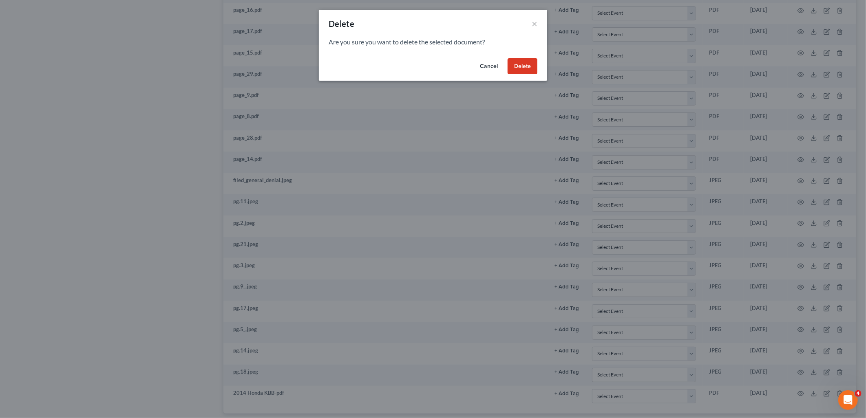
click at [516, 67] on button "Delete" at bounding box center [522, 66] width 30 height 16
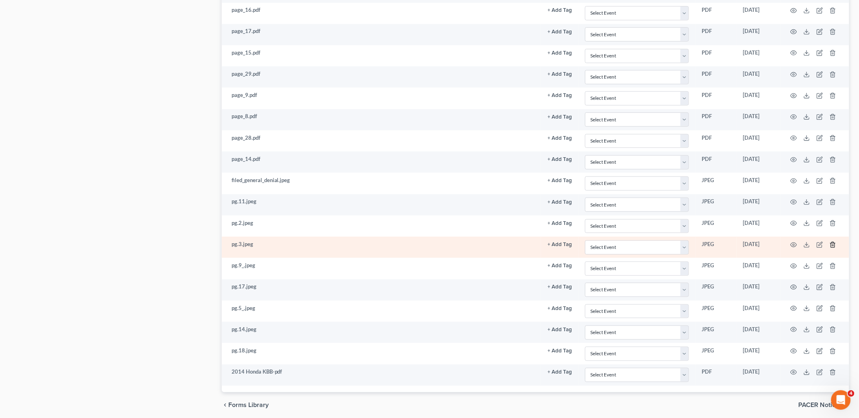
click at [833, 247] on icon "button" at bounding box center [833, 244] width 4 height 5
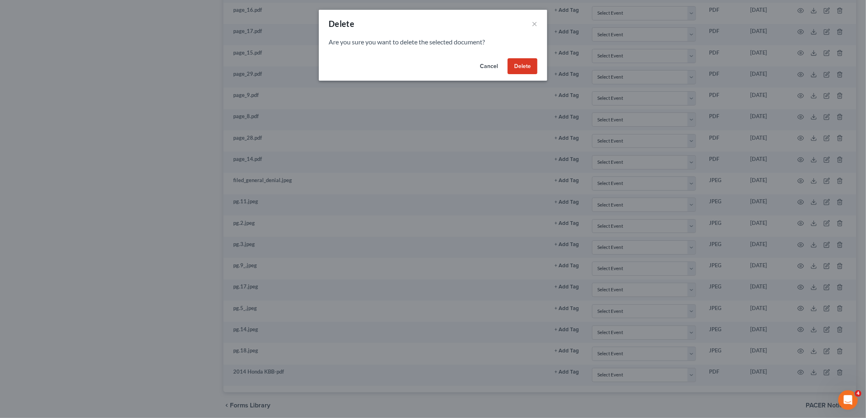
click at [535, 62] on button "Delete" at bounding box center [522, 66] width 30 height 16
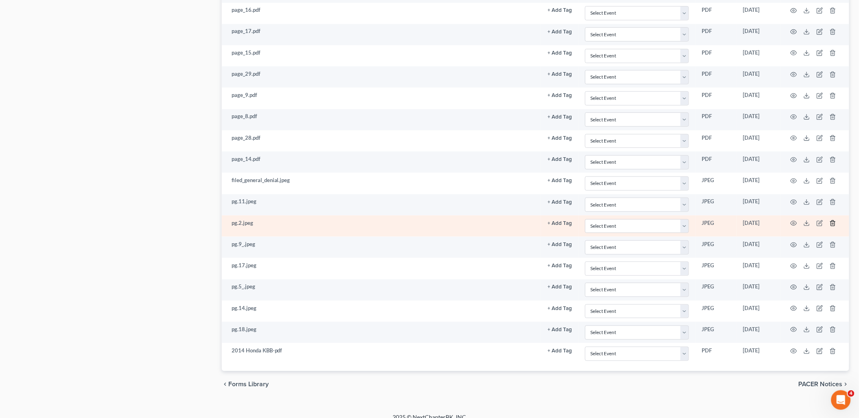
click at [834, 222] on polyline "button" at bounding box center [832, 222] width 5 height 0
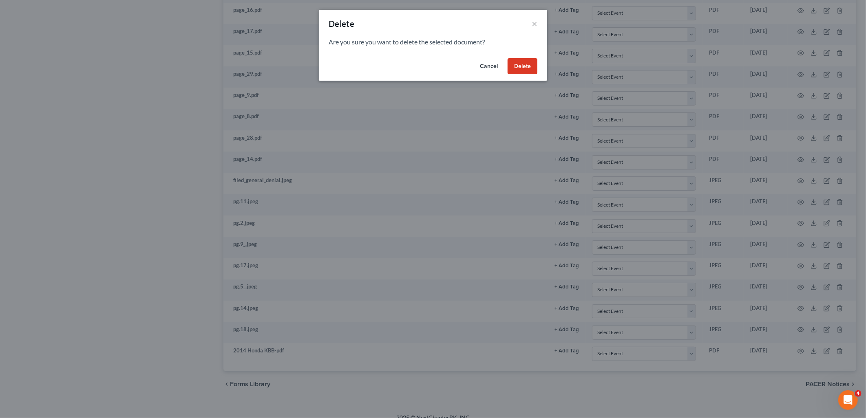
drag, startPoint x: 523, startPoint y: 57, endPoint x: 541, endPoint y: 77, distance: 26.8
click at [523, 58] on div "Cancel Delete" at bounding box center [433, 68] width 228 height 26
click at [523, 68] on button "Delete" at bounding box center [522, 66] width 30 height 16
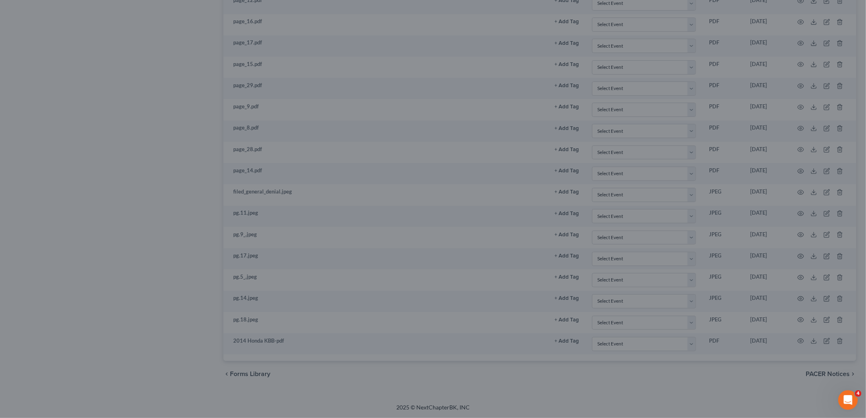
scroll to position [1243, 0]
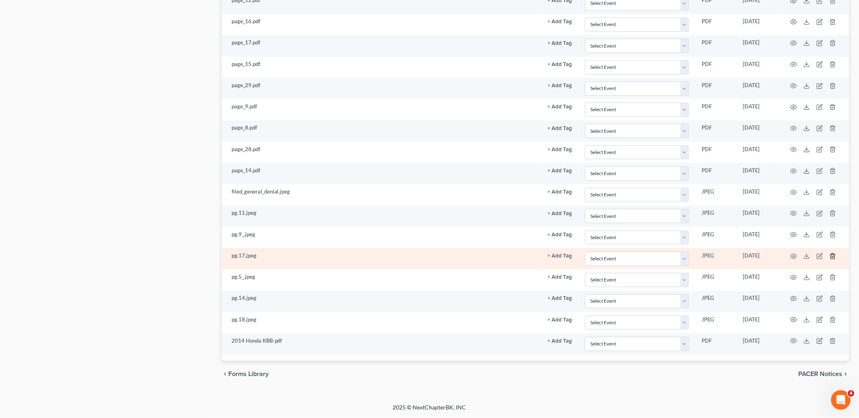
click at [832, 258] on line "button" at bounding box center [832, 257] width 0 height 2
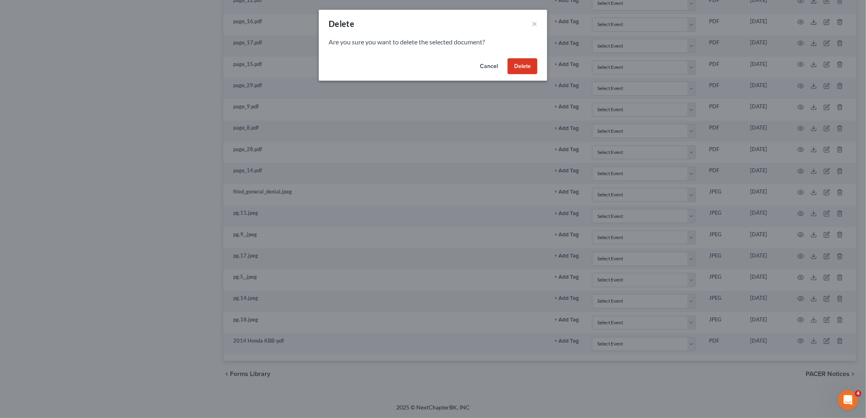
drag, startPoint x: 530, startPoint y: 61, endPoint x: 531, endPoint y: 71, distance: 9.9
click at [530, 60] on button "Delete" at bounding box center [522, 66] width 30 height 16
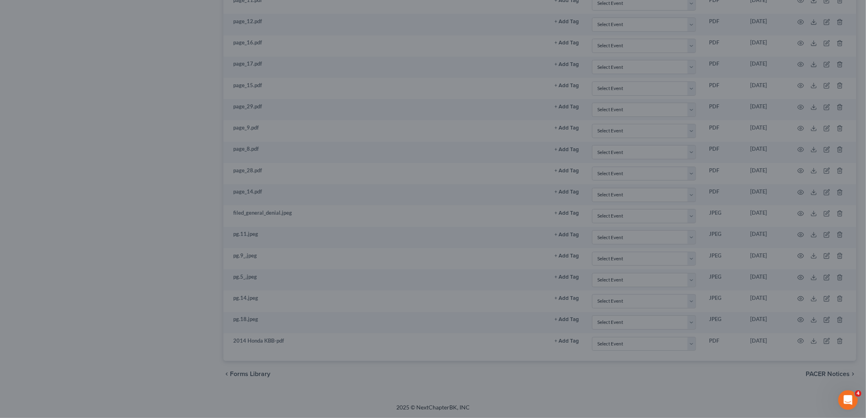
scroll to position [1222, 0]
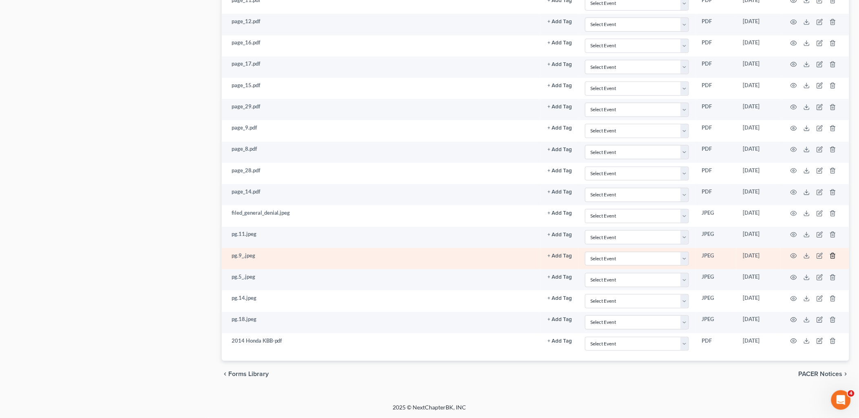
click at [831, 255] on icon "button" at bounding box center [833, 255] width 4 height 5
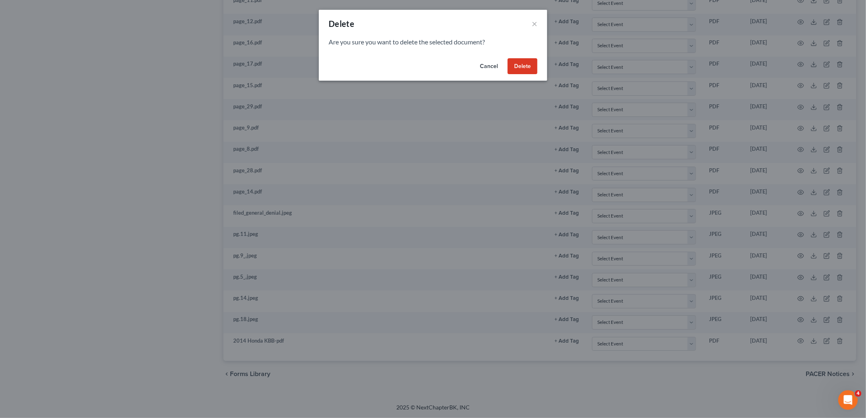
click at [516, 71] on button "Delete" at bounding box center [522, 66] width 30 height 16
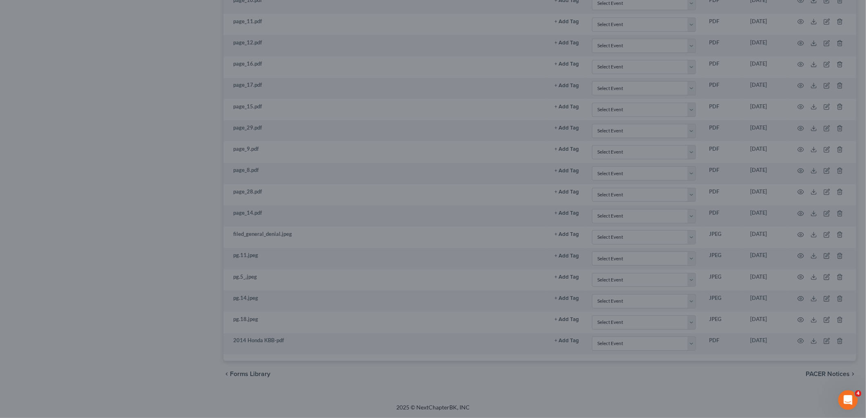
scroll to position [1201, 0]
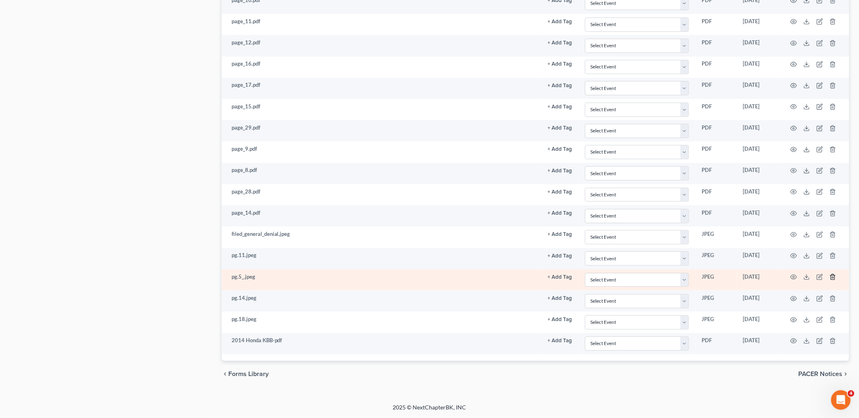
click at [832, 278] on line "button" at bounding box center [832, 278] width 0 height 2
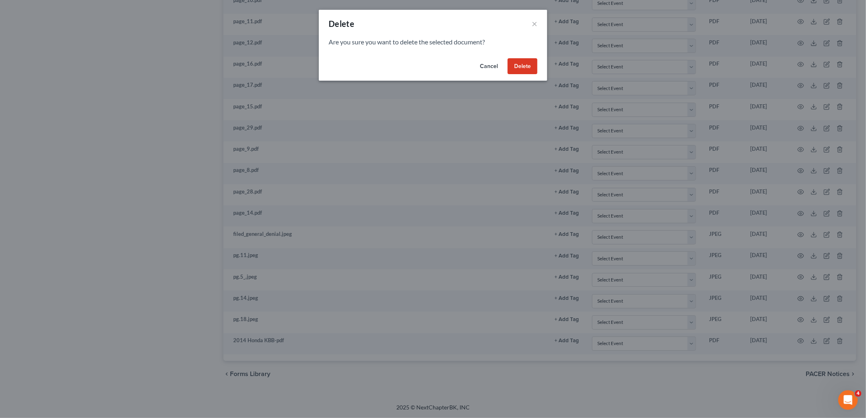
click at [520, 66] on button "Delete" at bounding box center [522, 66] width 30 height 16
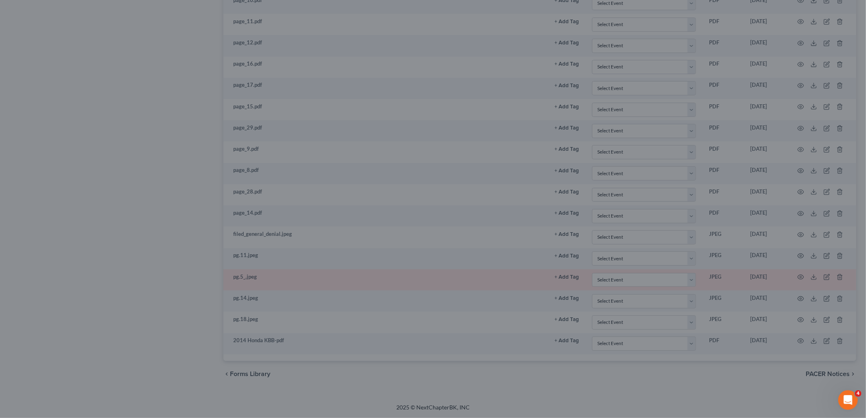
scroll to position [1179, 0]
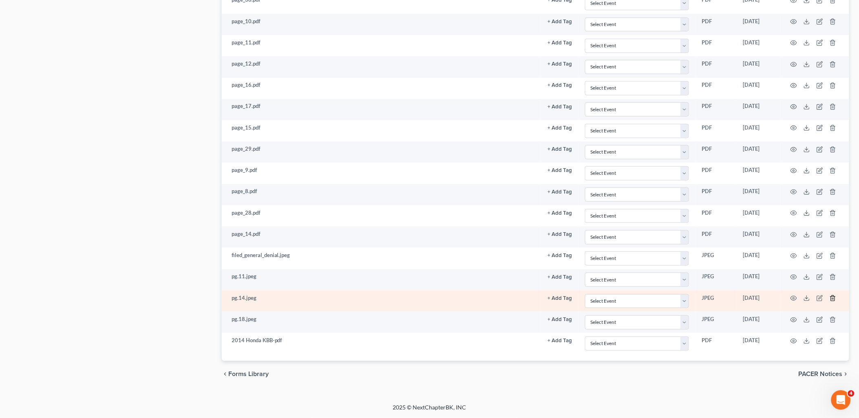
click at [832, 299] on icon "button" at bounding box center [832, 298] width 7 height 7
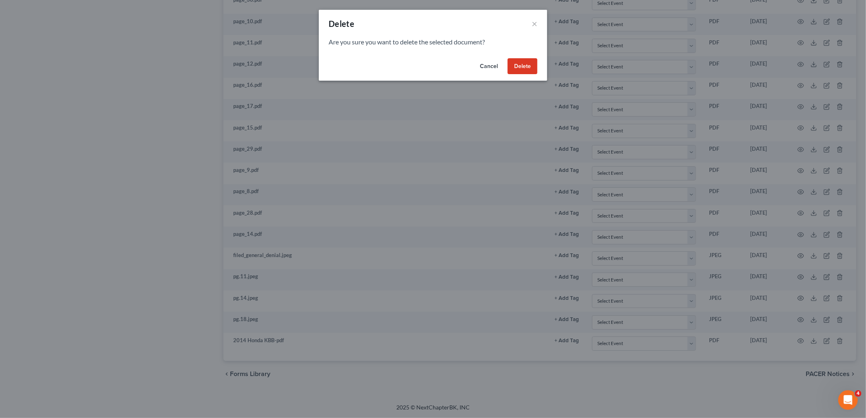
click at [524, 62] on button "Delete" at bounding box center [522, 66] width 30 height 16
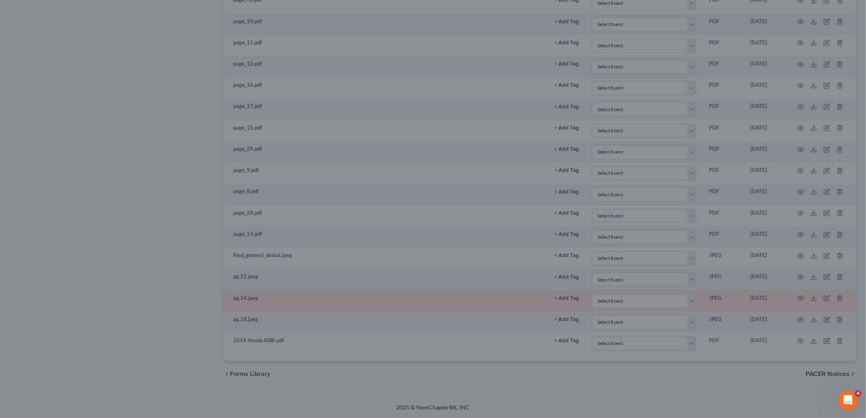
scroll to position [1158, 0]
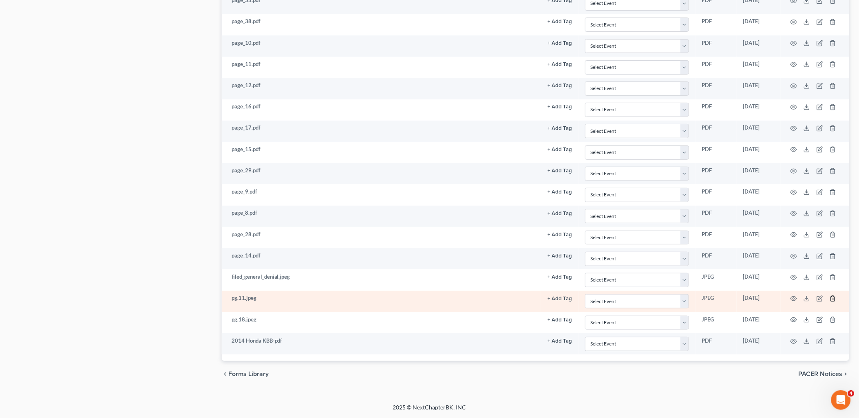
click at [834, 299] on icon "button" at bounding box center [832, 298] width 7 height 7
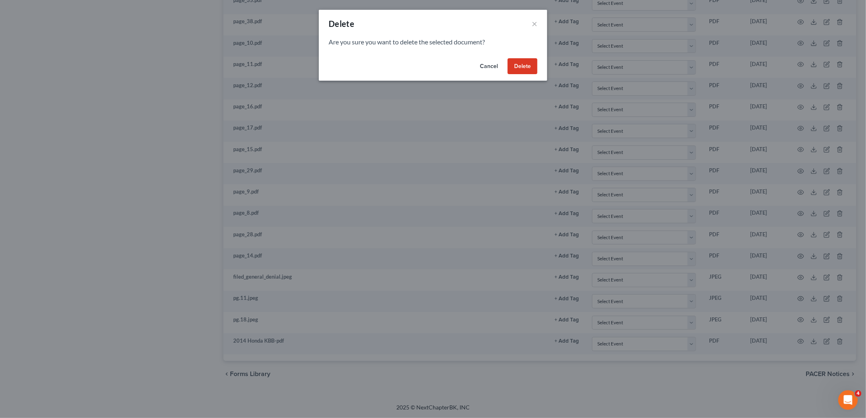
click at [530, 66] on button "Delete" at bounding box center [522, 66] width 30 height 16
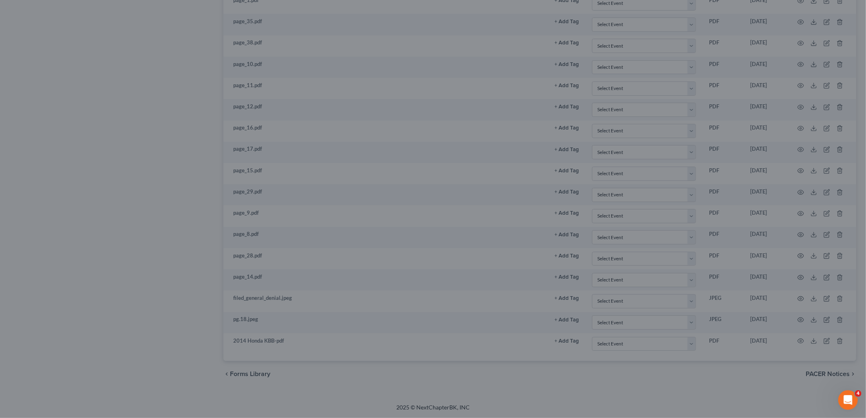
scroll to position [1136, 0]
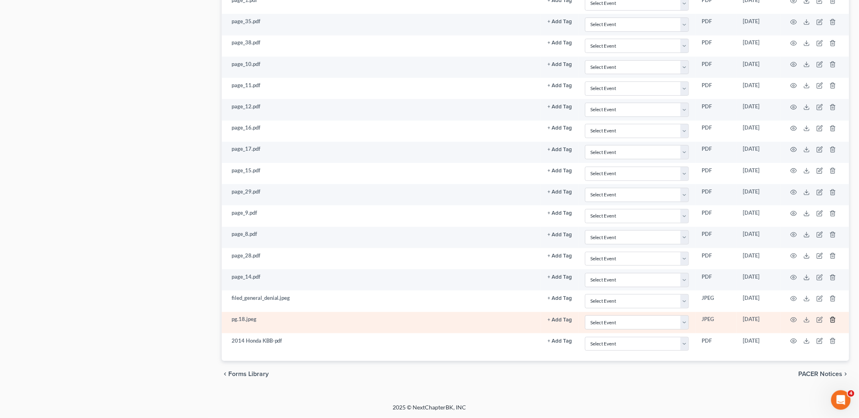
click at [833, 320] on line "button" at bounding box center [833, 320] width 0 height 2
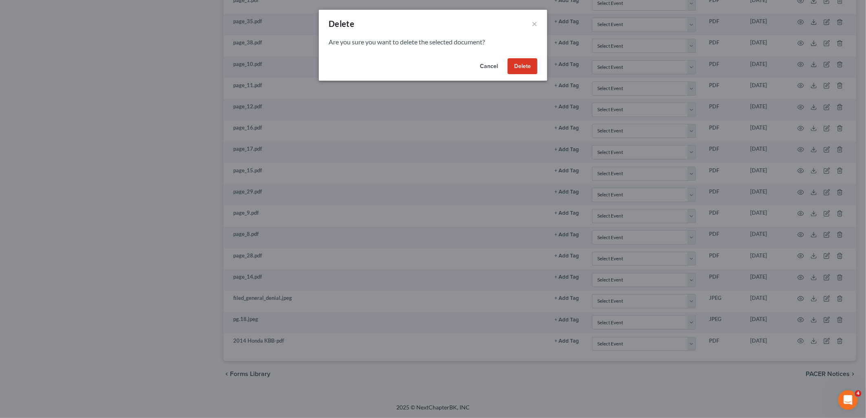
click at [530, 67] on button "Delete" at bounding box center [522, 66] width 30 height 16
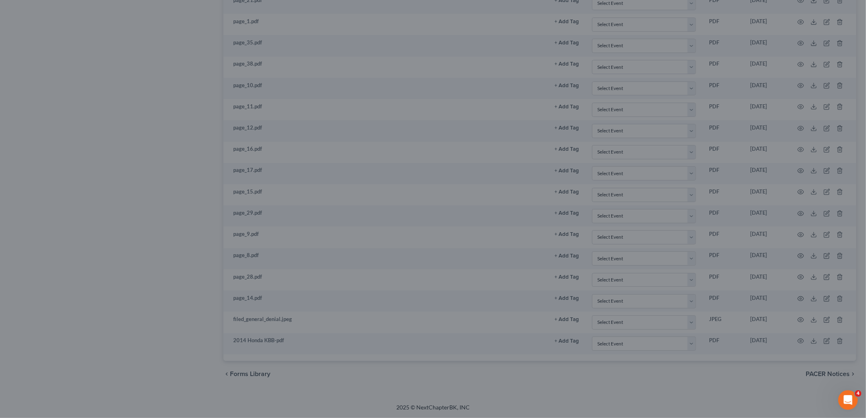
scroll to position [1115, 0]
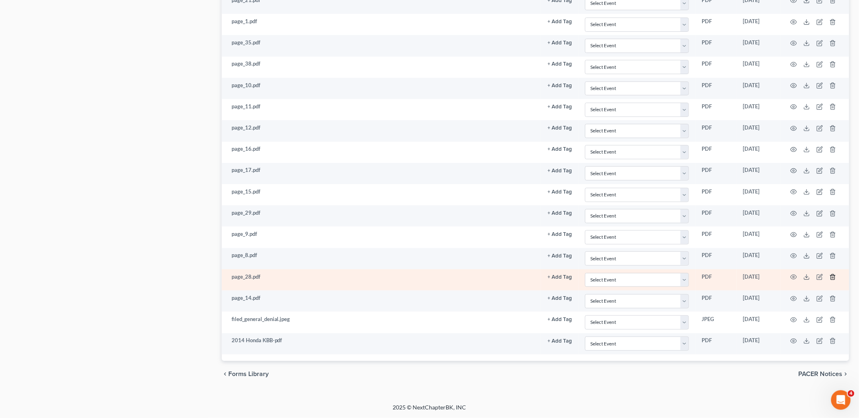
click at [831, 279] on icon "button" at bounding box center [833, 277] width 4 height 5
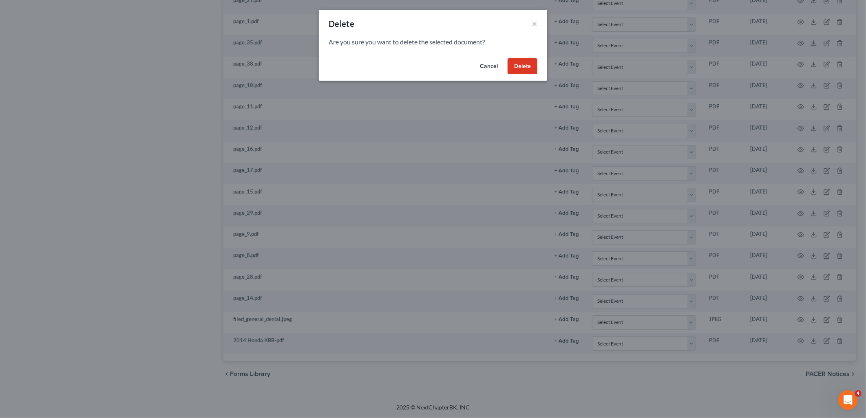
click at [519, 68] on button "Delete" at bounding box center [522, 66] width 30 height 16
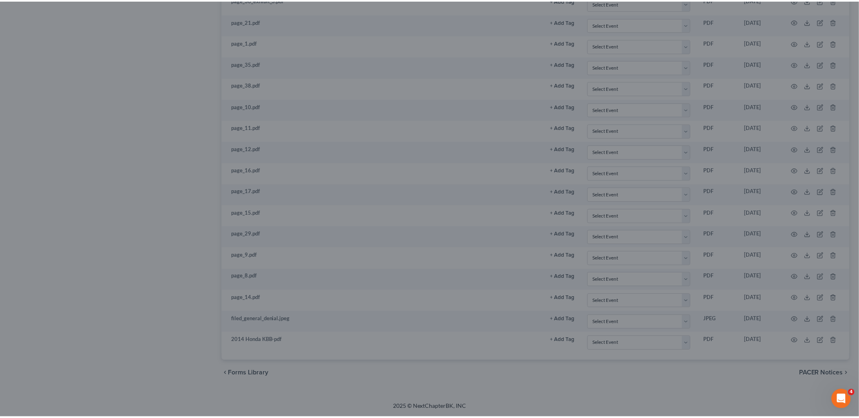
scroll to position [1094, 0]
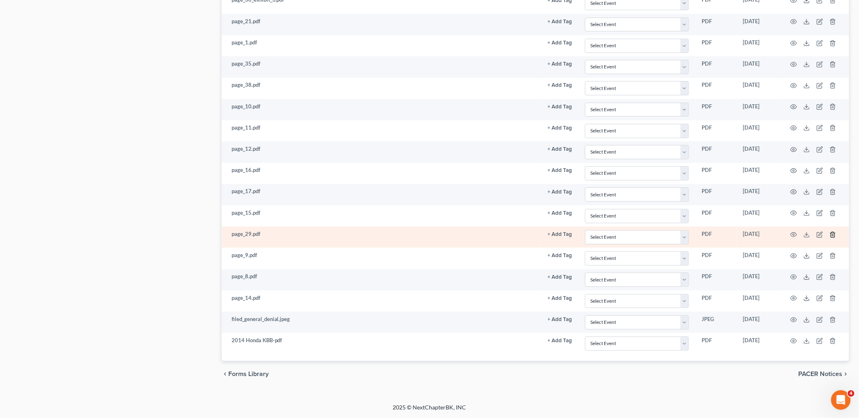
click at [836, 235] on icon "button" at bounding box center [832, 234] width 7 height 7
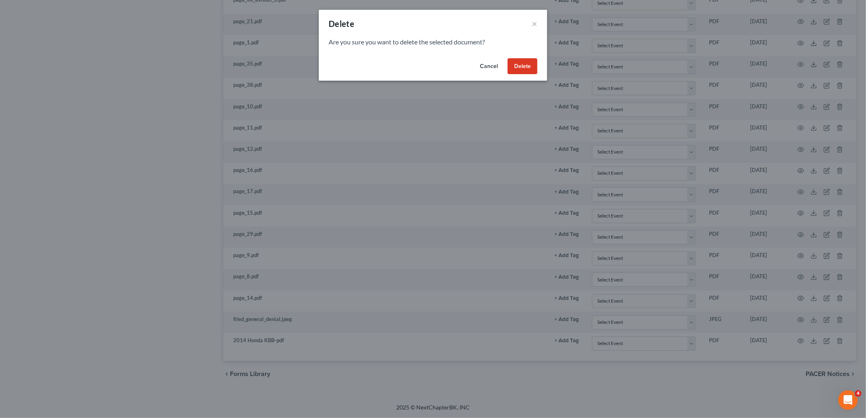
click at [518, 64] on button "Delete" at bounding box center [522, 66] width 30 height 16
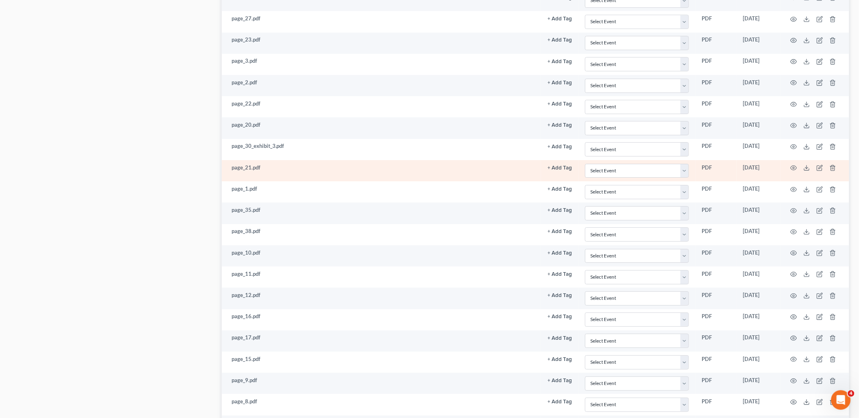
scroll to position [913, 0]
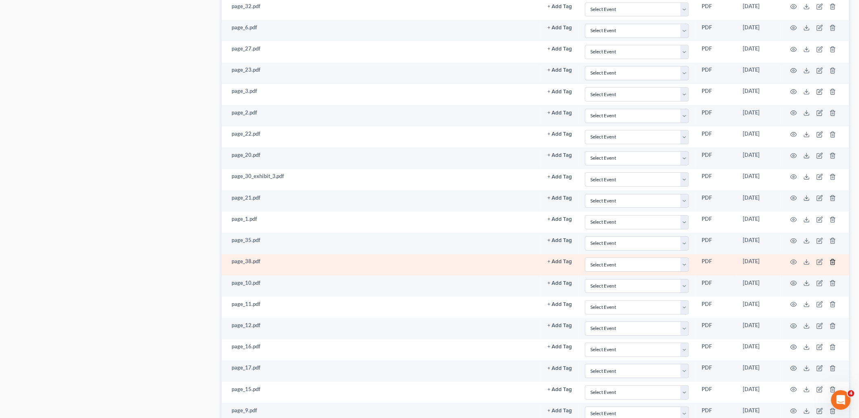
click at [833, 264] on icon "button" at bounding box center [832, 262] width 7 height 7
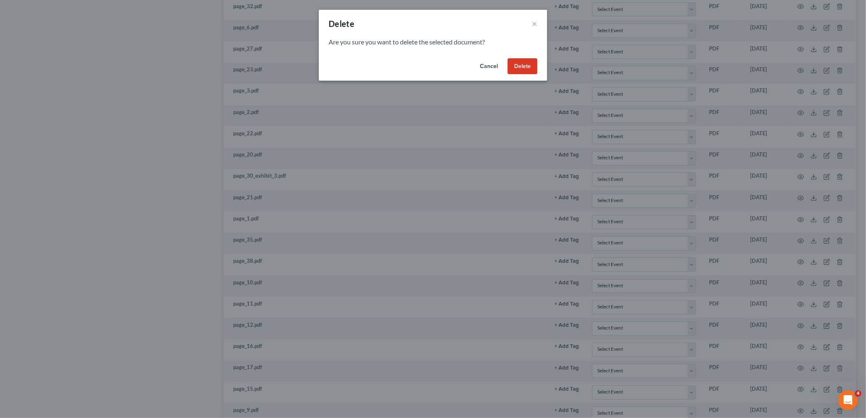
click at [520, 68] on button "Delete" at bounding box center [522, 66] width 30 height 16
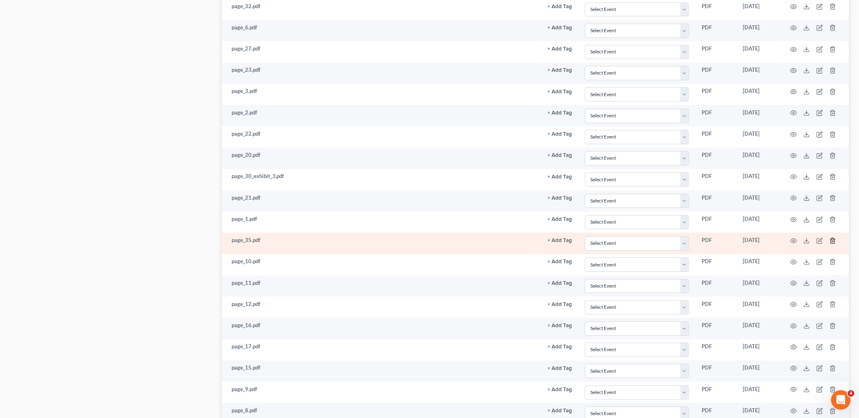
click at [830, 244] on icon "button" at bounding box center [832, 241] width 7 height 7
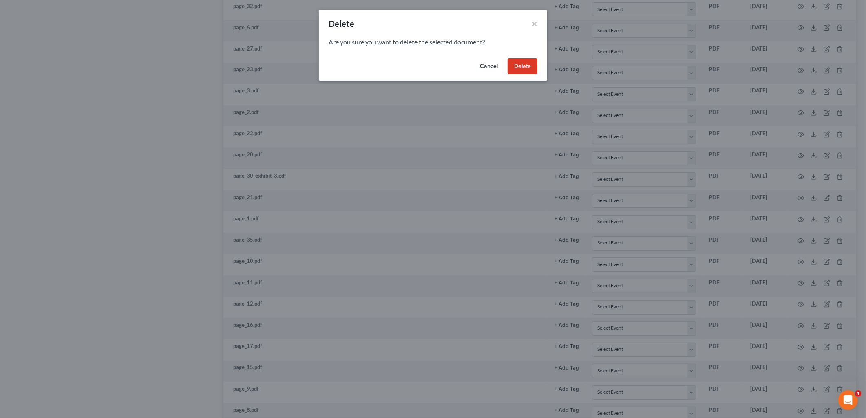
click at [513, 66] on button "Delete" at bounding box center [522, 66] width 30 height 16
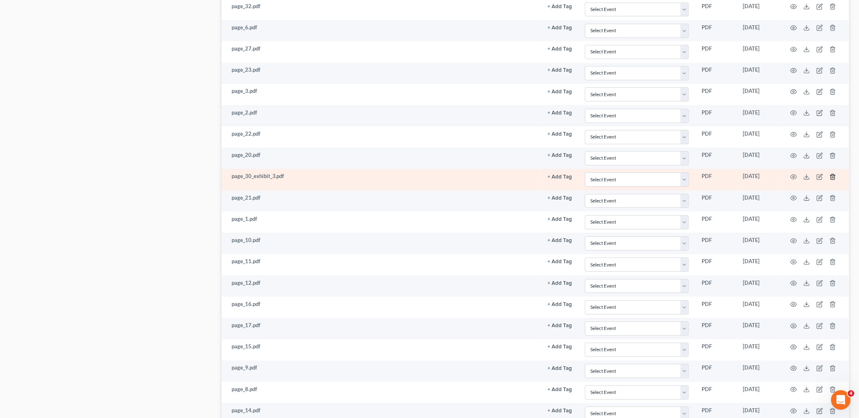
click at [831, 180] on icon "button" at bounding box center [832, 177] width 7 height 7
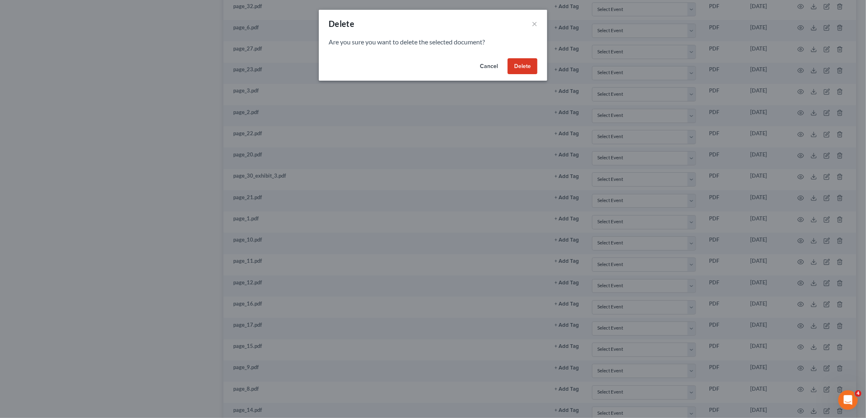
click at [515, 65] on button "Delete" at bounding box center [522, 66] width 30 height 16
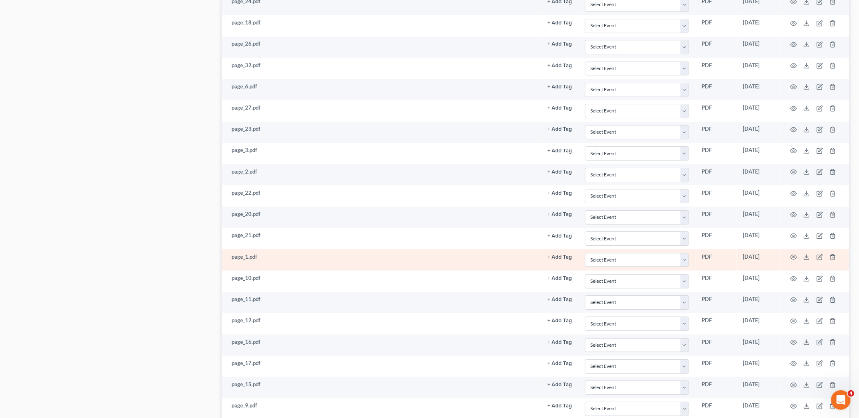
scroll to position [731, 0]
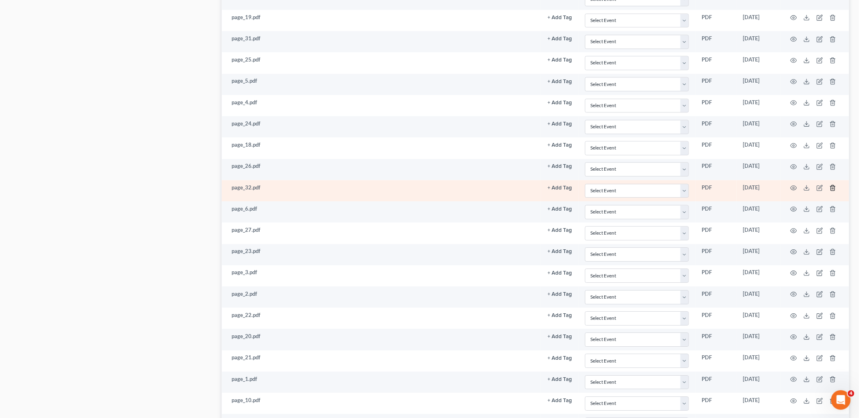
click at [833, 189] on icon "button" at bounding box center [832, 188] width 7 height 7
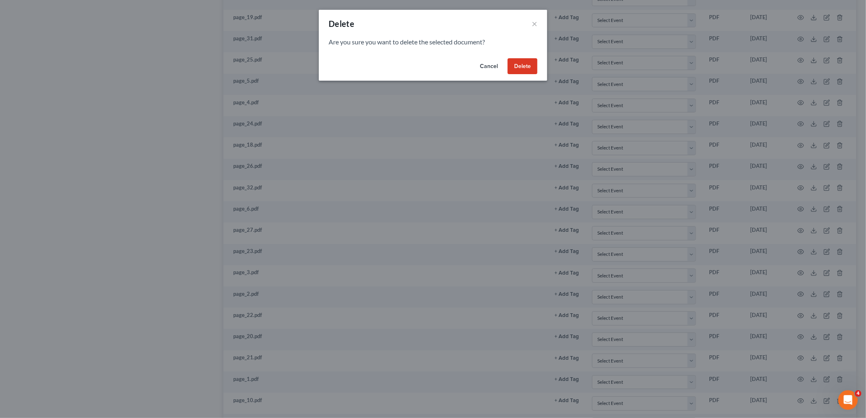
click at [518, 67] on button "Delete" at bounding box center [522, 66] width 30 height 16
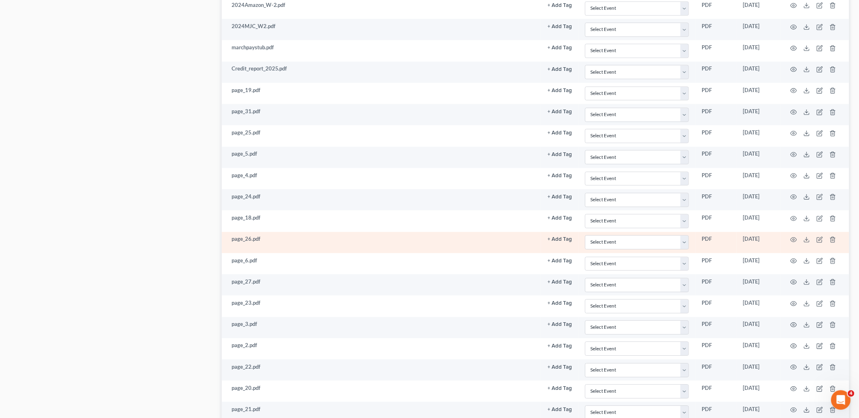
scroll to position [641, 0]
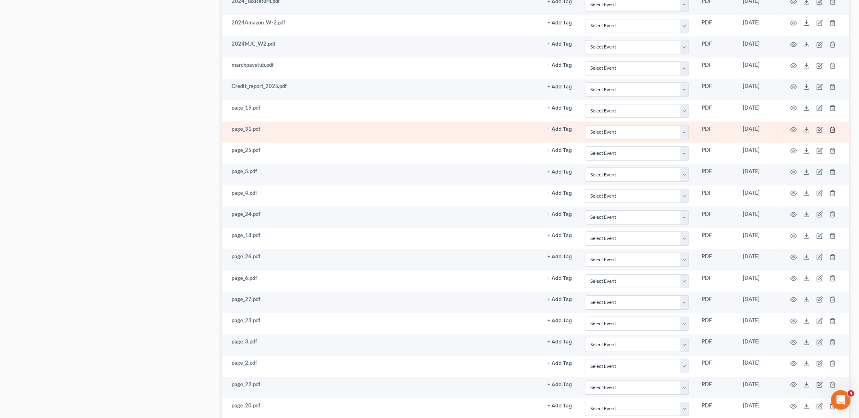
click at [831, 132] on icon "button" at bounding box center [832, 129] width 7 height 7
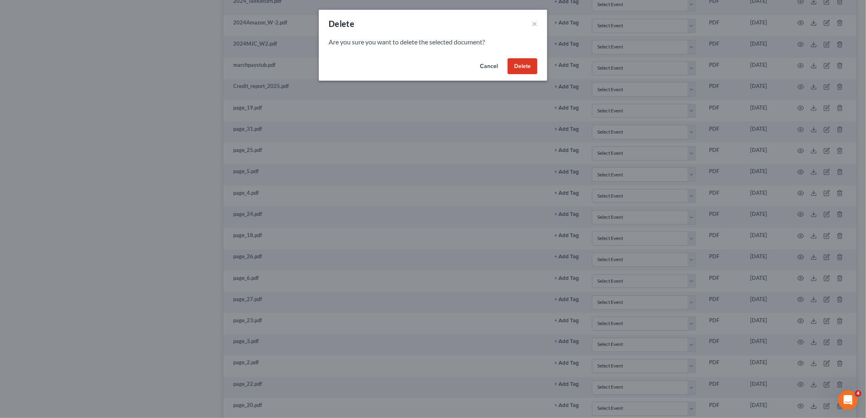
click at [516, 66] on button "Delete" at bounding box center [522, 66] width 30 height 16
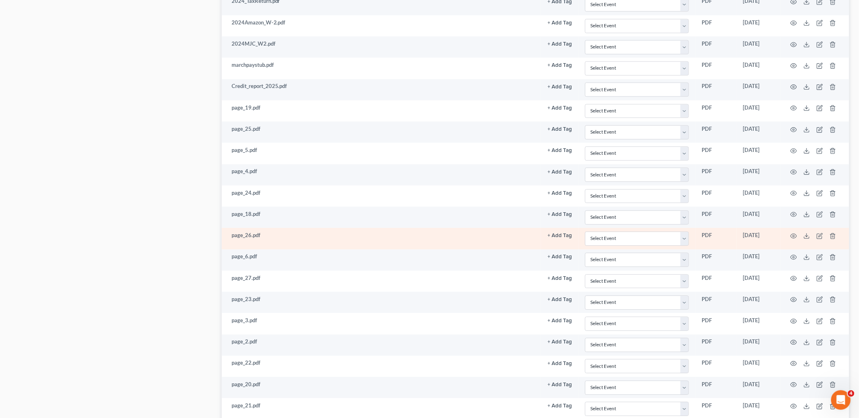
click at [831, 234] on td at bounding box center [814, 238] width 68 height 21
click at [834, 236] on icon "button" at bounding box center [832, 236] width 7 height 7
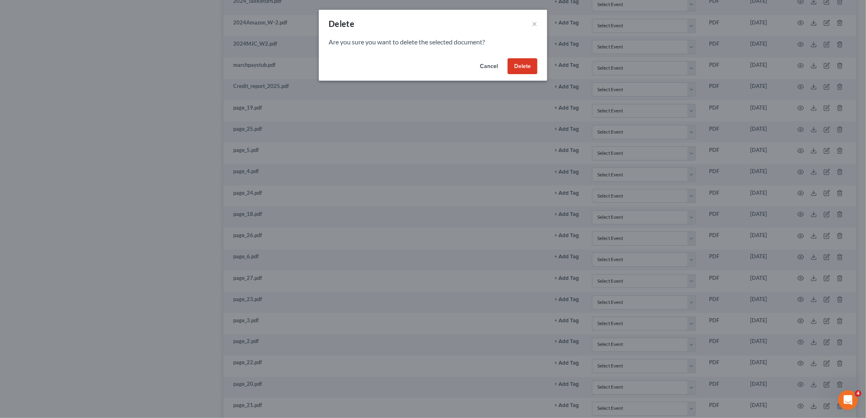
click at [526, 67] on button "Delete" at bounding box center [522, 66] width 30 height 16
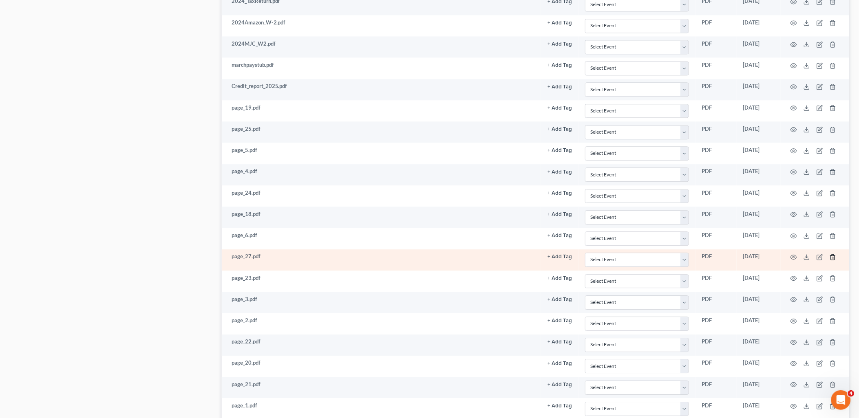
click at [833, 258] on line "button" at bounding box center [833, 258] width 0 height 2
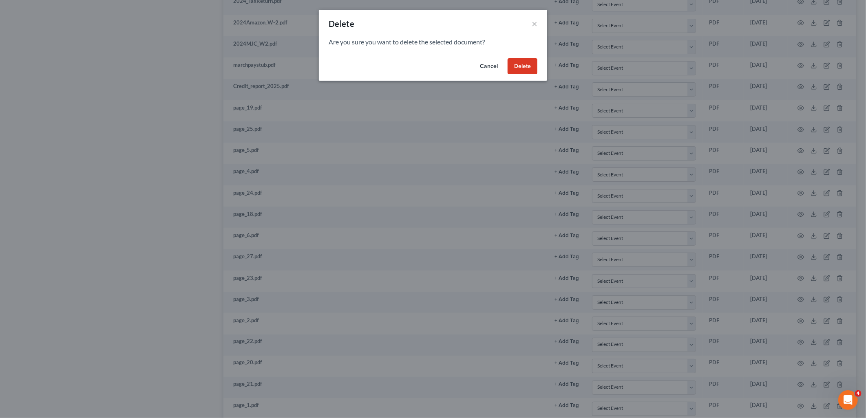
click at [512, 68] on button "Delete" at bounding box center [522, 66] width 30 height 16
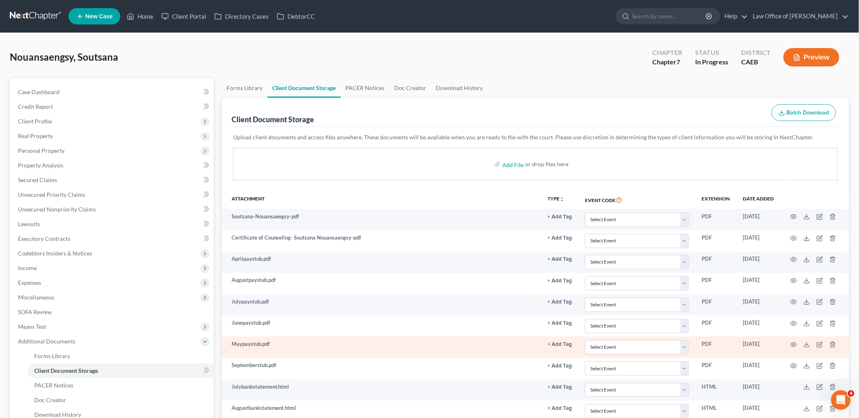
scroll to position [90, 0]
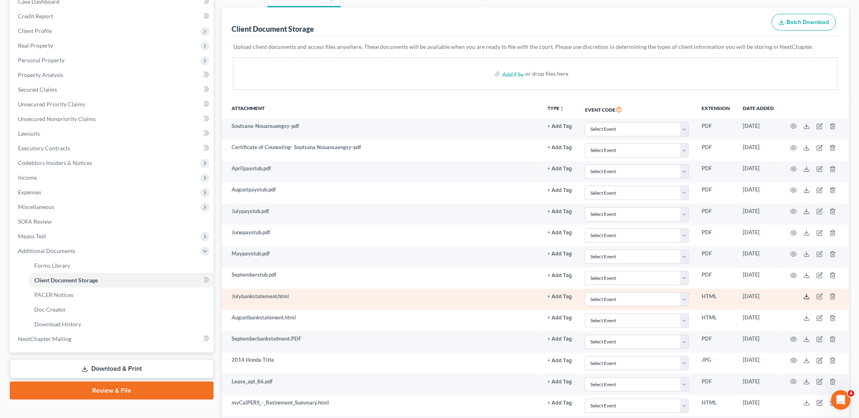
click at [808, 296] on icon at bounding box center [806, 296] width 7 height 7
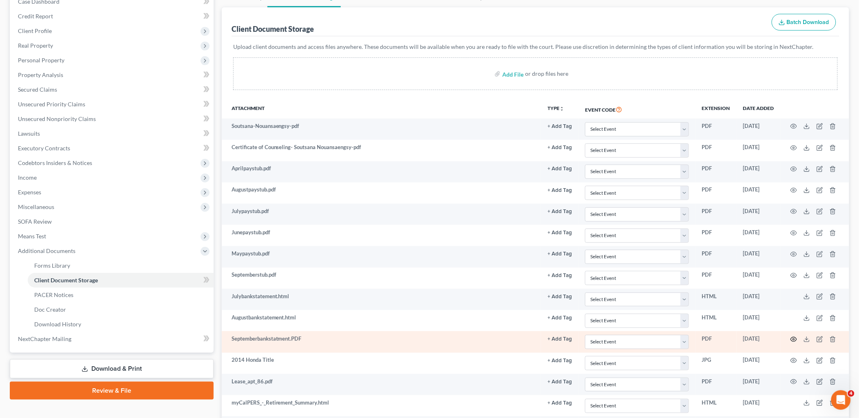
click at [793, 338] on icon "button" at bounding box center [794, 339] width 6 height 4
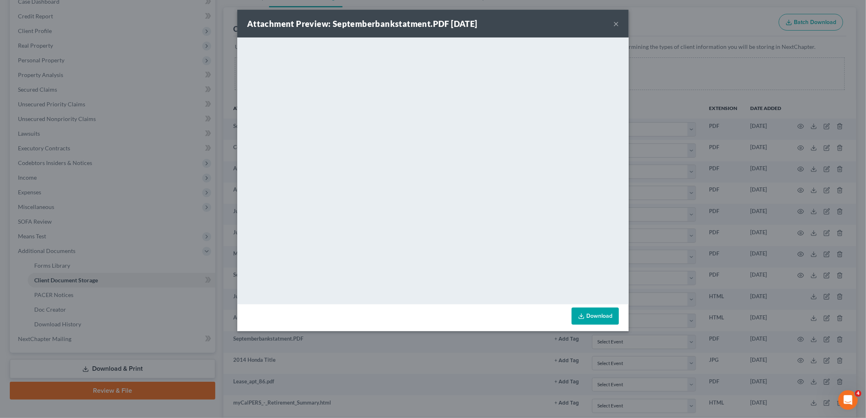
click at [612, 22] on div "Attachment Preview: Septemberbankstatment.PDF 10/10/2025 ×" at bounding box center [432, 24] width 391 height 28
click at [616, 20] on button "×" at bounding box center [616, 24] width 6 height 10
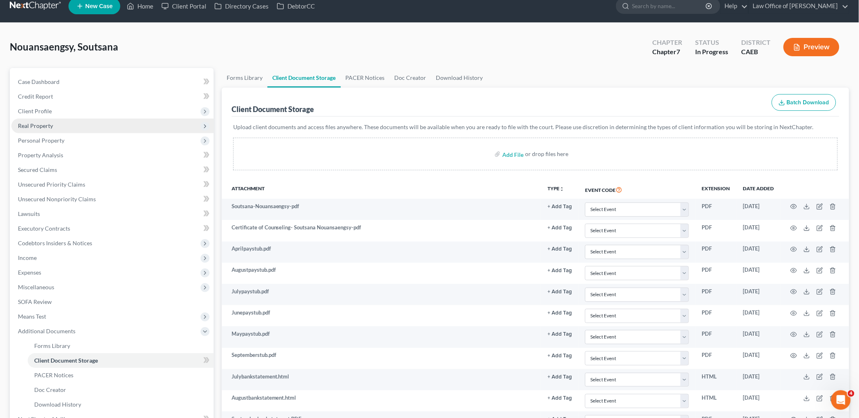
scroll to position [0, 0]
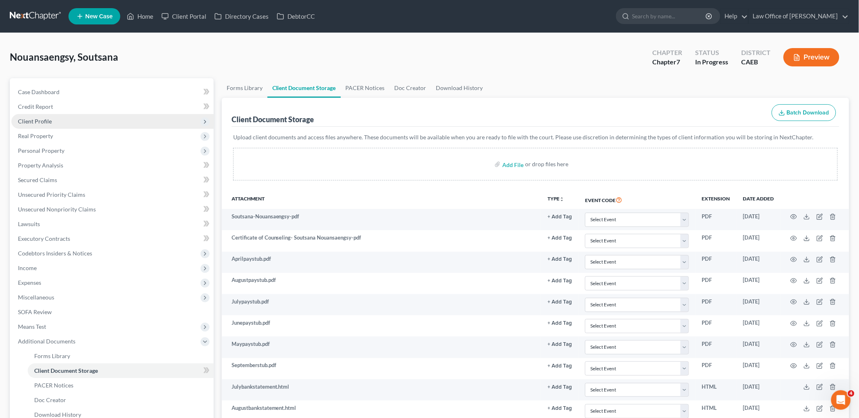
click at [49, 124] on span "Client Profile" at bounding box center [112, 121] width 202 height 15
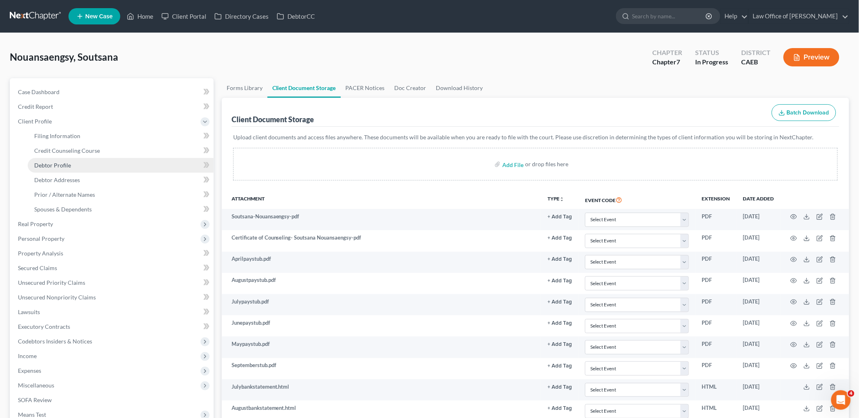
click at [52, 165] on span "Debtor Profile" at bounding box center [52, 165] width 37 height 7
select select "0"
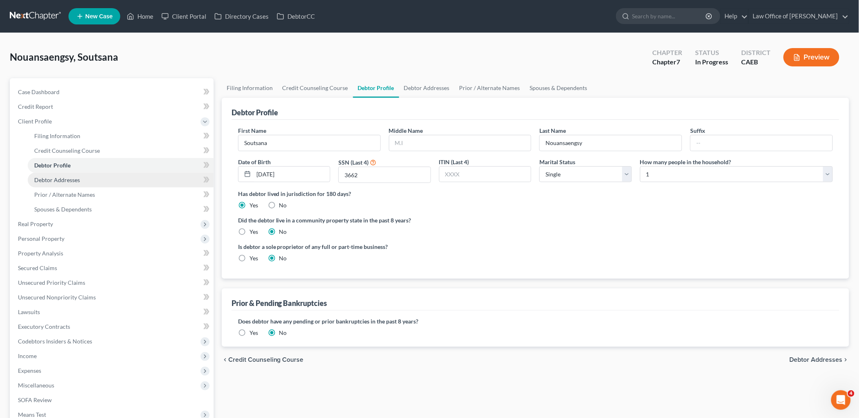
click at [52, 178] on span "Debtor Addresses" at bounding box center [57, 179] width 46 height 7
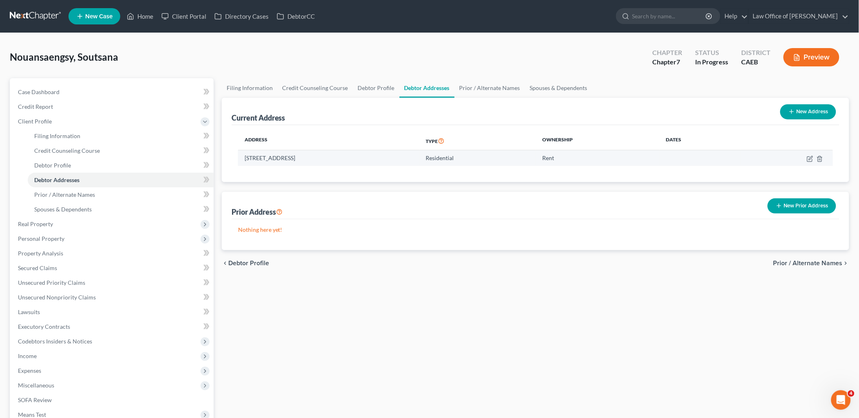
drag, startPoint x: 246, startPoint y: 159, endPoint x: 332, endPoint y: 161, distance: 85.6
click at [332, 161] on td "2300 Oakdale Road, Apartment 86, Modesto, CA 95355" at bounding box center [328, 157] width 181 height 15
copy td "[STREET_ADDRESS],"
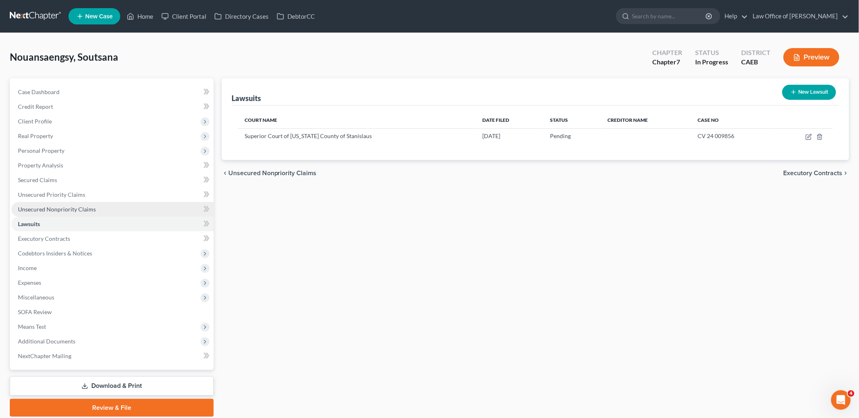
click at [33, 203] on link "Unsecured Nonpriority Claims" at bounding box center [112, 209] width 202 height 15
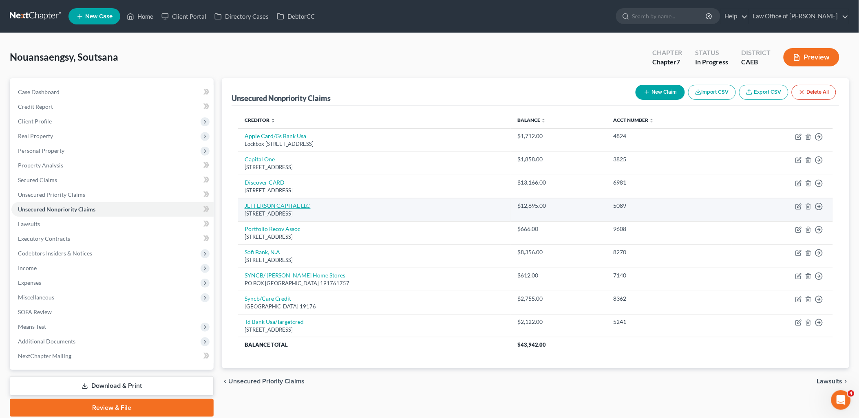
click at [269, 203] on link "JEFFERSON CAPITAL LLC" at bounding box center [278, 205] width 66 height 7
select select "24"
select select "1"
select select "0"
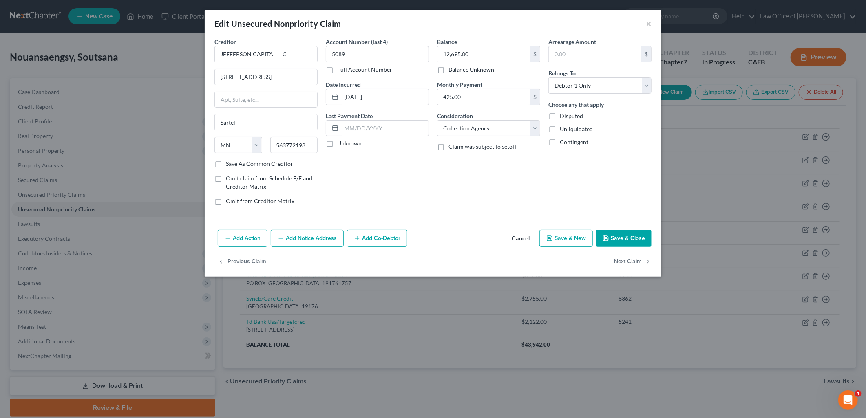
click at [304, 238] on button "Add Notice Address" at bounding box center [307, 238] width 73 height 17
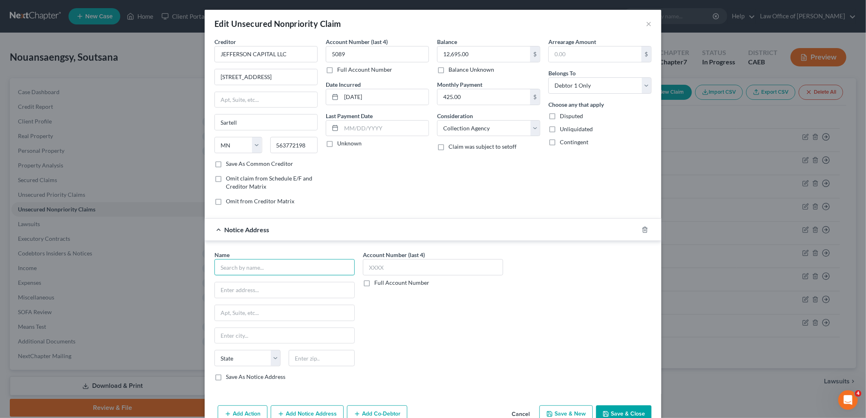
click at [266, 267] on input "text" at bounding box center [284, 267] width 140 height 16
click at [270, 286] on div "[STREET_ADDRESS]" at bounding box center [263, 289] width 85 height 7
type input "Gurstel Law Firm, PC"
type input "[STREET_ADDRESS]"
type input "[GEOGRAPHIC_DATA]"
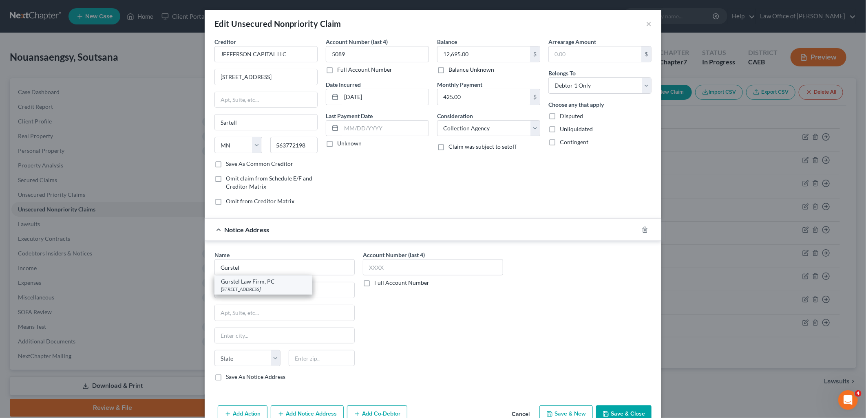
select select "24"
type input "55427"
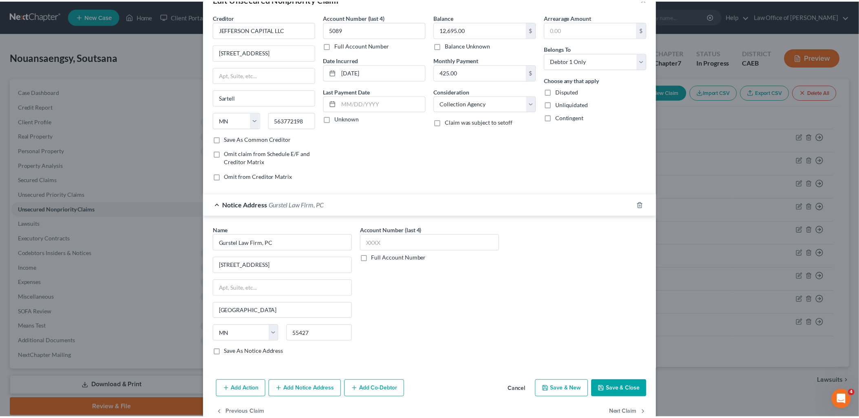
scroll to position [45, 0]
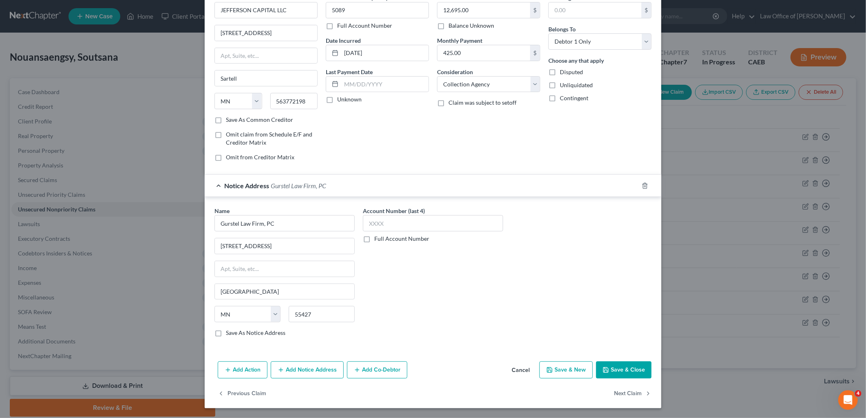
drag, startPoint x: 608, startPoint y: 371, endPoint x: 621, endPoint y: 357, distance: 19.0
click at [609, 369] on button "Save & Close" at bounding box center [623, 369] width 55 height 17
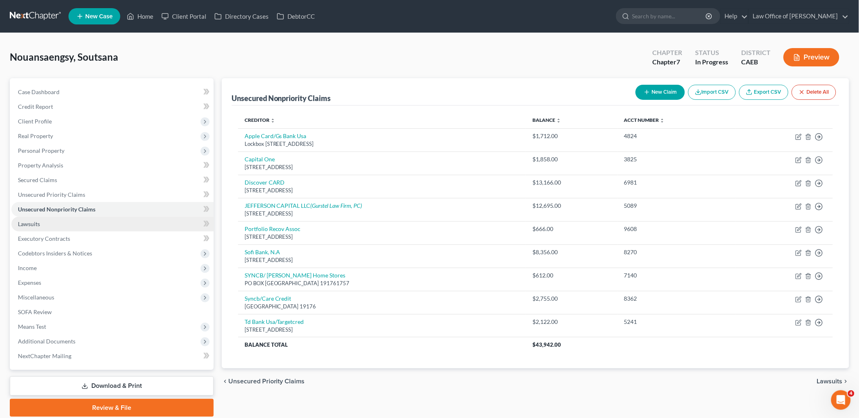
click at [30, 223] on span "Lawsuits" at bounding box center [29, 223] width 22 height 7
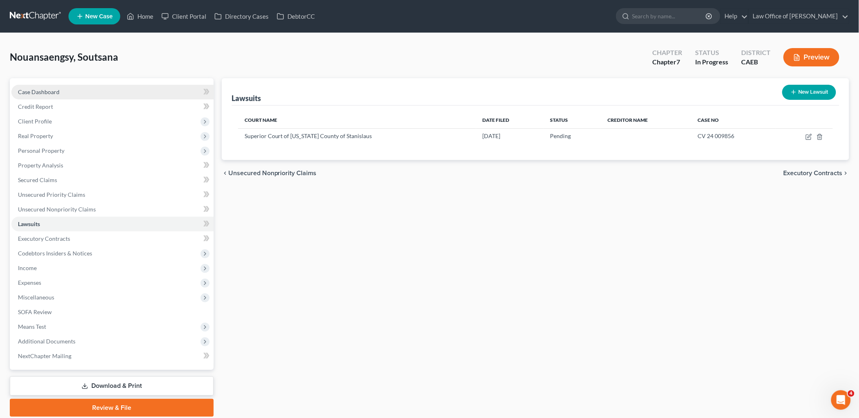
drag, startPoint x: 50, startPoint y: 94, endPoint x: 107, endPoint y: 94, distance: 57.1
click at [50, 94] on span "Case Dashboard" at bounding box center [39, 91] width 42 height 7
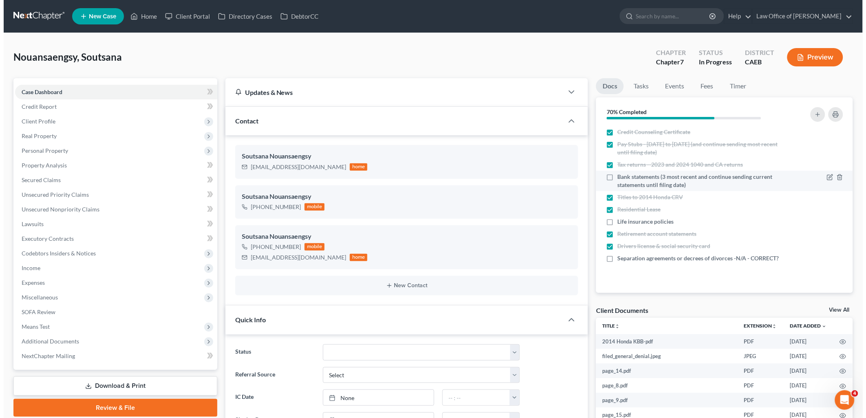
scroll to position [315, 0]
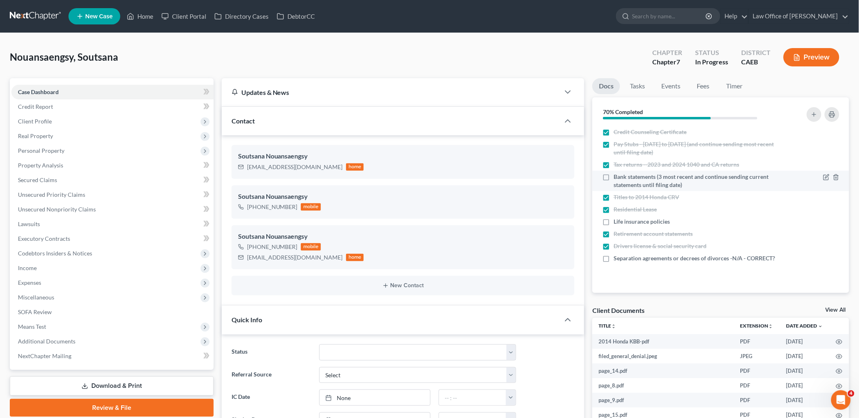
click at [597, 174] on li "Bank statements (3 most recent and continue sending current statements until fi…" at bounding box center [720, 181] width 257 height 20
click at [613, 179] on label "Bank statements (3 most recent and continue sending current statements until fi…" at bounding box center [695, 181] width 164 height 16
click at [617, 178] on input "Bank statements (3 most recent and continue sending current statements until fi…" at bounding box center [619, 175] width 5 height 5
checkbox input "true"
click at [613, 220] on label "Life insurance policies" at bounding box center [641, 222] width 56 height 8
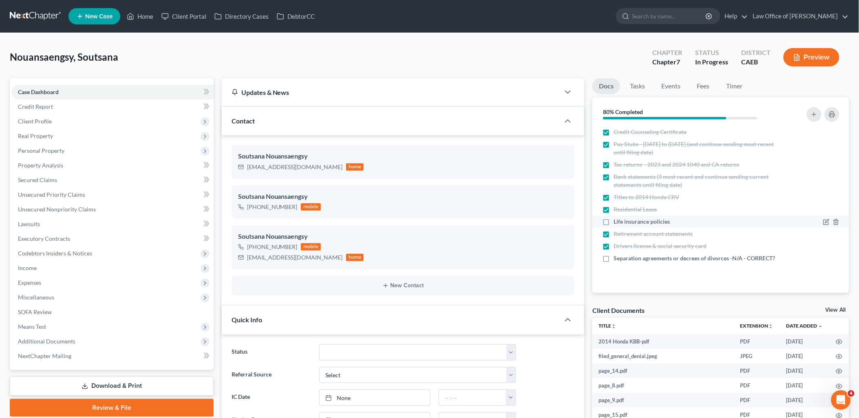
click at [617, 220] on input "Life insurance policies" at bounding box center [619, 220] width 5 height 5
checkbox input "true"
click at [613, 255] on label "Separation agreements or decrees of divorces -N/A - CORRECT?" at bounding box center [693, 258] width 161 height 8
click at [617, 255] on input "Separation agreements or decrees of divorces -N/A - CORRECT?" at bounding box center [619, 256] width 5 height 5
checkbox input "true"
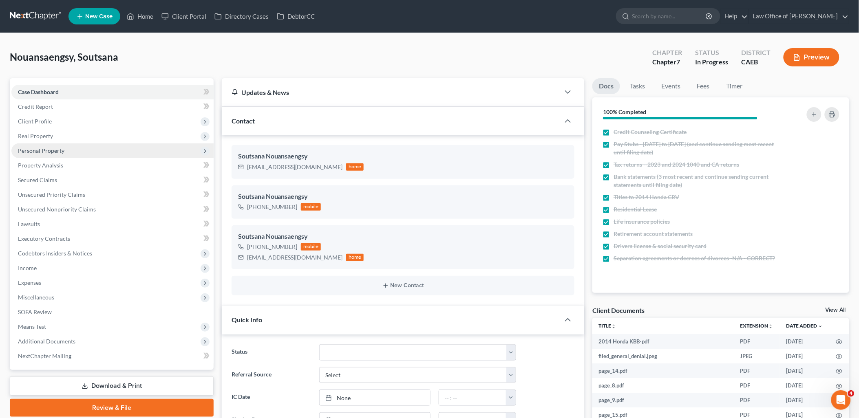
click at [35, 150] on span "Personal Property" at bounding box center [41, 150] width 46 height 7
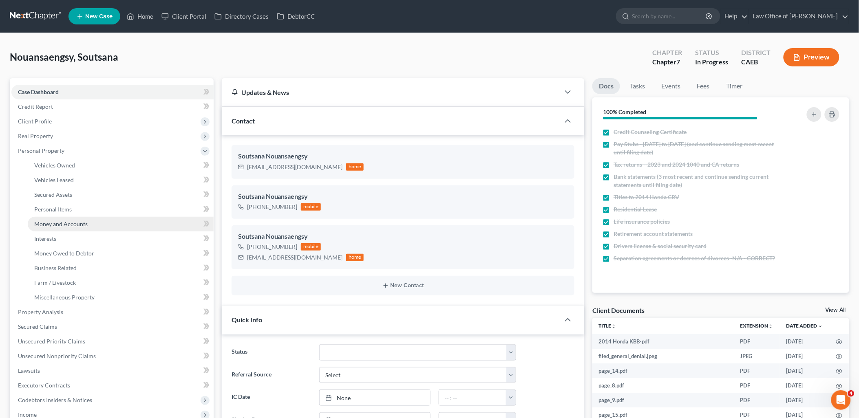
click at [48, 223] on span "Money and Accounts" at bounding box center [60, 223] width 53 height 7
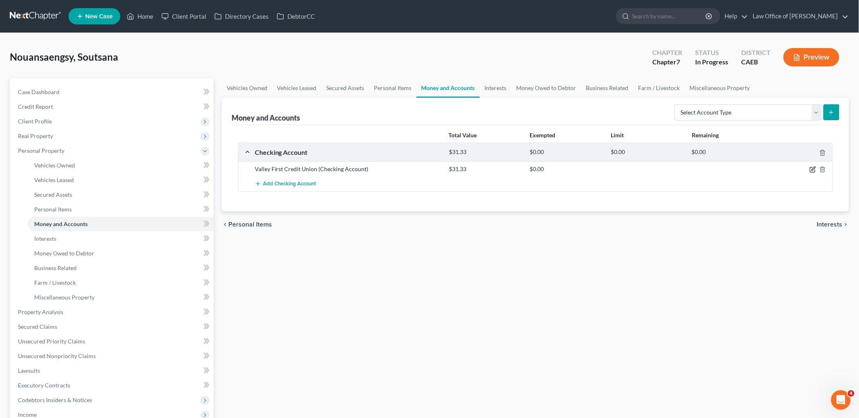
click at [815, 167] on icon "button" at bounding box center [812, 169] width 7 height 7
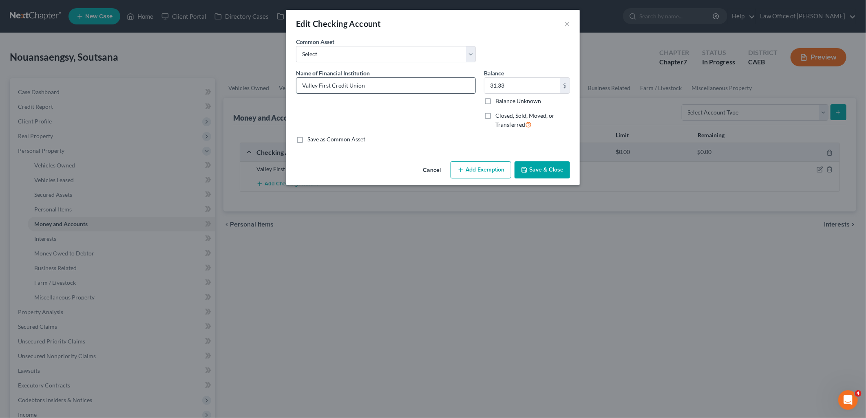
click at [371, 84] on input "Valley First Credit Union" at bounding box center [385, 85] width 179 height 15
drag, startPoint x: 420, startPoint y: 85, endPoint x: 300, endPoint y: 82, distance: 120.3
click at [300, 82] on input "Valley First Credit Union - Account [FINANCIAL_ID]" at bounding box center [385, 85] width 179 height 15
type input "Valley First Credit Union - Account [FINANCIAL_ID]"
click at [486, 173] on button "Add Exemption" at bounding box center [480, 169] width 61 height 17
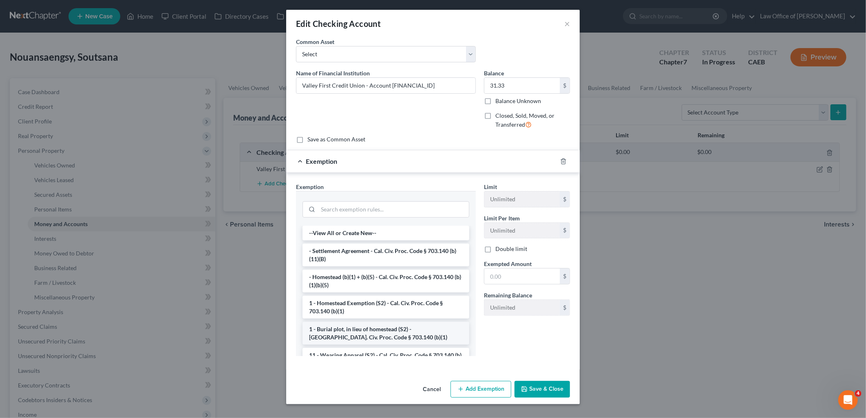
scroll to position [90, 0]
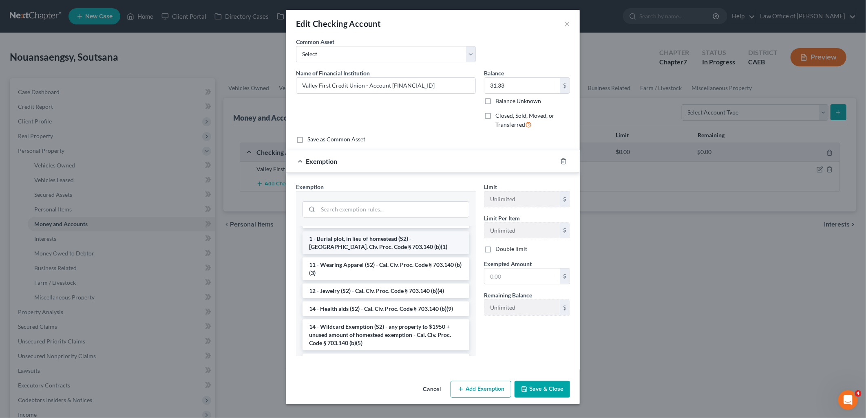
click at [358, 327] on li "14 - Wildcard Exemption (S2) - any property to $1950 + unused amount of homeste…" at bounding box center [385, 334] width 167 height 31
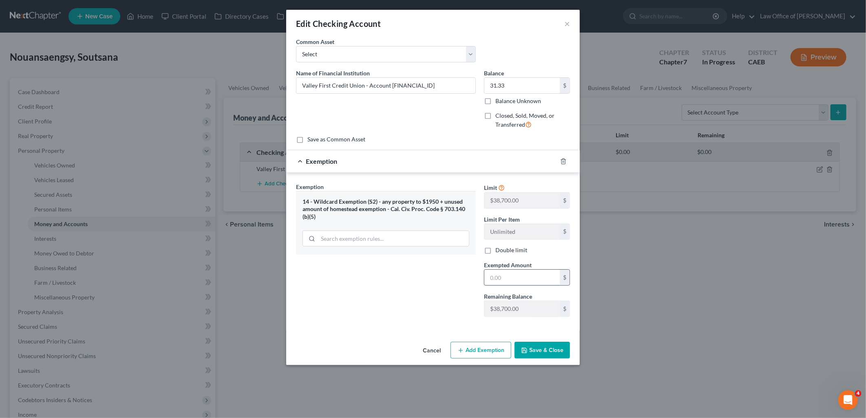
click at [511, 274] on input "text" at bounding box center [521, 277] width 75 height 15
type input "31.33"
click at [541, 355] on button "Save & Close" at bounding box center [541, 350] width 55 height 17
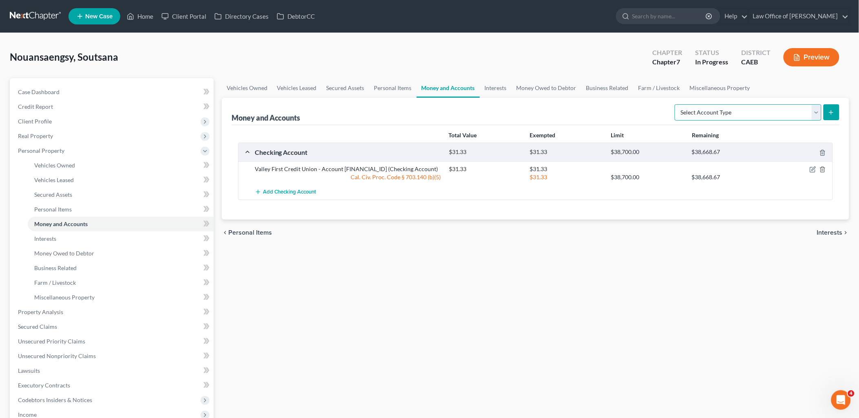
click at [720, 110] on select "Select Account Type Brokerage Cash on Hand Certificates of Deposit Checking Acc…" at bounding box center [747, 112] width 147 height 16
select select "savings"
click at [676, 104] on select "Select Account Type Brokerage Cash on Hand Certificates of Deposit Checking Acc…" at bounding box center [747, 112] width 147 height 16
click at [836, 106] on button "submit" at bounding box center [831, 112] width 16 height 16
click at [830, 112] on icon "submit" at bounding box center [831, 112] width 7 height 7
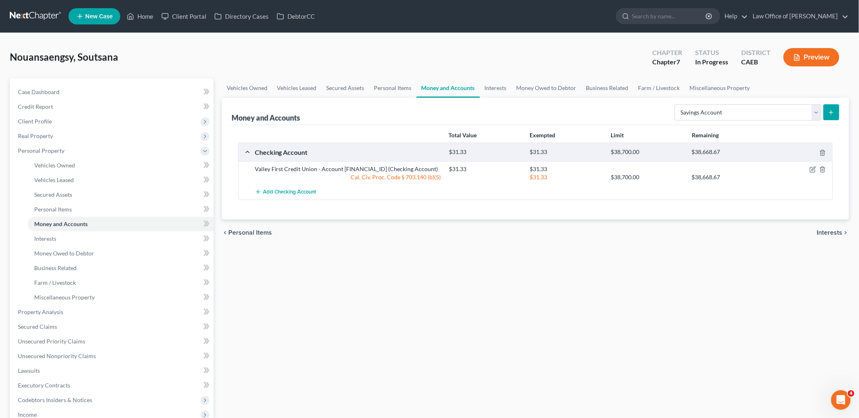
click at [830, 112] on icon "submit" at bounding box center [831, 112] width 7 height 7
click at [45, 234] on link "Interests" at bounding box center [121, 238] width 186 height 15
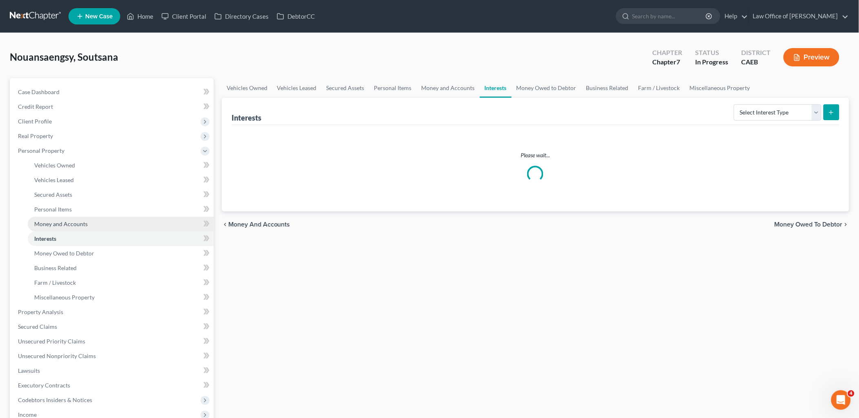
click at [46, 222] on span "Money and Accounts" at bounding box center [60, 223] width 53 height 7
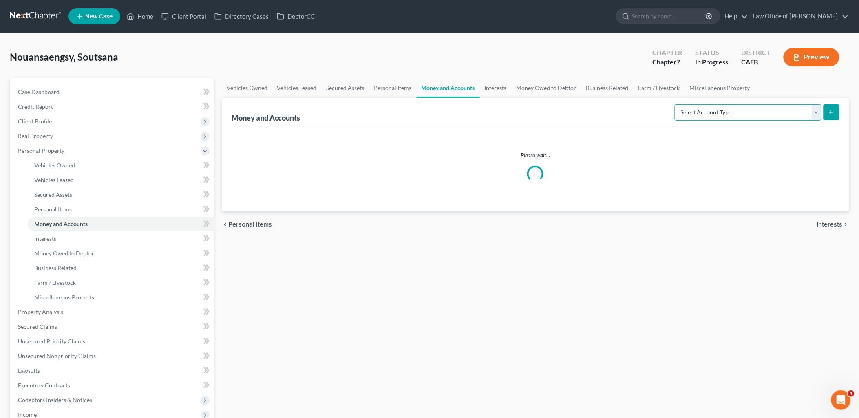
drag, startPoint x: 742, startPoint y: 108, endPoint x: 739, endPoint y: 112, distance: 5.0
click at [742, 108] on select "Select Account Type Brokerage Cash on Hand Certificates of Deposit Checking Acc…" at bounding box center [747, 112] width 147 height 16
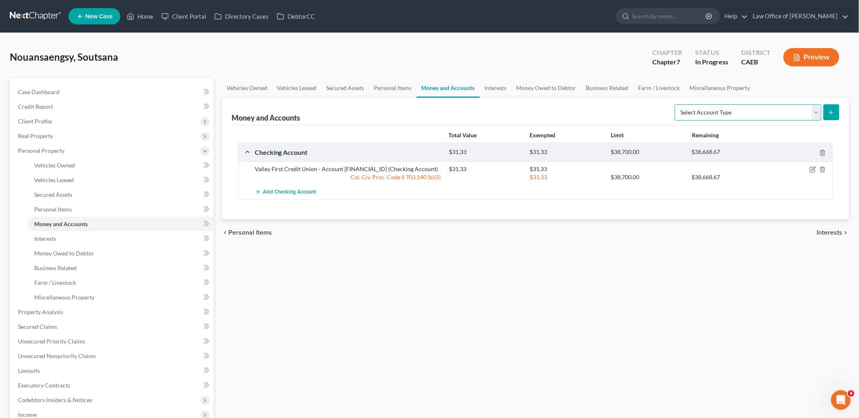
select select "savings"
click at [676, 104] on select "Select Account Type Brokerage Cash on Hand Certificates of Deposit Checking Acc…" at bounding box center [747, 112] width 147 height 16
click at [826, 111] on button "submit" at bounding box center [831, 112] width 16 height 16
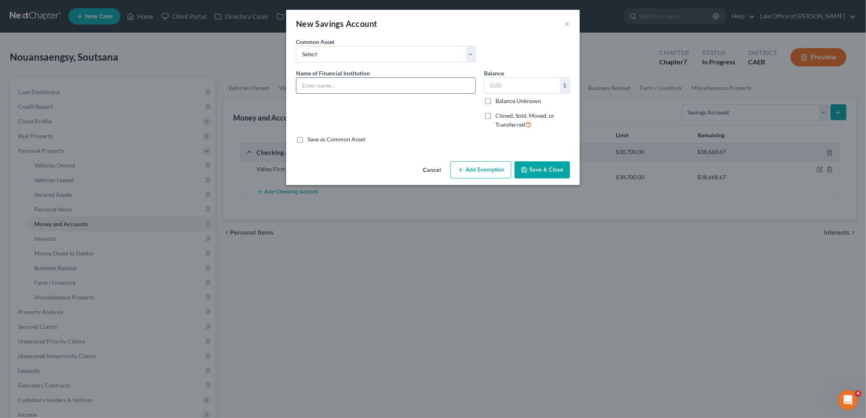
click at [311, 84] on input "text" at bounding box center [385, 85] width 179 height 15
paste input "Valley First Credit Union - Account [FINANCIAL_ID]"
type input "Valley First Credit Union - Account [FINANCIAL_ID]"
type input "25"
click at [482, 169] on button "Add Exemption" at bounding box center [480, 169] width 61 height 17
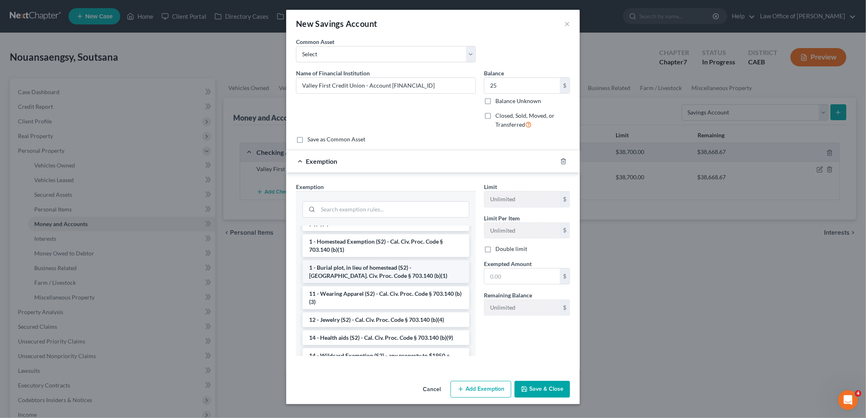
scroll to position [90, 0]
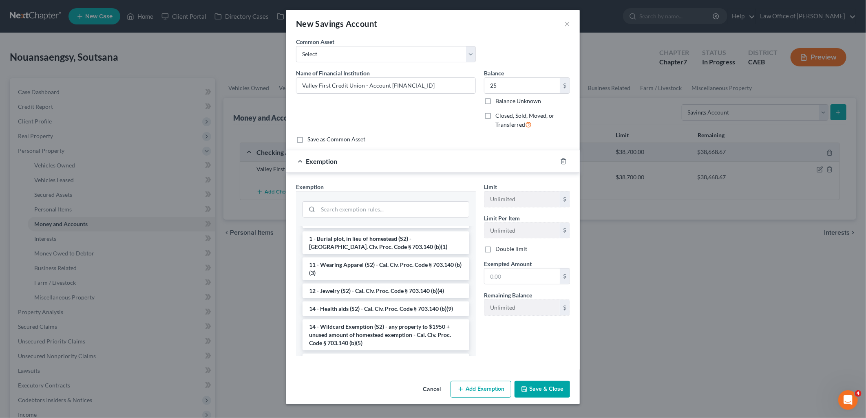
drag, startPoint x: 363, startPoint y: 326, endPoint x: 390, endPoint y: 318, distance: 28.2
click at [363, 327] on li "14 - Wildcard Exemption (S2) - any property to $1950 + unused amount of homeste…" at bounding box center [385, 334] width 167 height 31
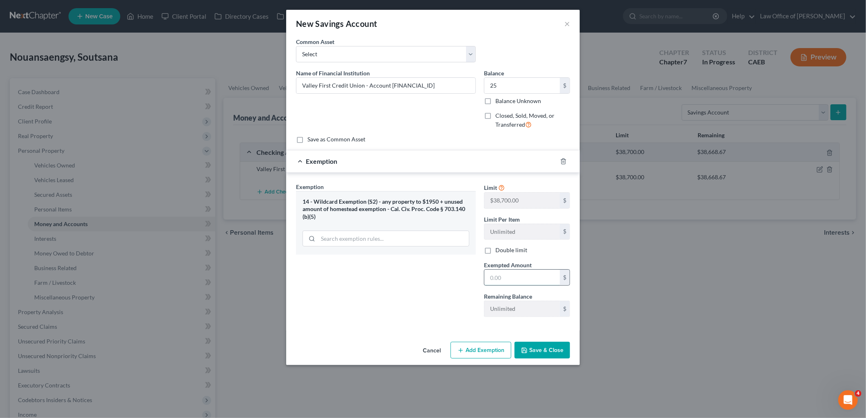
click at [535, 275] on input "text" at bounding box center [521, 277] width 75 height 15
type input "25"
click at [550, 355] on button "Save & Close" at bounding box center [541, 350] width 55 height 17
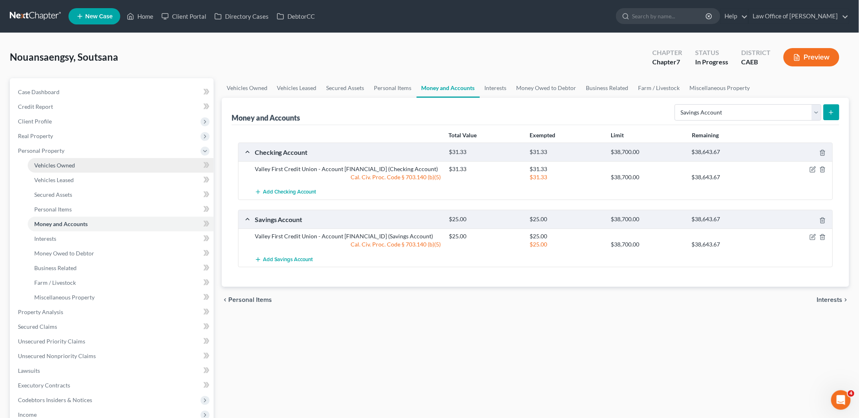
click at [52, 165] on span "Vehicles Owned" at bounding box center [54, 165] width 41 height 7
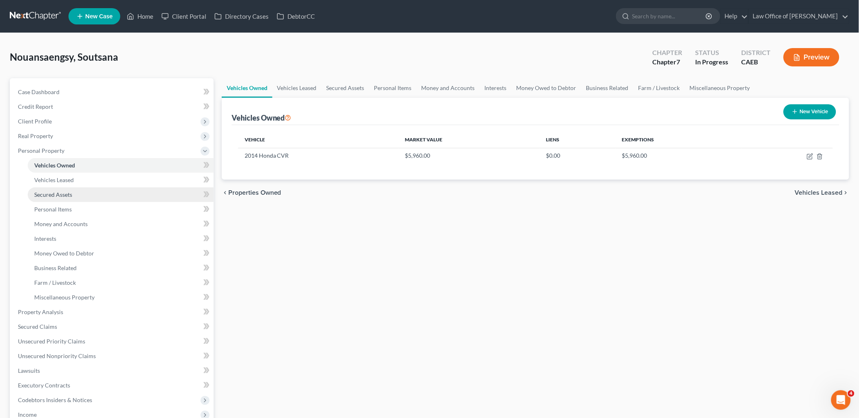
click at [52, 196] on span "Secured Assets" at bounding box center [53, 194] width 38 height 7
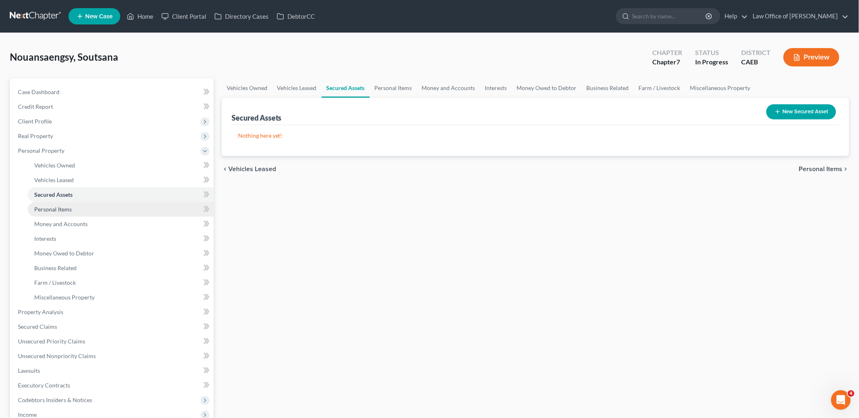
click at [54, 207] on span "Personal Items" at bounding box center [52, 209] width 37 height 7
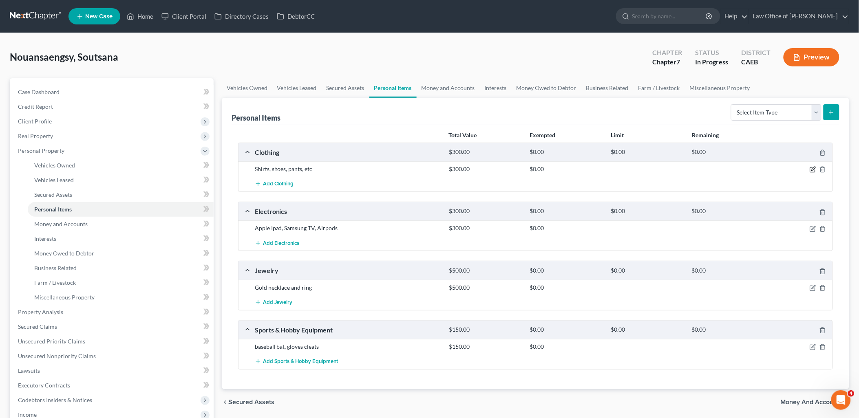
click at [812, 169] on icon "button" at bounding box center [813, 169] width 4 height 4
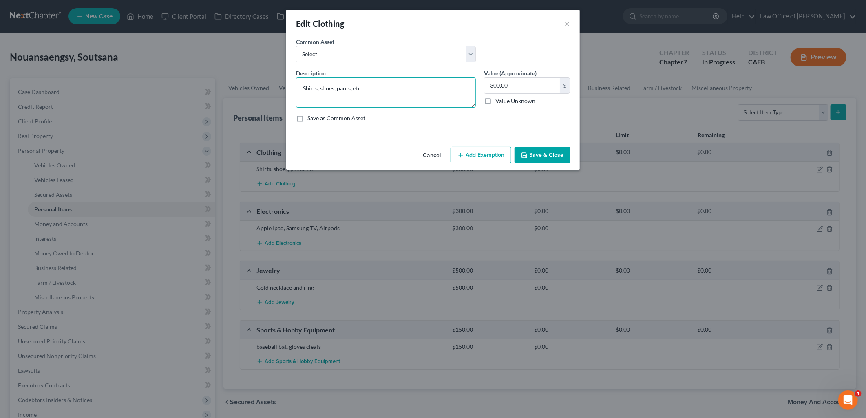
click at [363, 88] on textarea "Shirts, shoes, pants, etc" at bounding box center [386, 92] width 180 height 30
click at [302, 87] on textarea "Shirts, shoes, pants, etc" at bounding box center [386, 92] width 180 height 30
click at [330, 49] on select "Select Women's shirts, pants, jeans, dresses, skirts, blouses, coats, jackets, …" at bounding box center [386, 54] width 180 height 16
select select "2"
click at [296, 46] on select "Select Women's shirts, pants, jeans, dresses, skirts, blouses, coats, jackets, …" at bounding box center [386, 54] width 180 height 16
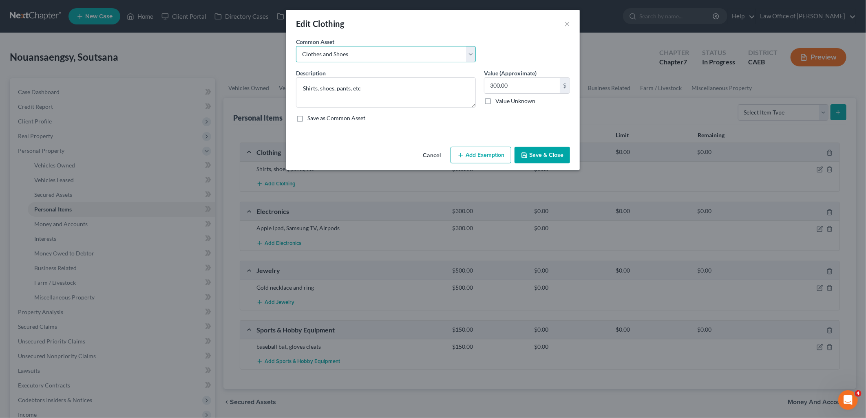
type textarea "Clothes and Shoes"
type input "250.00"
click at [488, 157] on button "Add Exemption" at bounding box center [480, 155] width 61 height 17
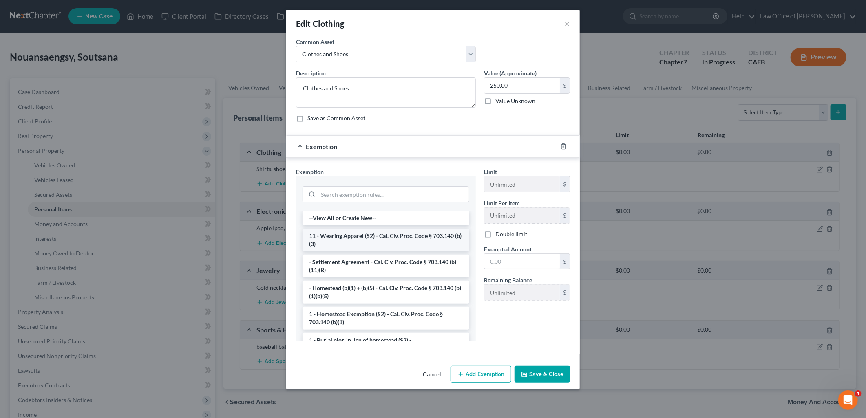
click at [348, 242] on li "11 - Wearing Apparel (S2) - Cal. Civ. Proc. Code § 703.140 (b)(3)" at bounding box center [385, 240] width 167 height 23
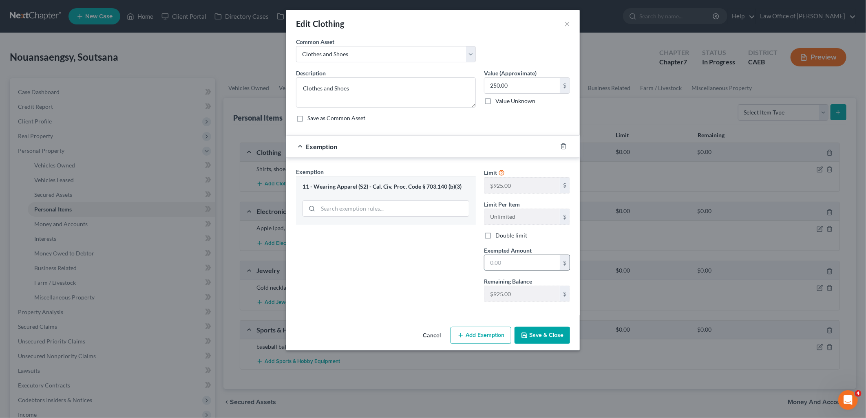
click at [537, 257] on input "text" at bounding box center [521, 262] width 75 height 15
type input "250"
click at [560, 344] on button "Save & Close" at bounding box center [541, 335] width 55 height 17
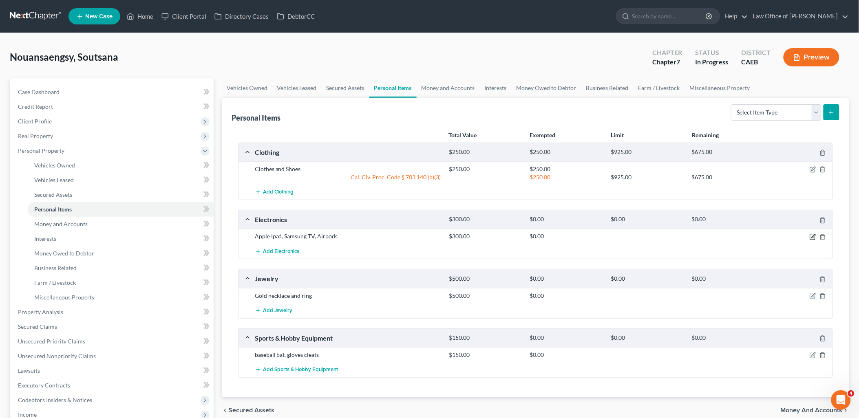
click at [813, 235] on icon "button" at bounding box center [812, 237] width 7 height 7
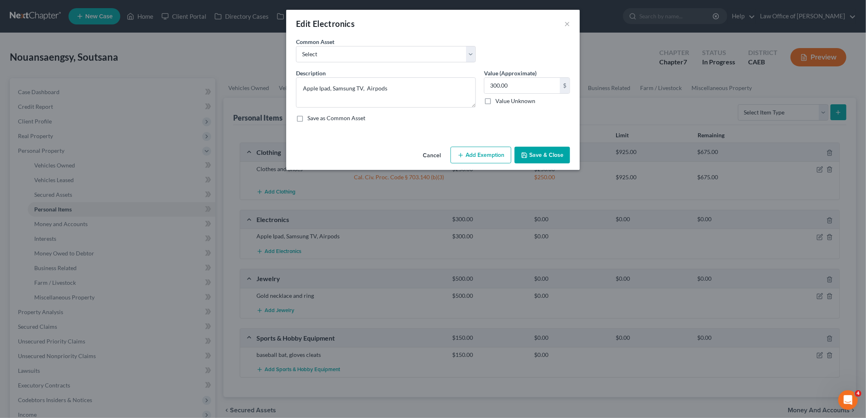
click at [478, 156] on button "Add Exemption" at bounding box center [480, 155] width 61 height 17
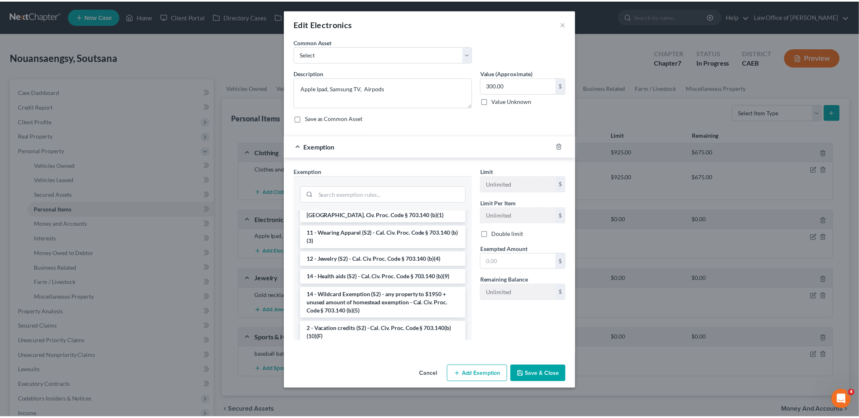
scroll to position [181, 0]
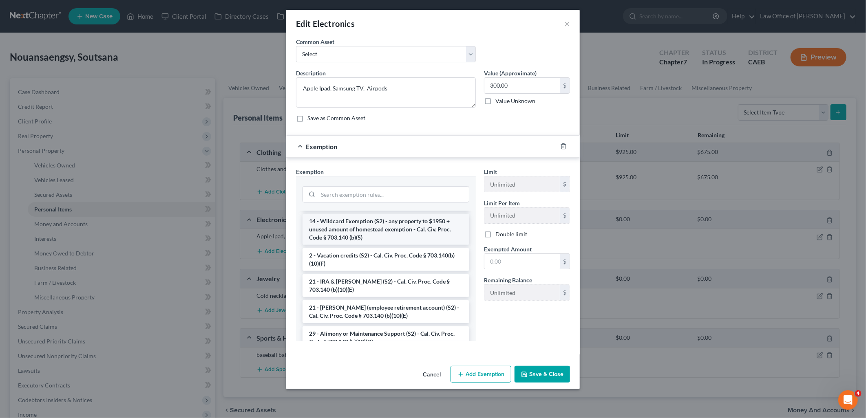
click at [355, 235] on li "14 - Wildcard Exemption (S2) - any property to $1950 + unused amount of homeste…" at bounding box center [385, 229] width 167 height 31
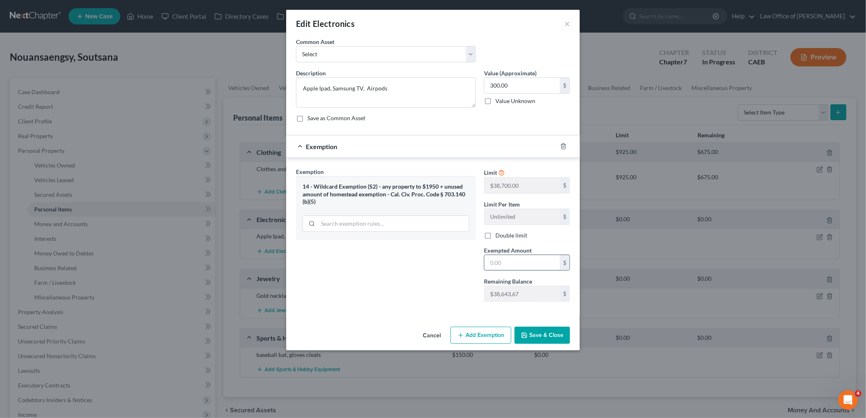
click at [516, 259] on input "text" at bounding box center [521, 262] width 75 height 15
click at [516, 260] on input "text" at bounding box center [521, 262] width 75 height 15
type input "300"
click at [551, 334] on button "Save & Close" at bounding box center [541, 335] width 55 height 17
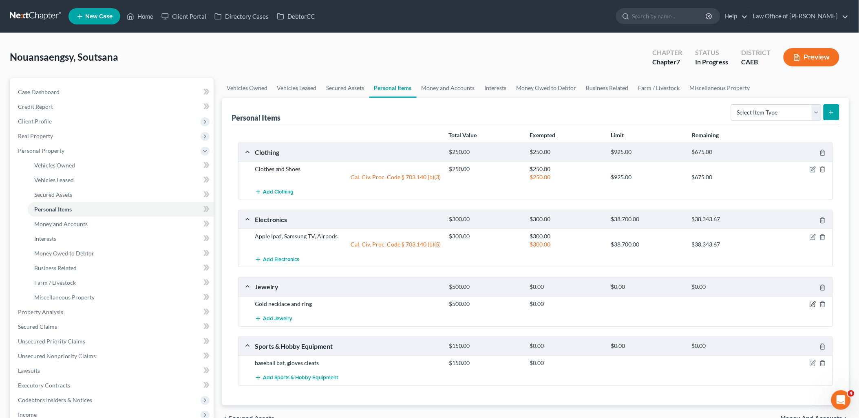
click at [814, 304] on icon "button" at bounding box center [813, 304] width 4 height 4
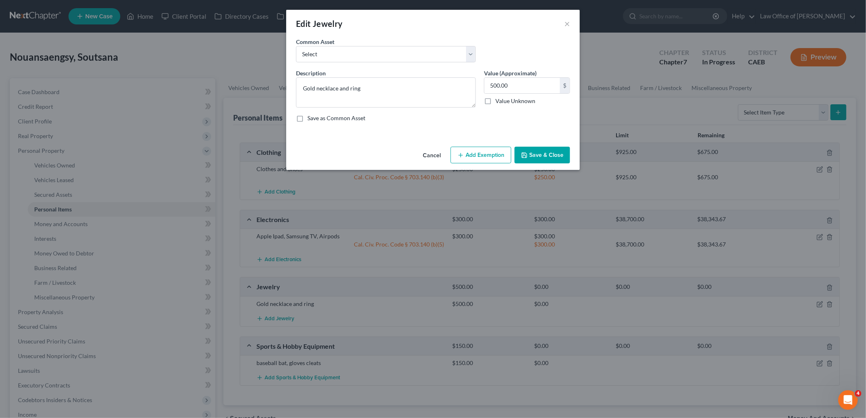
click at [485, 156] on button "Add Exemption" at bounding box center [480, 155] width 61 height 17
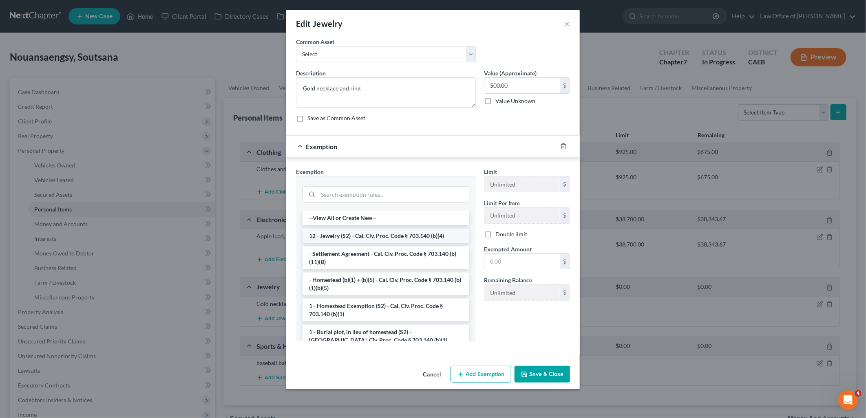
click at [339, 236] on li "12 - Jewelry (S2) - Cal. Civ. Proc. Code § 703.140 (b)(4)" at bounding box center [385, 236] width 167 height 15
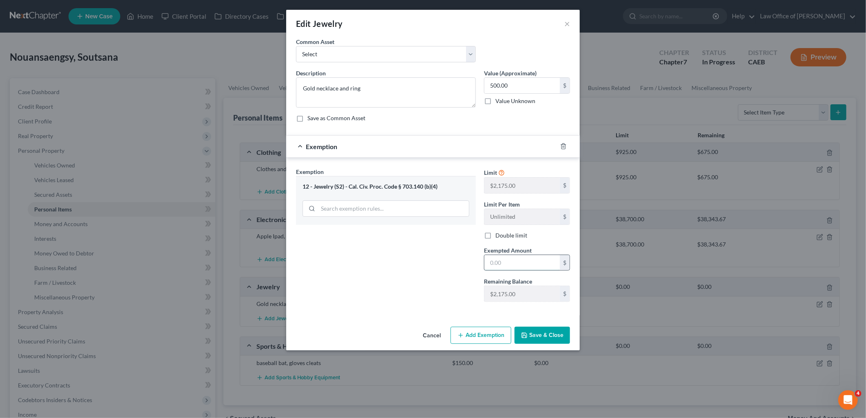
click at [519, 269] on input "text" at bounding box center [521, 262] width 75 height 15
type input "500"
click at [542, 341] on button "Save & Close" at bounding box center [541, 335] width 55 height 17
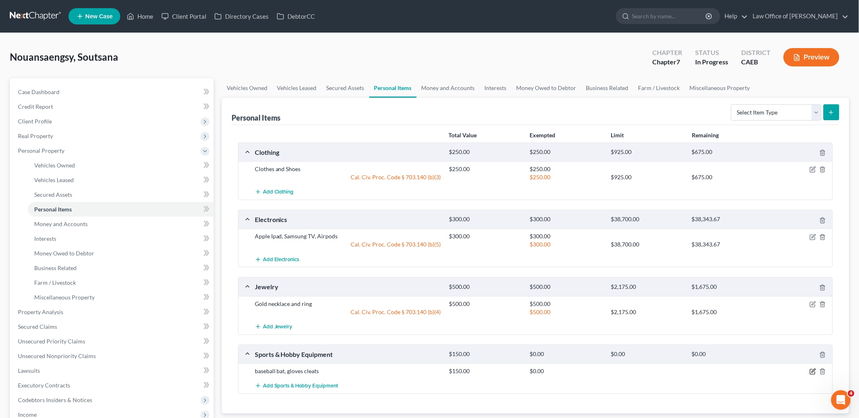
click at [811, 372] on icon "button" at bounding box center [812, 371] width 7 height 7
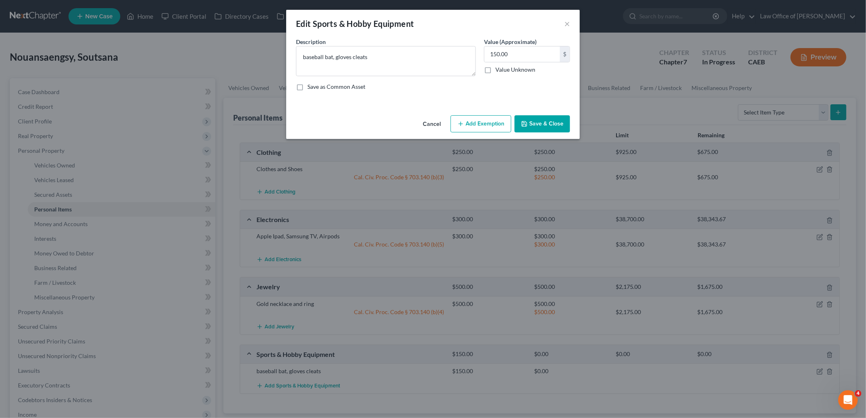
click at [482, 129] on button "Add Exemption" at bounding box center [480, 123] width 61 height 17
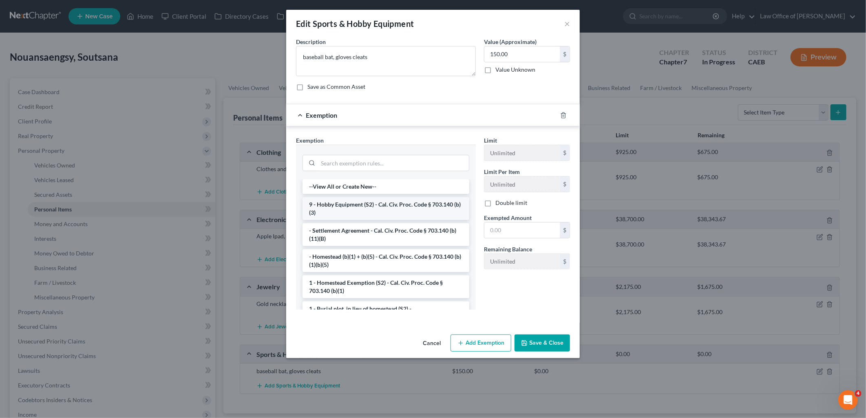
click at [346, 214] on li "9 - Hobby Equipment (S2) - Cal. Civ. Proc. Code § 703.140 (b)(3)" at bounding box center [385, 208] width 167 height 23
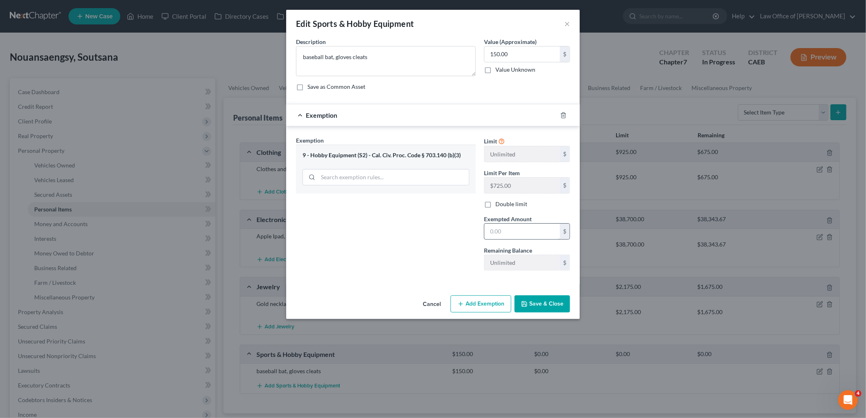
click at [511, 233] on input "text" at bounding box center [521, 231] width 75 height 15
type input "150"
click at [540, 300] on button "Save & Close" at bounding box center [541, 303] width 55 height 17
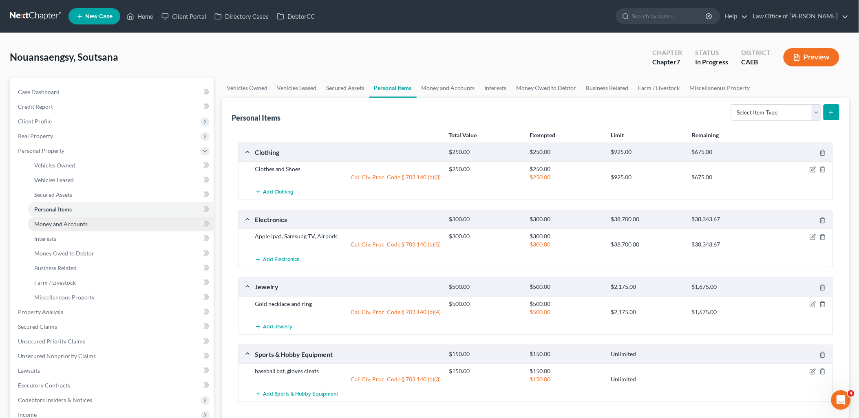
click at [56, 225] on span "Money and Accounts" at bounding box center [60, 223] width 53 height 7
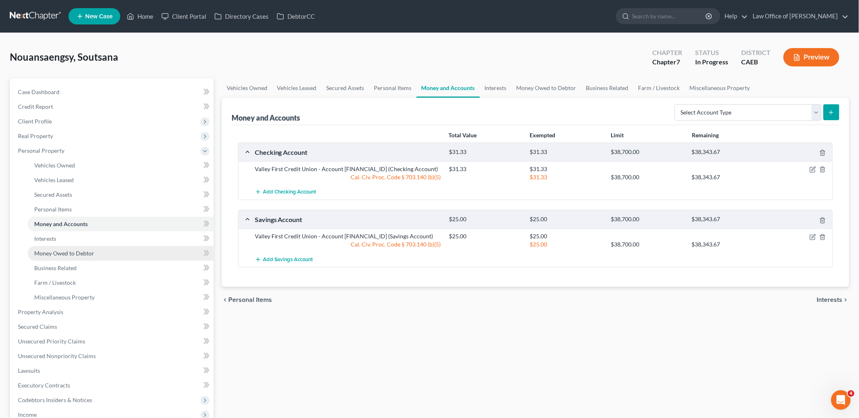
click at [65, 251] on span "Money Owed to Debtor" at bounding box center [64, 253] width 60 height 7
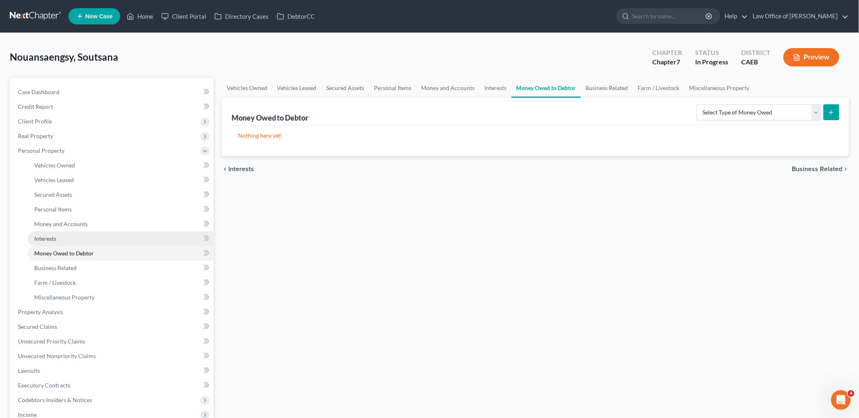
click at [46, 239] on span "Interests" at bounding box center [45, 238] width 22 height 7
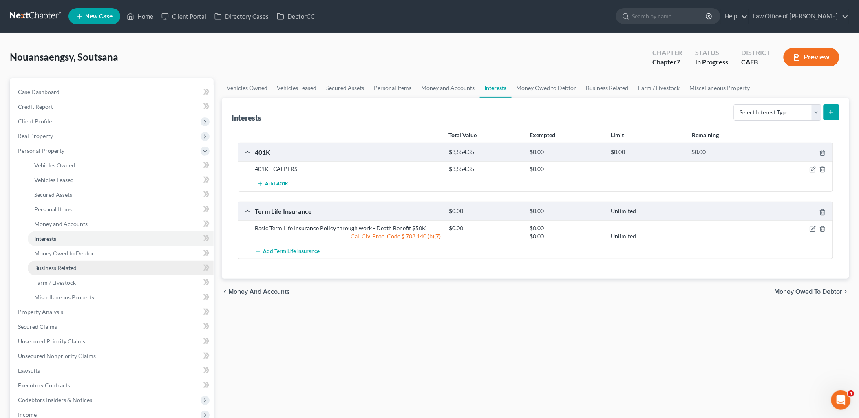
click at [50, 270] on span "Business Related" at bounding box center [55, 267] width 42 height 7
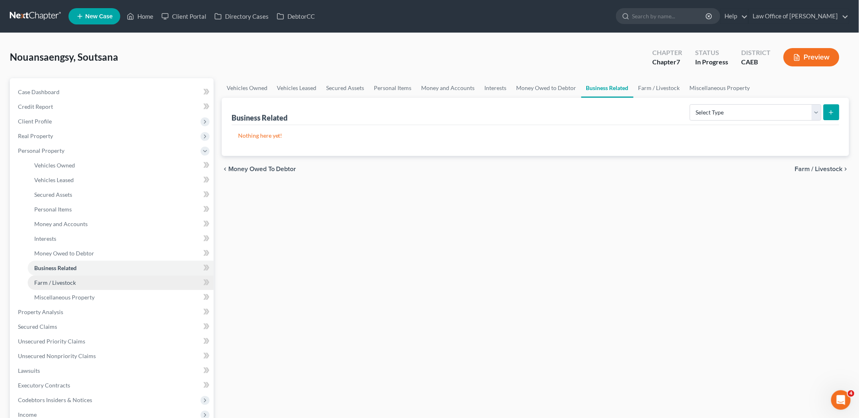
click at [46, 280] on span "Farm / Livestock" at bounding box center [55, 282] width 42 height 7
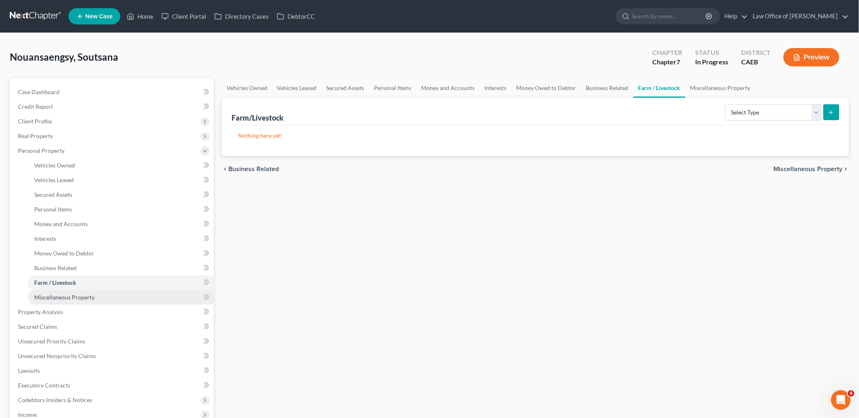
click at [56, 292] on link "Miscellaneous Property" at bounding box center [121, 297] width 186 height 15
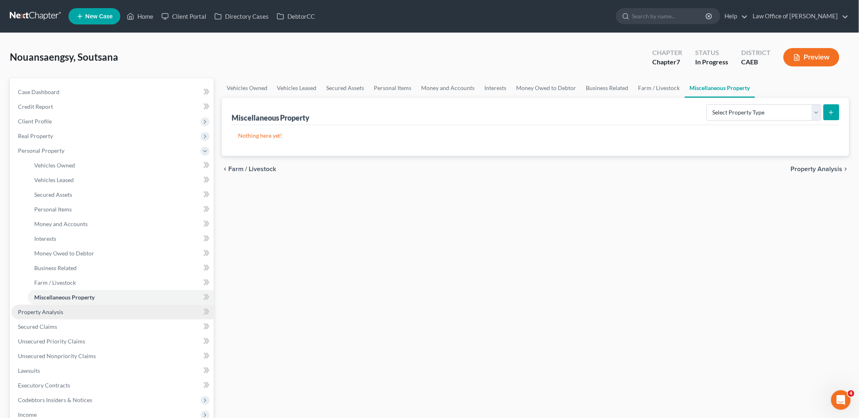
click at [48, 311] on span "Property Analysis" at bounding box center [40, 311] width 45 height 7
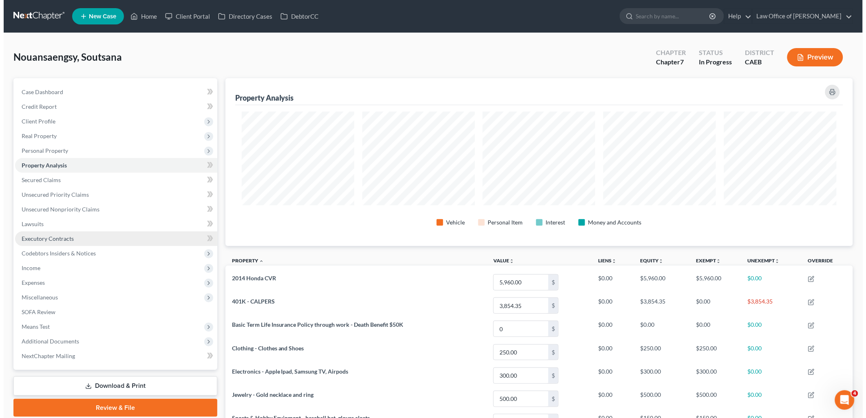
scroll to position [168, 628]
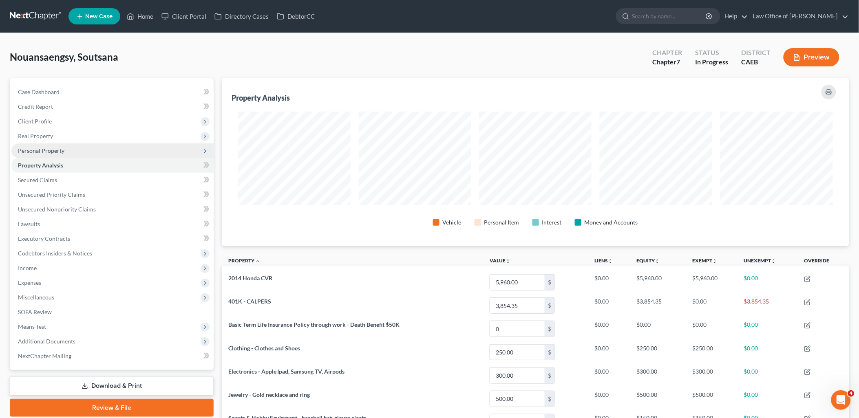
click at [49, 153] on span "Personal Property" at bounding box center [41, 150] width 46 height 7
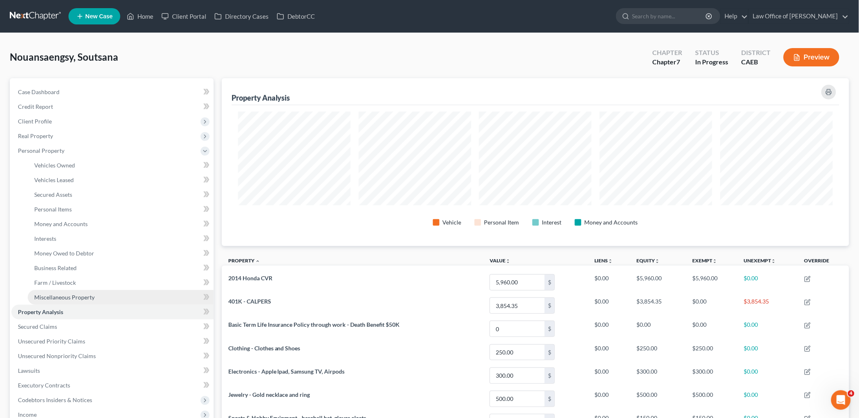
click at [49, 300] on link "Miscellaneous Property" at bounding box center [121, 297] width 186 height 15
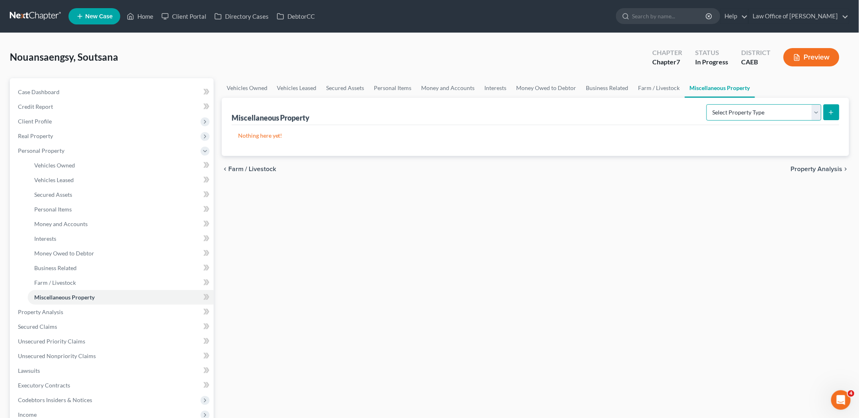
click at [752, 115] on select "Select Property Type Assigned for Creditor Benefit [DATE] Holding for Another N…" at bounding box center [763, 112] width 115 height 16
select select "holding_for_another"
click at [706, 104] on select "Select Property Type Assigned for Creditor Benefit [DATE] Holding for Another N…" at bounding box center [763, 112] width 115 height 16
click at [838, 112] on button "submit" at bounding box center [831, 112] width 16 height 16
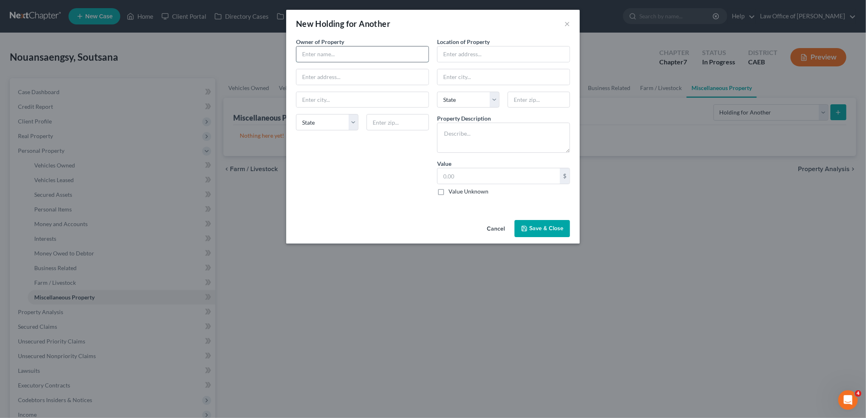
click at [330, 51] on input "text" at bounding box center [362, 53] width 132 height 15
type input "[PERSON_NAME]"
click at [364, 76] on input "text" at bounding box center [362, 76] width 132 height 15
paste input "[STREET_ADDRESS],"
type input "[STREET_ADDRESS]"
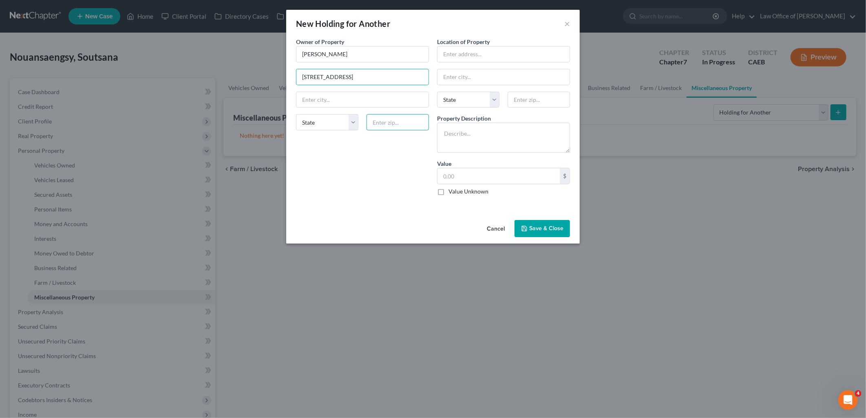
click at [410, 129] on input "text" at bounding box center [397, 122] width 62 height 16
type input "95355"
type input "Modesto"
select select "4"
click at [456, 53] on input "text" at bounding box center [503, 53] width 132 height 15
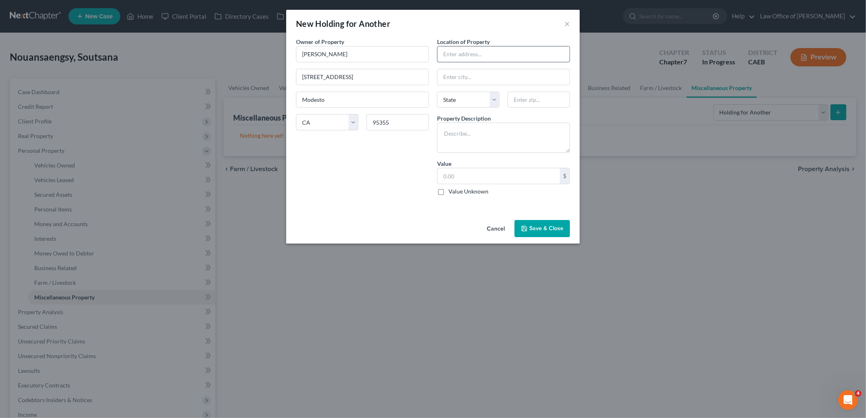
click at [456, 53] on input "text" at bounding box center [503, 53] width 132 height 15
paste input "[STREET_ADDRESS],"
type input "[STREET_ADDRESS],"
click at [534, 103] on input "text" at bounding box center [538, 100] width 62 height 16
type input "95355"
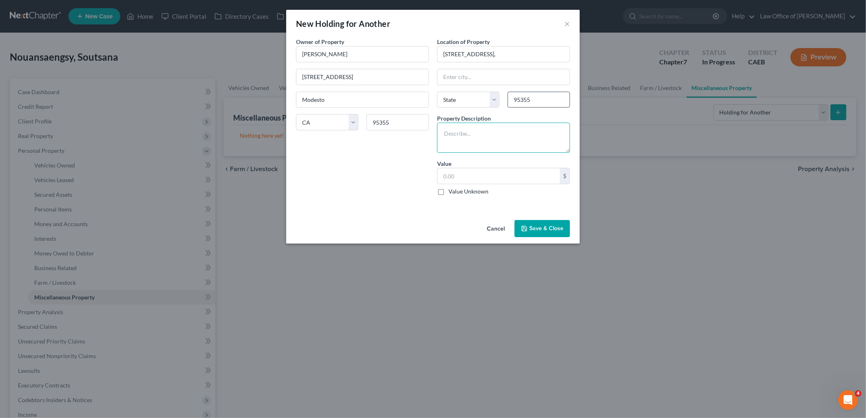
type input "Modesto"
select select "4"
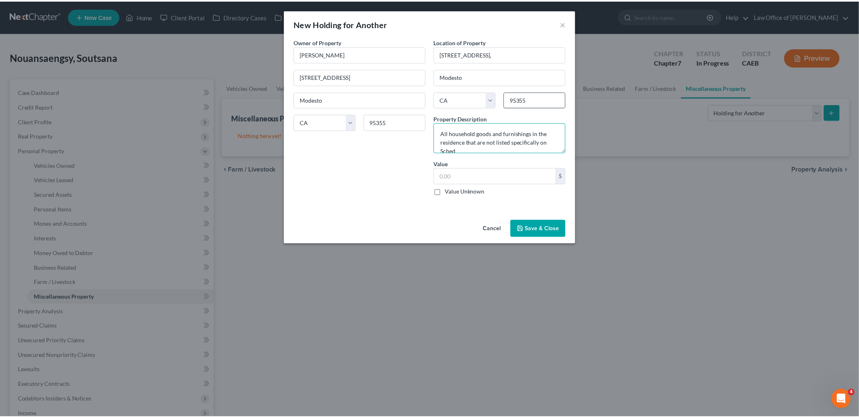
scroll to position [1, 0]
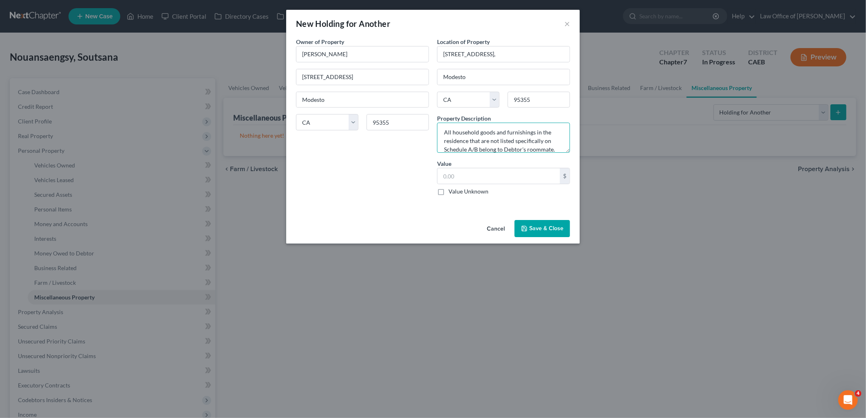
type textarea "All household goods and furnishings in the residence that are not listed specif…"
click at [448, 192] on label "Value Unknown" at bounding box center [468, 191] width 40 height 8
click at [452, 192] on input "Value Unknown" at bounding box center [454, 189] width 5 height 5
checkbox input "true"
type input "0.00"
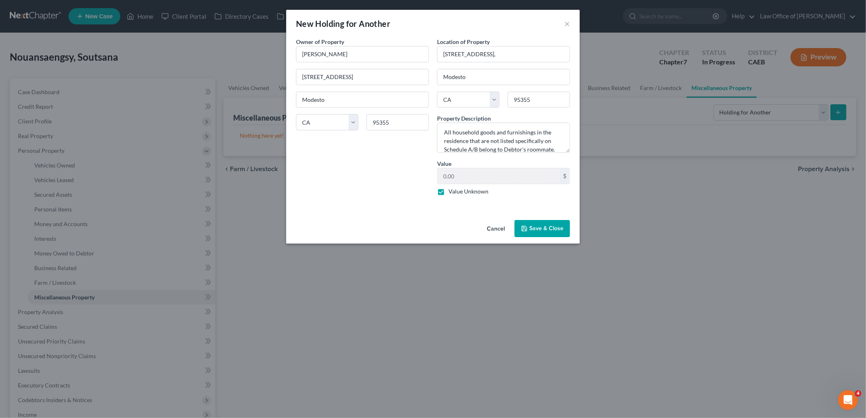
click at [548, 234] on button "Save & Close" at bounding box center [541, 228] width 55 height 17
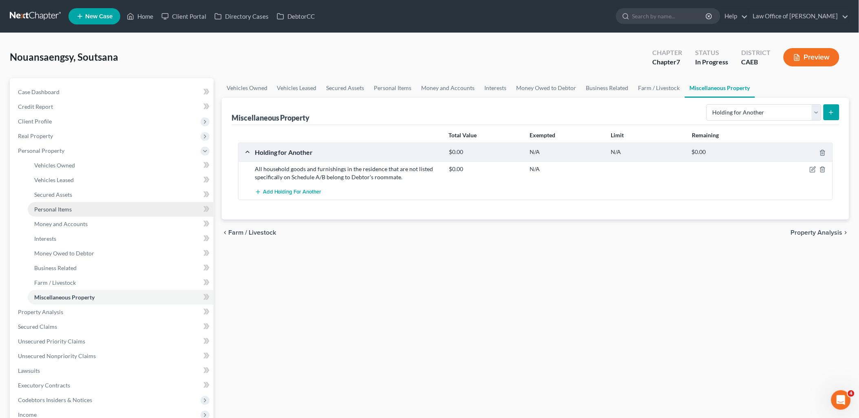
click at [51, 208] on span "Personal Items" at bounding box center [52, 209] width 37 height 7
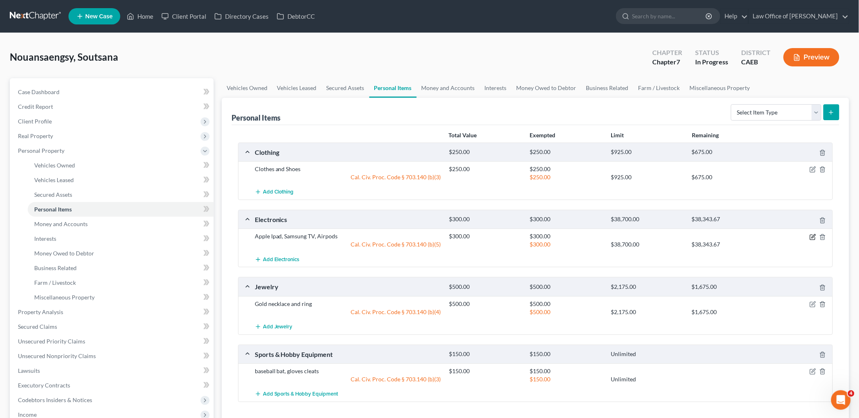
click at [815, 238] on icon "button" at bounding box center [812, 237] width 7 height 7
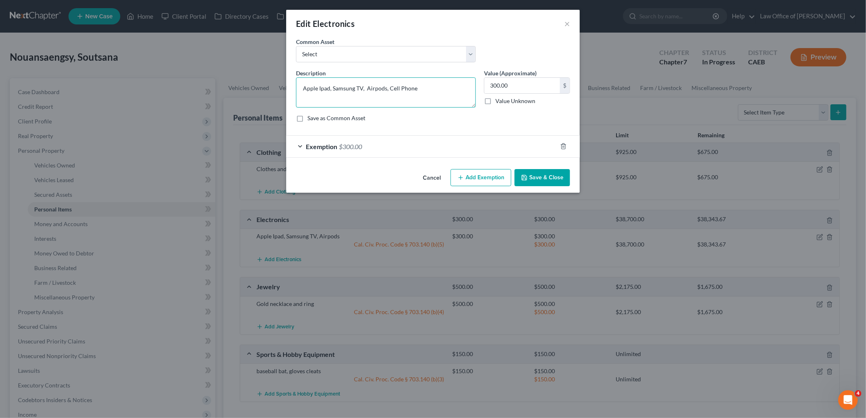
type textarea "Apple Ipad, Samsung TV, Airpods, Cell Phone"
click at [555, 174] on button "Save & Close" at bounding box center [541, 177] width 55 height 17
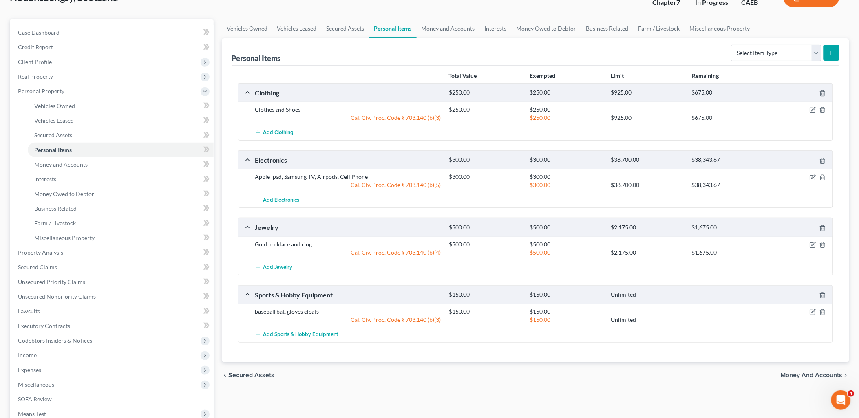
scroll to position [90, 0]
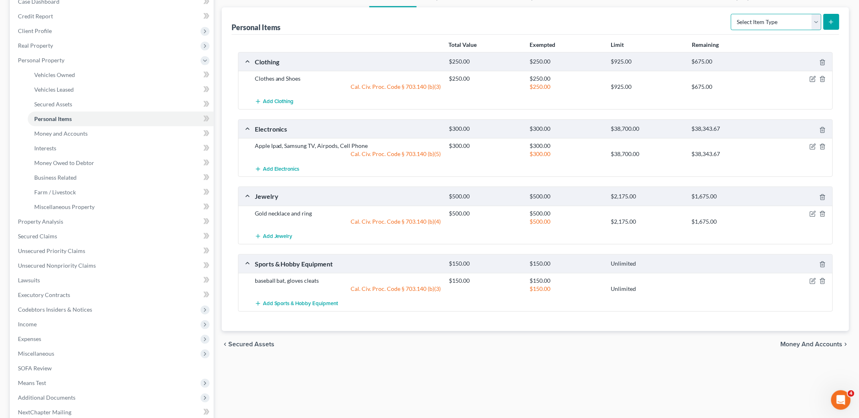
click at [755, 26] on select "Select Item Type Clothing Collectibles Of Value Electronics Firearms Household …" at bounding box center [776, 22] width 90 height 16
select select "household_goods"
click at [731, 14] on select "Select Item Type Clothing Collectibles Of Value Electronics Firearms Household …" at bounding box center [776, 22] width 90 height 16
click at [835, 23] on button "submit" at bounding box center [831, 22] width 16 height 16
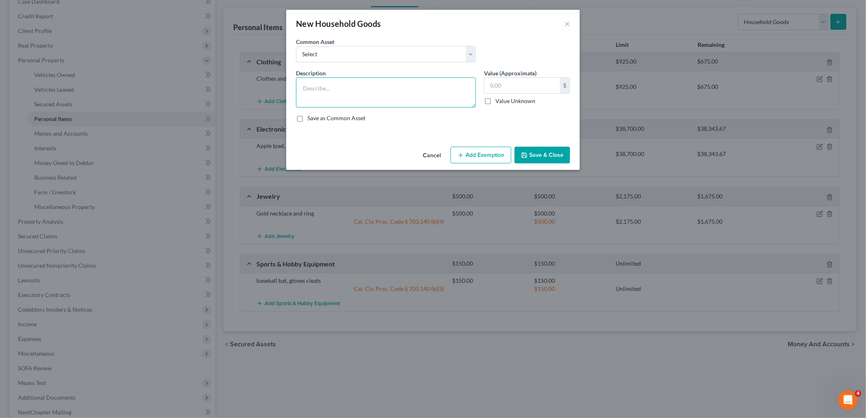
click at [343, 86] on textarea at bounding box center [386, 92] width 180 height 30
type textarea "b"
type textarea "Bed, Bedding/Linen, Kitchen Essentials"
type input "250"
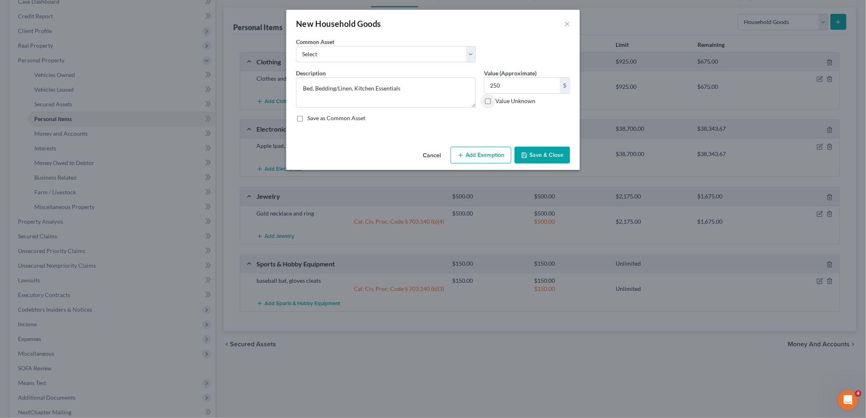
click at [482, 152] on button "Add Exemption" at bounding box center [480, 155] width 61 height 17
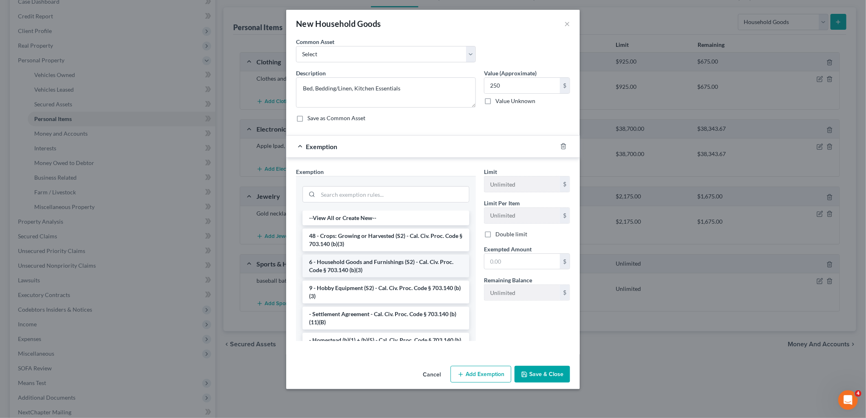
click at [358, 266] on li "6 - Household Goods and Furnishings (S2) - Cal. Civ. Proc. Code § 703.140 (b)(3)" at bounding box center [385, 266] width 167 height 23
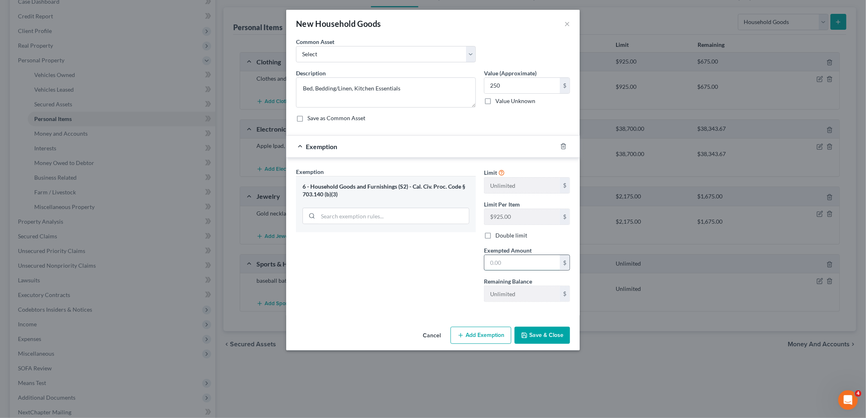
click at [545, 261] on input "text" at bounding box center [521, 262] width 75 height 15
type input "250"
click at [549, 341] on button "Save & Close" at bounding box center [541, 335] width 55 height 17
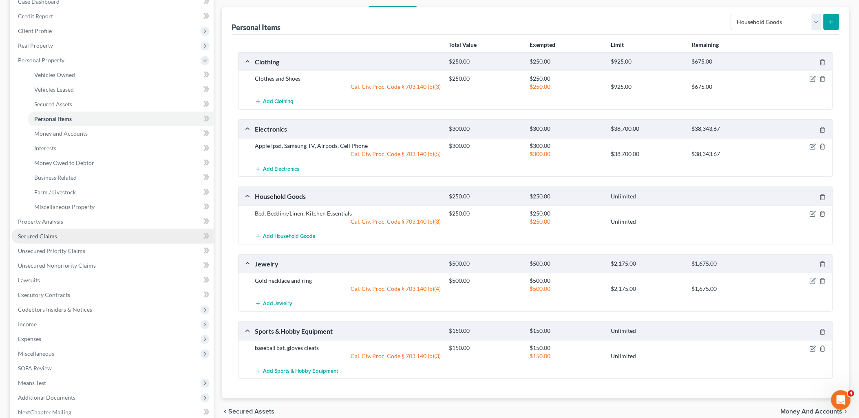
click at [41, 237] on span "Secured Claims" at bounding box center [37, 236] width 39 height 7
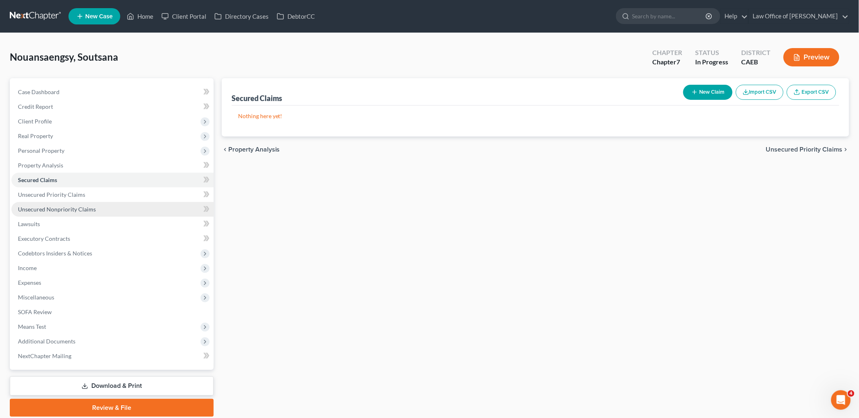
click at [39, 209] on span "Unsecured Nonpriority Claims" at bounding box center [57, 209] width 78 height 7
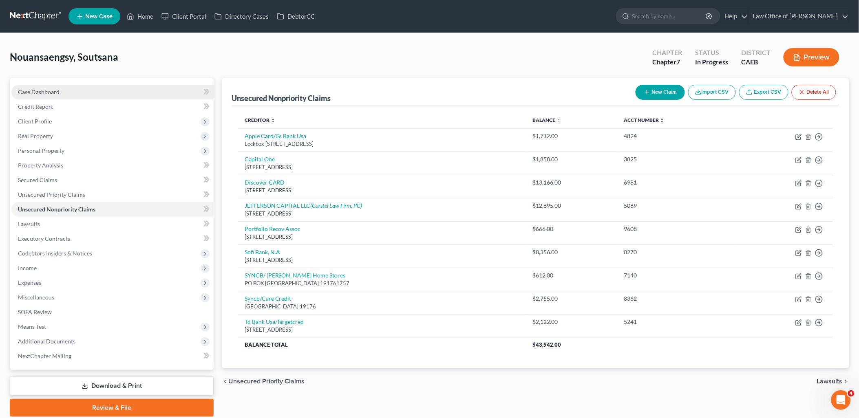
drag, startPoint x: 54, startPoint y: 88, endPoint x: 71, endPoint y: 88, distance: 16.7
click at [54, 88] on span "Case Dashboard" at bounding box center [39, 91] width 42 height 7
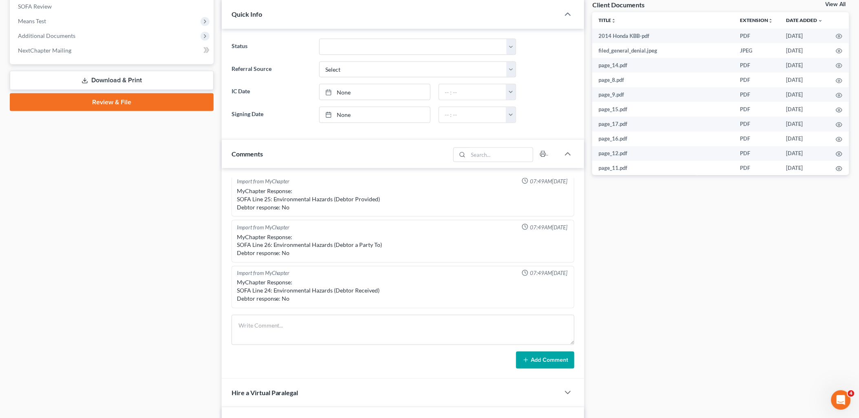
scroll to position [362, 0]
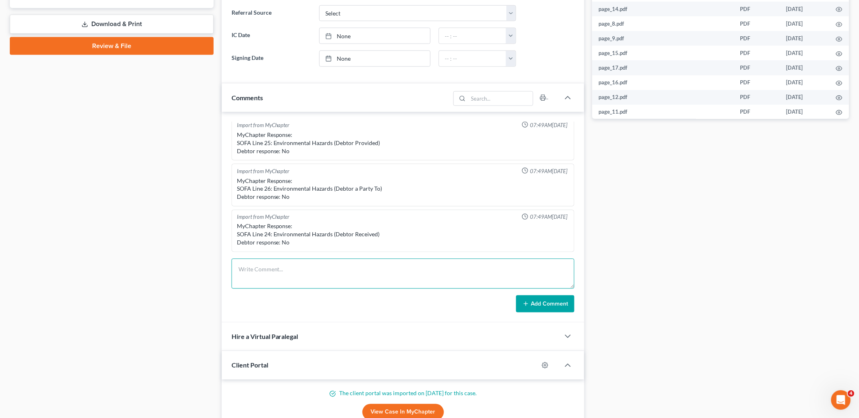
click at [307, 274] on textarea at bounding box center [402, 274] width 343 height 30
paste textarea "Thank you so much. You did a great job. A couple of questions that I know [PERS…"
type textarea "Thank you so much. You did a great job. A couple of questions that I know [PERS…"
click at [547, 308] on button "Add Comment" at bounding box center [545, 303] width 58 height 17
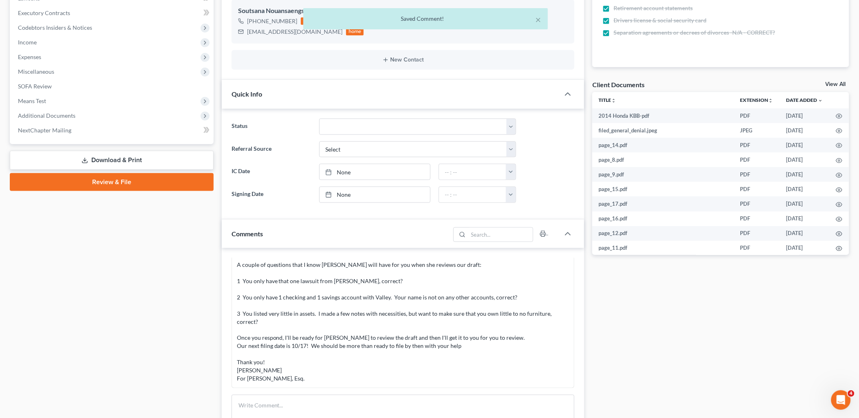
scroll to position [0, 0]
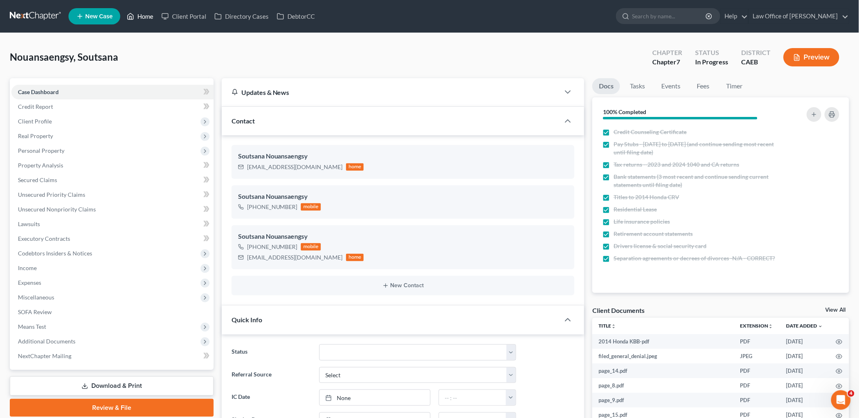
click at [151, 13] on link "Home" at bounding box center [140, 16] width 35 height 15
